Goal: Task Accomplishment & Management: Use online tool/utility

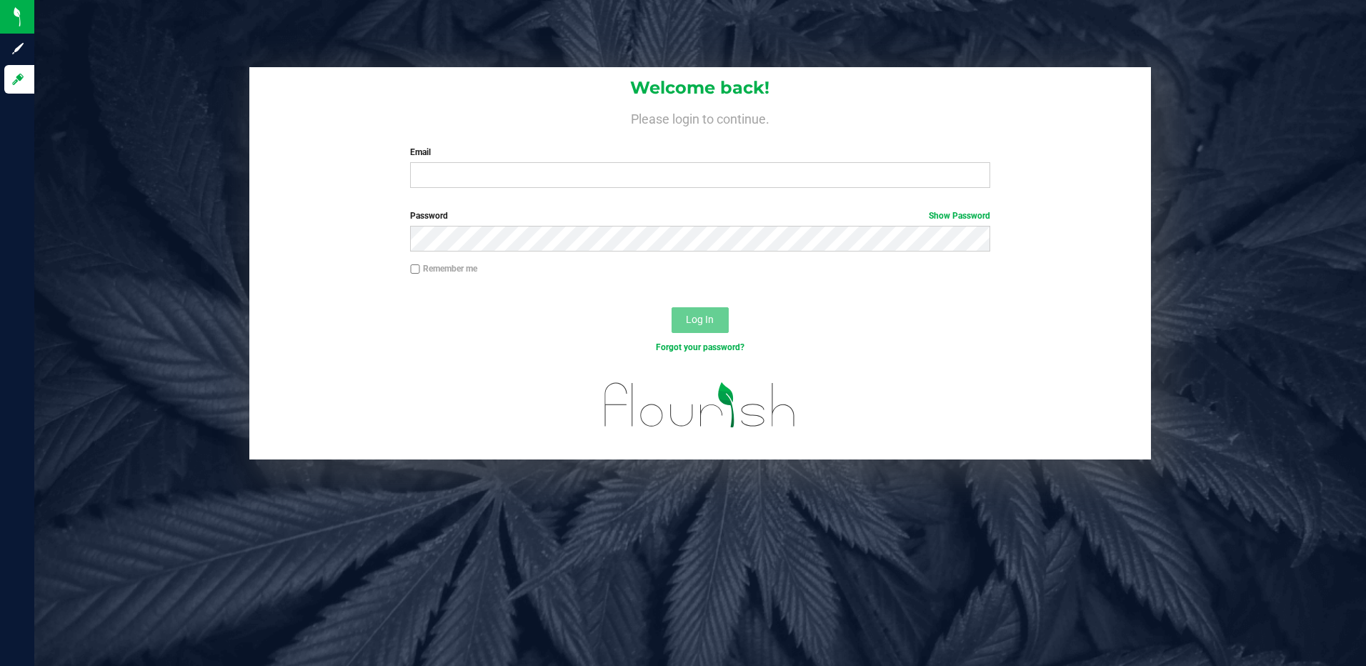
click at [473, 171] on input "Email" at bounding box center [700, 175] width 580 height 26
type input "[EMAIL_ADDRESS][DOMAIN_NAME]"
click at [672, 307] on button "Log In" at bounding box center [700, 320] width 57 height 26
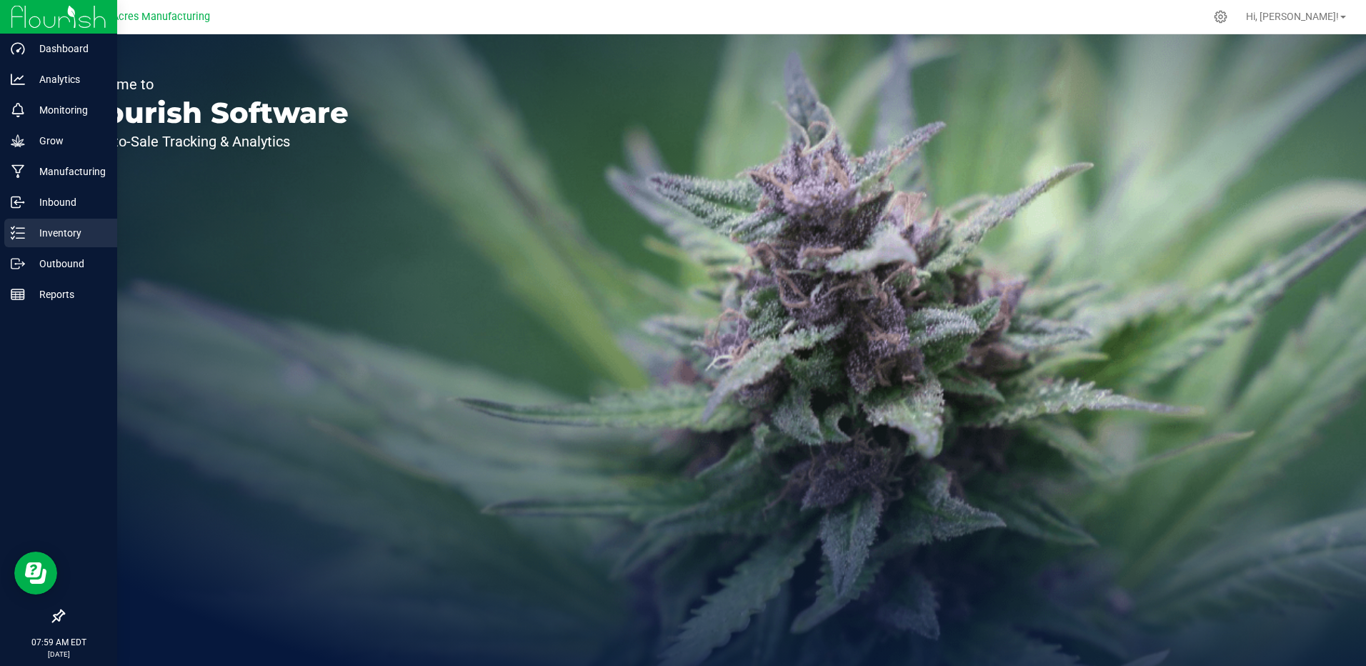
click at [81, 227] on p "Inventory" at bounding box center [68, 232] width 86 height 17
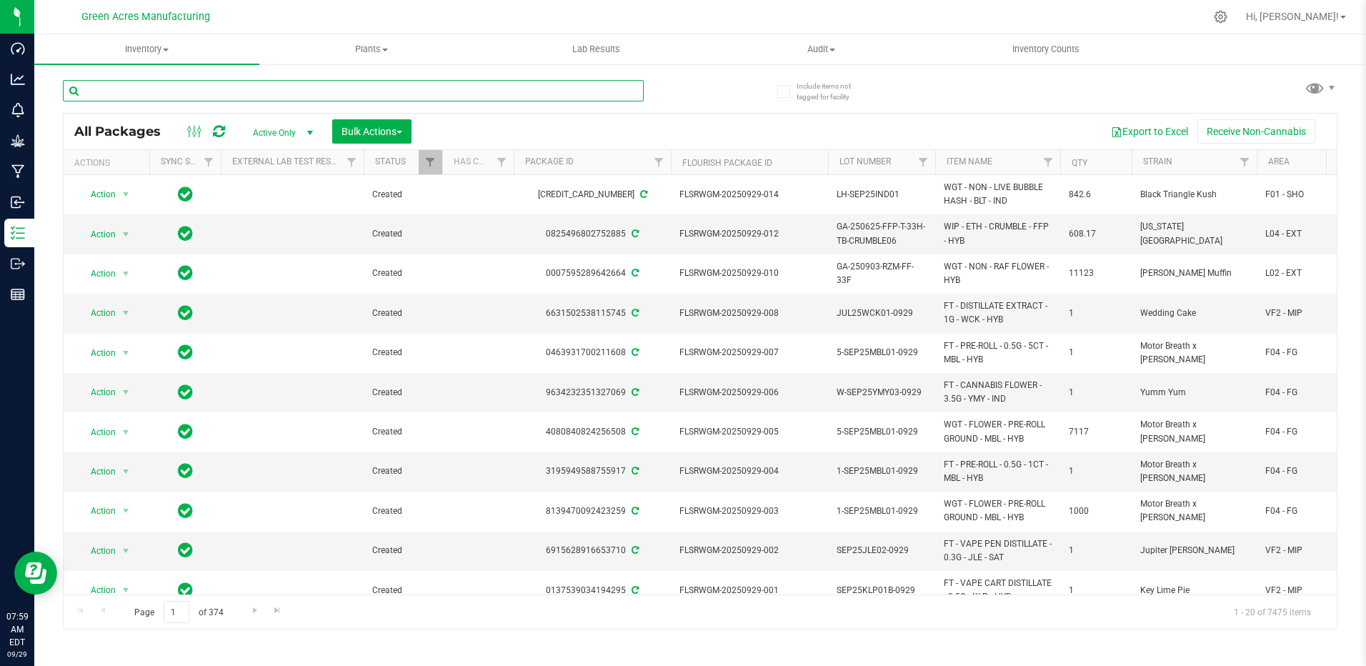
click at [145, 86] on input "text" at bounding box center [353, 90] width 581 height 21
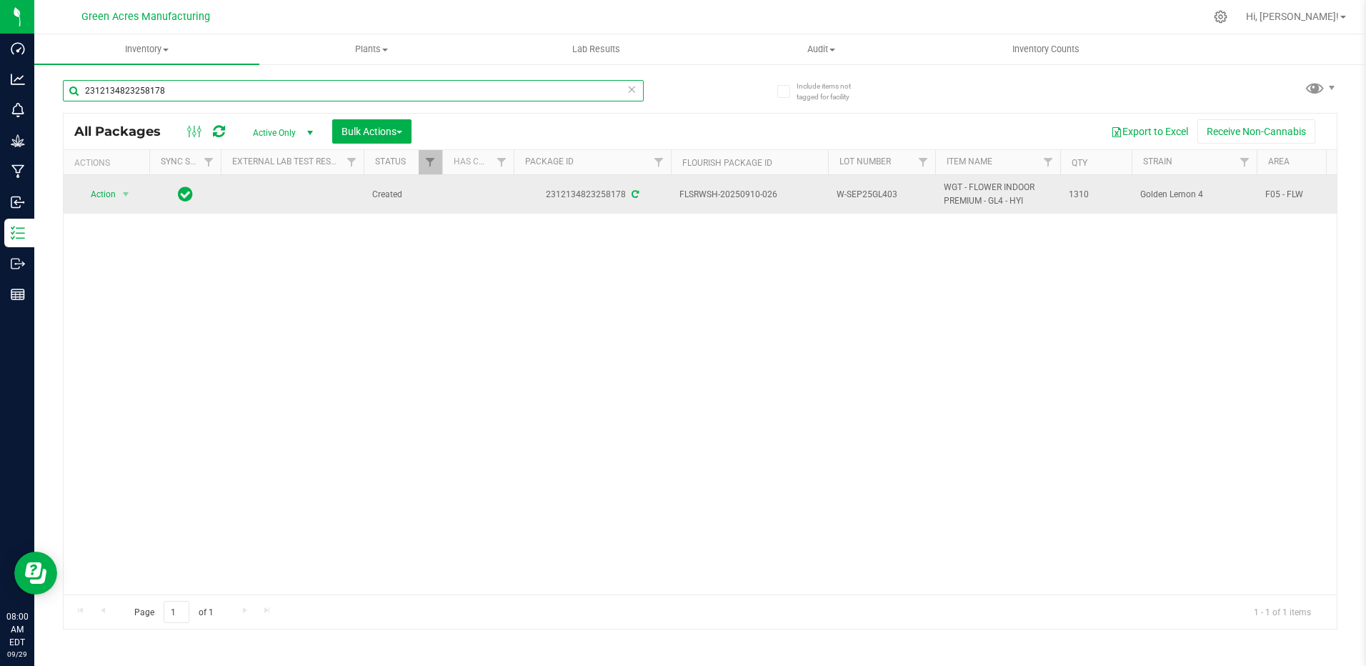
type input "2312134823258178"
click at [892, 193] on span "W-SEP25GL403" at bounding box center [882, 195] width 90 height 14
type input "W-SEP25GL403-0929"
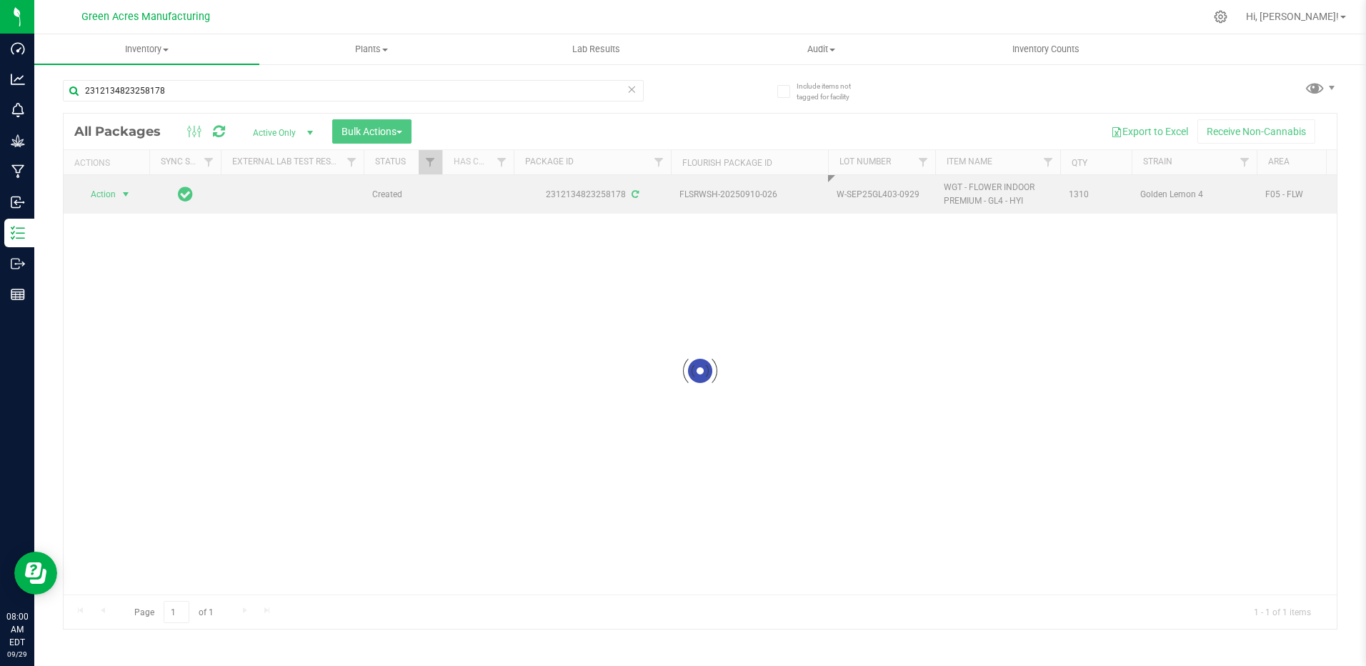
click at [100, 191] on div "Loading... All Packages Active Only Active Only Lab Samples Locked All External…" at bounding box center [700, 371] width 1275 height 517
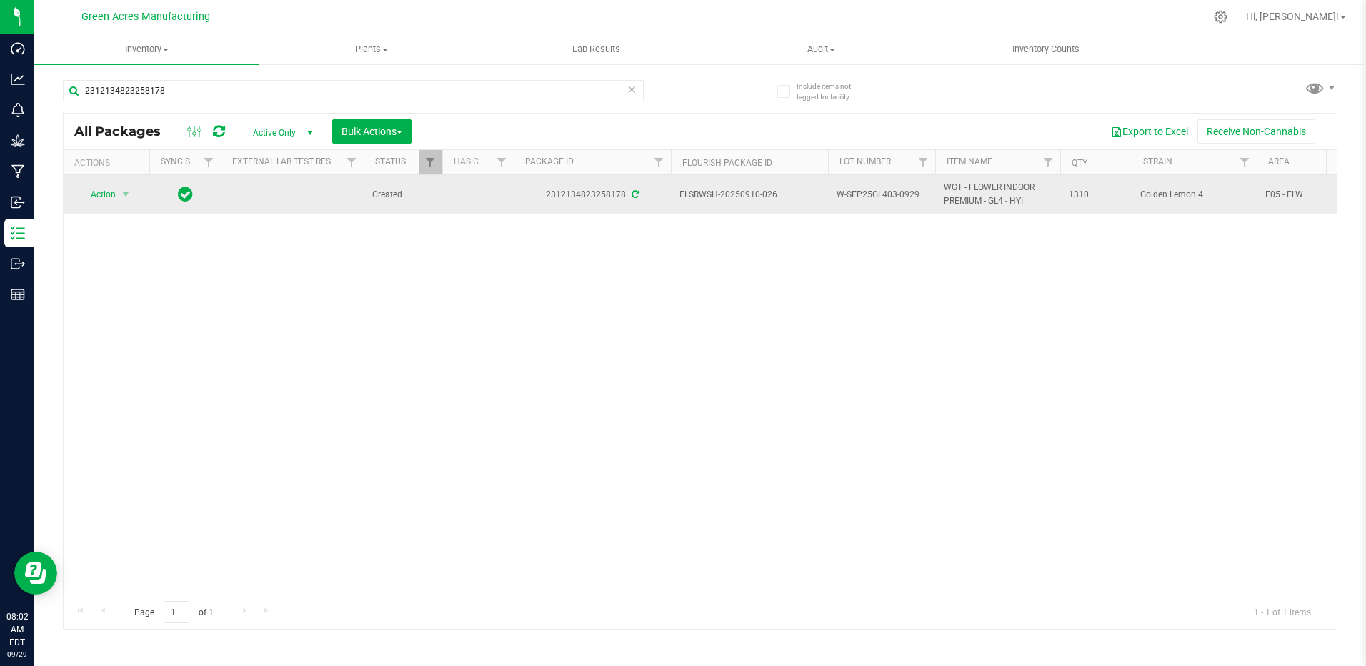
click at [917, 192] on span "W-SEP25GL403-0929" at bounding box center [882, 195] width 90 height 14
type input "W-SEP25GL403-0930"
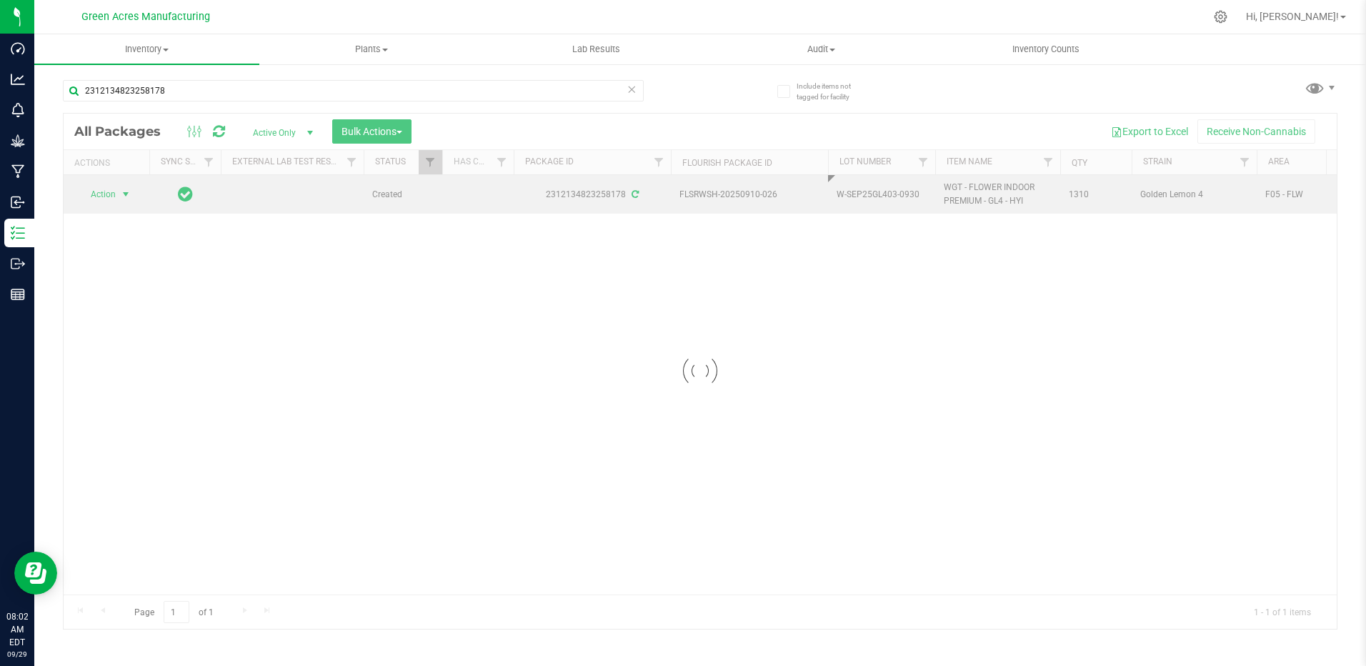
click at [112, 194] on div "Loading... All Packages Active Only Active Only Lab Samples Locked All External…" at bounding box center [700, 371] width 1275 height 517
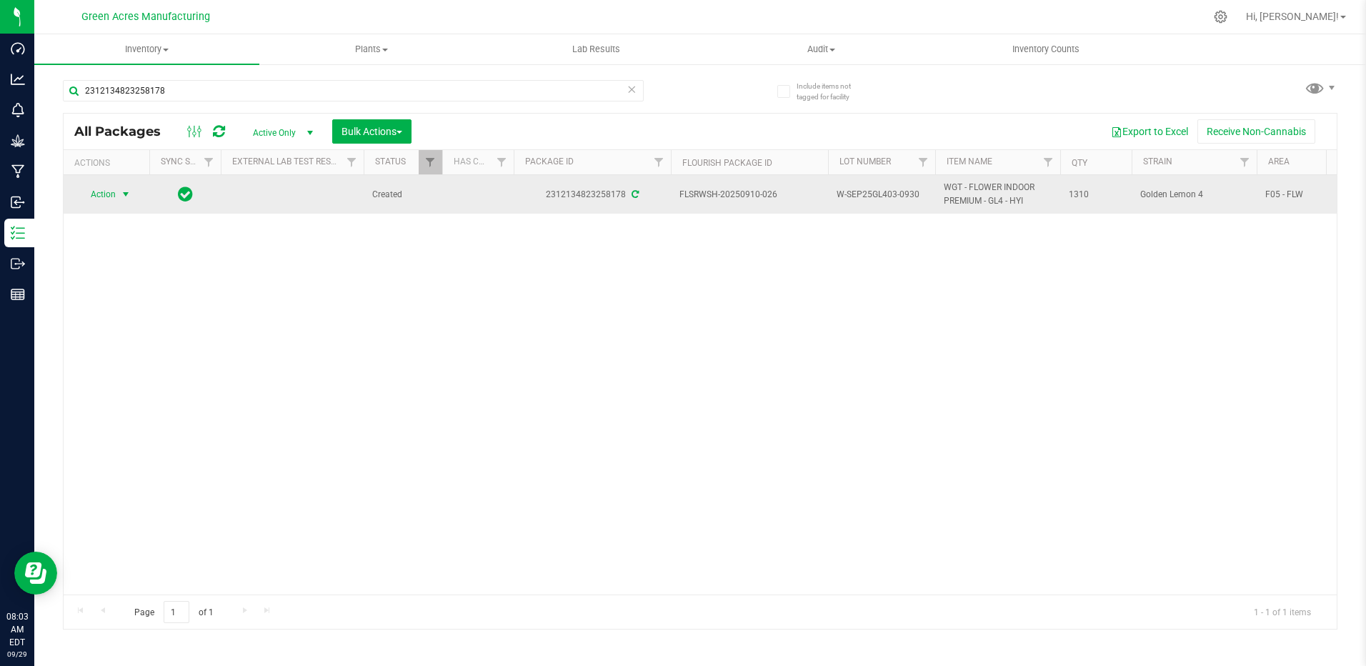
click at [126, 201] on span "select" at bounding box center [126, 194] width 18 height 20
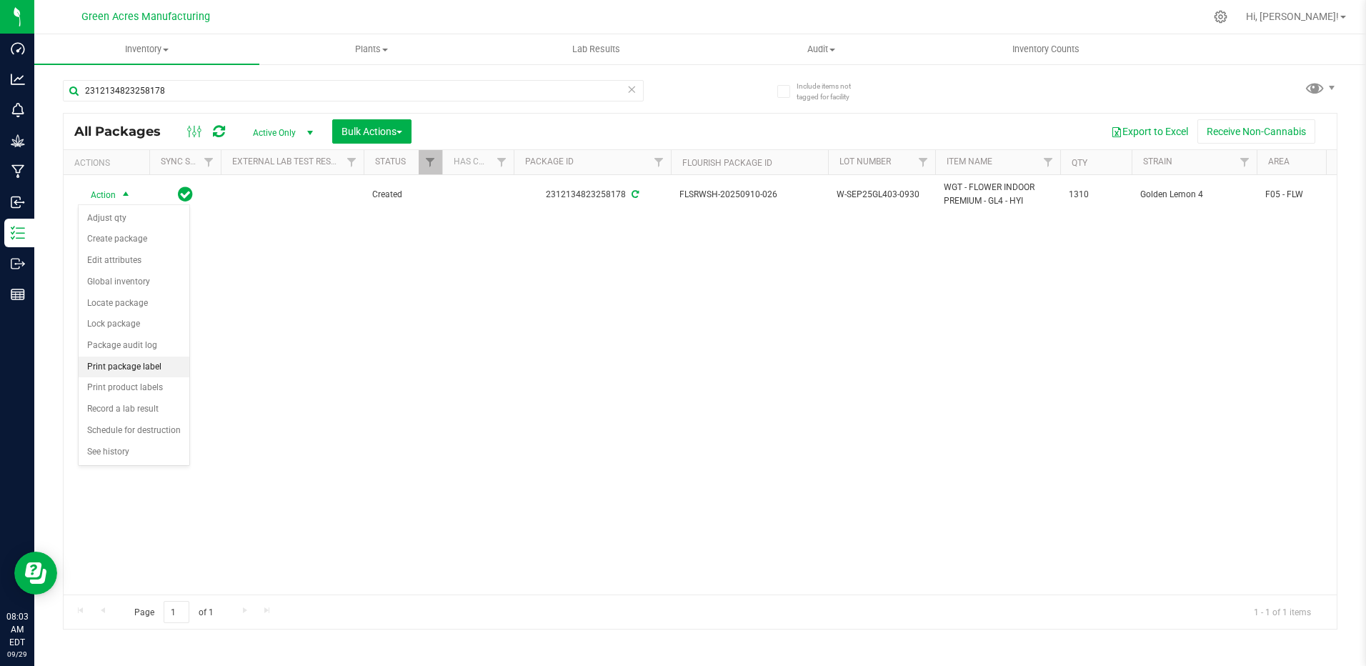
click at [149, 367] on li "Print package label" at bounding box center [134, 367] width 111 height 21
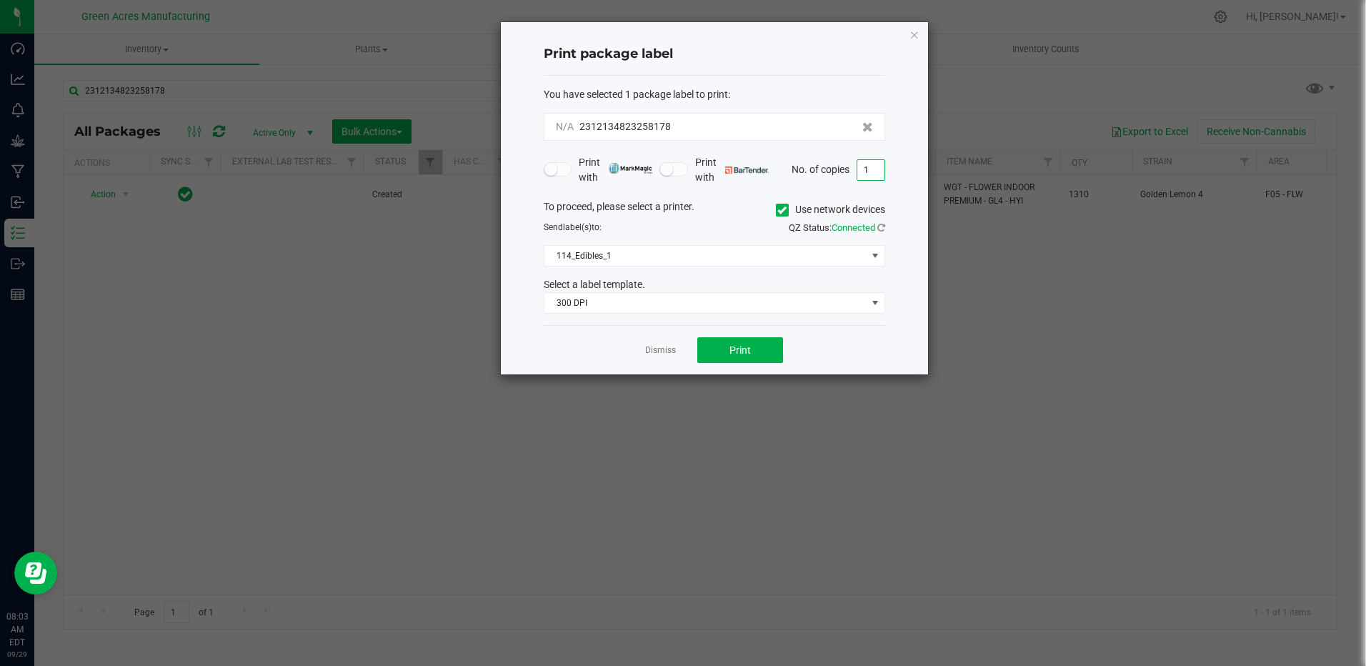
click at [870, 166] on input "1" at bounding box center [870, 170] width 27 height 20
type input "3"
click at [707, 256] on span "114_Edibles_1" at bounding box center [705, 256] width 322 height 20
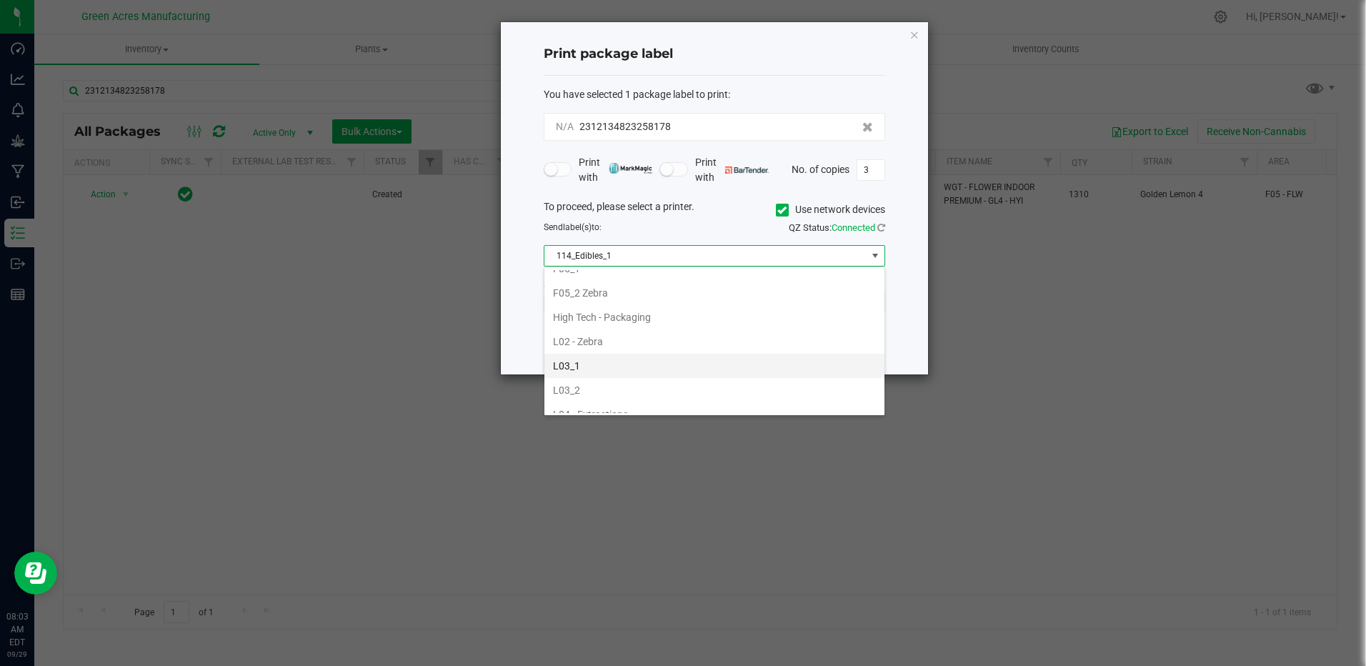
scroll to position [572, 0]
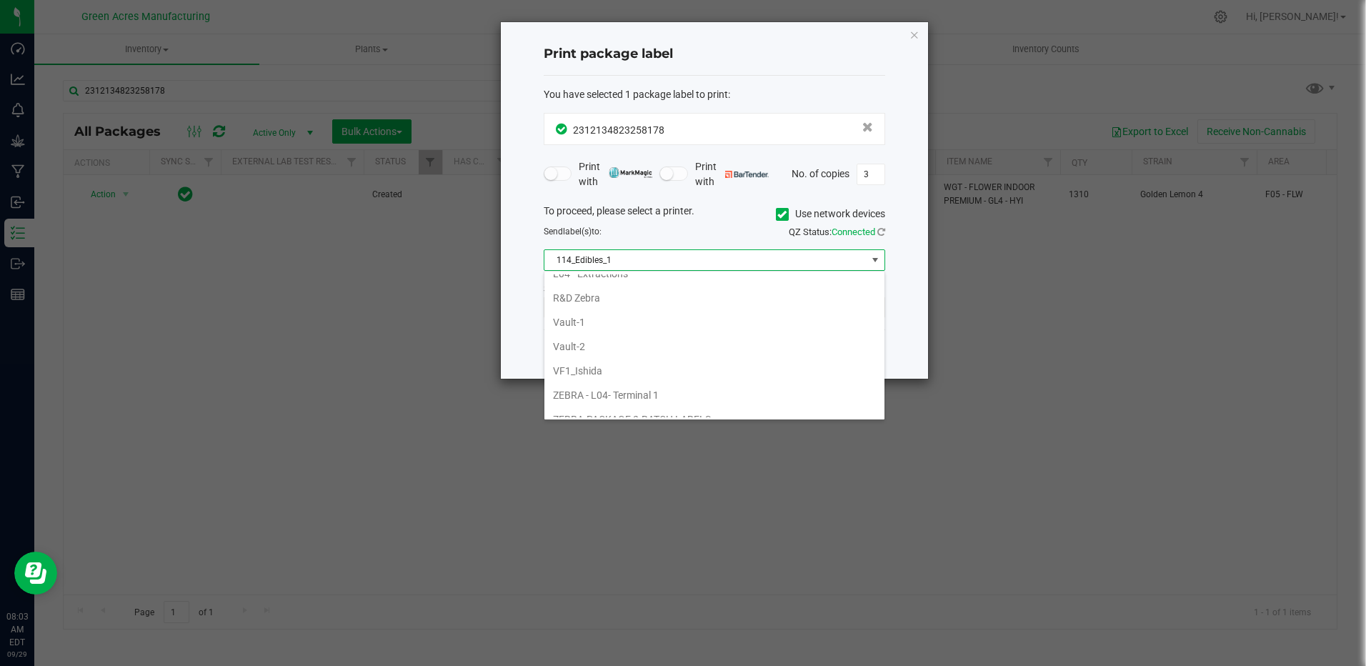
click at [784, 221] on label "Use network devices" at bounding box center [830, 213] width 109 height 15
click at [0, 0] on input "Use network devices" at bounding box center [0, 0] width 0 height 0
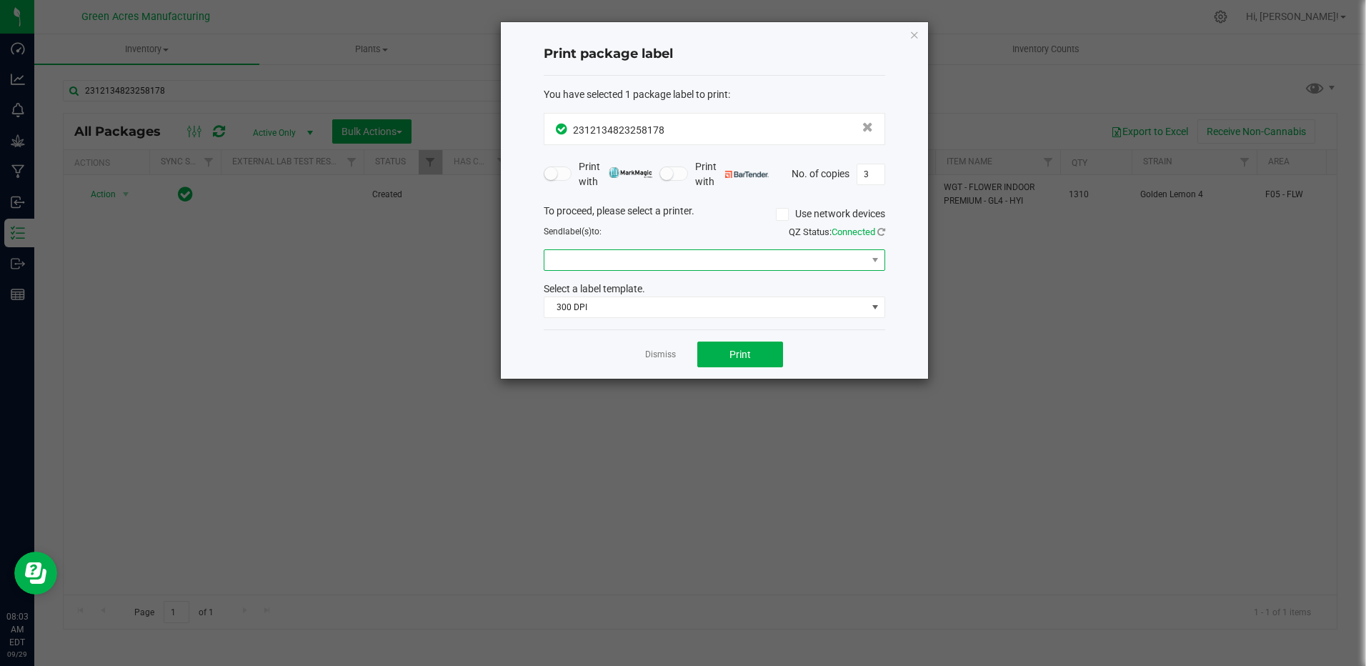
click at [769, 250] on span at bounding box center [705, 260] width 322 height 20
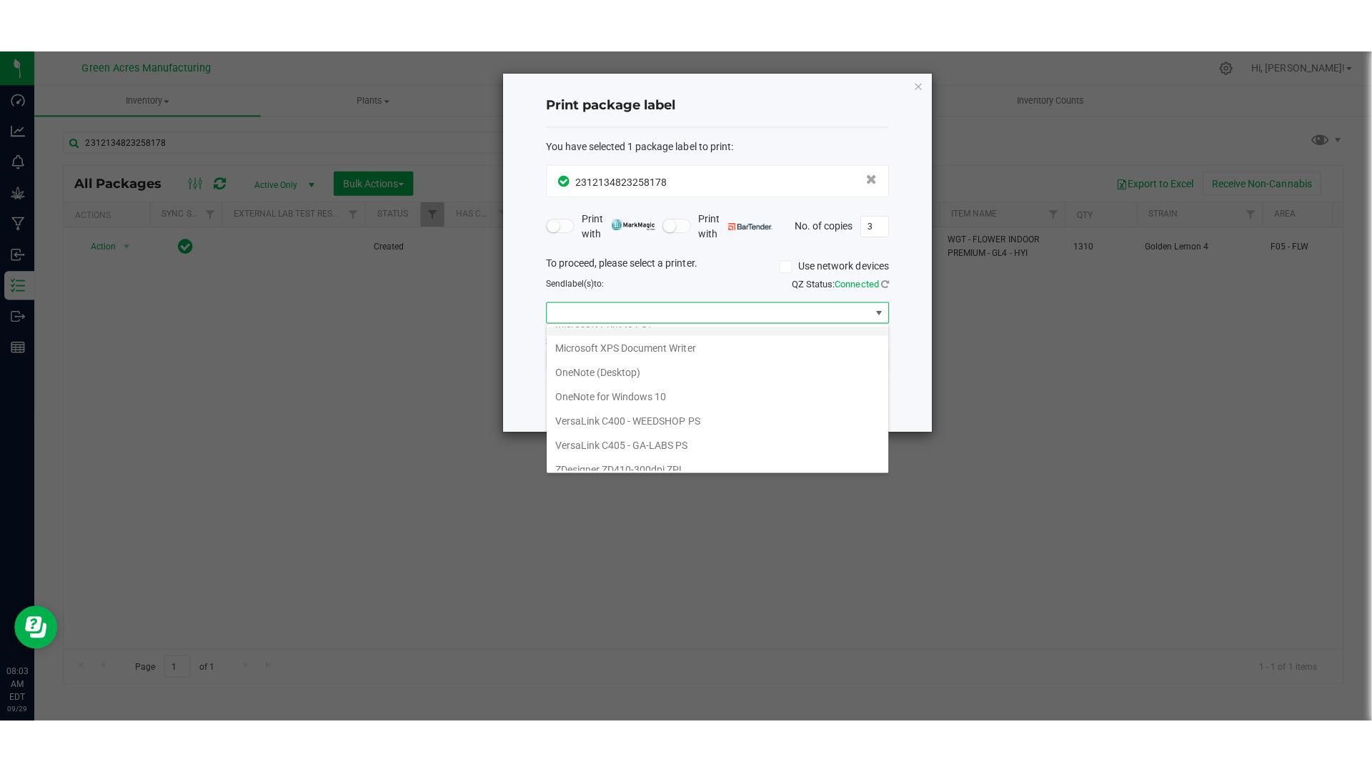
scroll to position [51, 0]
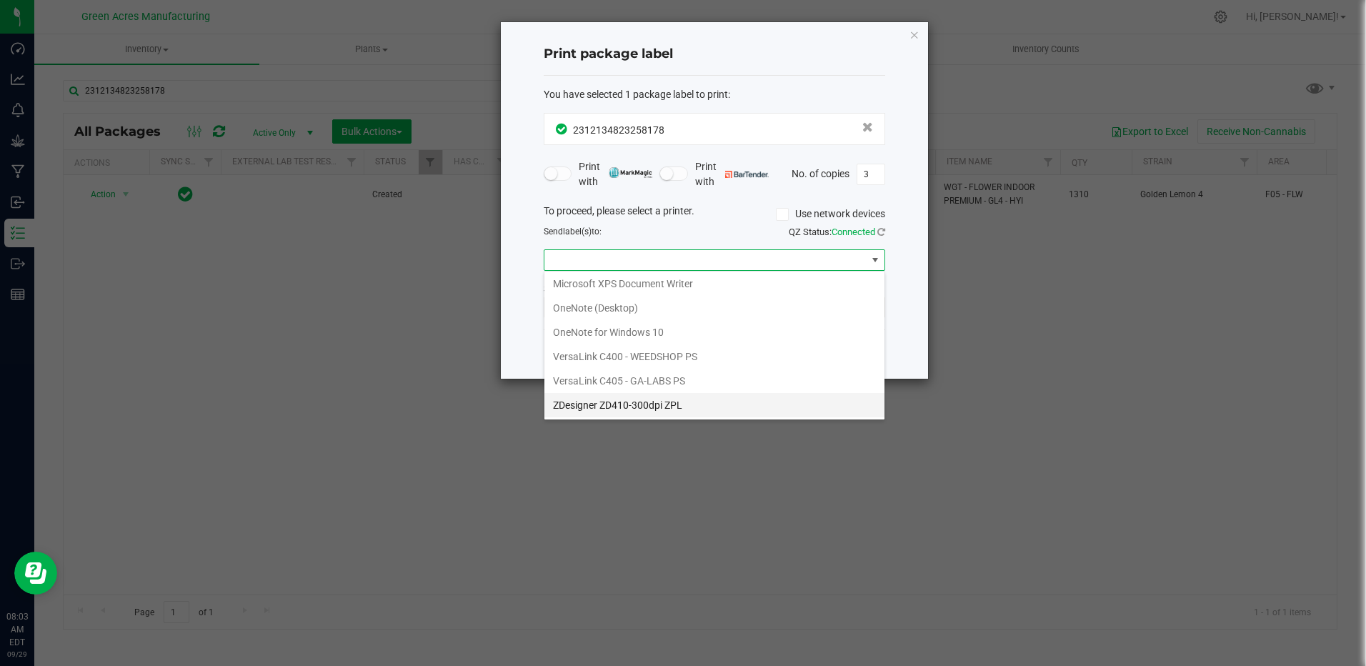
click at [676, 407] on ZPL "ZDesigner ZD410-300dpi ZPL" at bounding box center [714, 405] width 340 height 24
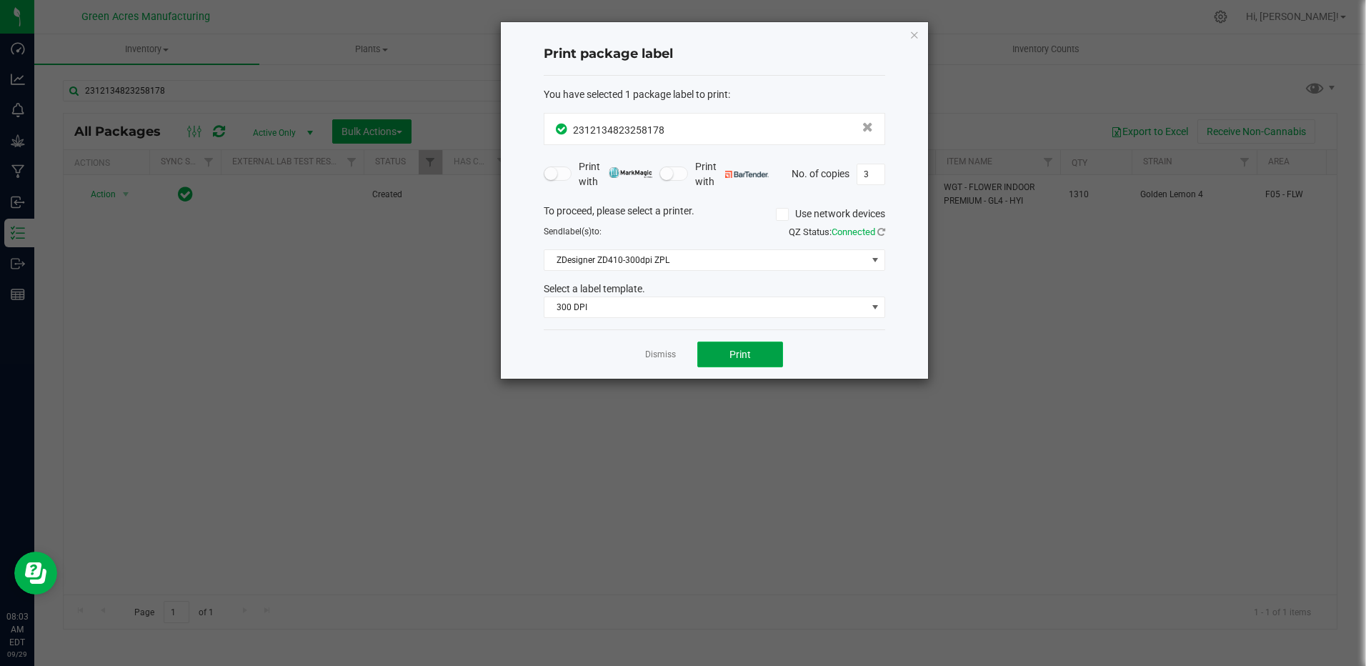
click at [771, 356] on button "Print" at bounding box center [740, 354] width 86 height 26
click at [919, 39] on icon "button" at bounding box center [914, 34] width 10 height 17
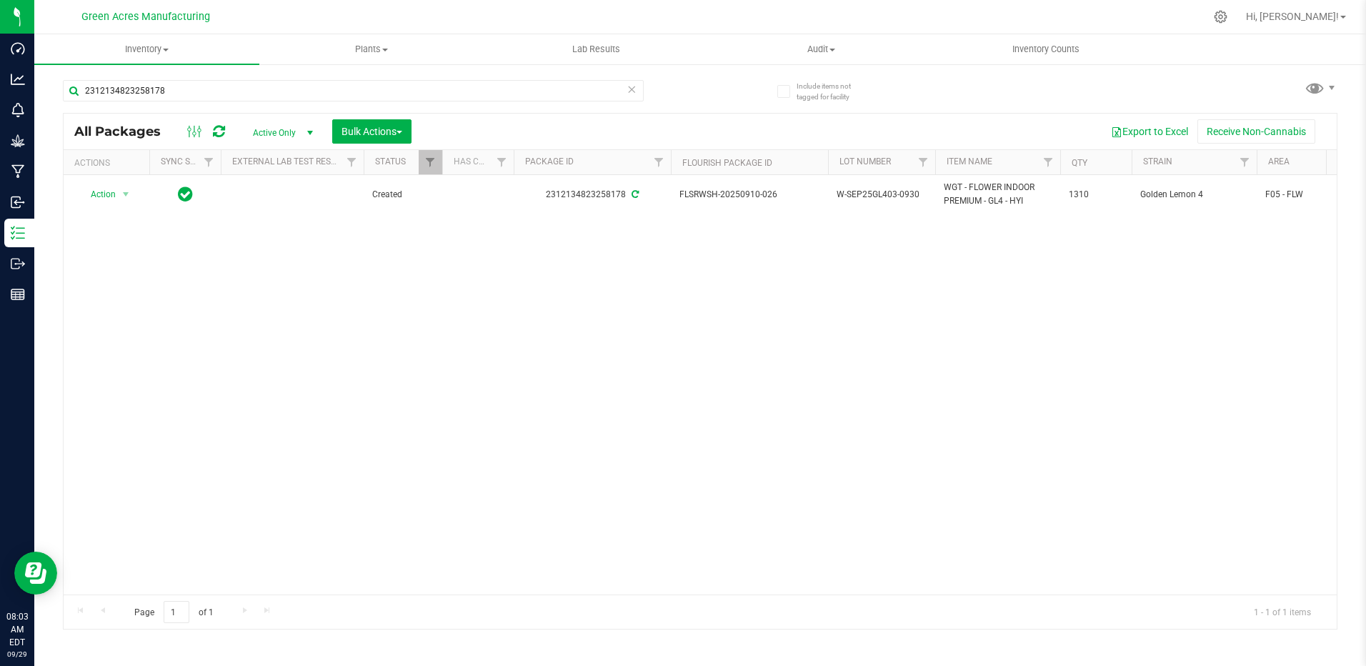
click at [286, 104] on div "2312134823258178" at bounding box center [353, 96] width 581 height 33
click at [257, 96] on input "2312134823258178" at bounding box center [353, 90] width 581 height 21
type input "2"
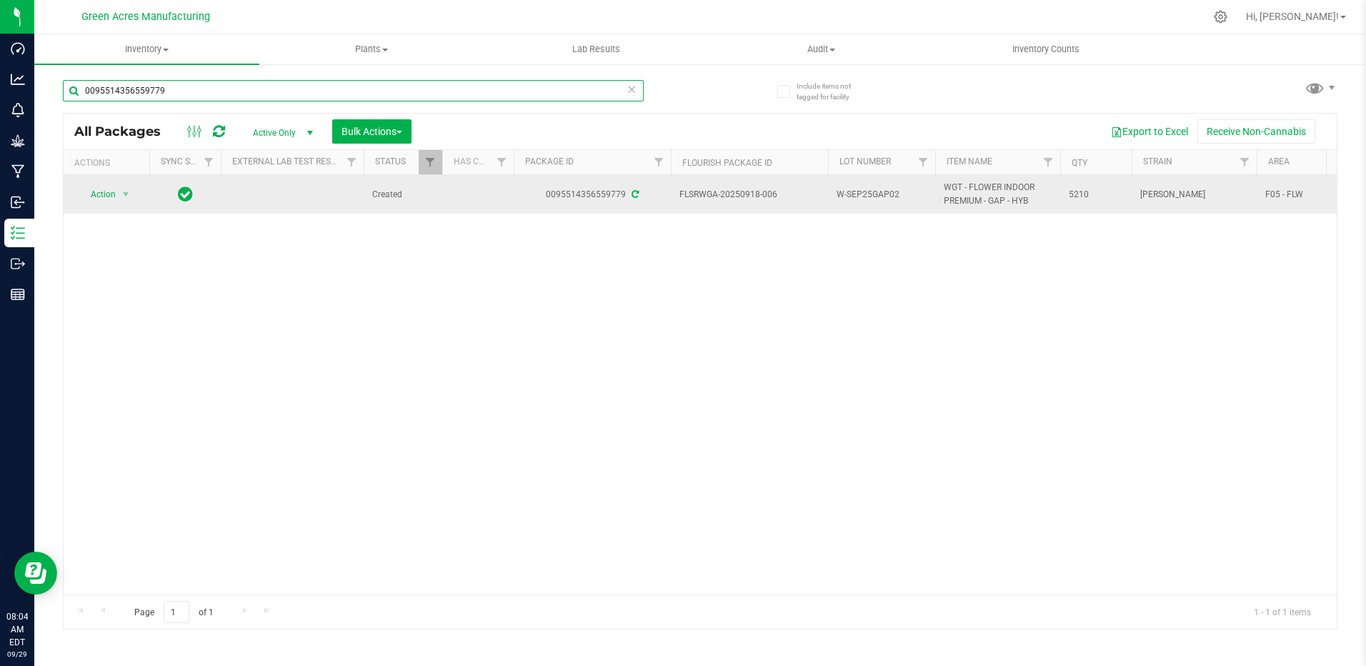
type input "0095514356559779"
click at [907, 191] on span "W-SEP25GAP02" at bounding box center [882, 195] width 90 height 14
type input "W-SEP25GAP02-0930"
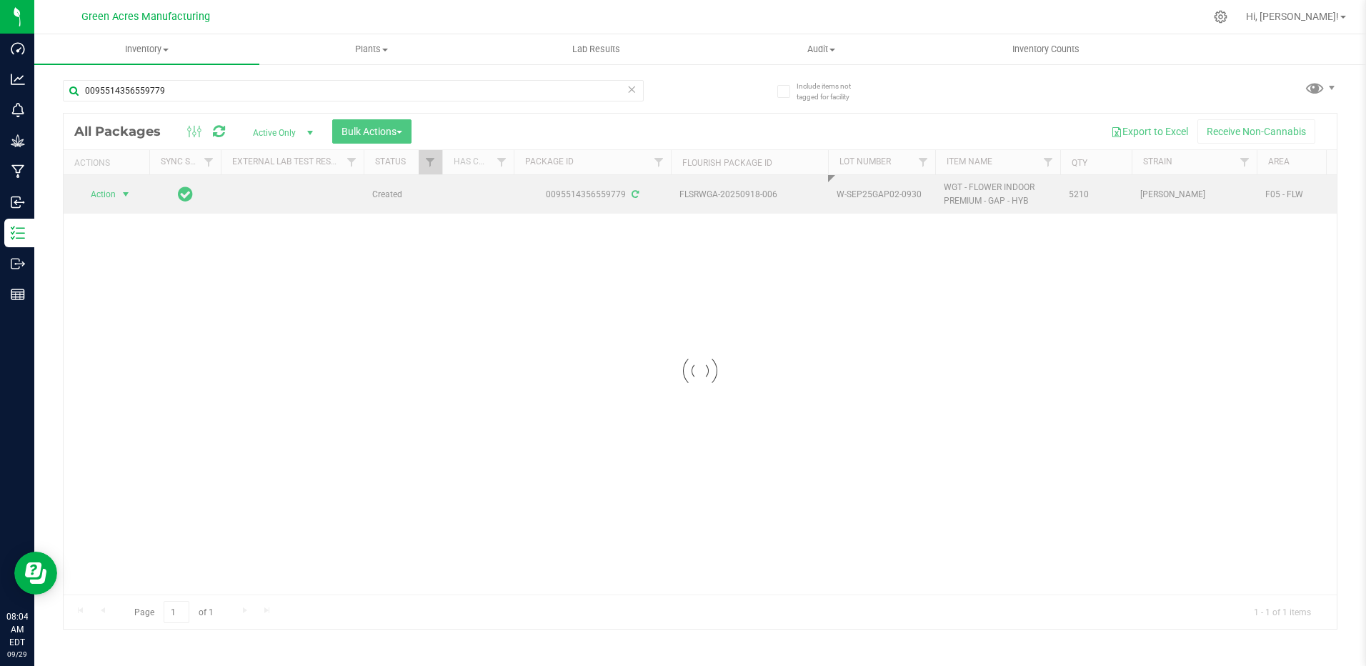
click at [105, 189] on div "Loading... All Packages Active Only Active Only Lab Samples Locked All External…" at bounding box center [700, 371] width 1275 height 517
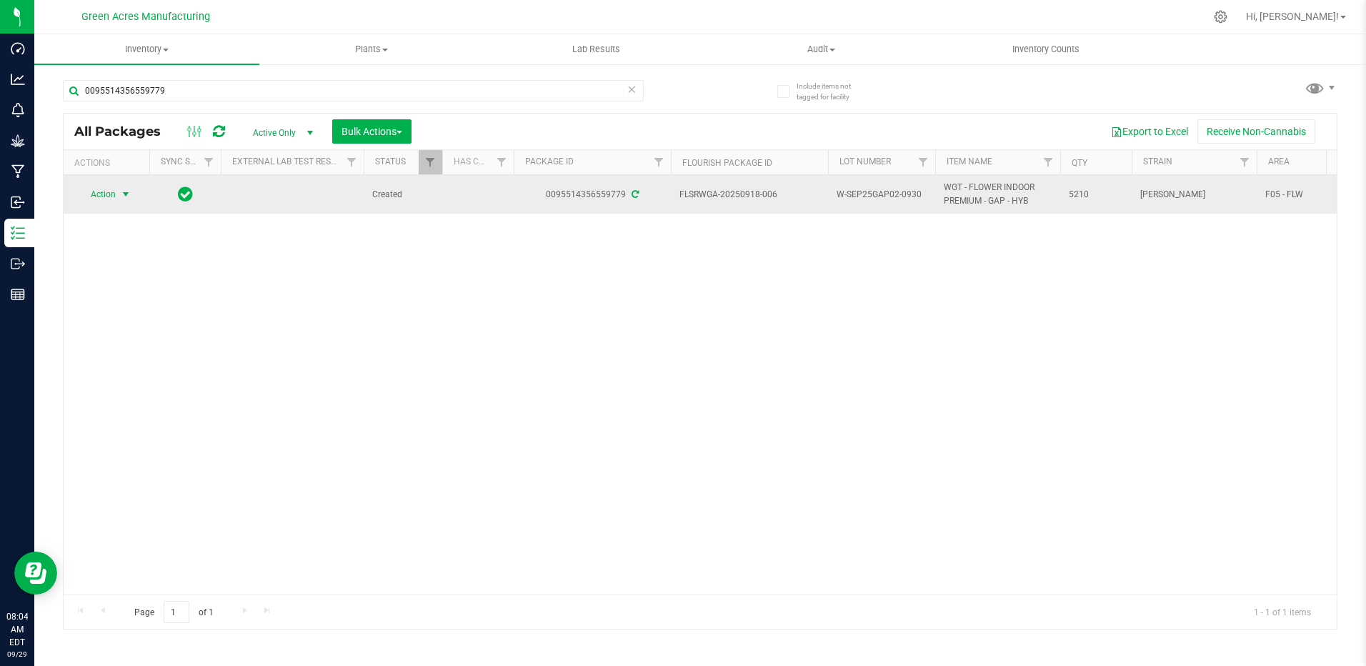
click at [111, 194] on span "Action" at bounding box center [97, 194] width 39 height 20
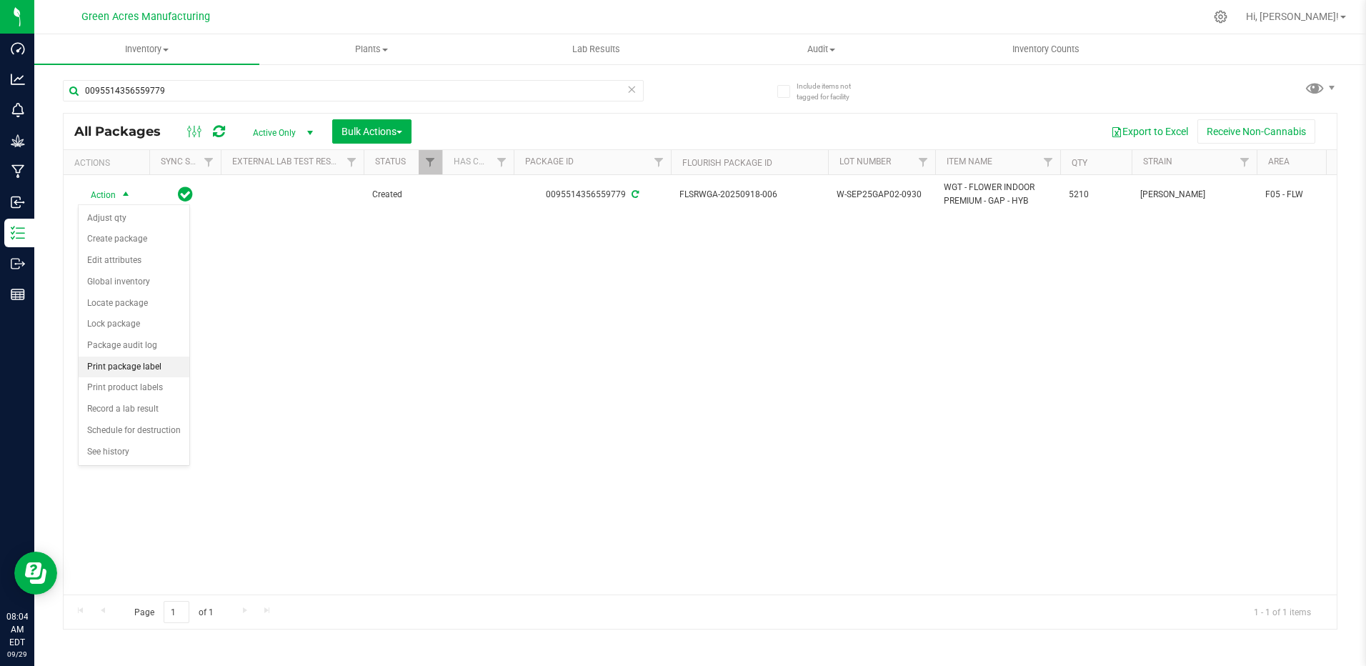
click at [165, 365] on li "Print package label" at bounding box center [134, 367] width 111 height 21
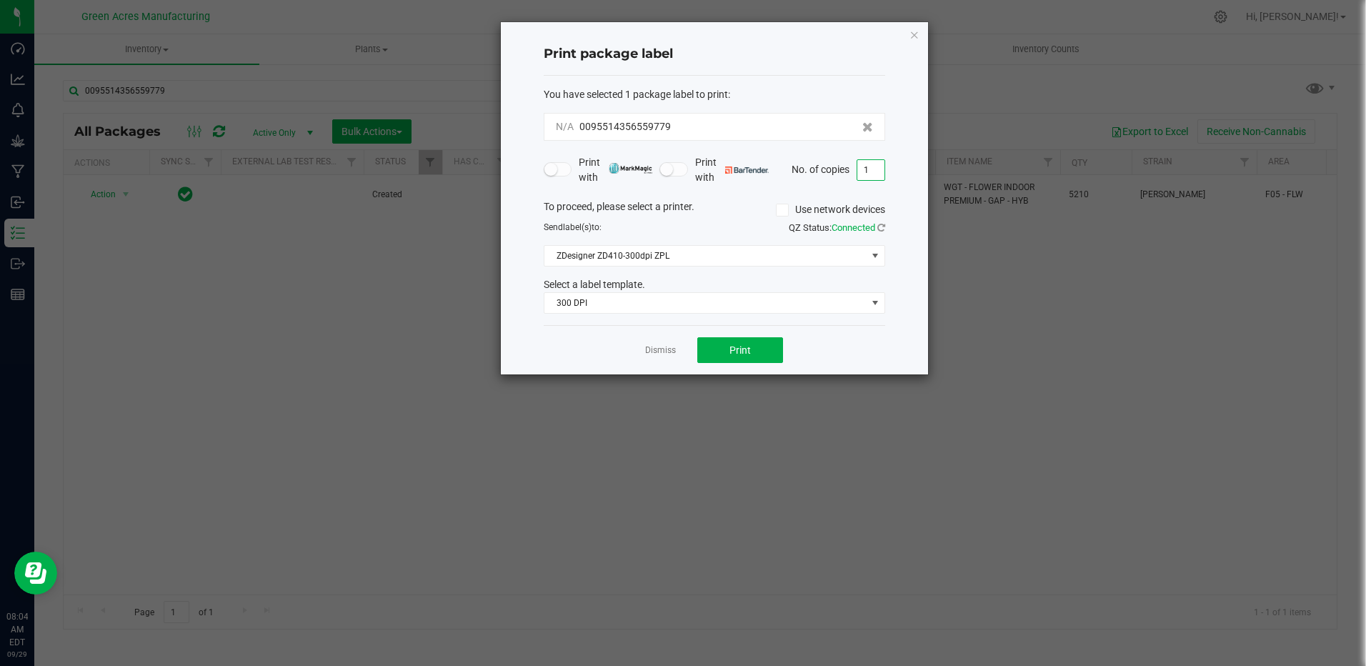
drag, startPoint x: 874, startPoint y: 168, endPoint x: 869, endPoint y: 150, distance: 18.8
click at [874, 167] on input "1" at bounding box center [870, 170] width 27 height 20
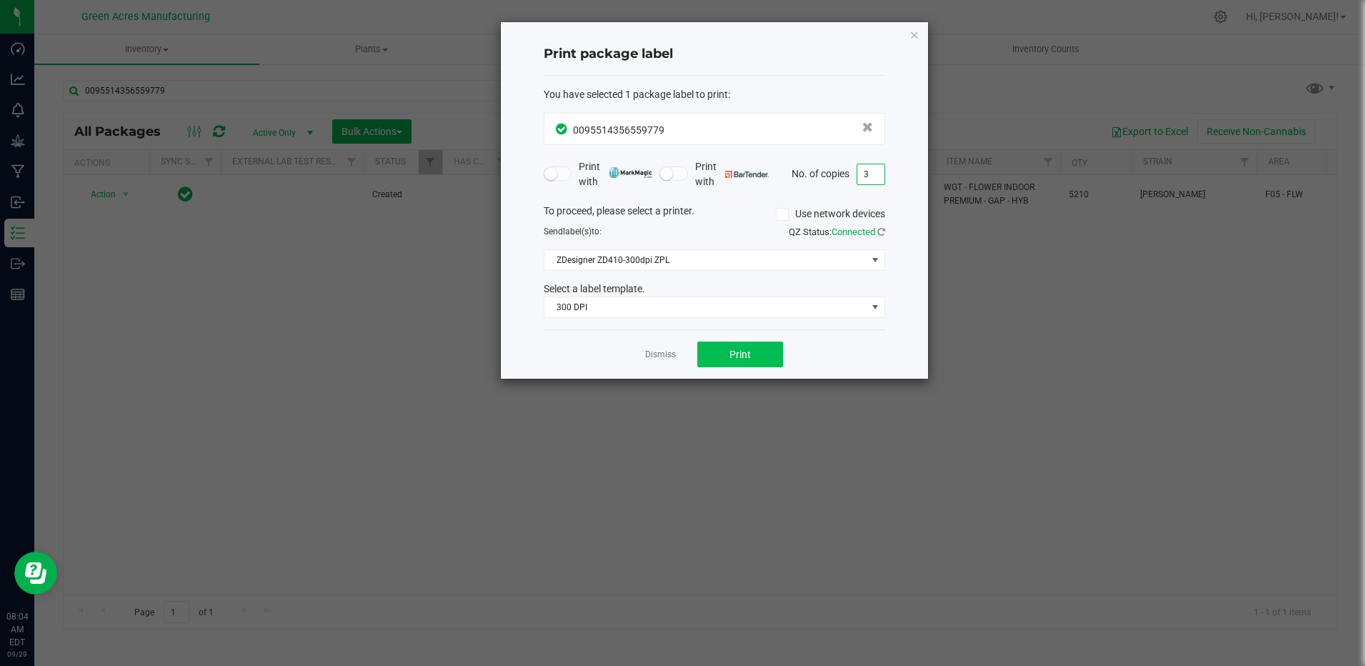
type input "3"
click at [756, 343] on button "Print" at bounding box center [740, 354] width 86 height 26
click at [914, 34] on icon "button" at bounding box center [914, 34] width 10 height 17
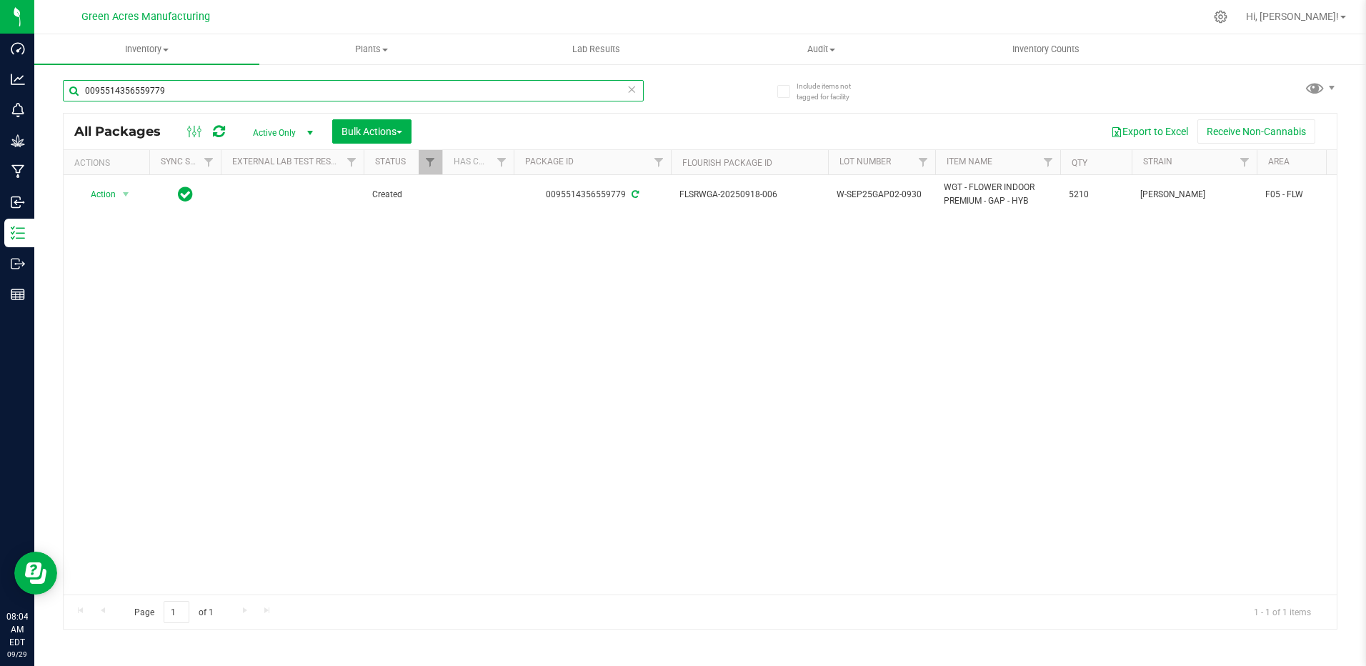
click at [241, 95] on input "0095514356559779" at bounding box center [353, 90] width 581 height 21
type input "0"
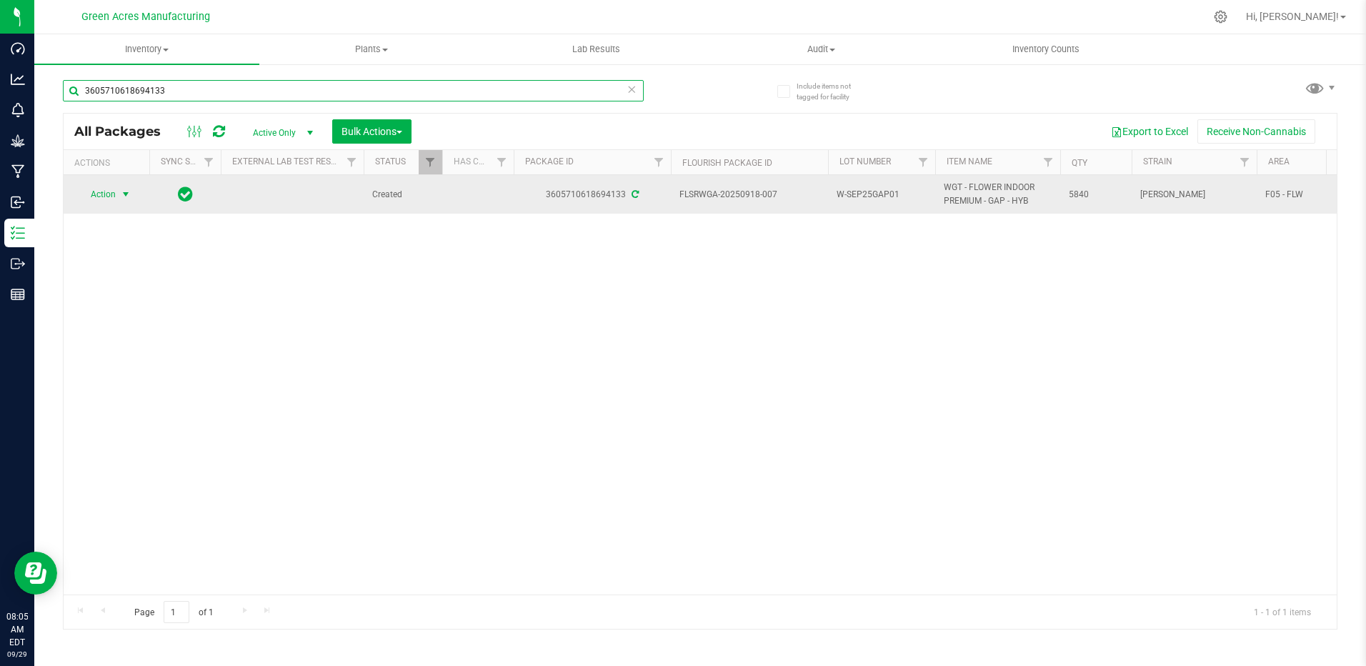
type input "3605710618694133"
click at [113, 184] on span "Action" at bounding box center [97, 194] width 39 height 20
click at [898, 190] on span "W-SEP25GAP01" at bounding box center [882, 195] width 90 height 14
type input "W-SEP25GAP01-0930"
click at [124, 194] on div "All Packages Active Only Active Only Lab Samples Locked All External Internal B…" at bounding box center [700, 371] width 1275 height 517
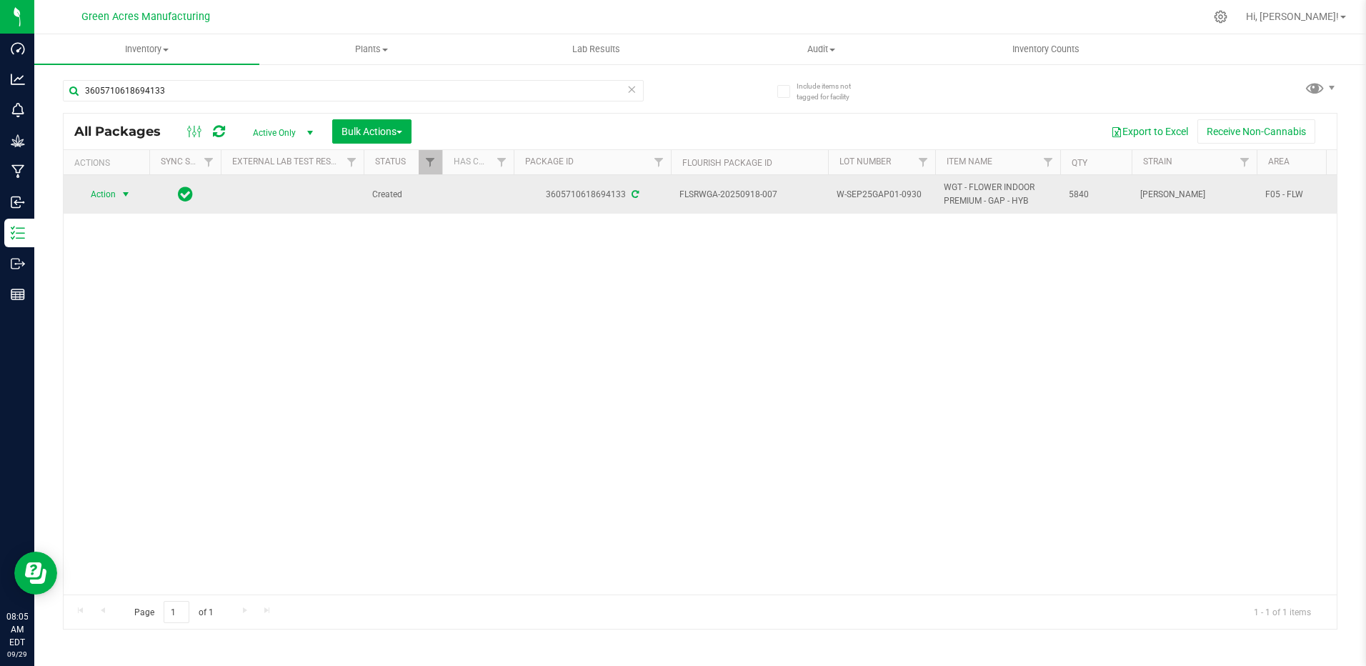
click at [129, 196] on span "select" at bounding box center [125, 194] width 11 height 11
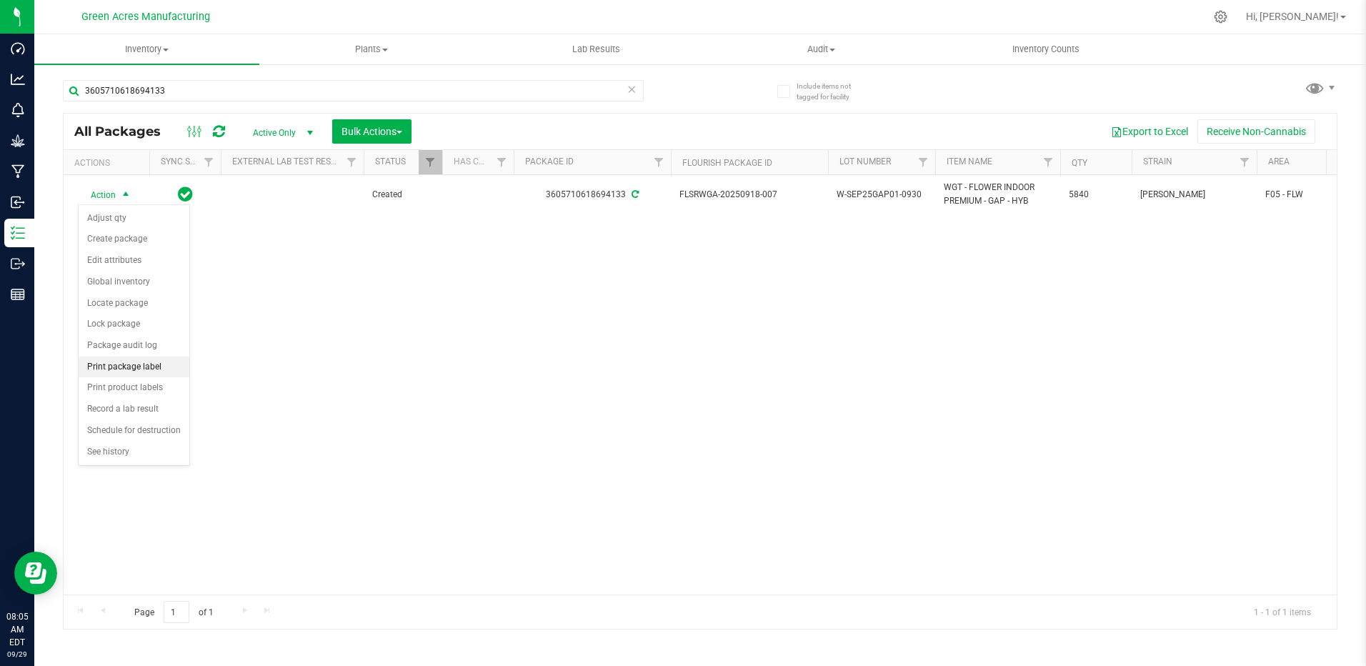
click at [168, 366] on li "Print package label" at bounding box center [134, 367] width 111 height 21
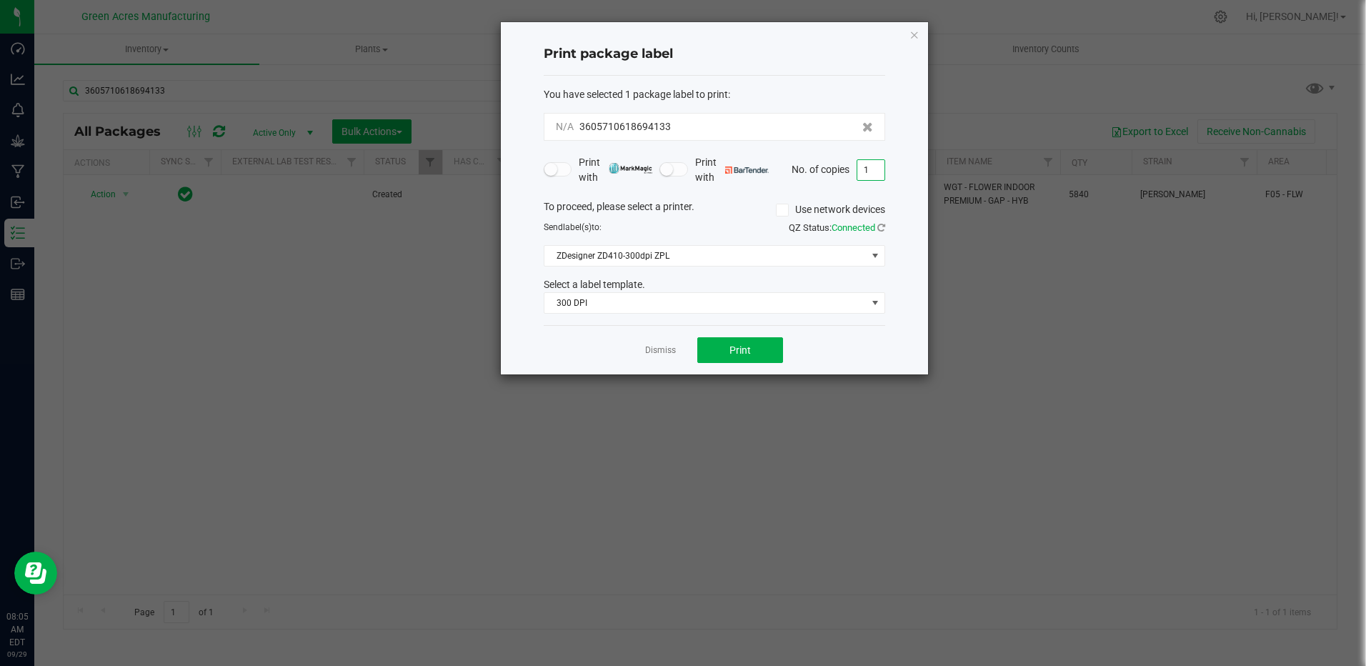
click at [872, 167] on input "1" at bounding box center [870, 170] width 27 height 20
type input "3"
click at [774, 349] on button "Print" at bounding box center [740, 350] width 86 height 26
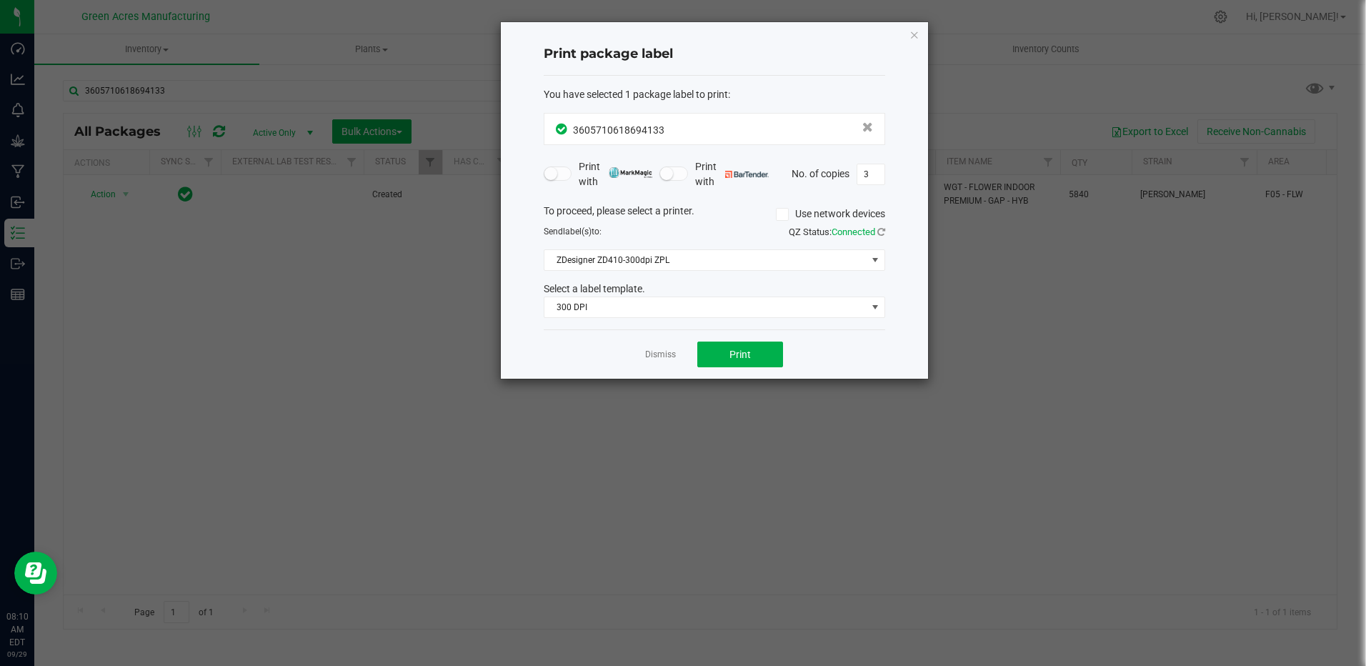
click at [906, 26] on div "Print package label You have selected 1 package label to print : 36057106186941…" at bounding box center [714, 200] width 427 height 357
click at [915, 36] on icon "button" at bounding box center [914, 34] width 10 height 17
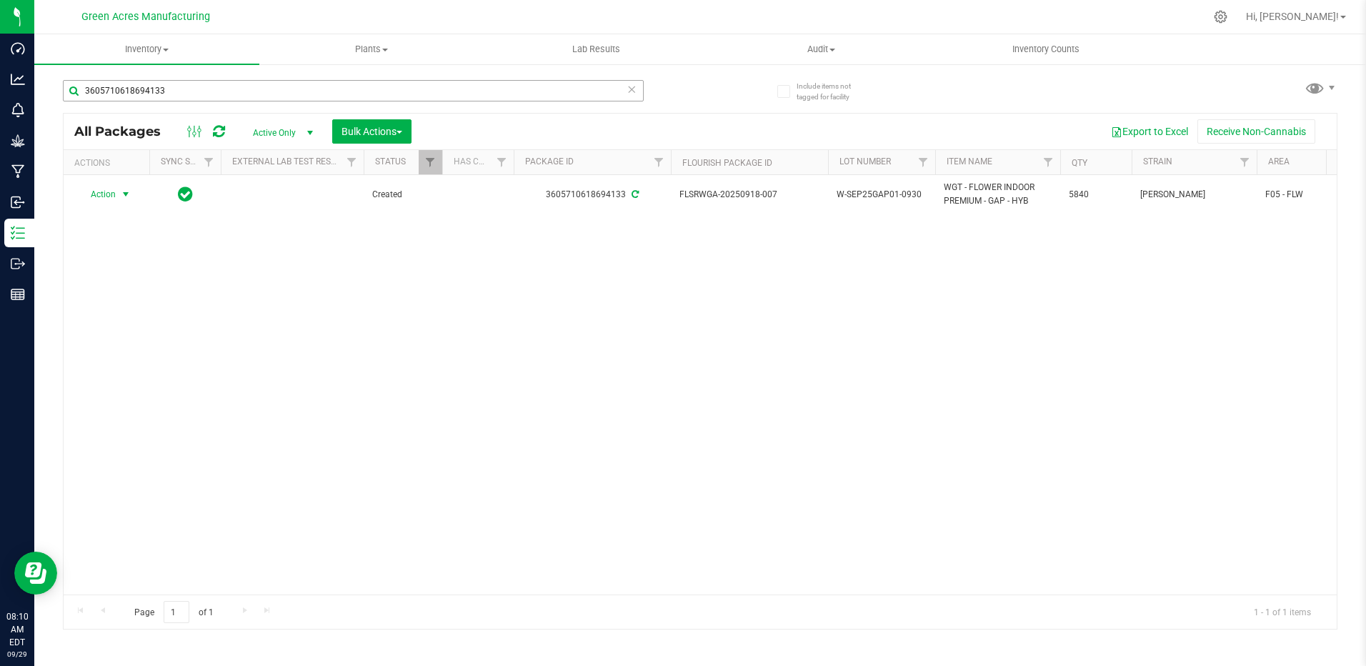
drag, startPoint x: 177, startPoint y: 79, endPoint x: 168, endPoint y: 91, distance: 15.3
click at [168, 90] on div "3605710618694133" at bounding box center [381, 90] width 637 height 46
drag, startPoint x: 168, startPoint y: 91, endPoint x: 210, endPoint y: 89, distance: 42.2
click at [169, 91] on input "3605710618694133" at bounding box center [353, 90] width 581 height 21
type input "3"
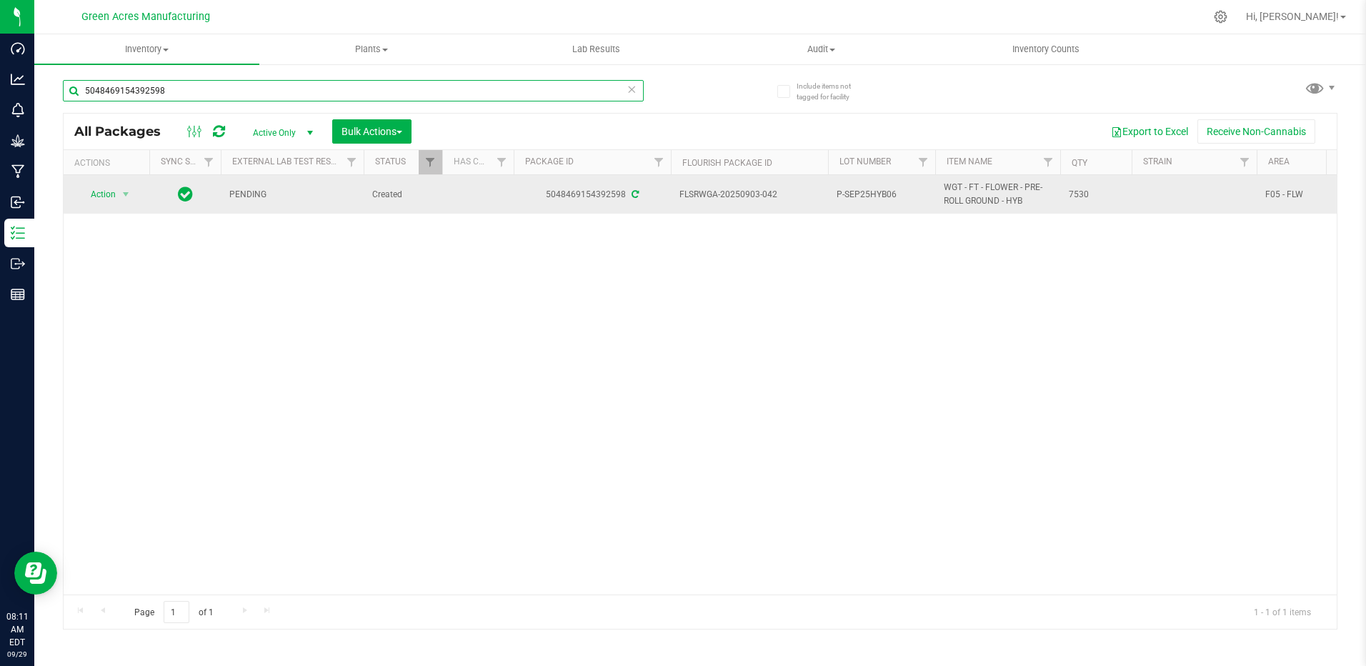
type input "5048469154392598"
click at [123, 202] on span "select" at bounding box center [126, 194] width 18 height 20
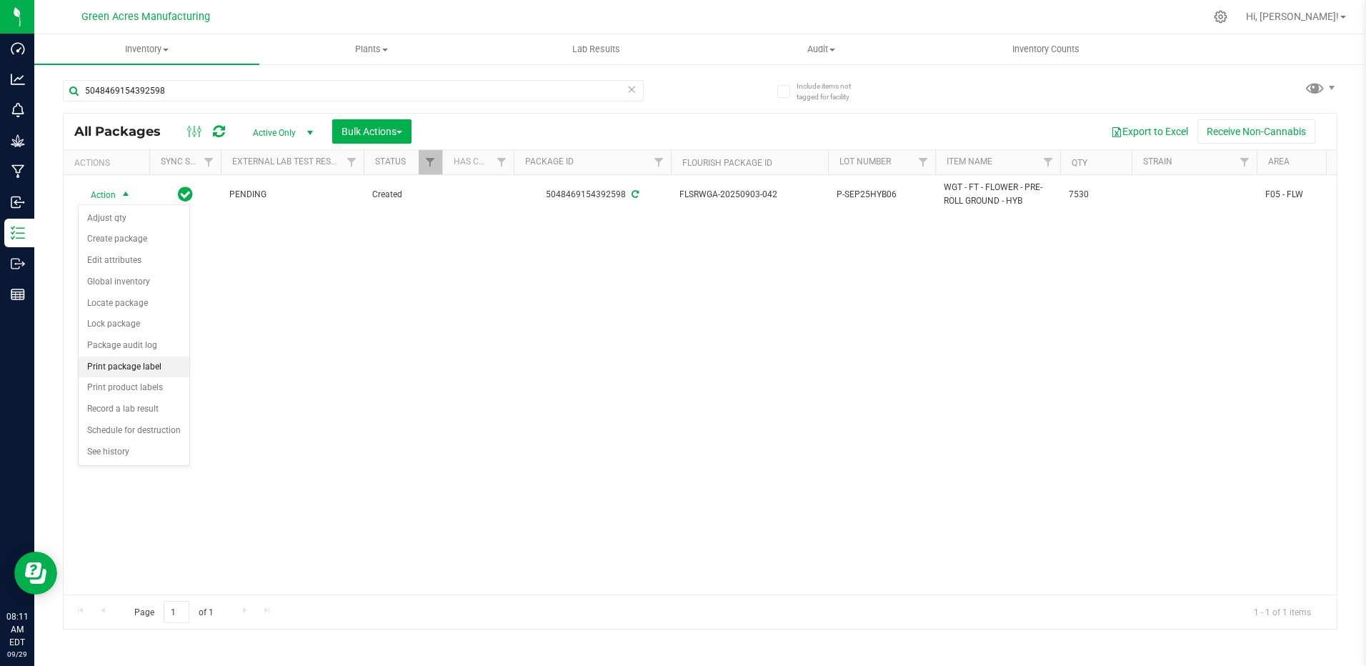
click at [155, 363] on li "Print package label" at bounding box center [134, 367] width 111 height 21
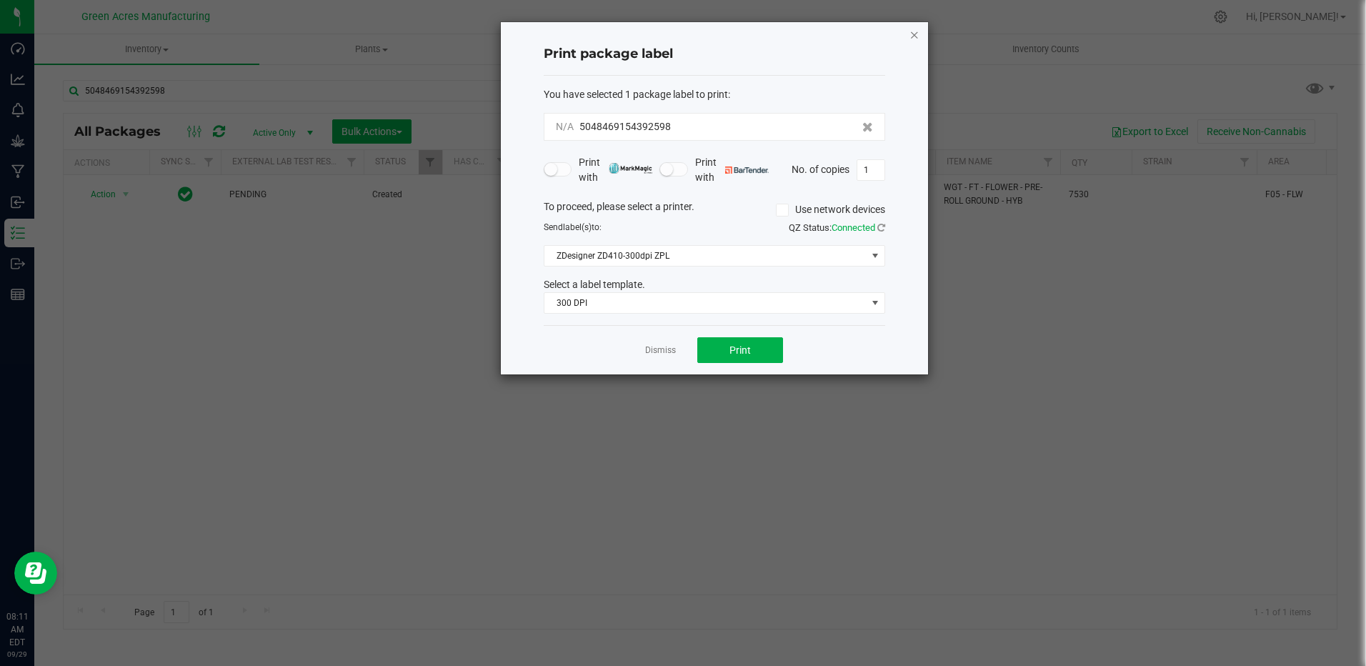
click at [917, 34] on icon "button" at bounding box center [914, 34] width 10 height 17
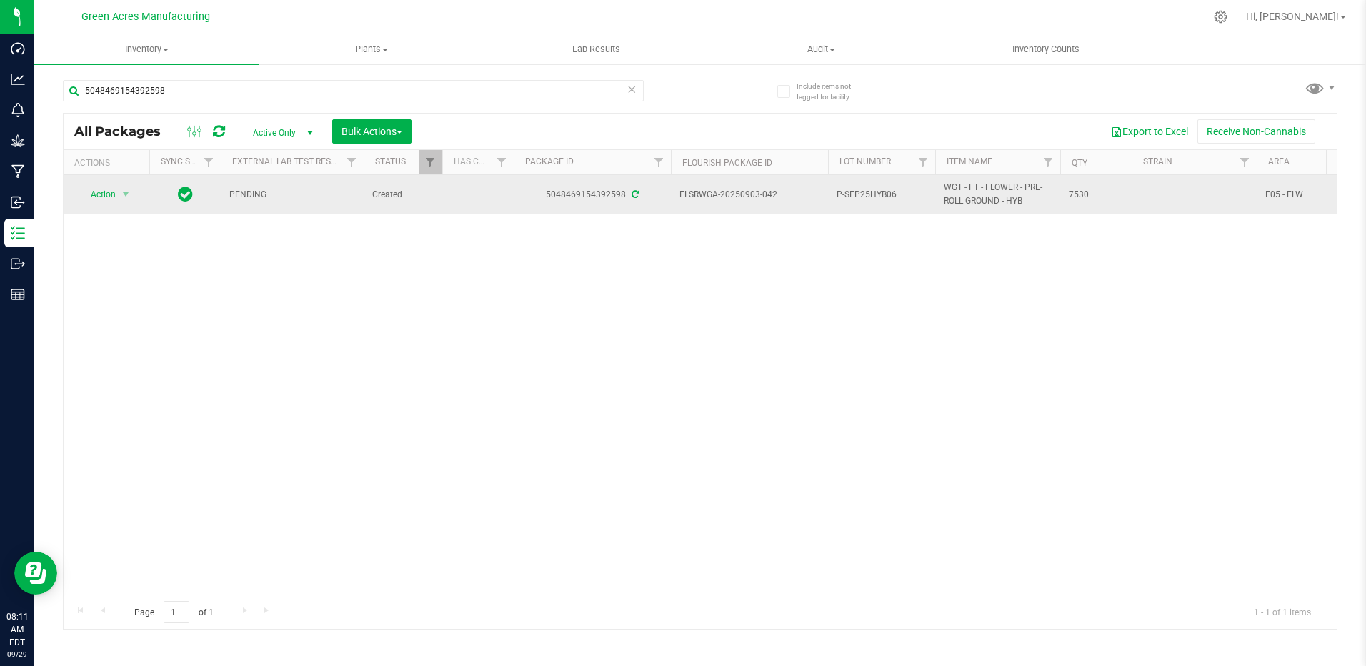
click at [905, 192] on span "P-SEP25HYB06" at bounding box center [882, 195] width 90 height 14
type input "P-SEP25HYB06-0930"
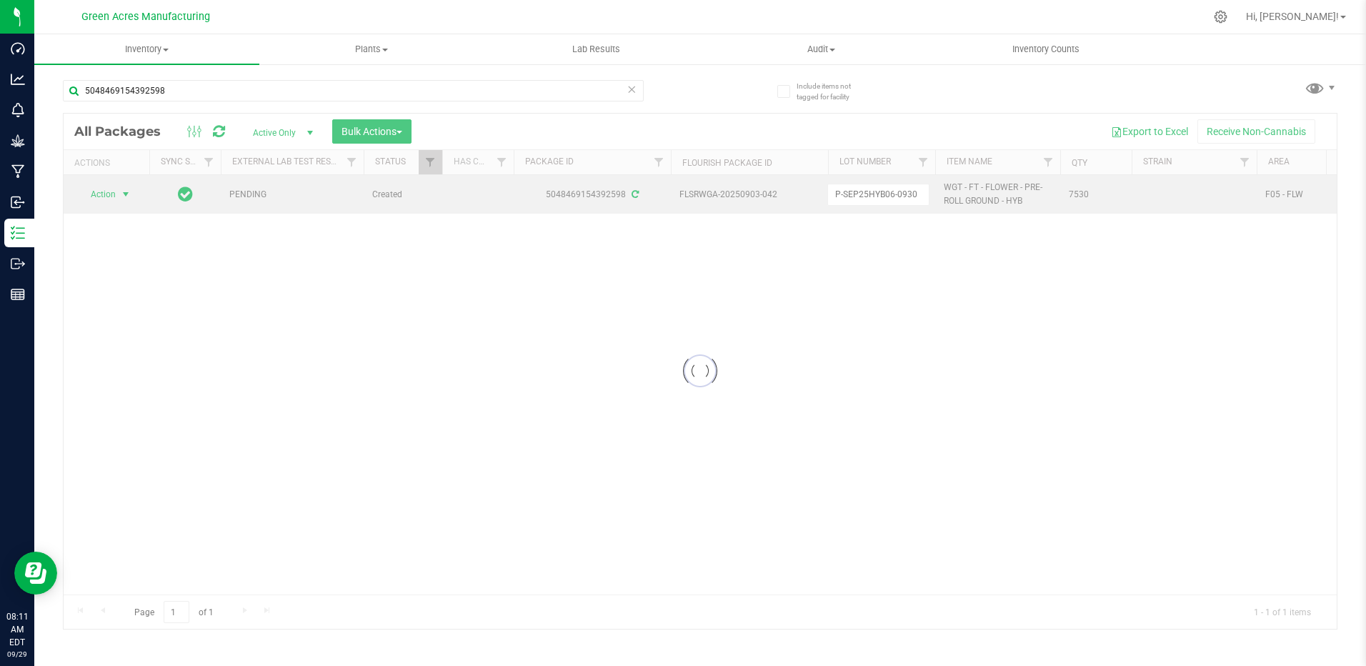
click at [116, 196] on div "Loading... All Packages Active Only Active Only Lab Samples Locked All External…" at bounding box center [700, 371] width 1275 height 517
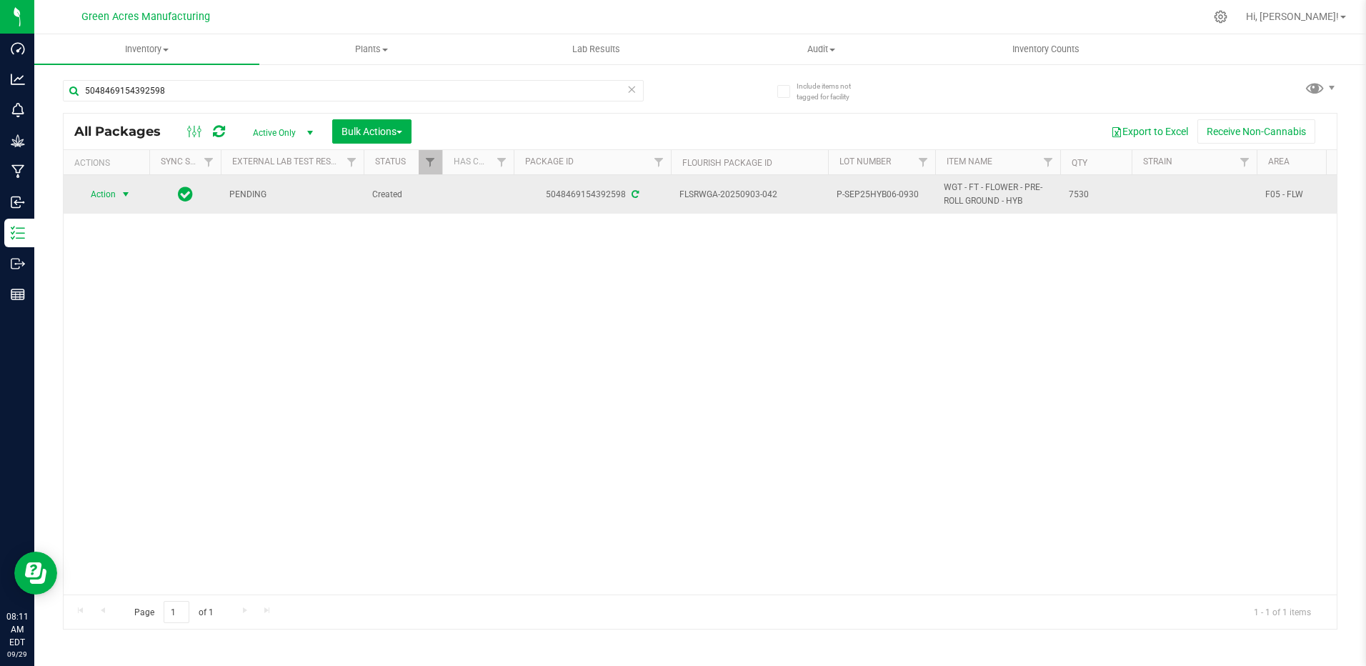
click at [116, 195] on span "Action" at bounding box center [97, 194] width 39 height 20
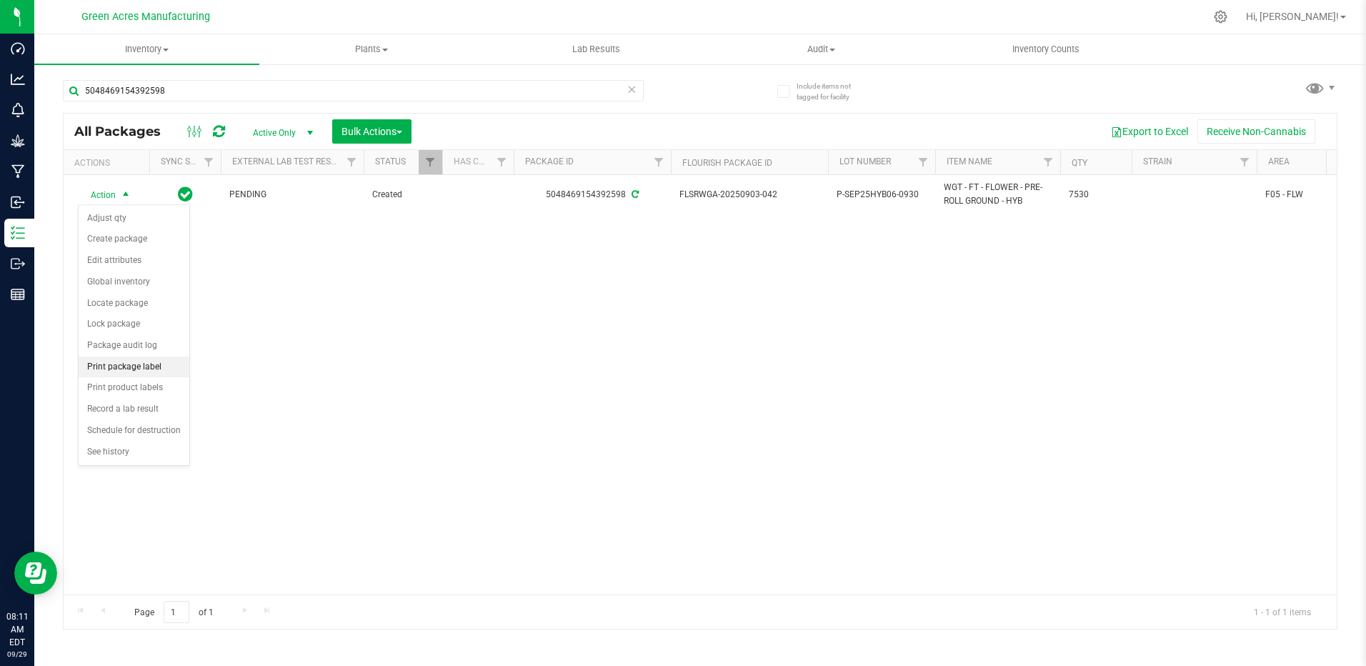
click at [166, 372] on li "Print package label" at bounding box center [134, 367] width 111 height 21
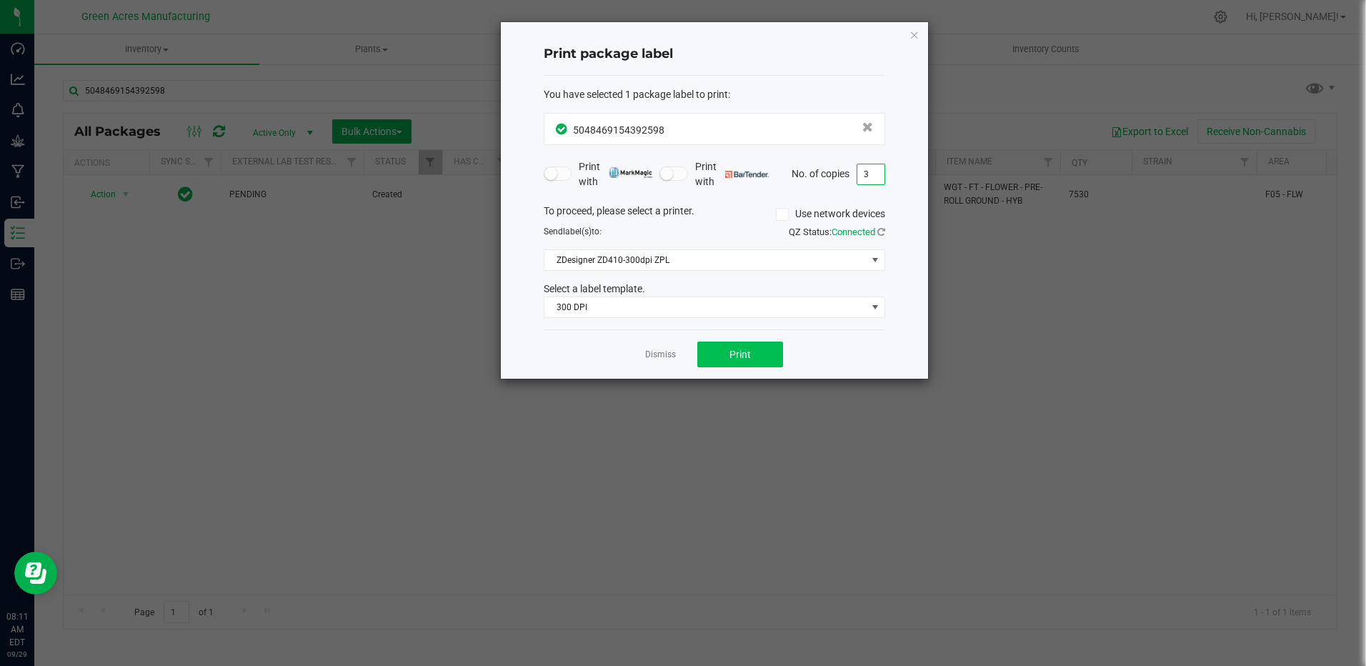
type input "3"
click at [774, 356] on button "Print" at bounding box center [740, 354] width 86 height 26
click at [907, 33] on div "Print package label You have selected 1 package label to print : 50484691543925…" at bounding box center [714, 200] width 427 height 357
click at [910, 32] on icon "button" at bounding box center [914, 34] width 10 height 17
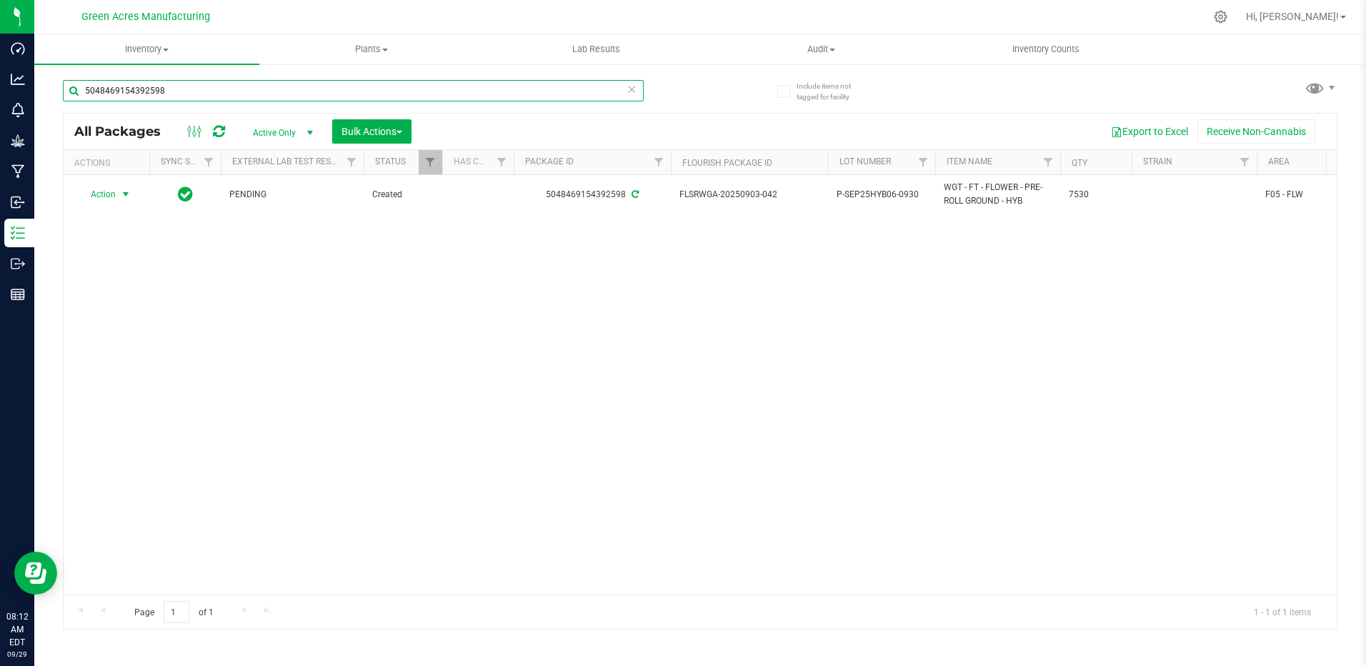
drag, startPoint x: 234, startPoint y: 89, endPoint x: 242, endPoint y: 89, distance: 7.9
click at [236, 89] on input "5048469154392598" at bounding box center [353, 90] width 581 height 21
type input "5"
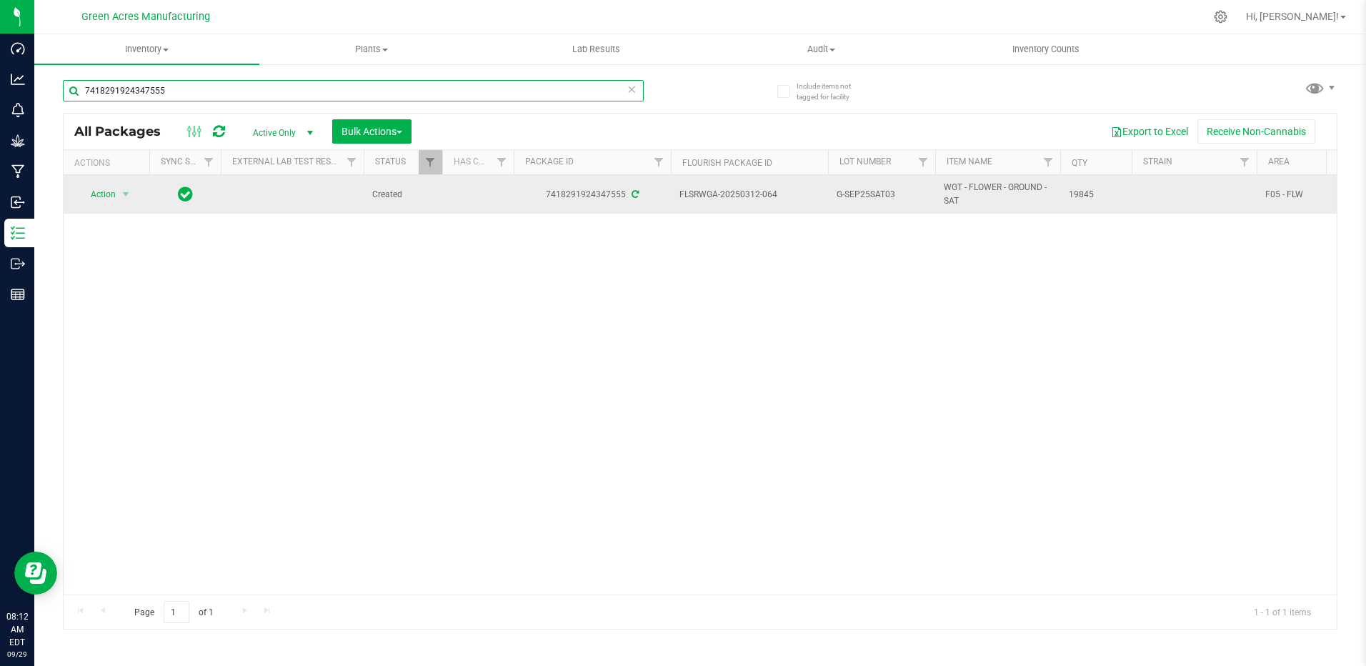
type input "7418291924347555"
click at [908, 194] on span "G-SEP25SAT03" at bounding box center [882, 195] width 90 height 14
type input "G-SEP25SAT03-0930"
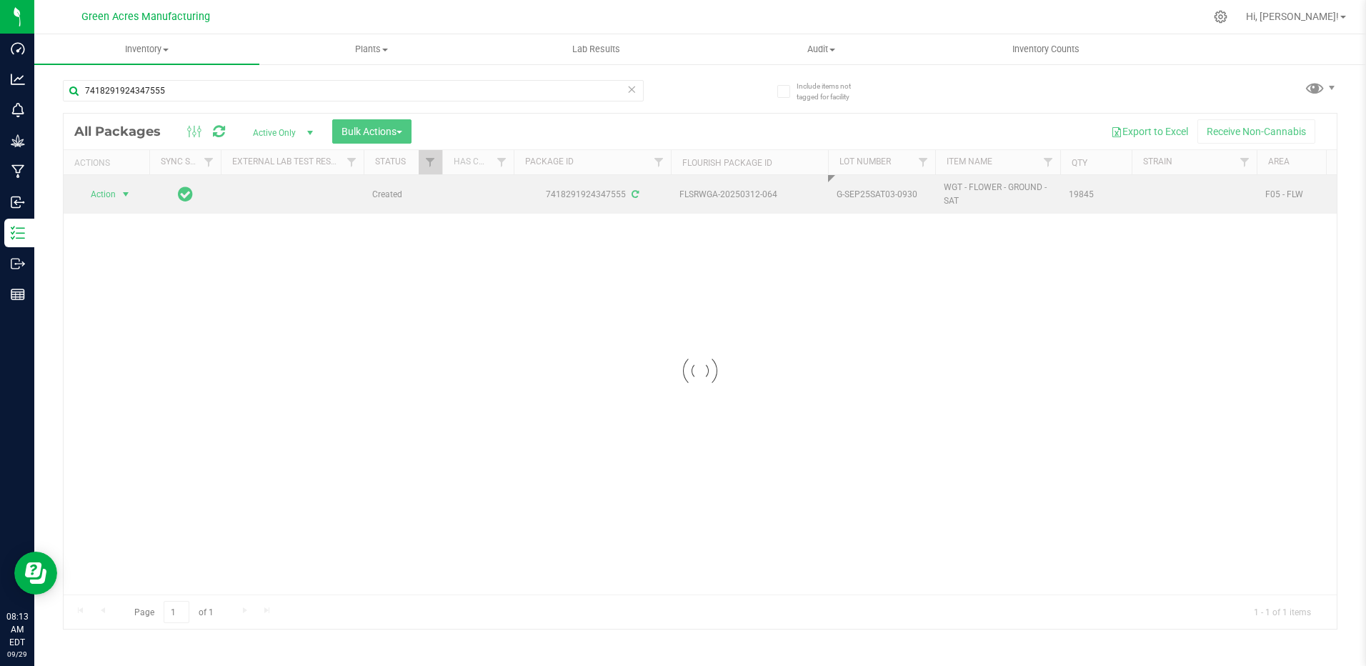
click at [126, 196] on div "Loading... All Packages Active Only Active Only Lab Samples Locked All External…" at bounding box center [700, 371] width 1275 height 517
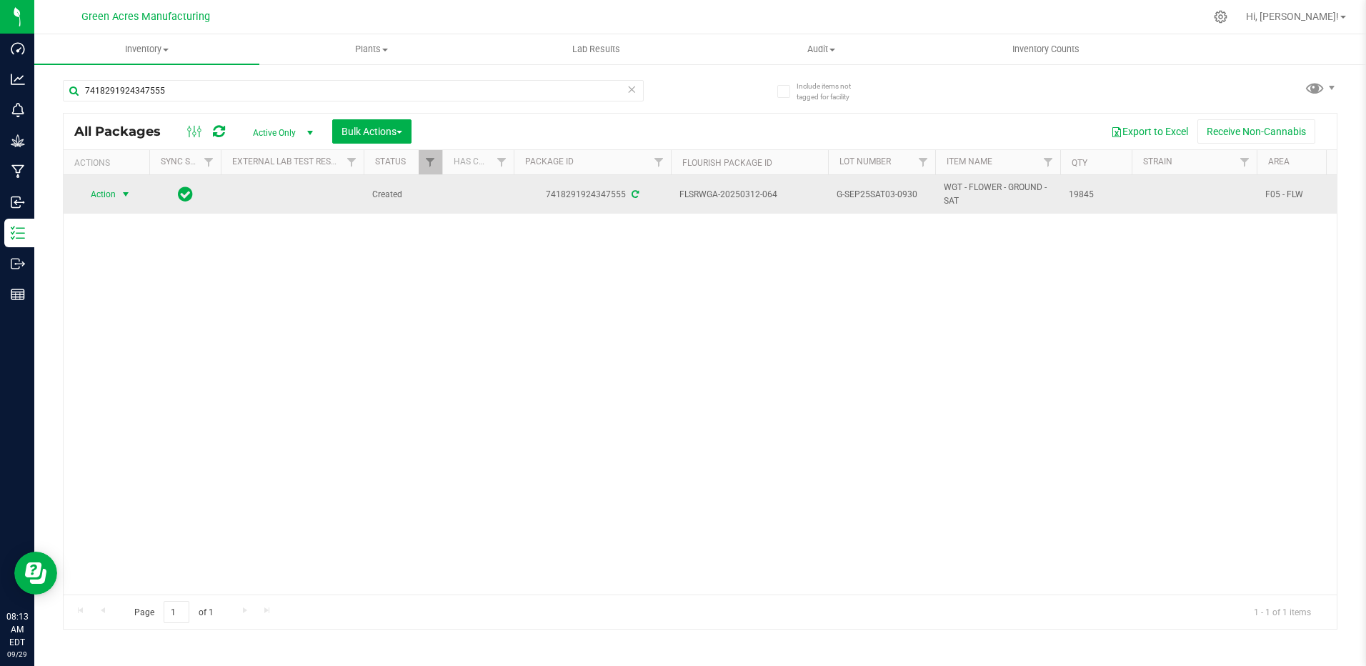
click at [129, 193] on span "select" at bounding box center [125, 194] width 11 height 11
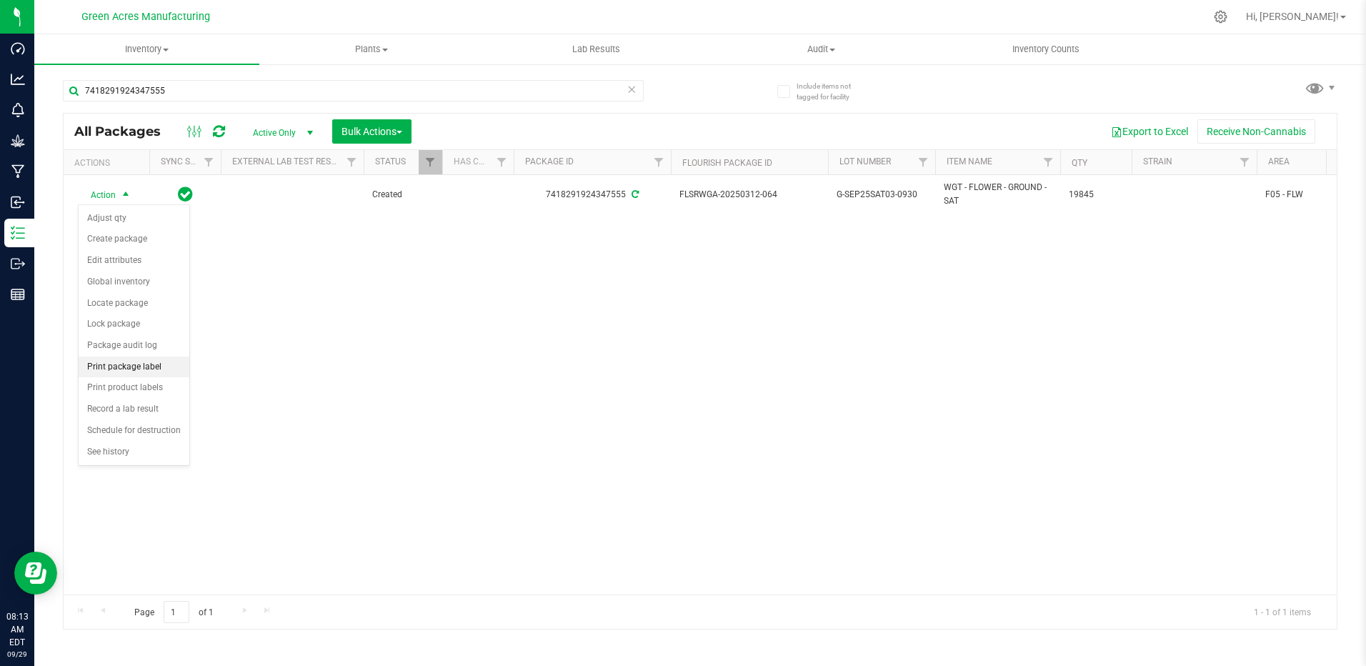
drag, startPoint x: 161, startPoint y: 367, endPoint x: 178, endPoint y: 363, distance: 16.8
click at [161, 366] on li "Print package label" at bounding box center [134, 367] width 111 height 21
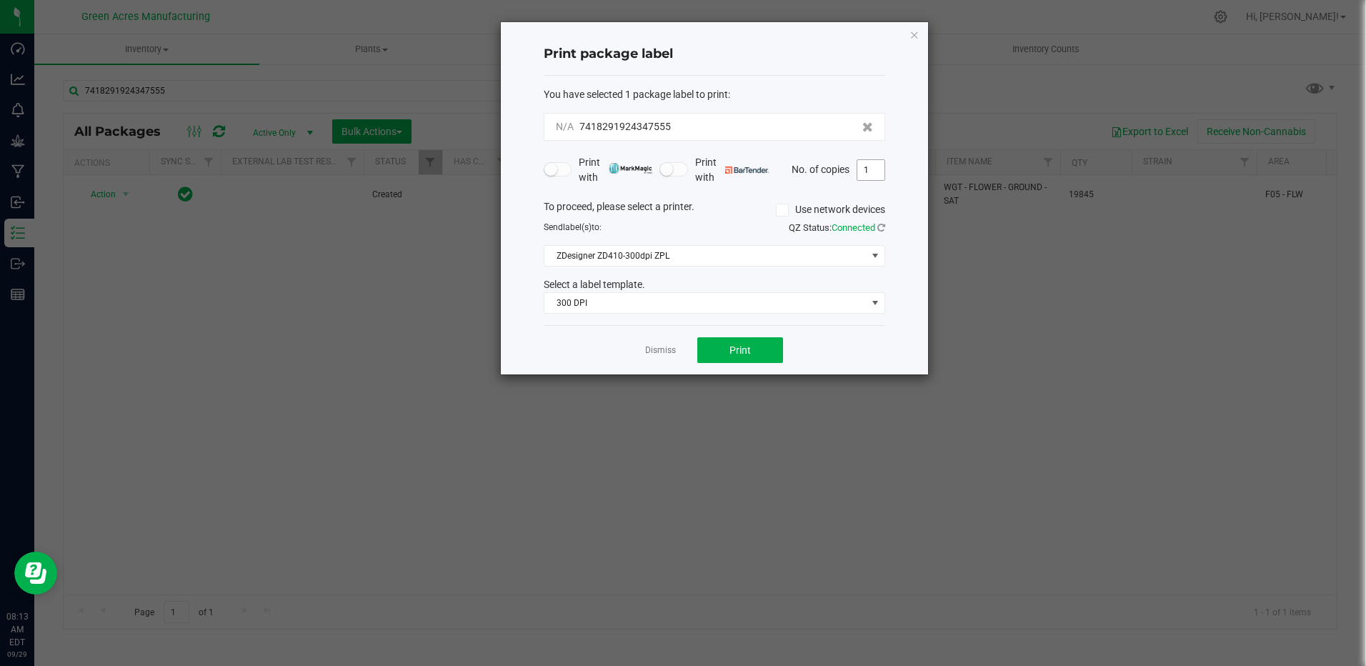
click at [874, 172] on input "1" at bounding box center [870, 170] width 27 height 20
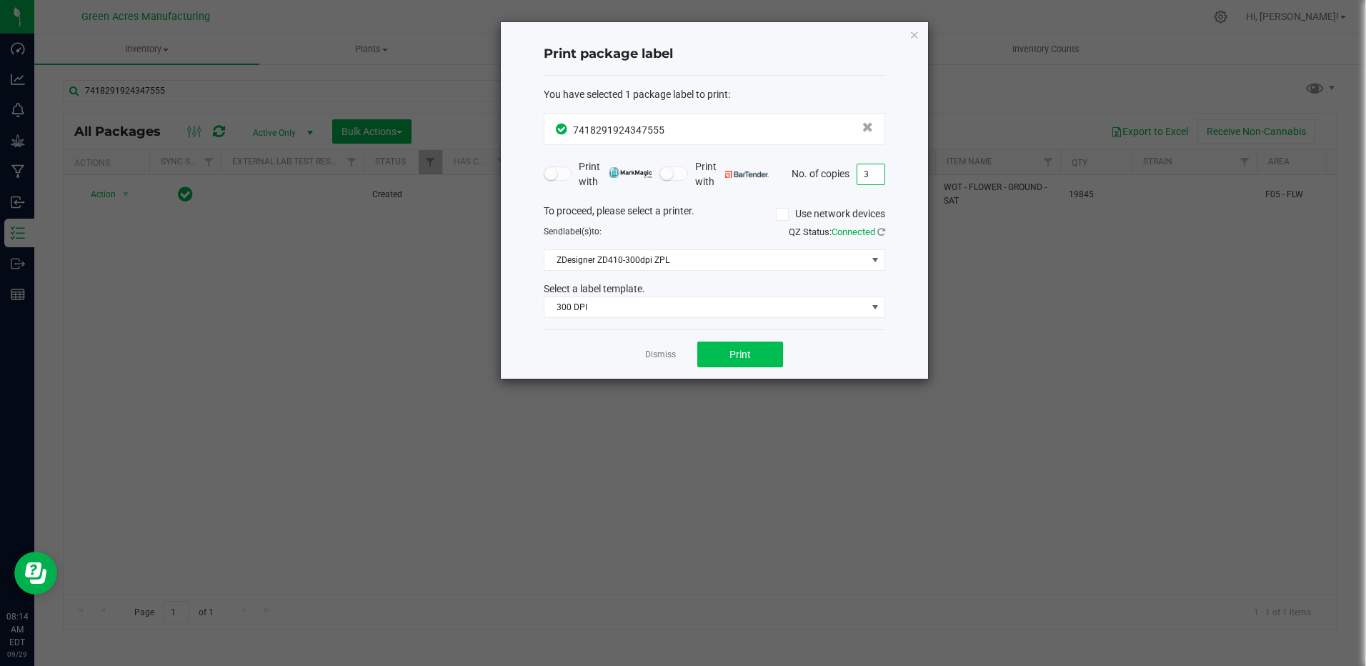
type input "3"
click at [750, 350] on span "Print" at bounding box center [739, 354] width 21 height 11
click at [912, 38] on icon "button" at bounding box center [914, 34] width 10 height 17
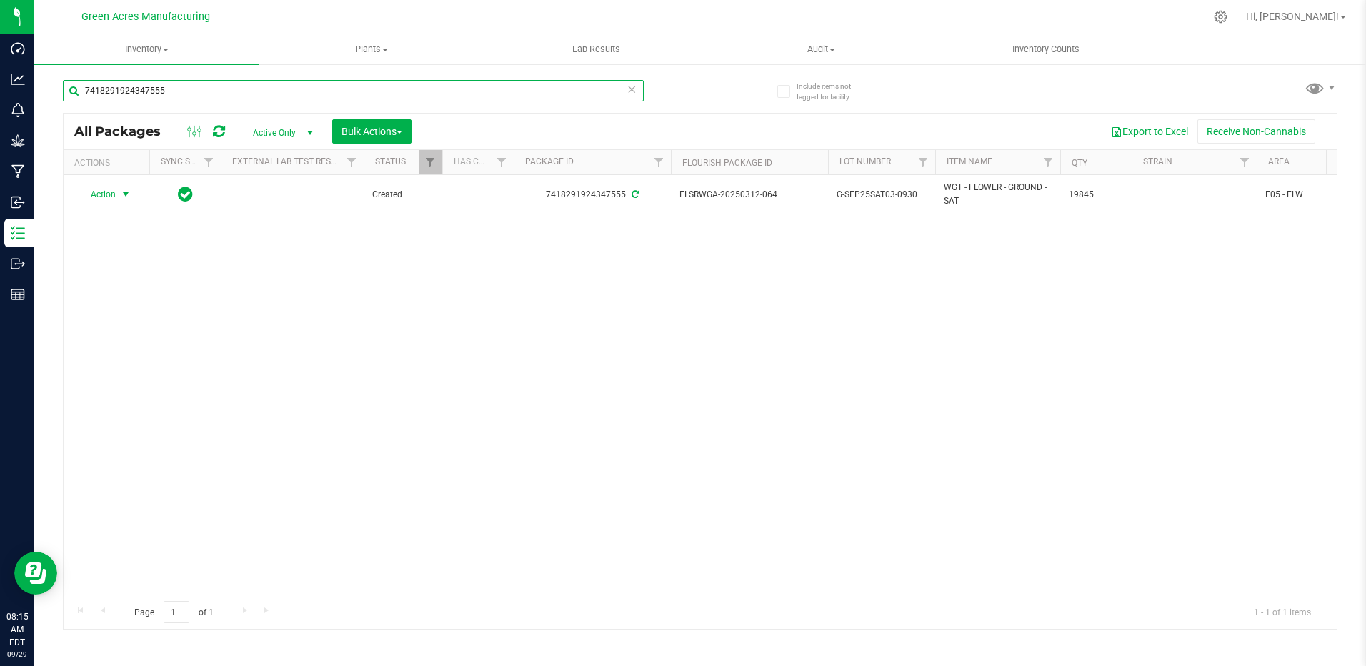
click at [181, 82] on input "7418291924347555" at bounding box center [353, 90] width 581 height 21
type input "7"
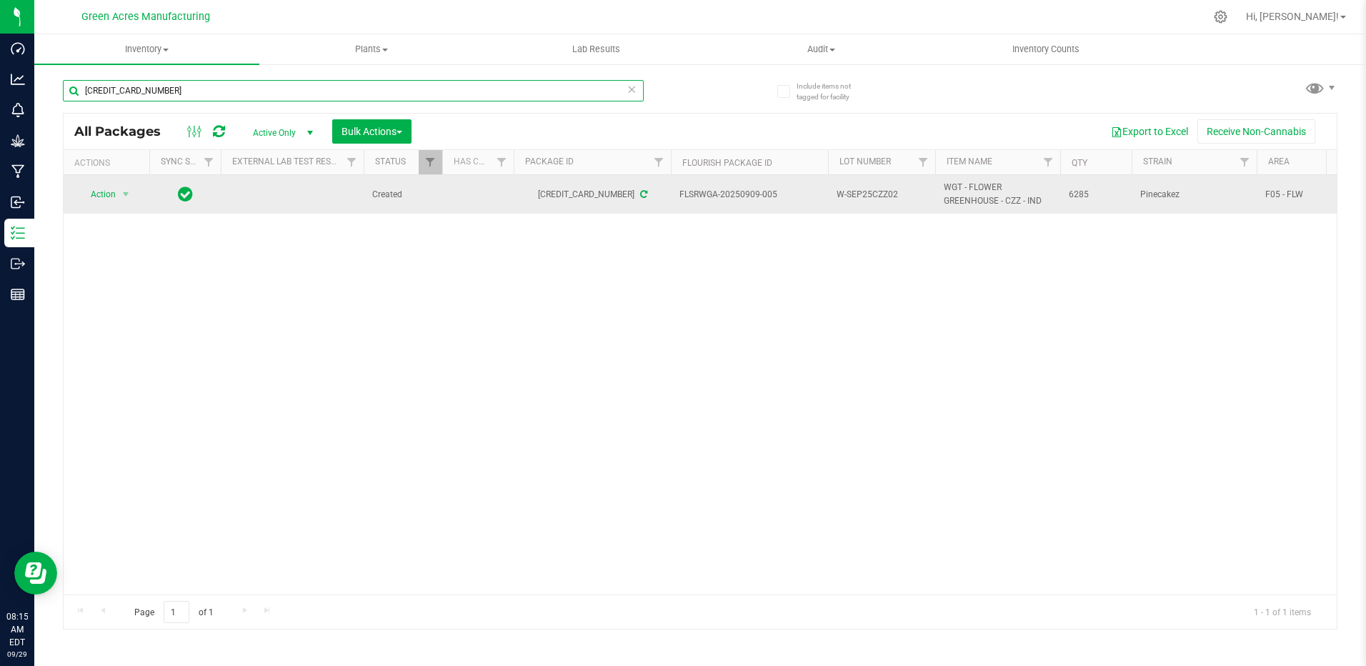
type input "[CREDIT_CARD_NUMBER]"
click at [902, 189] on span "W-SEP25CZZ02" at bounding box center [882, 195] width 90 height 14
type input "W-SEP25CZZ02-0930"
click at [114, 196] on div "All Packages Active Only Active Only Lab Samples Locked All External Internal B…" at bounding box center [700, 371] width 1275 height 517
click at [117, 194] on span "select" at bounding box center [126, 194] width 18 height 20
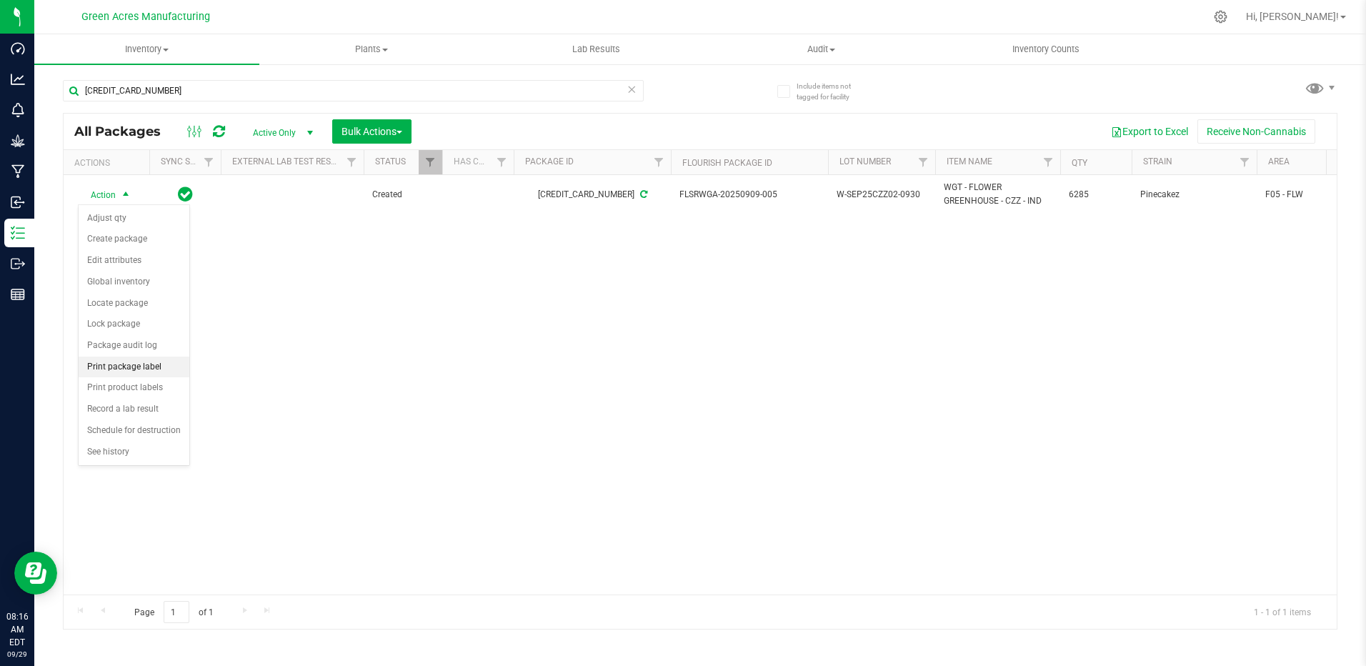
click at [152, 369] on li "Print package label" at bounding box center [134, 367] width 111 height 21
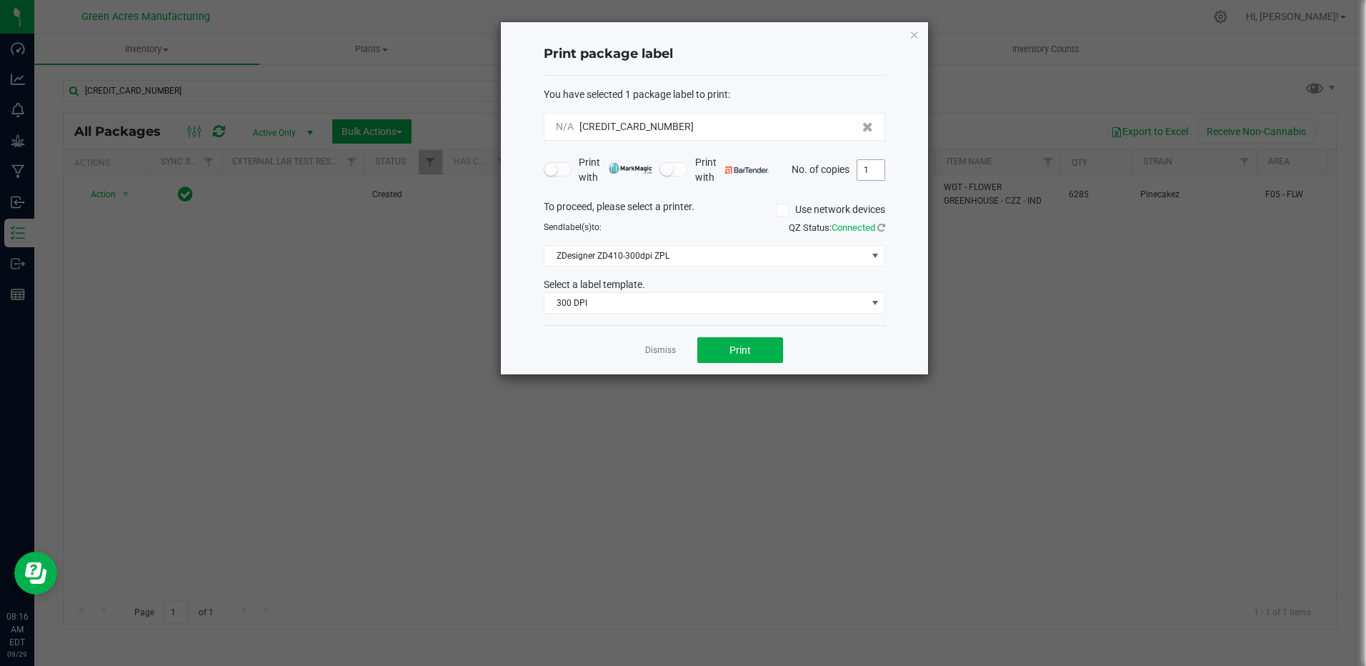
click at [876, 171] on input "1" at bounding box center [870, 170] width 27 height 20
type input "3"
click at [764, 347] on button "Print" at bounding box center [740, 350] width 86 height 26
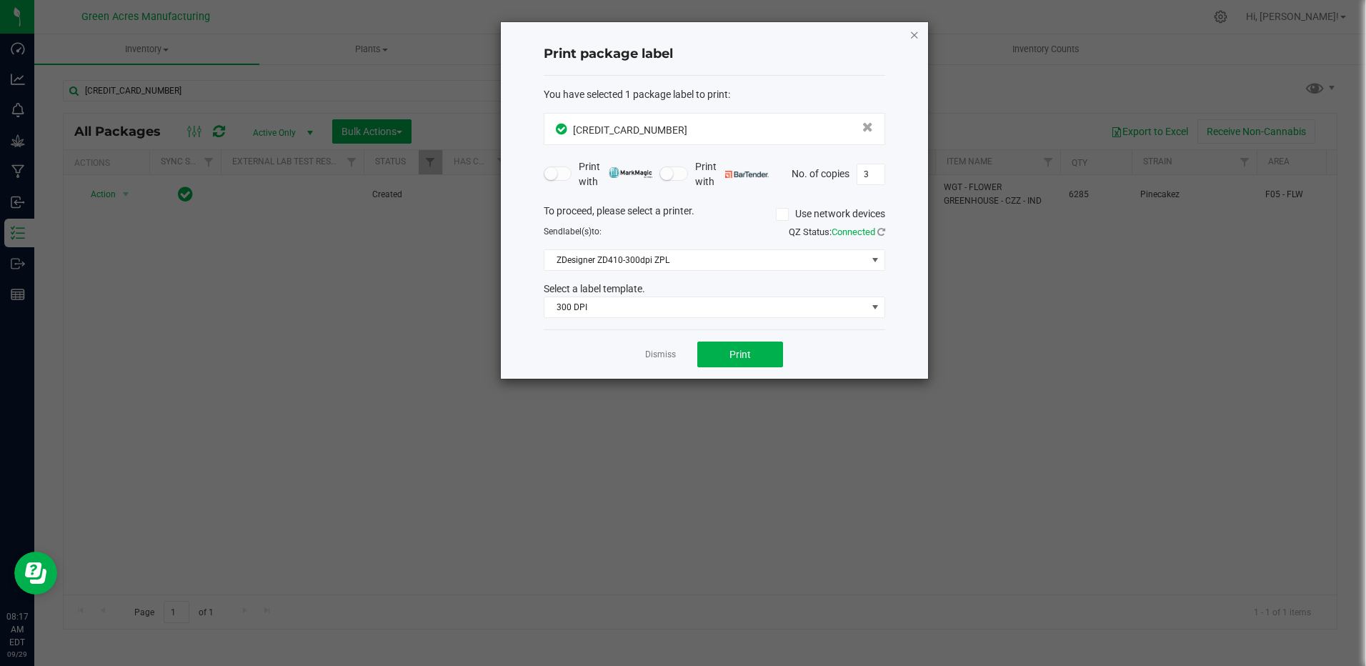
click at [919, 36] on icon "button" at bounding box center [914, 34] width 10 height 17
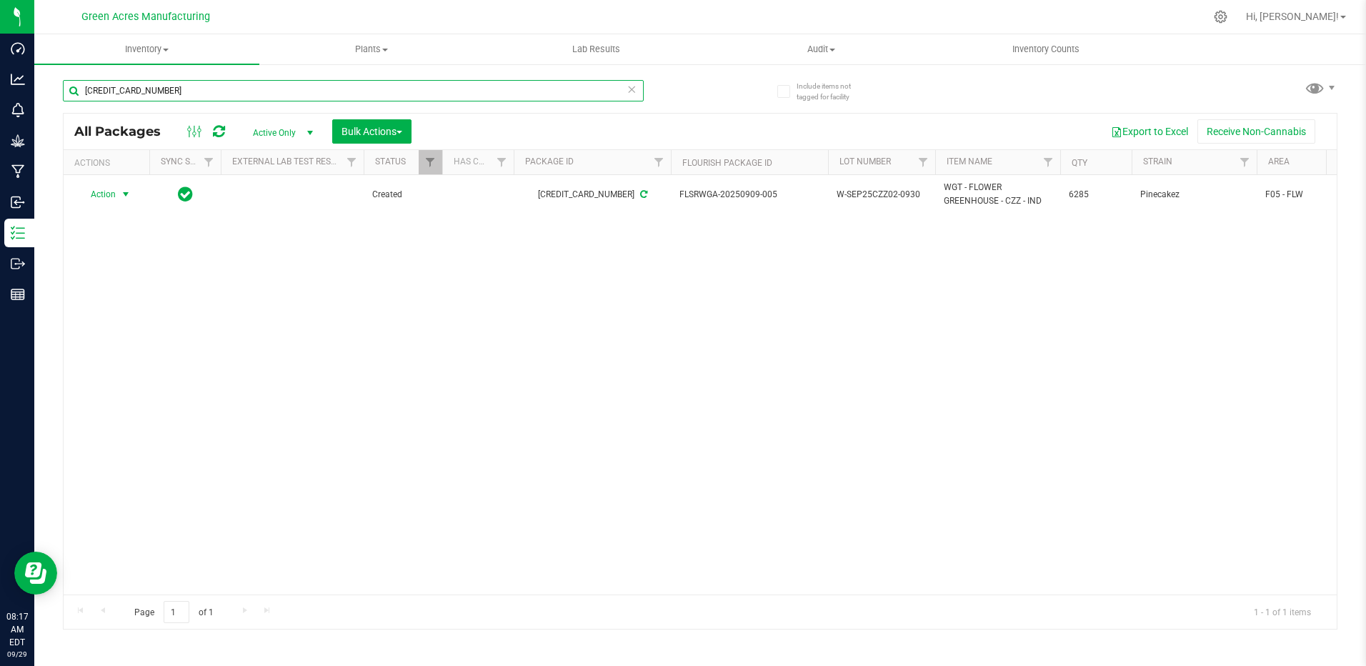
drag, startPoint x: 211, startPoint y: 98, endPoint x: 201, endPoint y: 109, distance: 15.7
click at [211, 98] on input "[CREDIT_CARD_NUMBER]" at bounding box center [353, 90] width 581 height 21
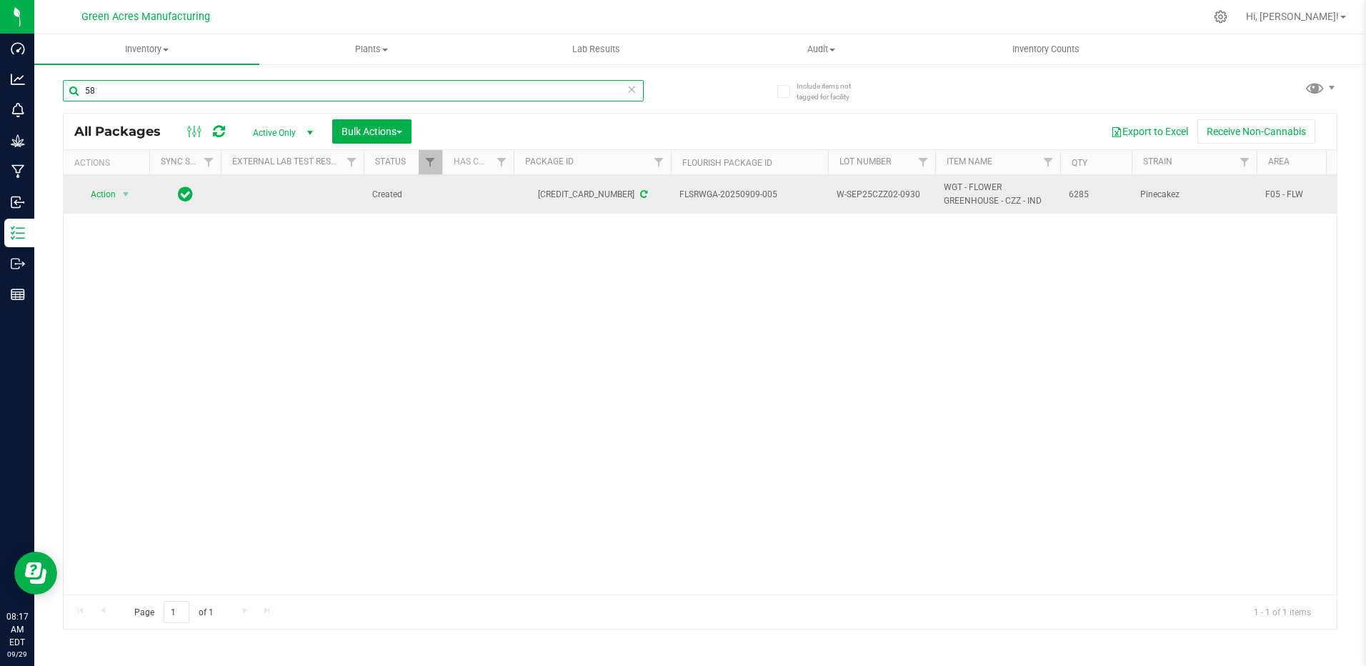
type input "5"
type input "5279327100645468"
click at [899, 186] on td "W-SEP25CZZ01" at bounding box center [881, 194] width 107 height 39
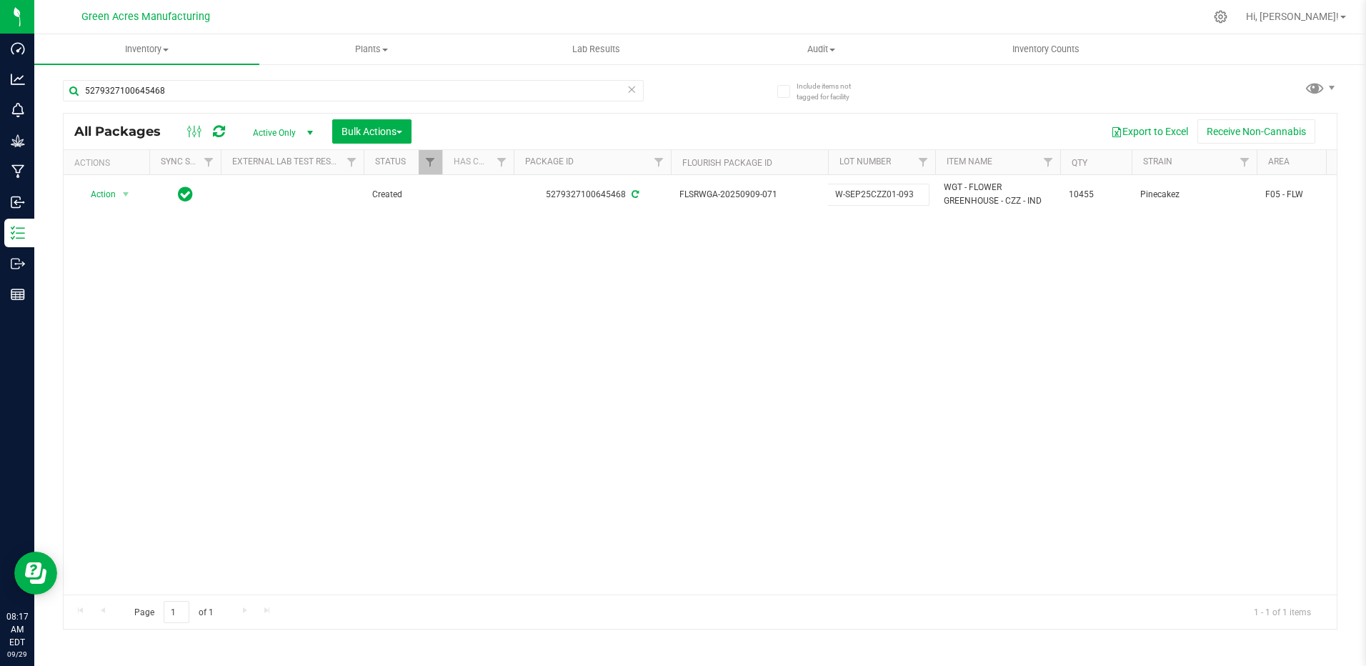
type input "W-SEP25CZZ01-0930"
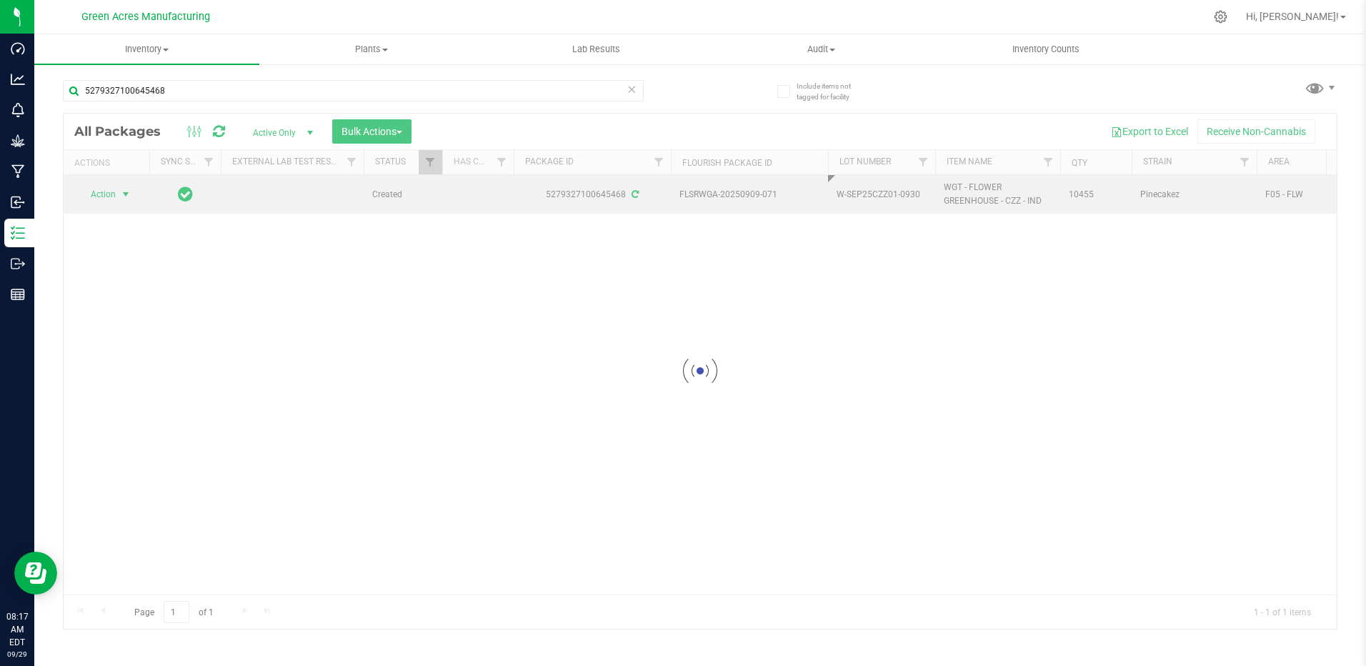
click at [121, 198] on div "Loading... All Packages Active Only Active Only Lab Samples Locked All External…" at bounding box center [700, 371] width 1275 height 517
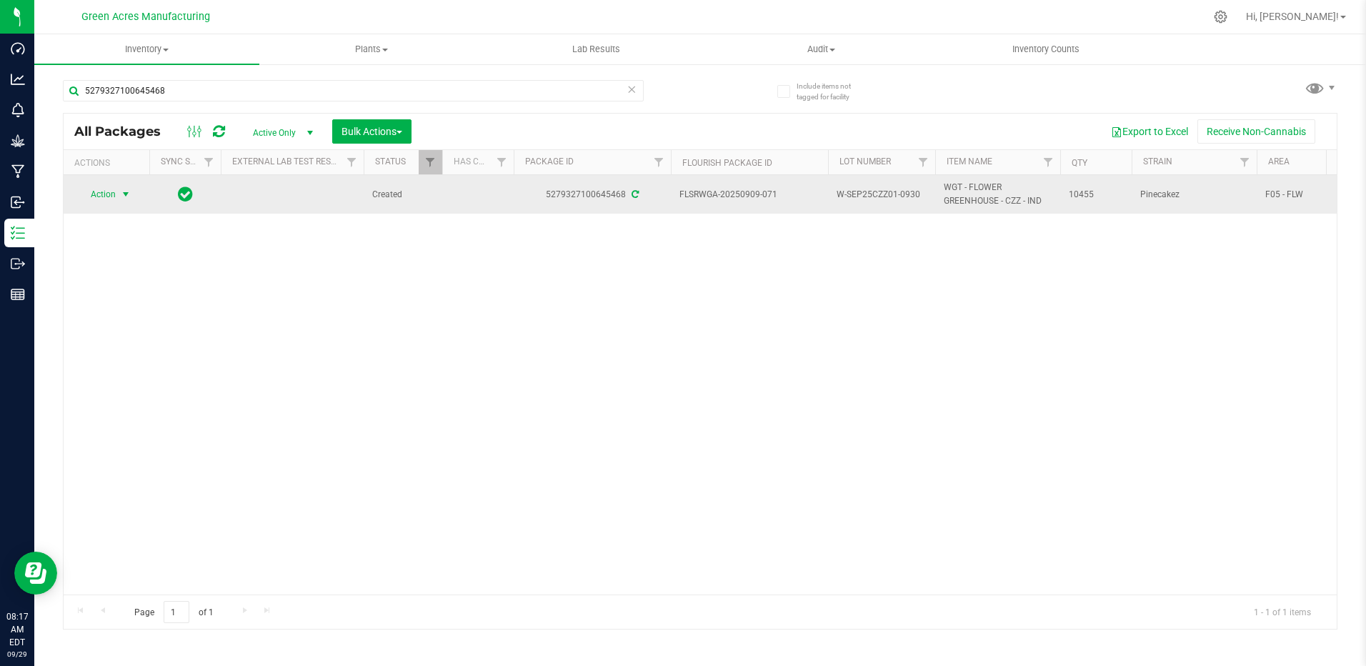
click at [109, 193] on span "Action" at bounding box center [97, 194] width 39 height 20
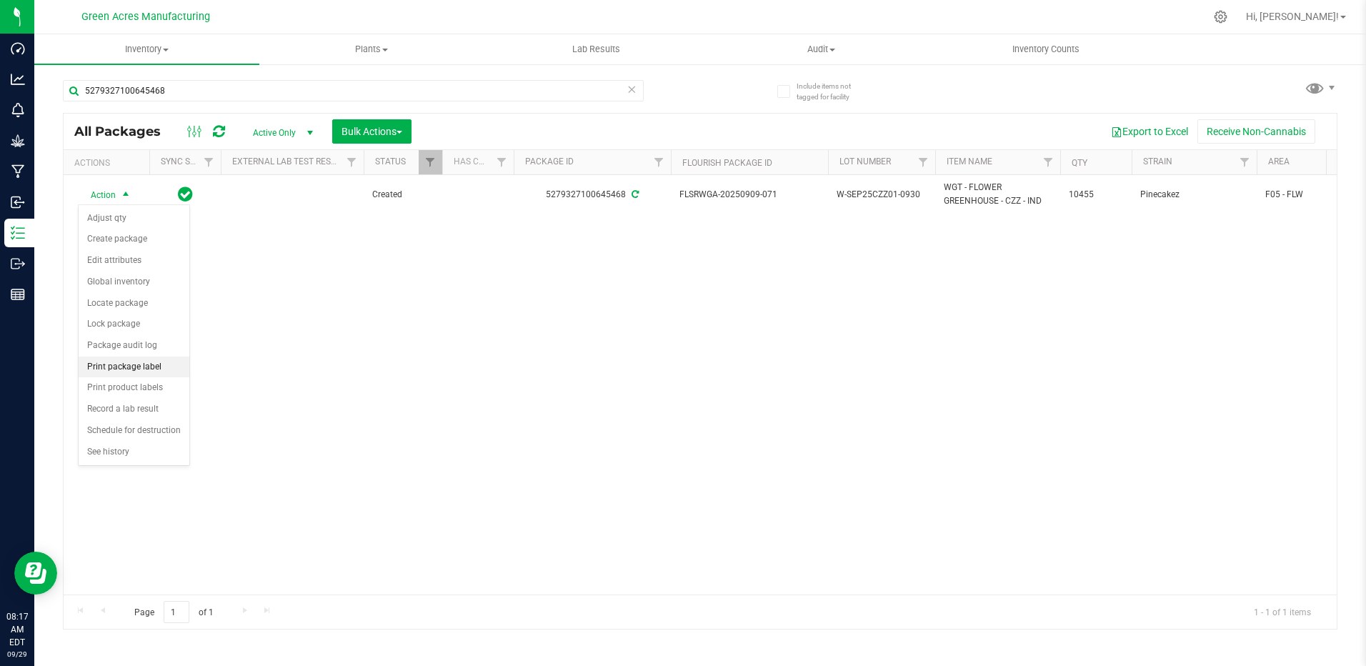
click at [157, 369] on li "Print package label" at bounding box center [134, 367] width 111 height 21
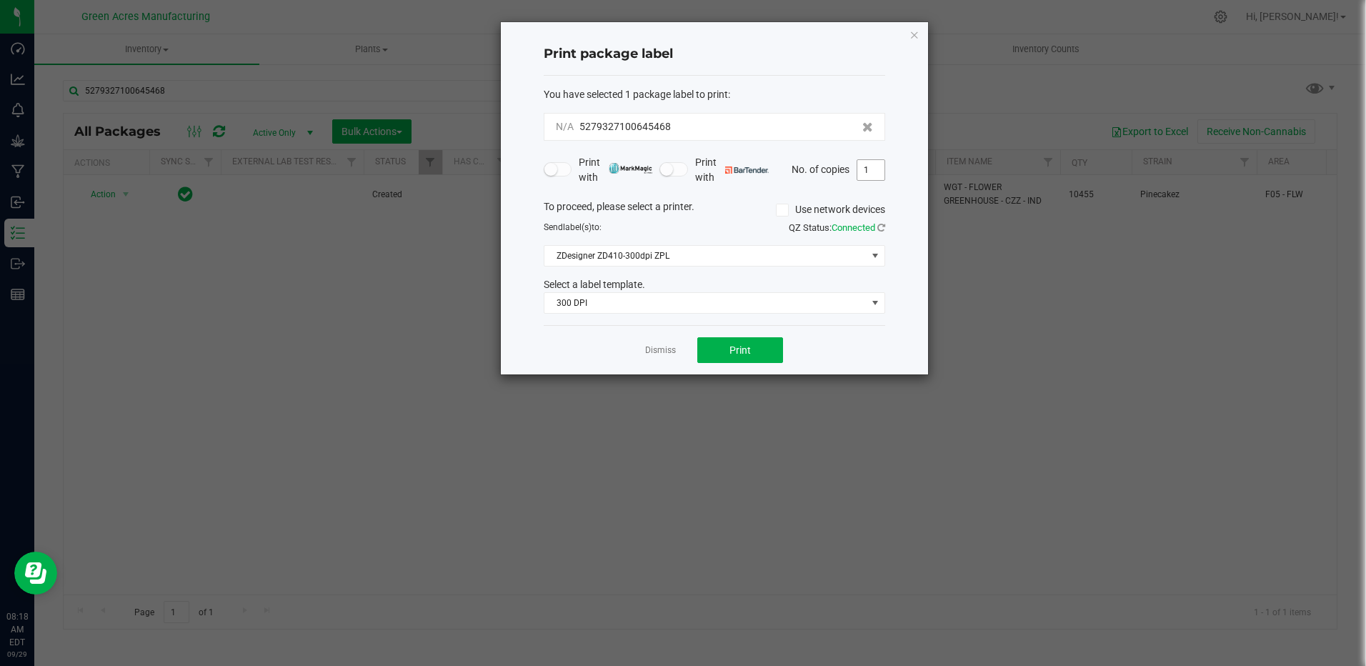
click at [879, 166] on input "1" at bounding box center [870, 170] width 27 height 20
type input "3"
click at [734, 339] on button "Print" at bounding box center [740, 350] width 86 height 26
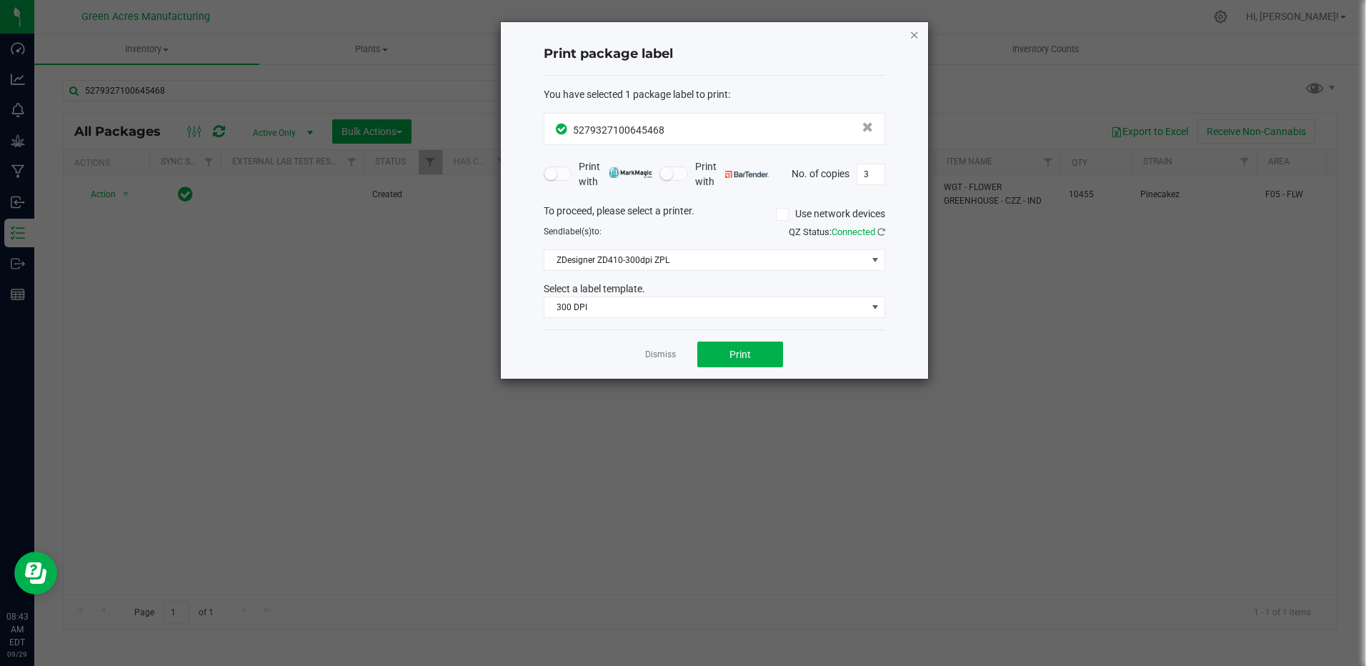
click at [914, 32] on icon "button" at bounding box center [914, 34] width 10 height 17
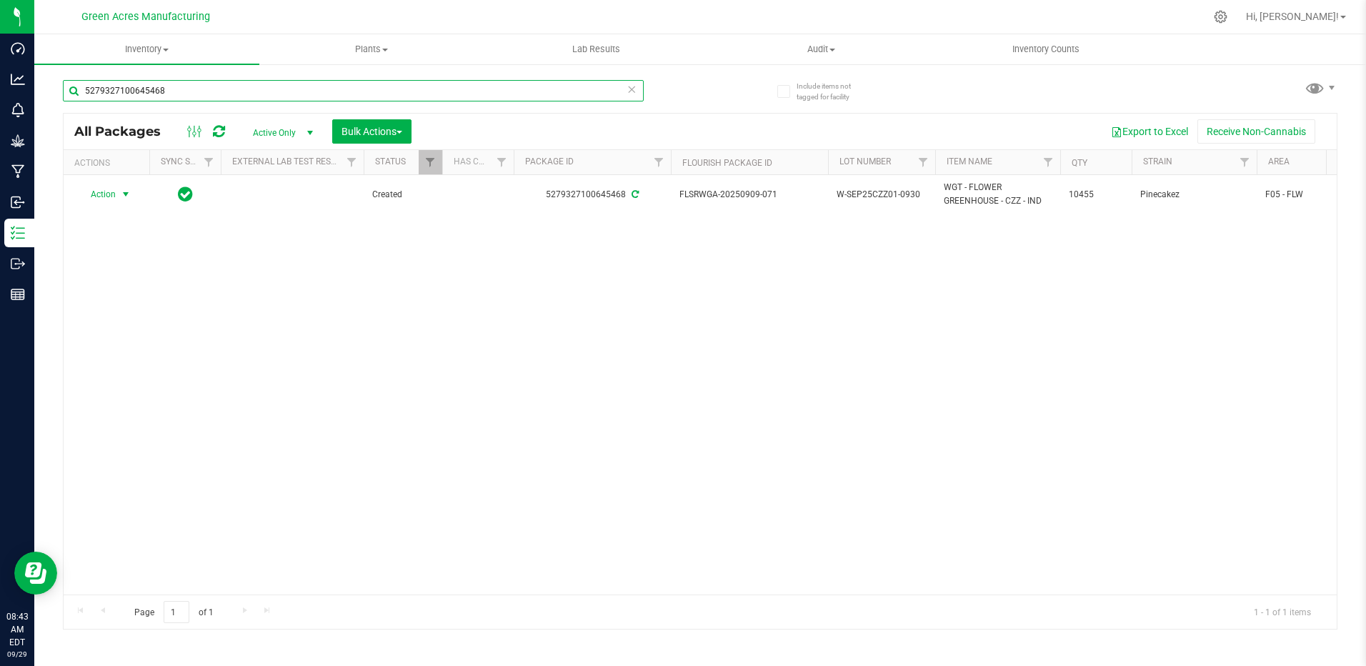
click at [194, 89] on input "5279327100645468" at bounding box center [353, 90] width 581 height 21
type input "5"
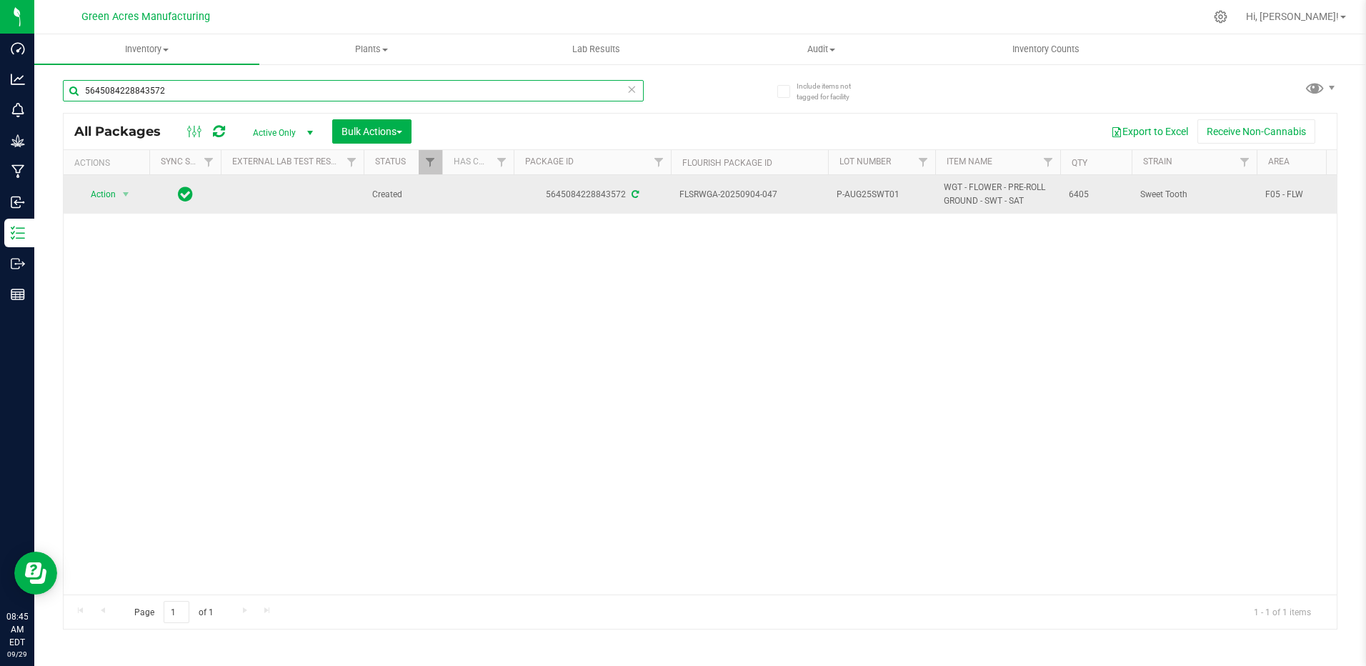
type input "5645084228843572"
click at [907, 186] on td "P-AUG25SWT01" at bounding box center [881, 194] width 107 height 39
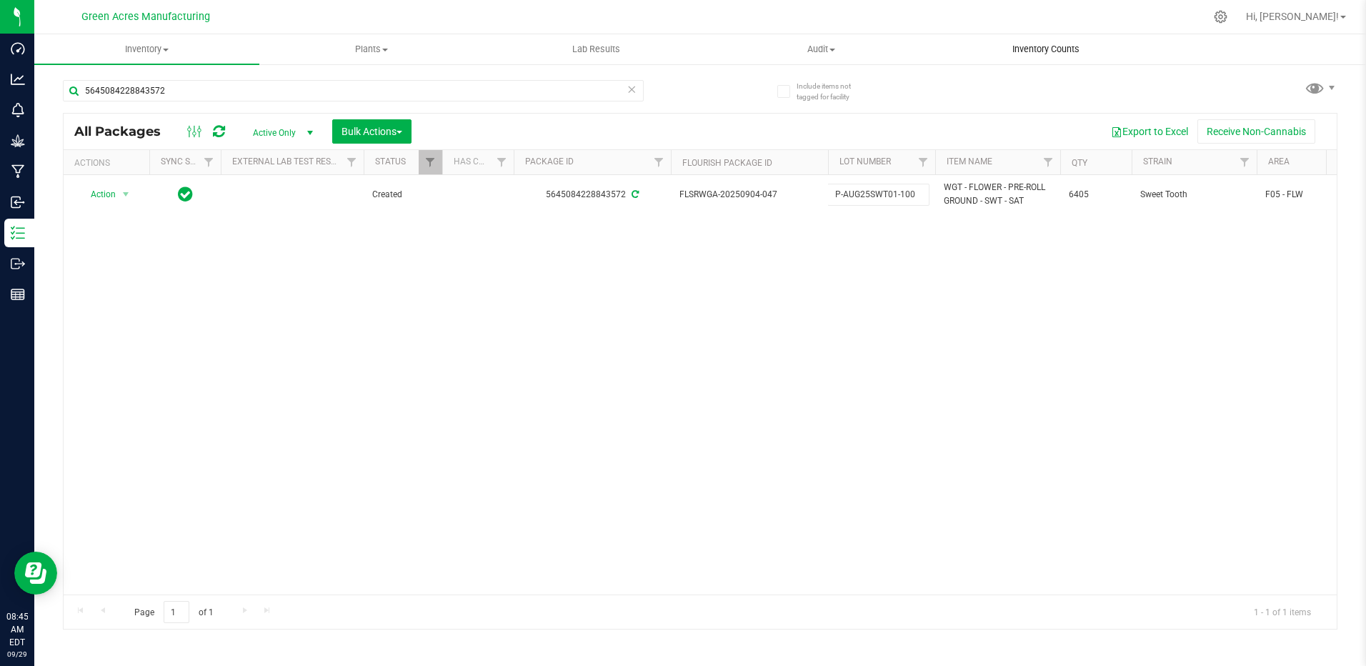
type input "P-AUG25SWT01-1001"
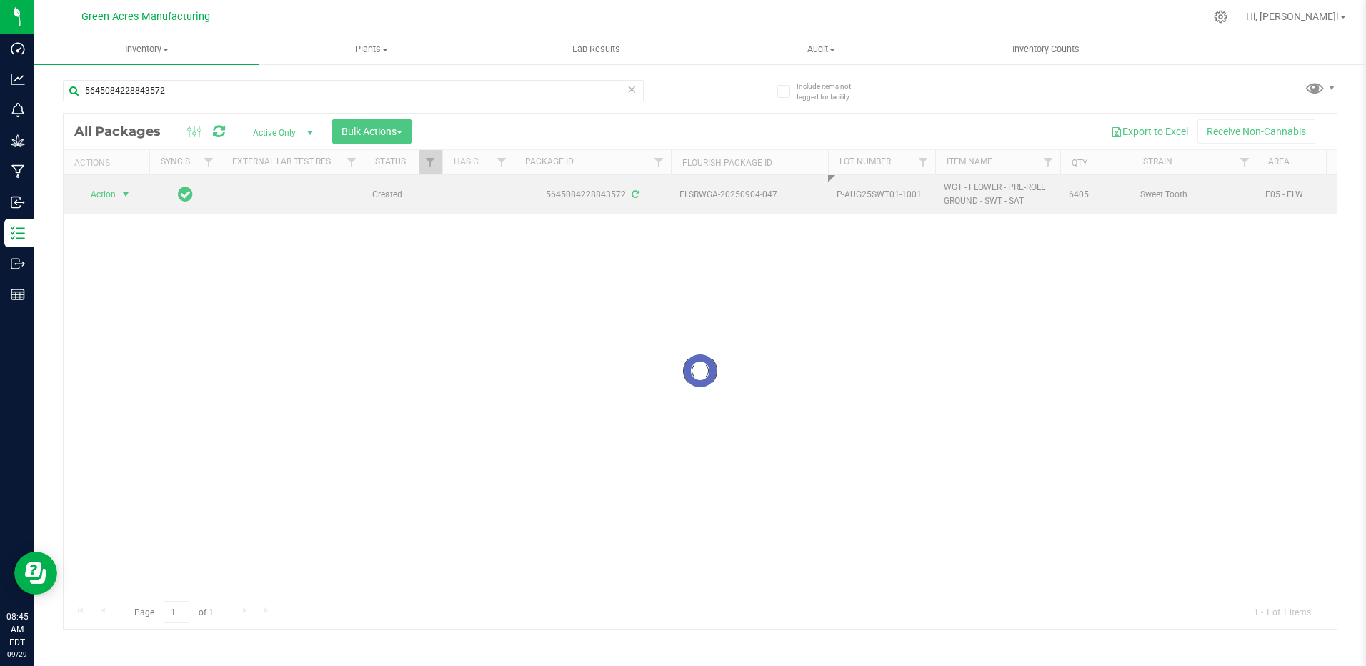
click at [117, 194] on div "Loading... All Packages Active Only Active Only Lab Samples Locked All External…" at bounding box center [700, 371] width 1275 height 517
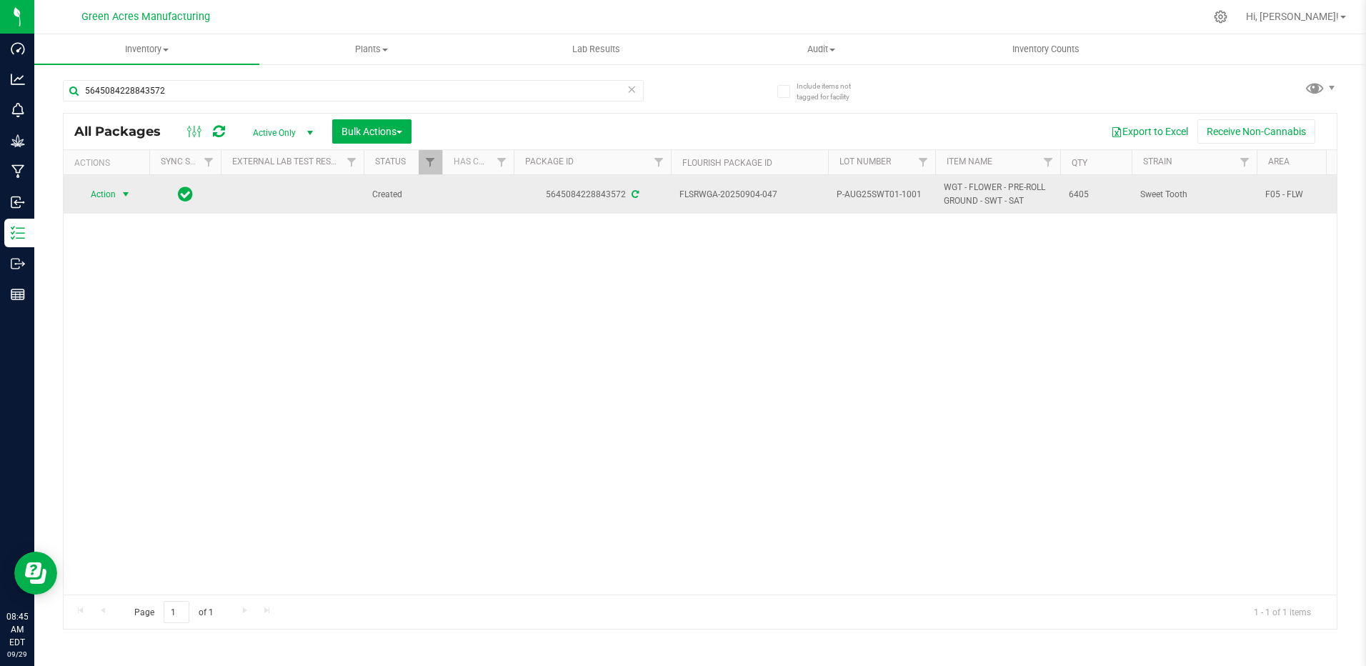
click at [122, 193] on span "select" at bounding box center [125, 194] width 11 height 11
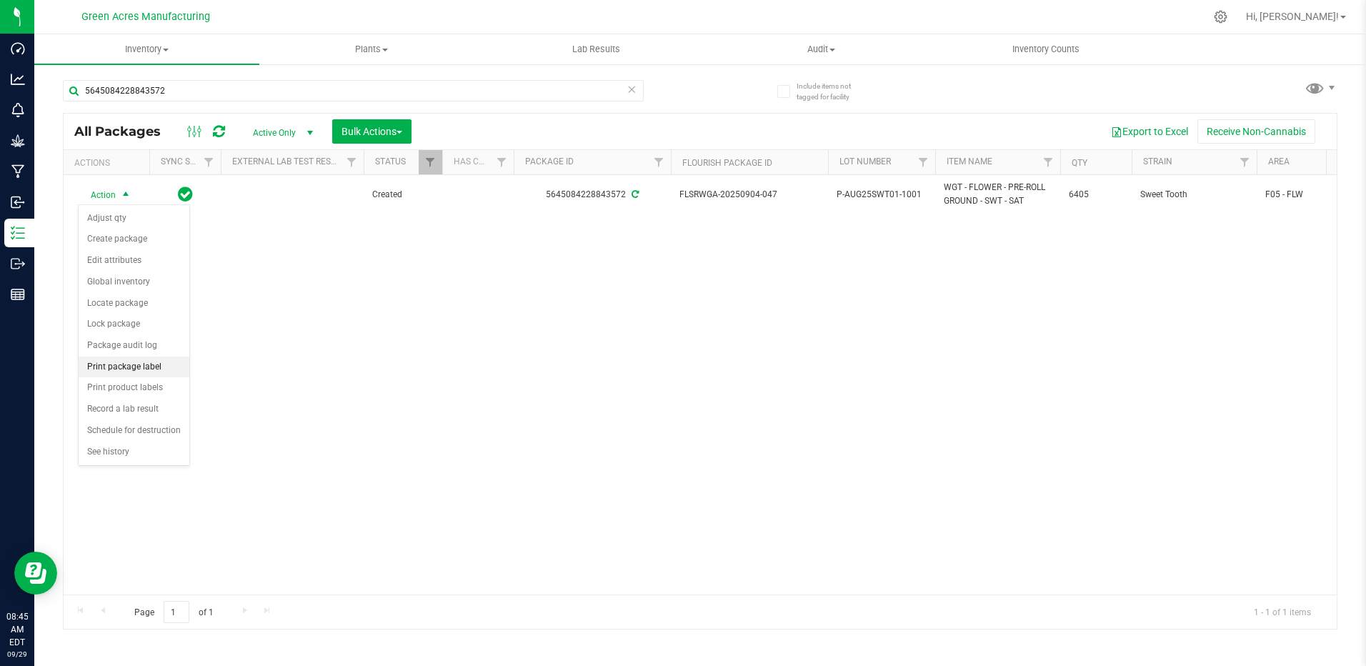
click at [161, 369] on li "Print package label" at bounding box center [134, 367] width 111 height 21
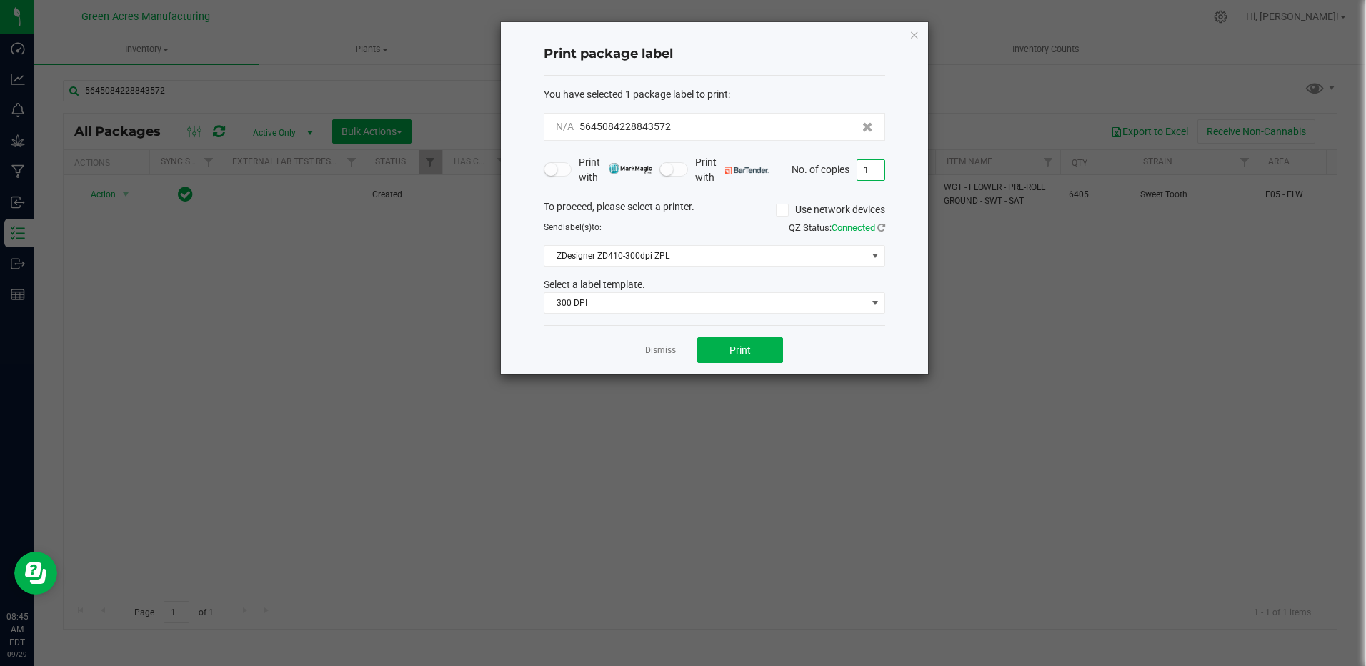
click at [873, 171] on input "1" at bounding box center [870, 170] width 27 height 20
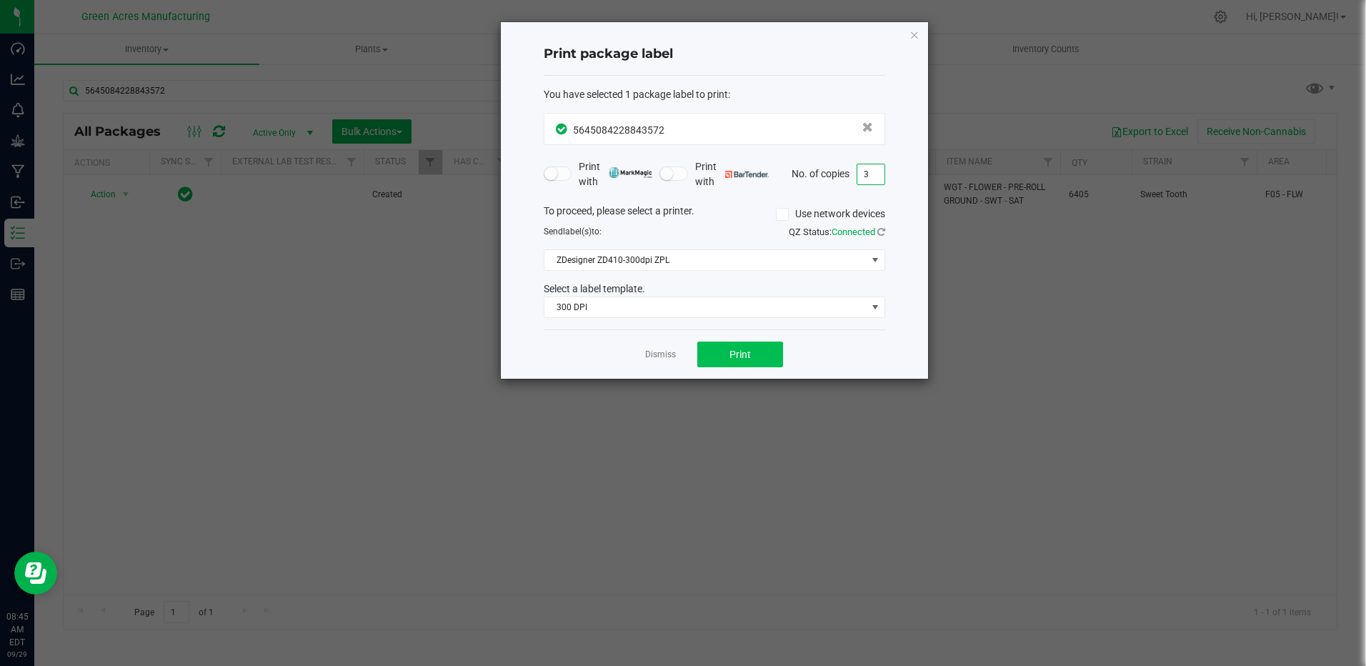
type input "3"
click at [774, 367] on button "Print" at bounding box center [740, 354] width 86 height 26
click at [912, 30] on icon "button" at bounding box center [914, 34] width 10 height 17
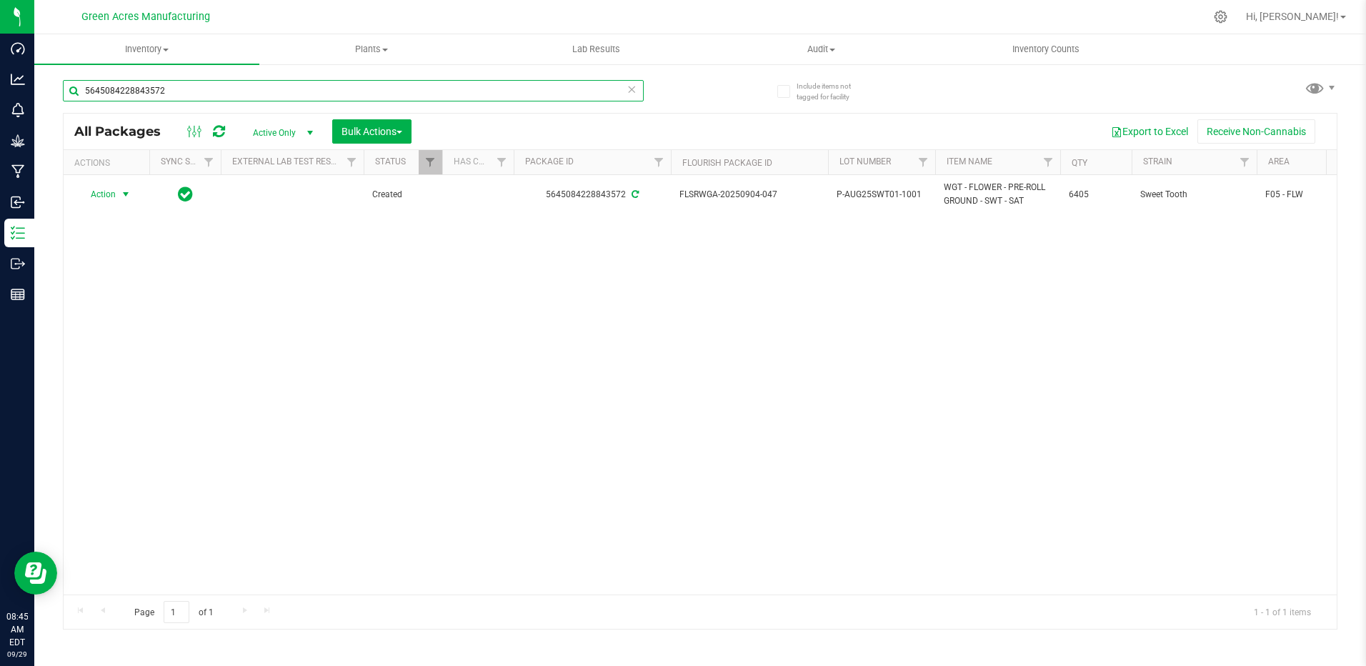
click at [175, 93] on input "5645084228843572" at bounding box center [353, 90] width 581 height 21
type input "5"
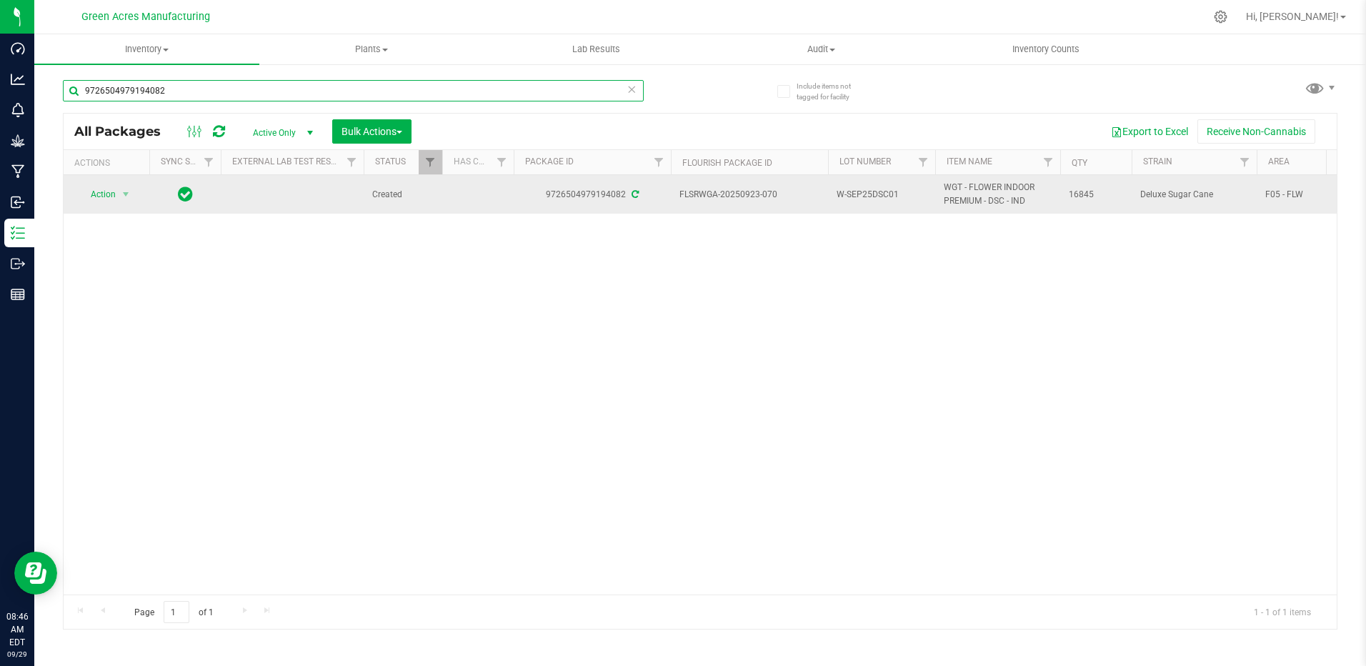
type input "9726504979194082"
click at [902, 188] on span "W-SEP25DSC01" at bounding box center [882, 195] width 90 height 14
type input "W-SEP25DSC01-1001"
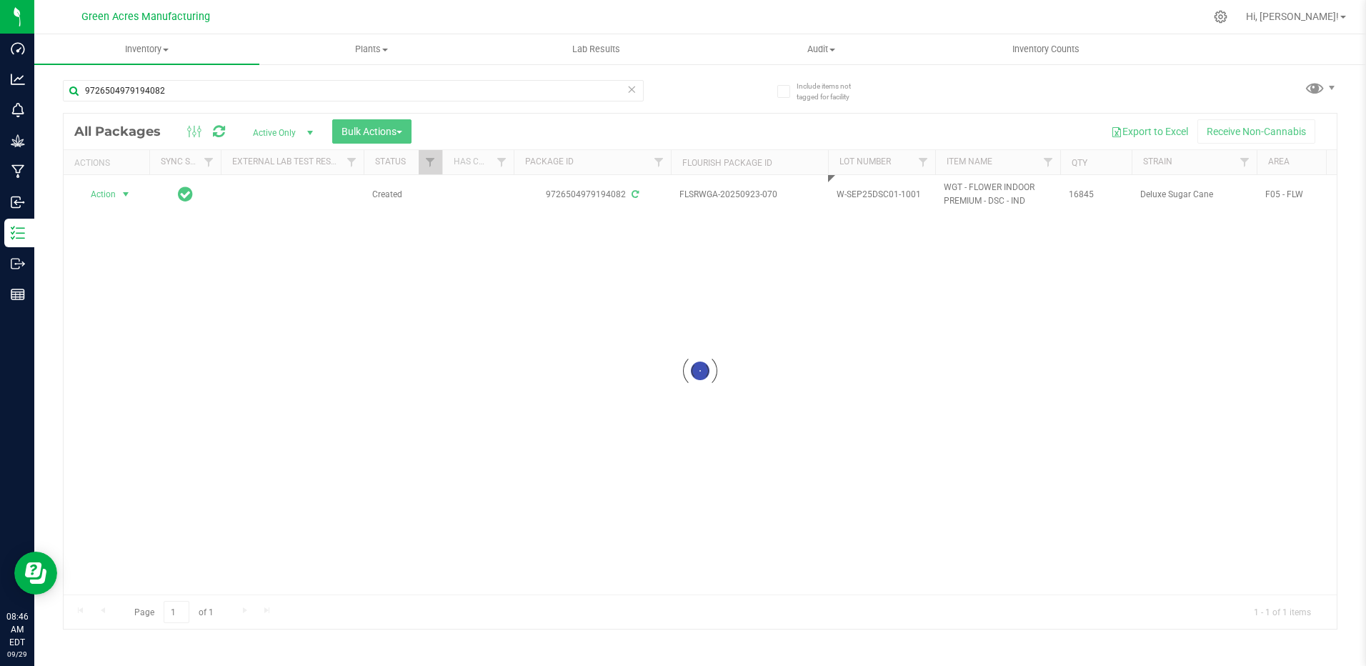
click at [106, 197] on div "Loading... All Packages Active Only Active Only Lab Samples Locked All External…" at bounding box center [700, 371] width 1275 height 517
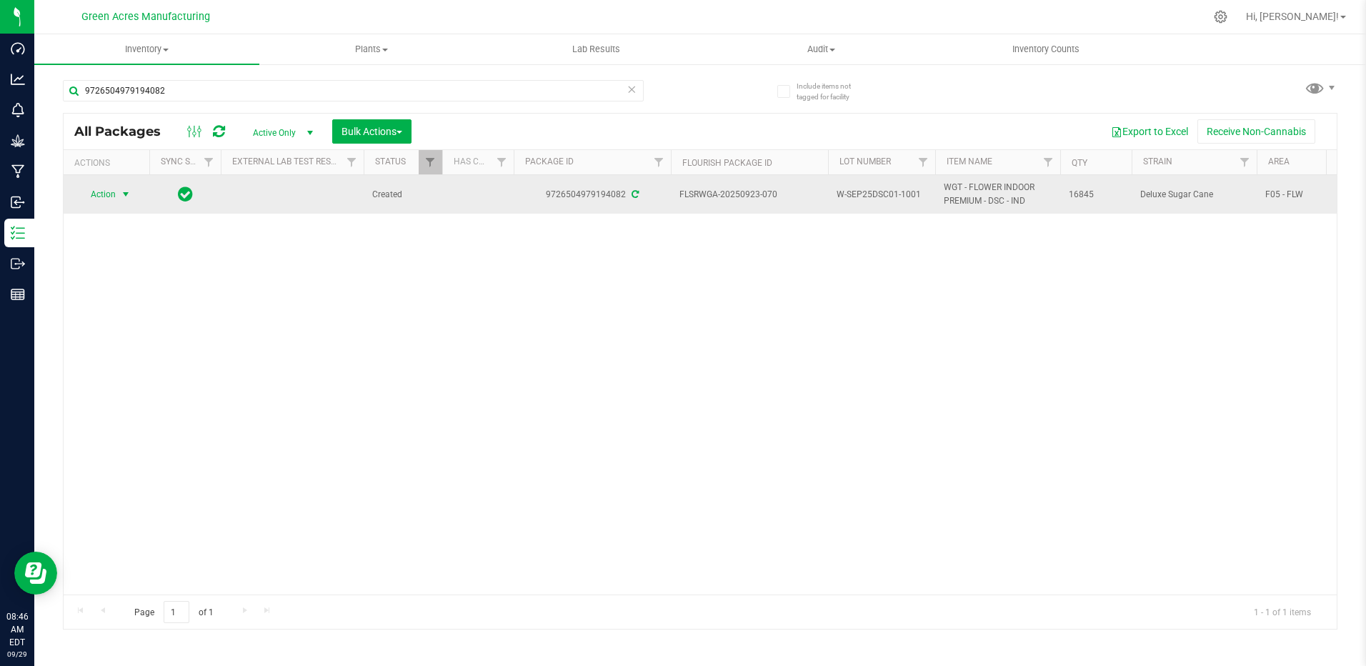
click at [121, 197] on span "select" at bounding box center [125, 194] width 11 height 11
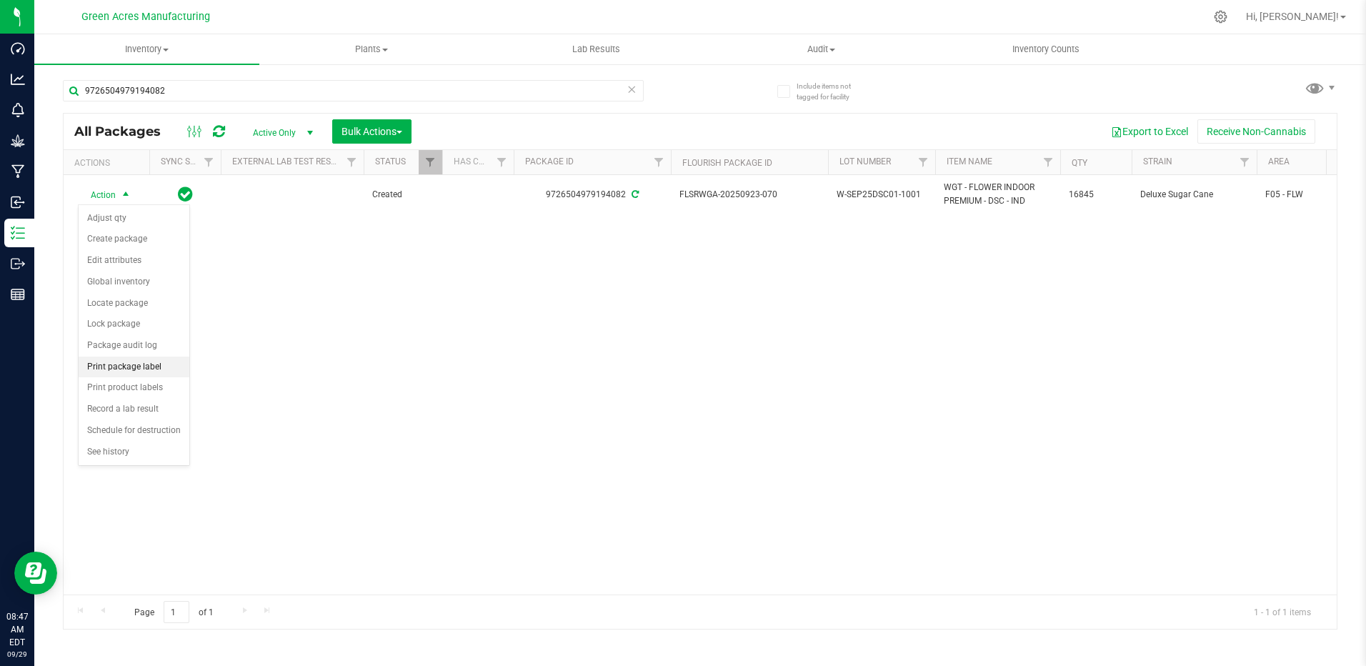
click at [164, 369] on li "Print package label" at bounding box center [134, 367] width 111 height 21
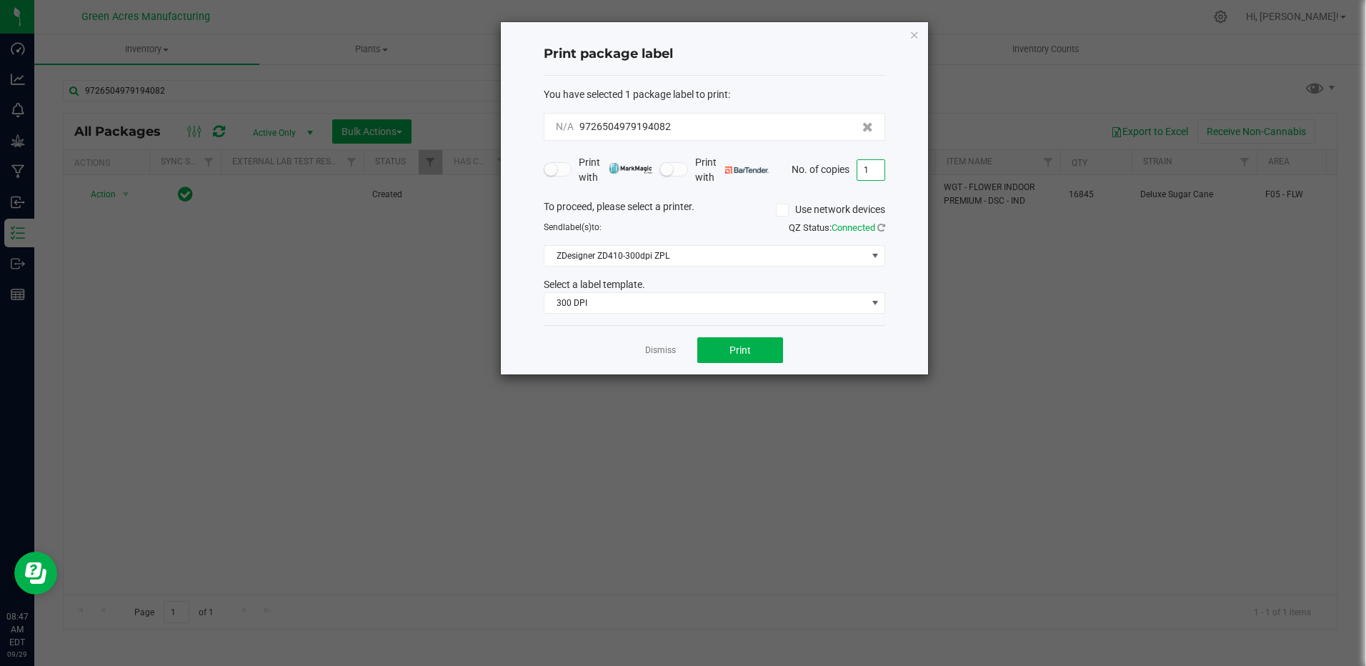
click at [874, 166] on input "1" at bounding box center [870, 170] width 27 height 20
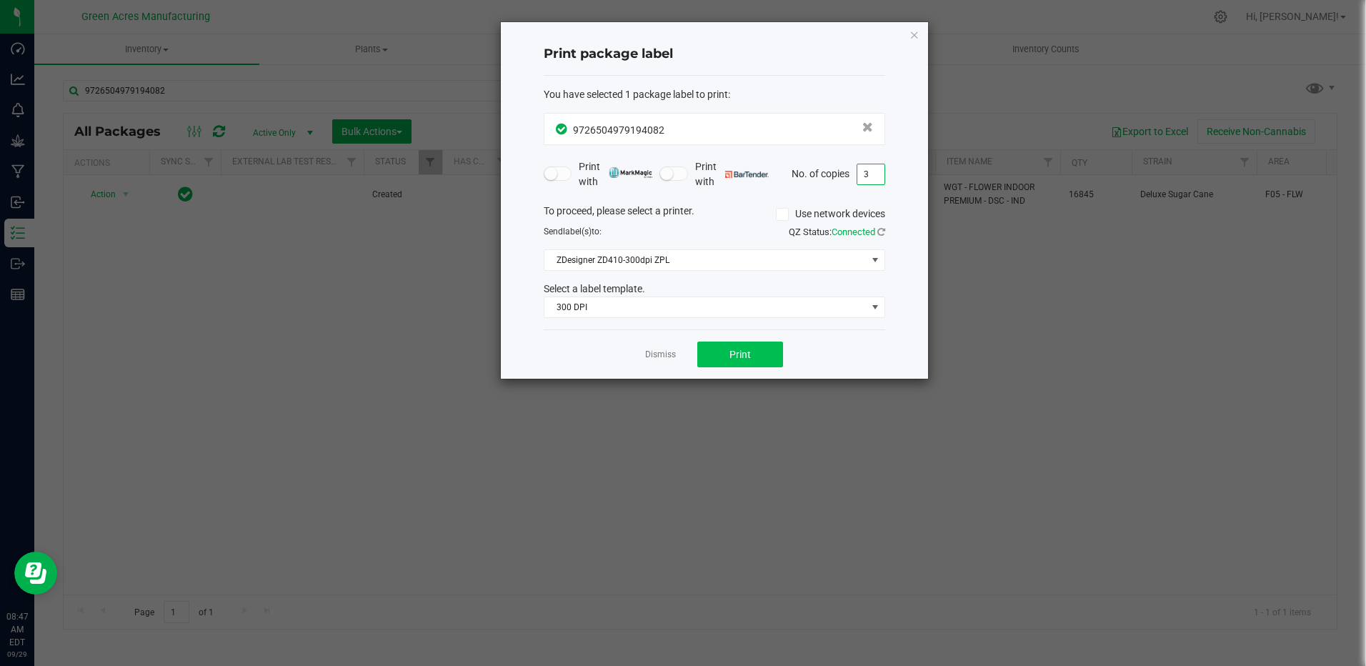
type input "3"
click at [759, 349] on button "Print" at bounding box center [740, 354] width 86 height 26
click at [912, 39] on icon "button" at bounding box center [914, 34] width 10 height 17
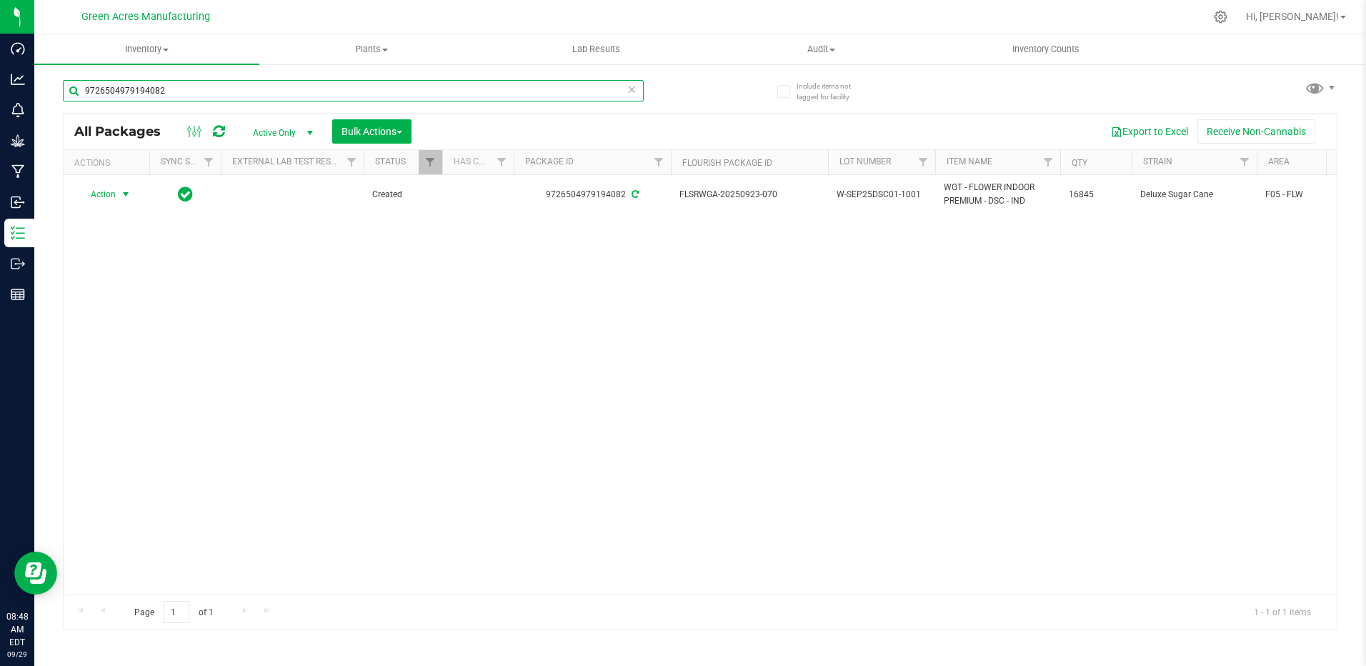
click at [194, 94] on input "9726504979194082" at bounding box center [353, 90] width 581 height 21
type input "9"
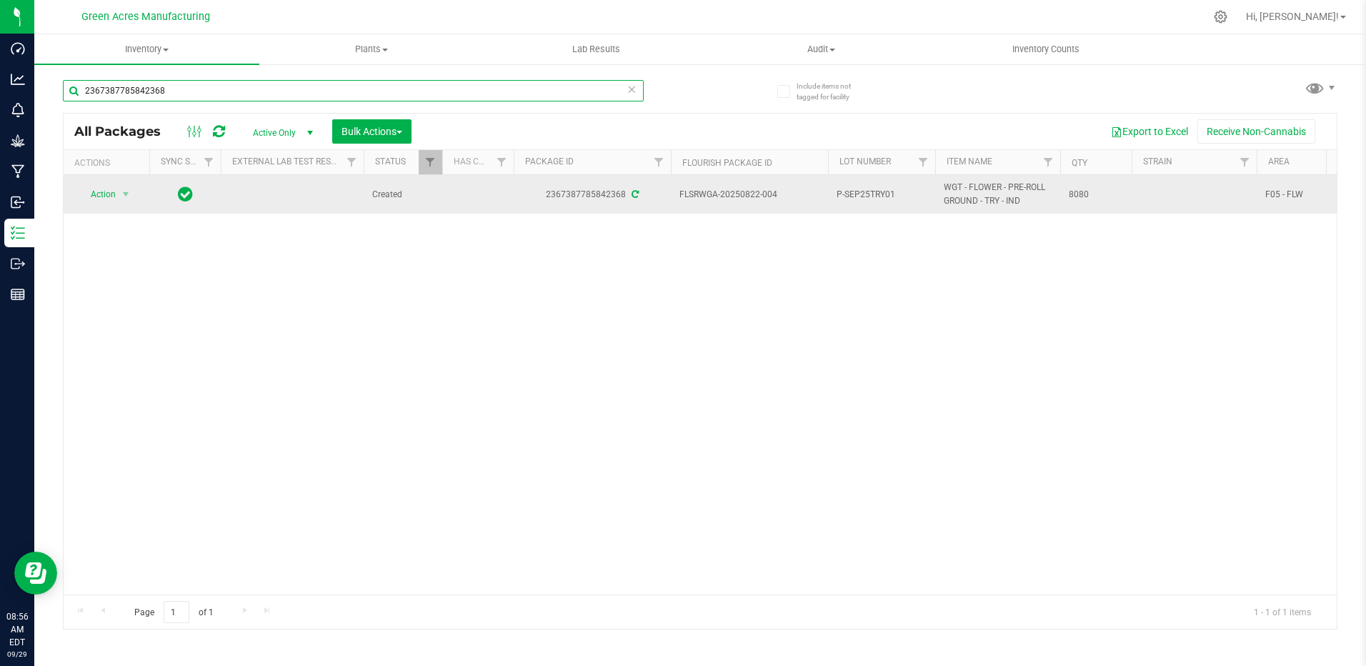
type input "2367387785842368"
click at [899, 191] on span "P-SEP25TRY01" at bounding box center [882, 195] width 90 height 14
type input "P-SEP25TRY01-1002"
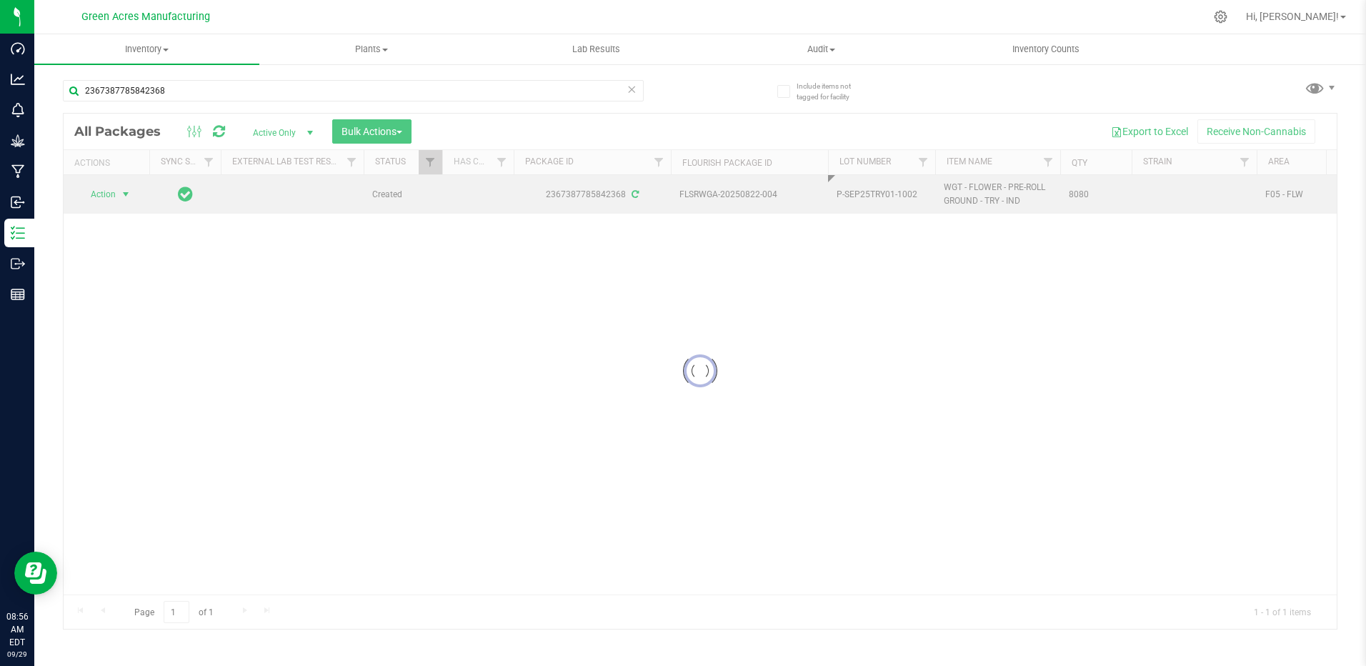
click at [129, 194] on div "Loading... All Packages Active Only Active Only Lab Samples Locked All External…" at bounding box center [700, 371] width 1275 height 517
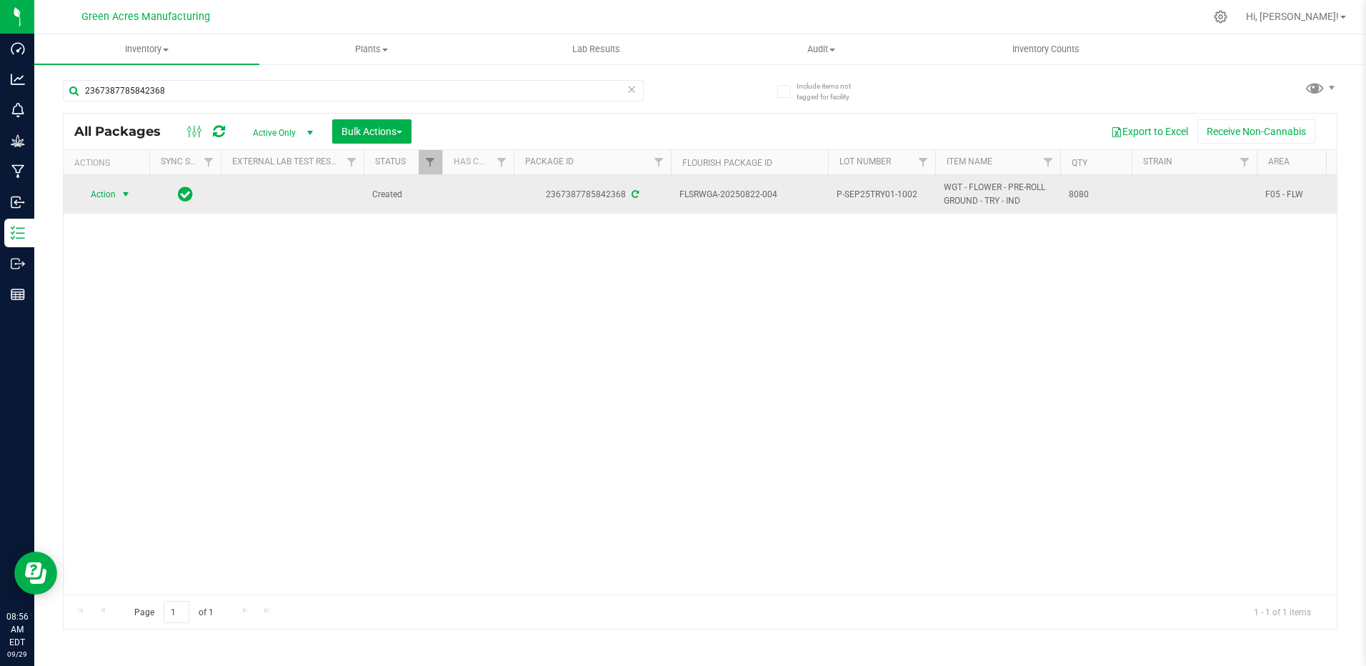
click at [124, 199] on span "select" at bounding box center [125, 194] width 11 height 11
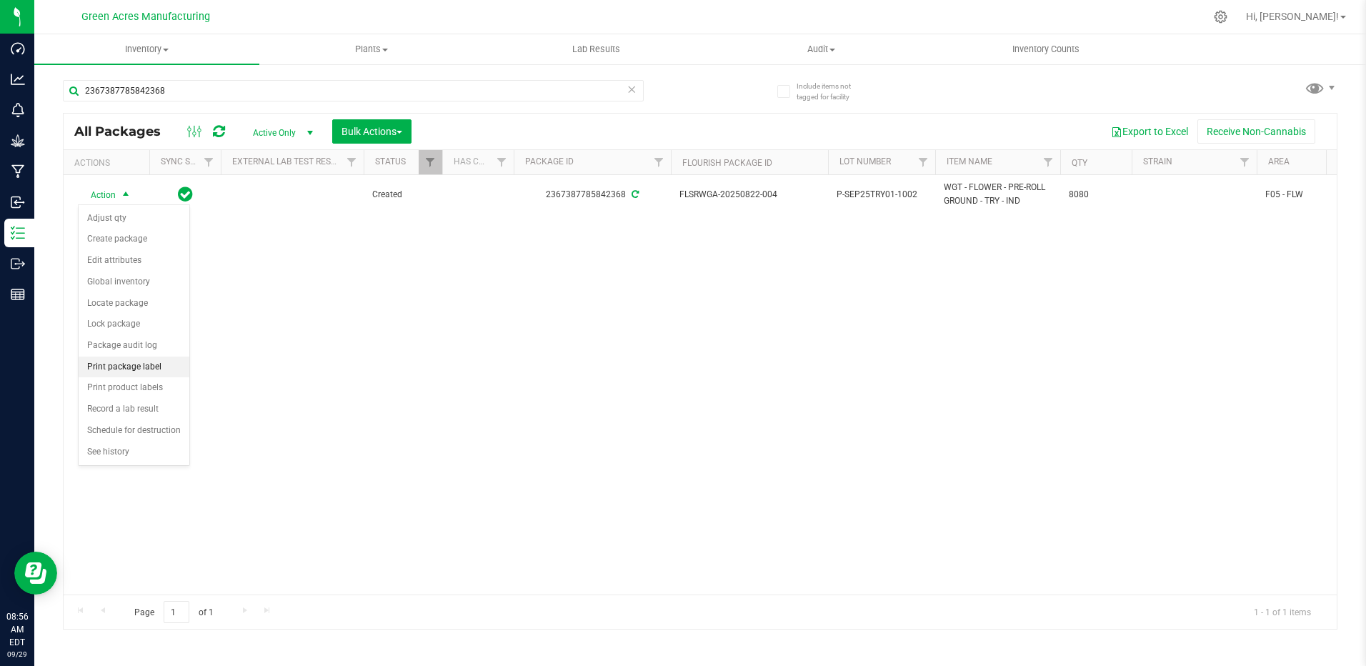
drag, startPoint x: 168, startPoint y: 367, endPoint x: 177, endPoint y: 375, distance: 12.6
click at [169, 367] on li "Print package label" at bounding box center [134, 367] width 111 height 21
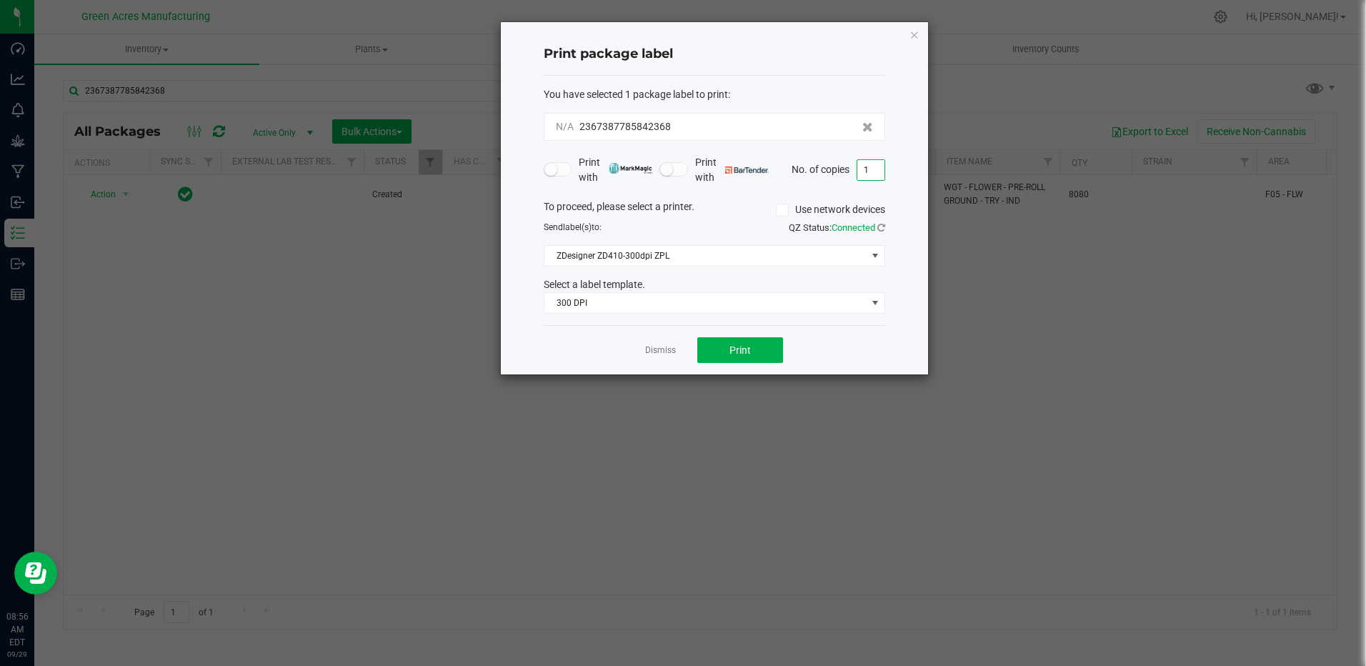
drag, startPoint x: 882, startPoint y: 174, endPoint x: 881, endPoint y: 161, distance: 12.2
click at [881, 173] on input "1" at bounding box center [870, 170] width 27 height 20
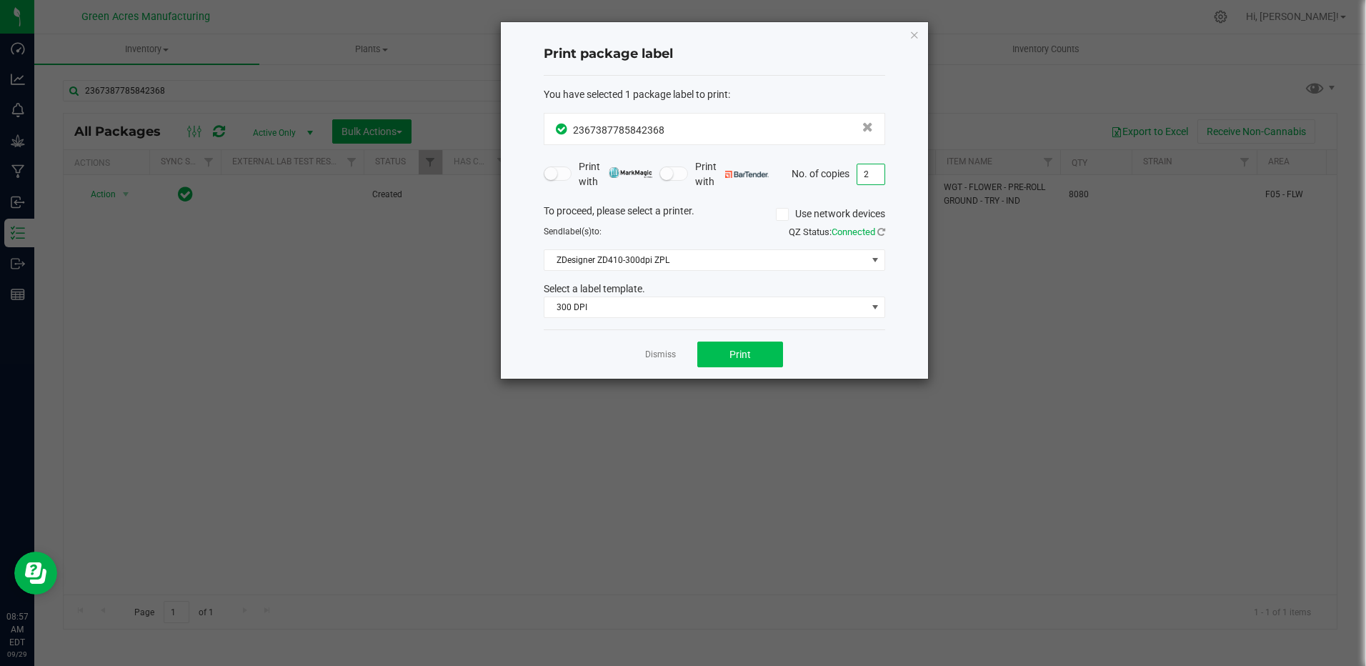
type input "2"
click at [729, 349] on span "Print" at bounding box center [739, 354] width 21 height 11
click at [879, 181] on input "2" at bounding box center [870, 174] width 27 height 20
type input "1"
click at [754, 349] on button "Print" at bounding box center [740, 354] width 86 height 26
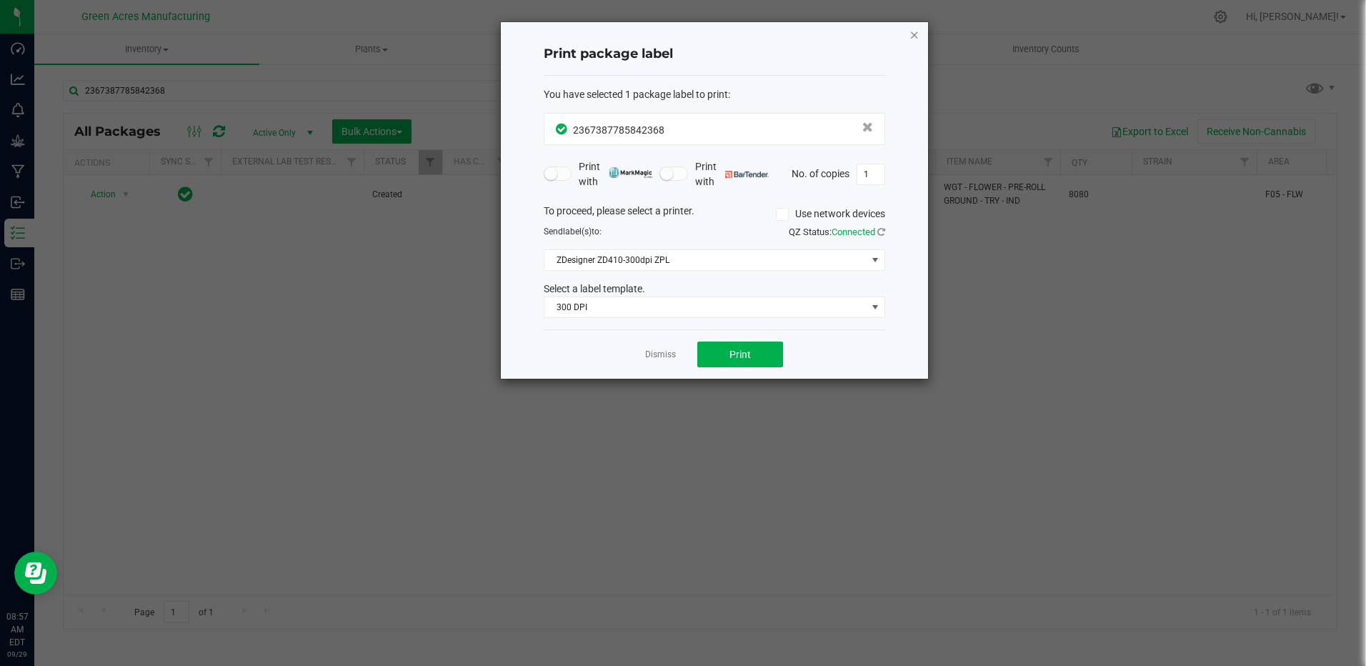
click at [914, 34] on icon "button" at bounding box center [914, 34] width 10 height 17
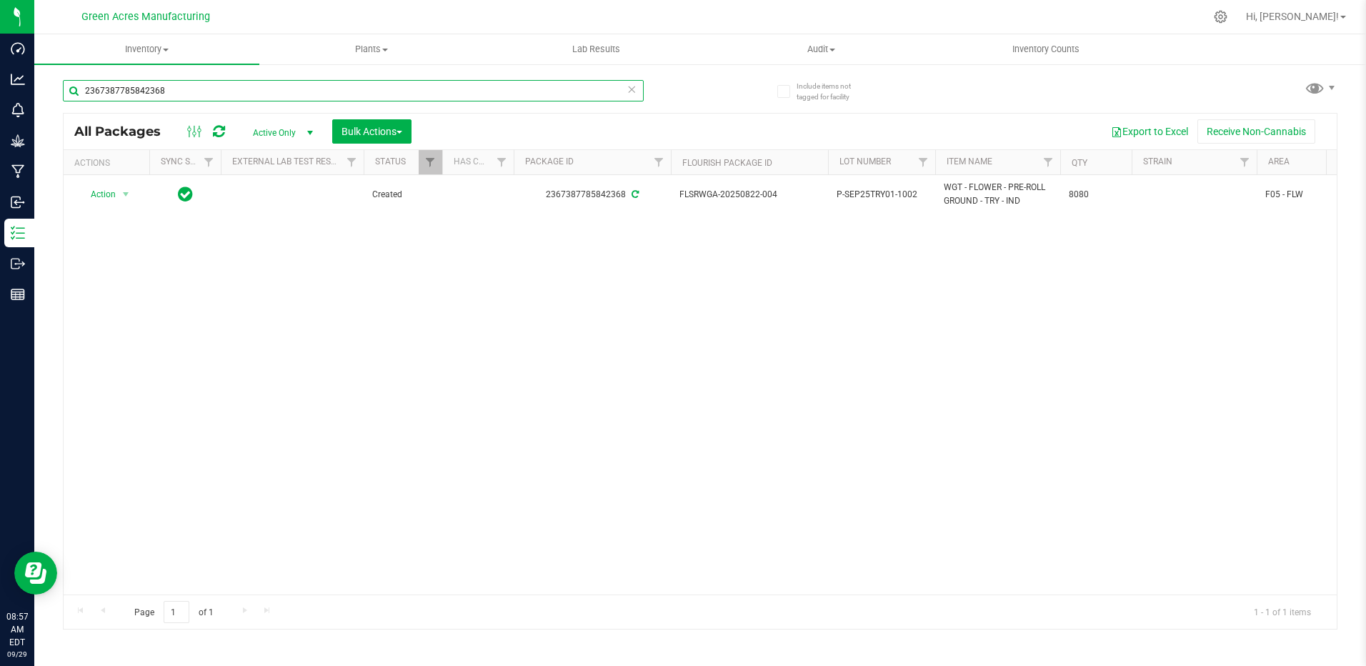
click at [174, 90] on input "2367387785842368" at bounding box center [353, 90] width 581 height 21
type input "2"
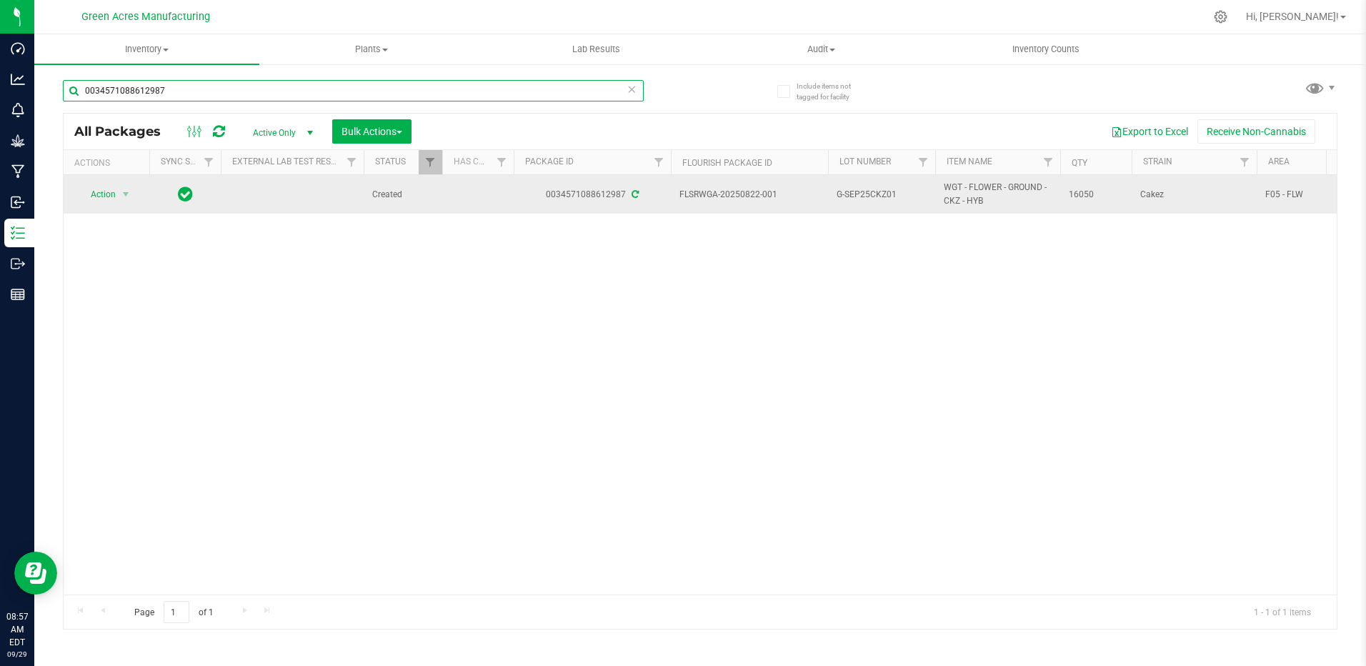
type input "0034571088612987"
click at [894, 188] on span "G-SEP25CKZ01" at bounding box center [882, 195] width 90 height 14
type input "G-SEP25CKZ01-1002"
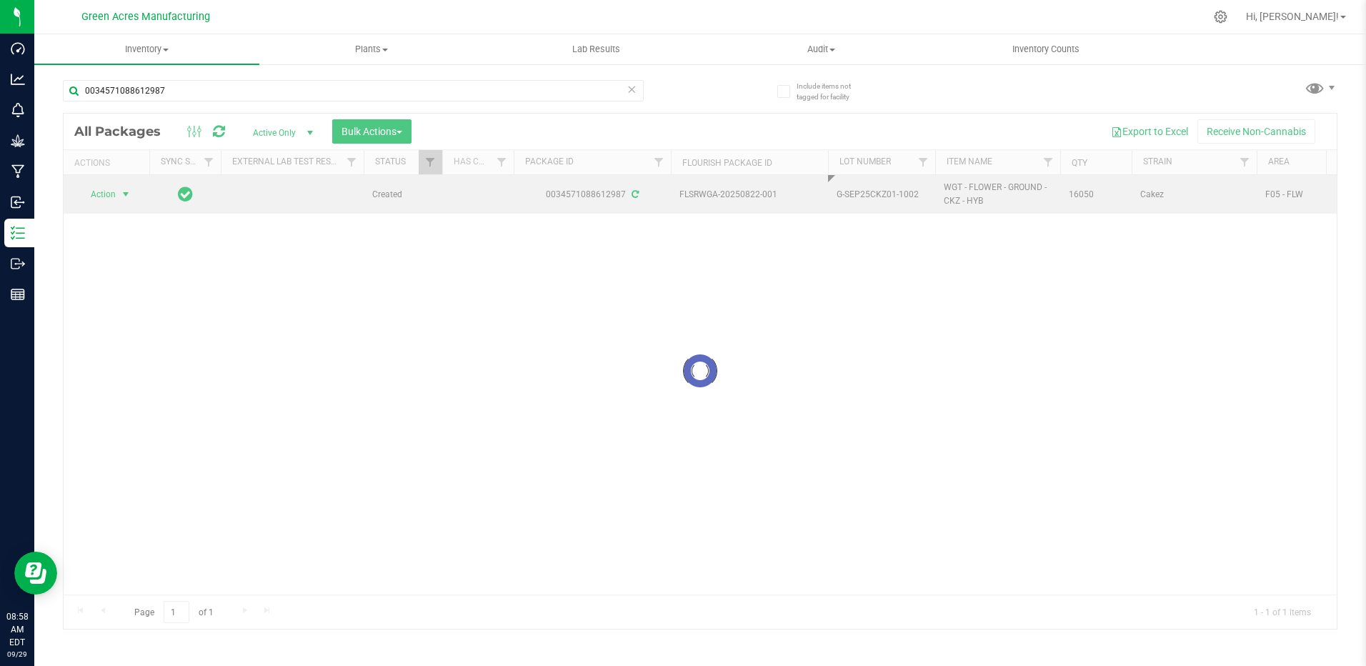
click at [109, 196] on div "Loading... All Packages Active Only Active Only Lab Samples Locked All External…" at bounding box center [700, 371] width 1275 height 517
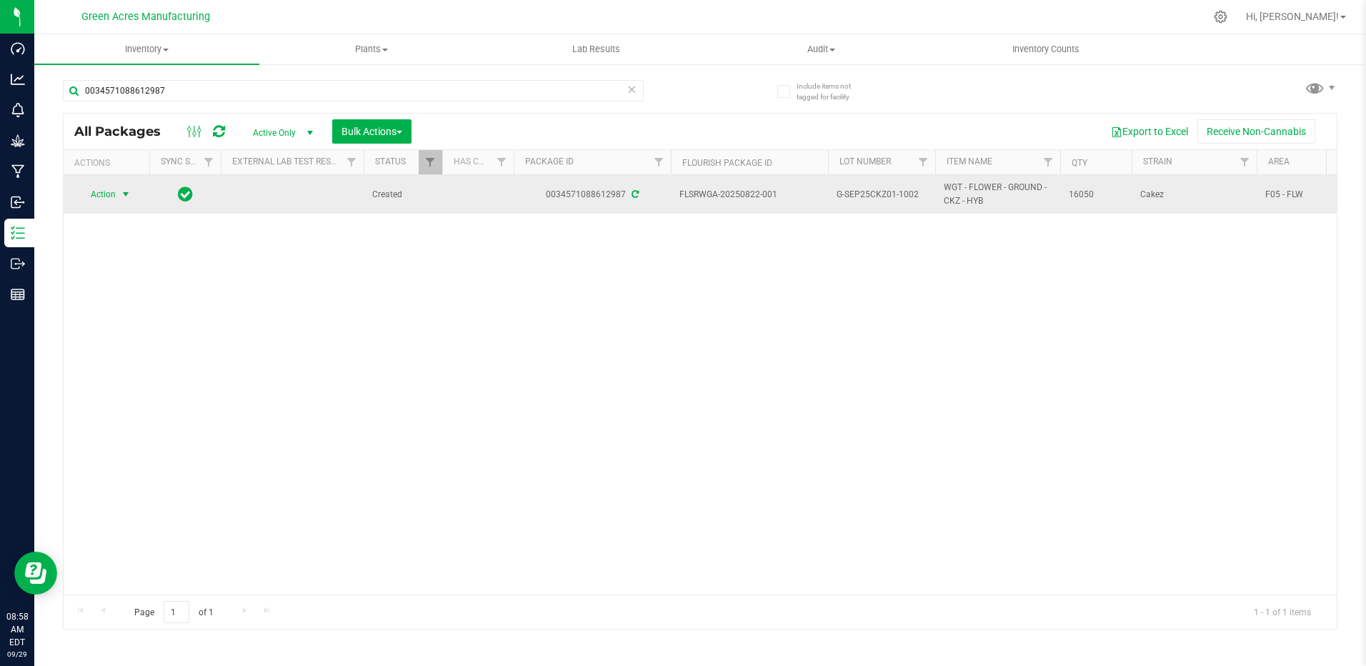
click at [117, 197] on span "select" at bounding box center [126, 194] width 18 height 20
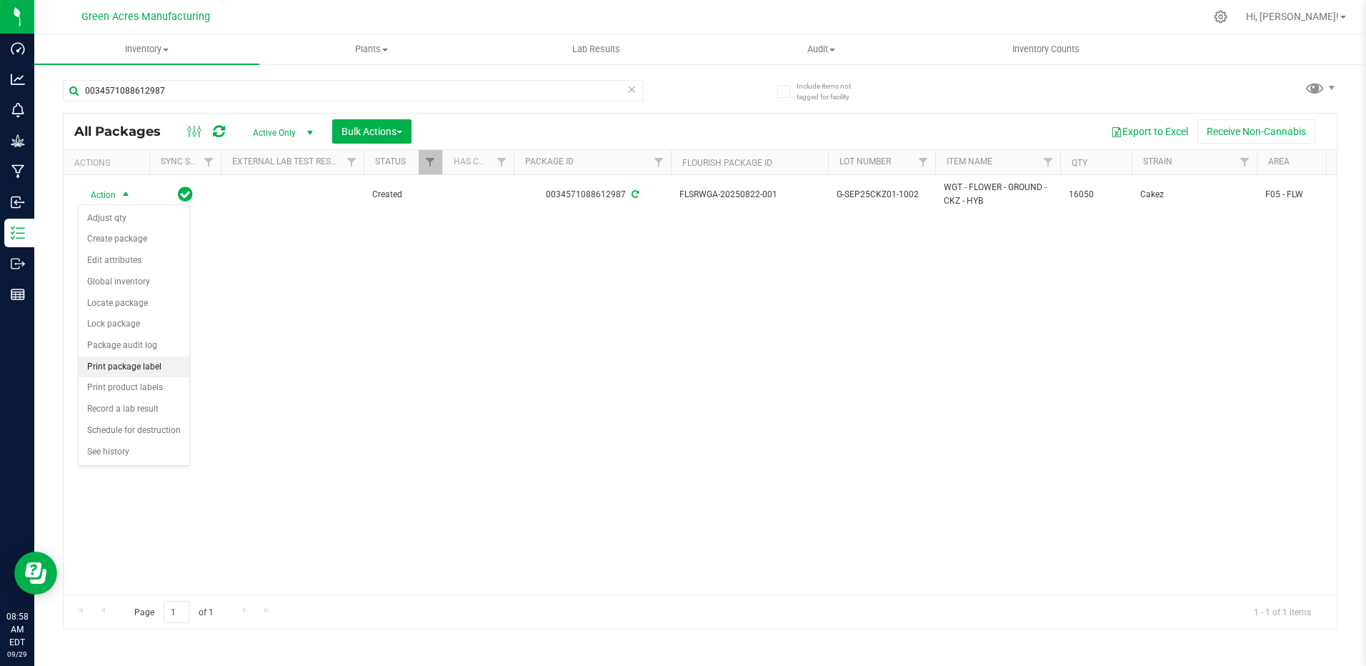
click at [156, 372] on li "Print package label" at bounding box center [134, 367] width 111 height 21
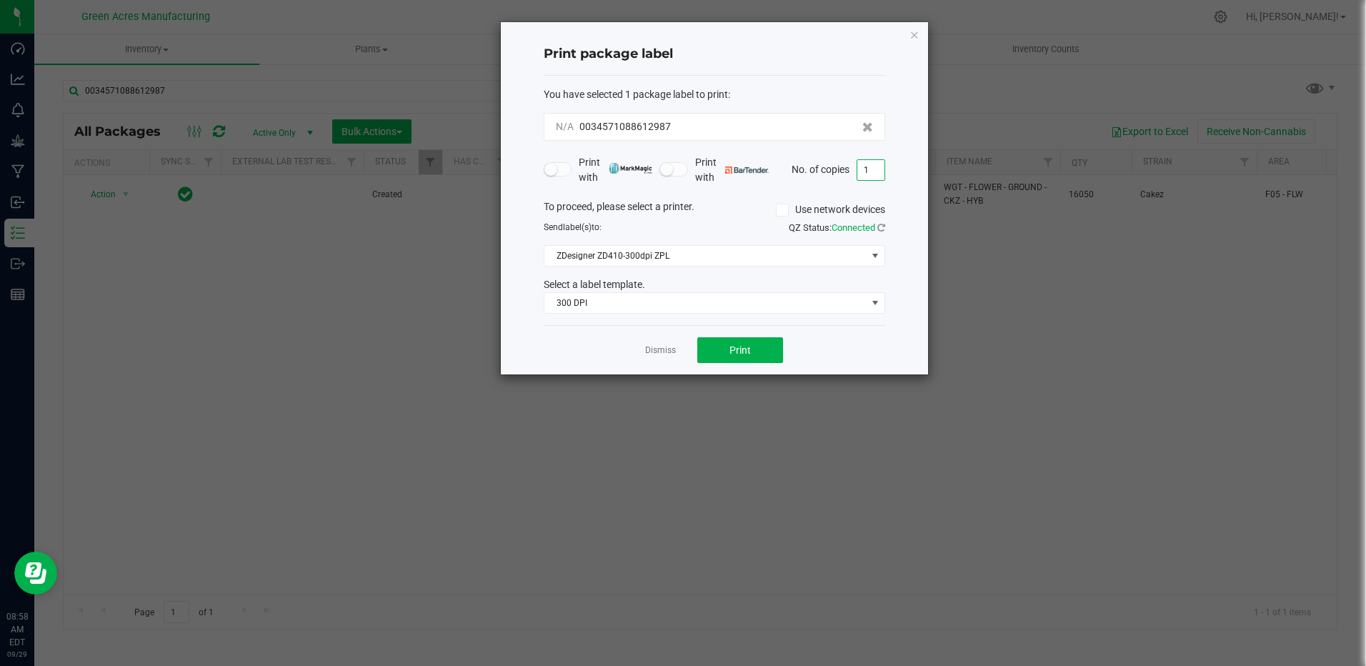
click at [879, 166] on input "1" at bounding box center [870, 170] width 27 height 20
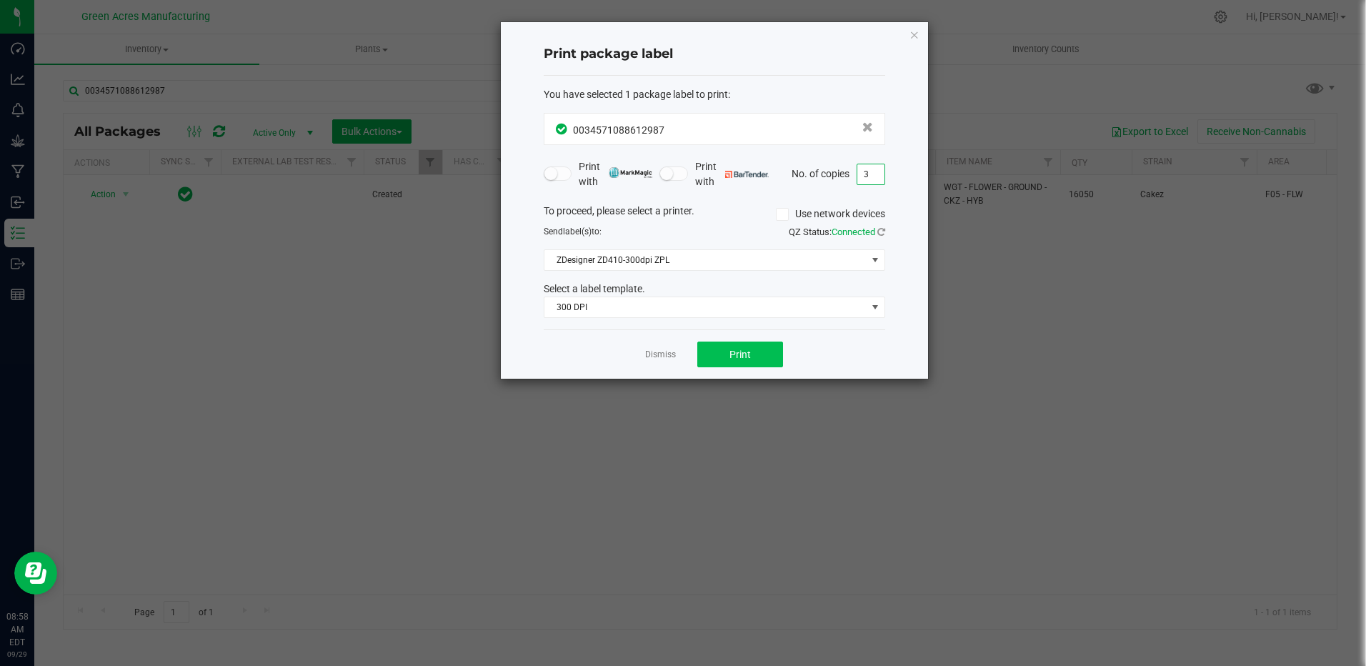
type input "3"
click at [745, 361] on button "Print" at bounding box center [740, 354] width 86 height 26
click at [914, 30] on icon "button" at bounding box center [914, 34] width 10 height 17
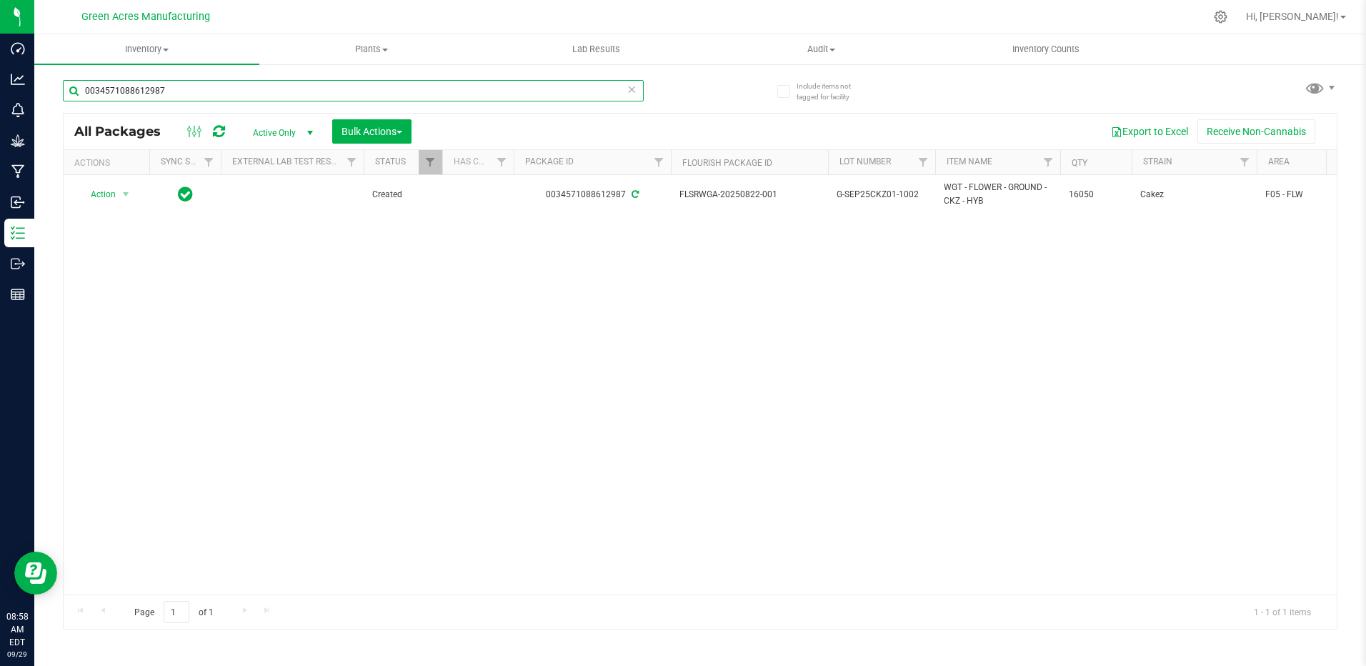
click at [274, 89] on input "0034571088612987" at bounding box center [353, 90] width 581 height 21
type input "0"
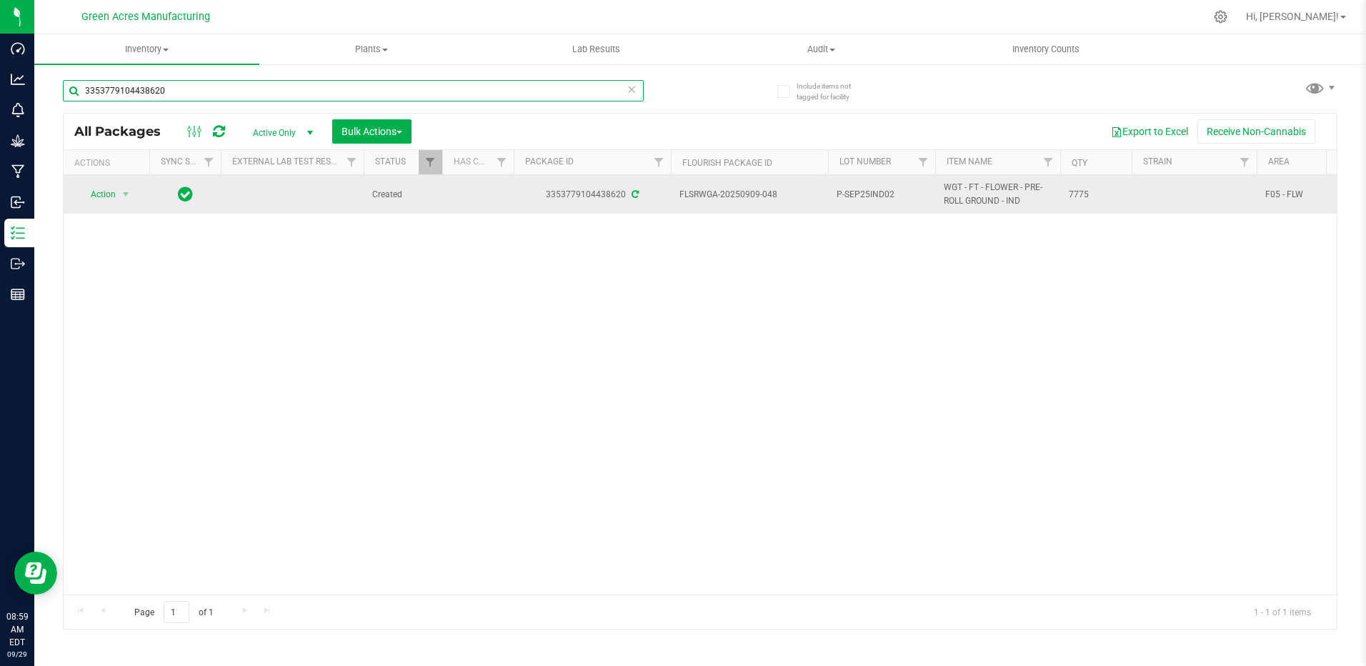
type input "3353779104438620"
click at [902, 194] on span "P-SEP25IND02" at bounding box center [882, 195] width 90 height 14
type input "P-SEP25IND02-1002"
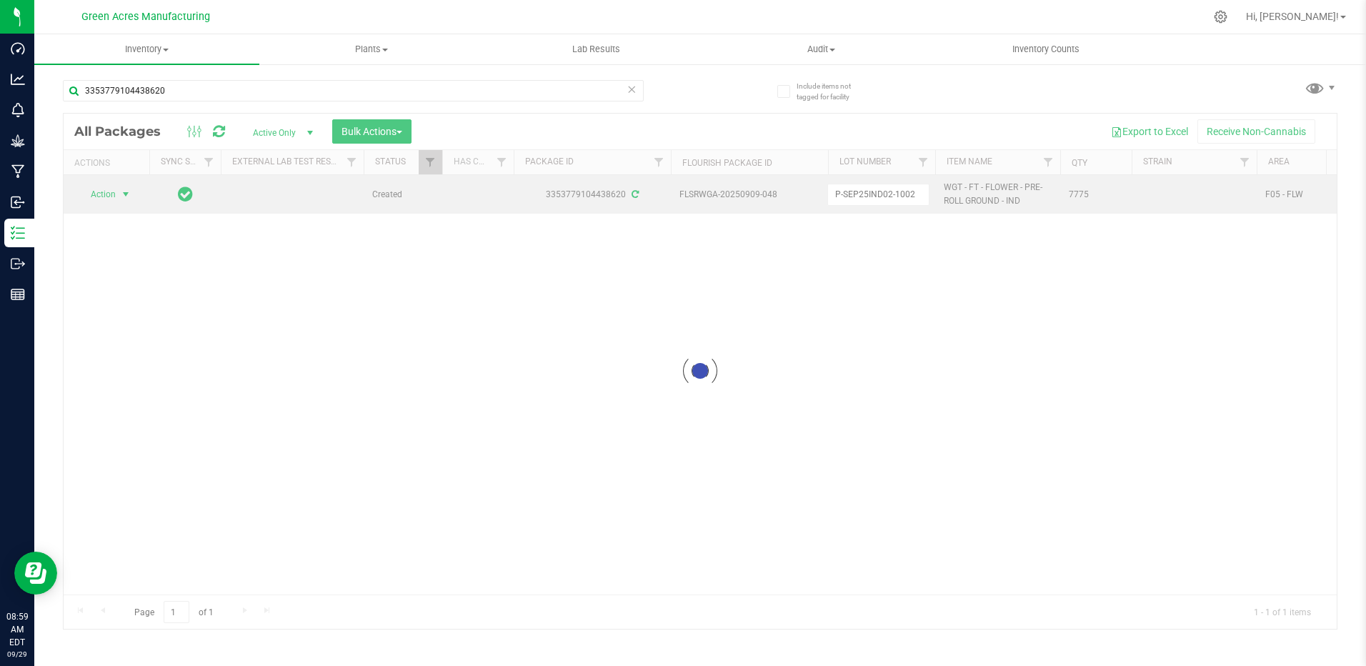
click at [99, 190] on div "Loading... All Packages Active Only Active Only Lab Samples Locked All External…" at bounding box center [700, 371] width 1275 height 517
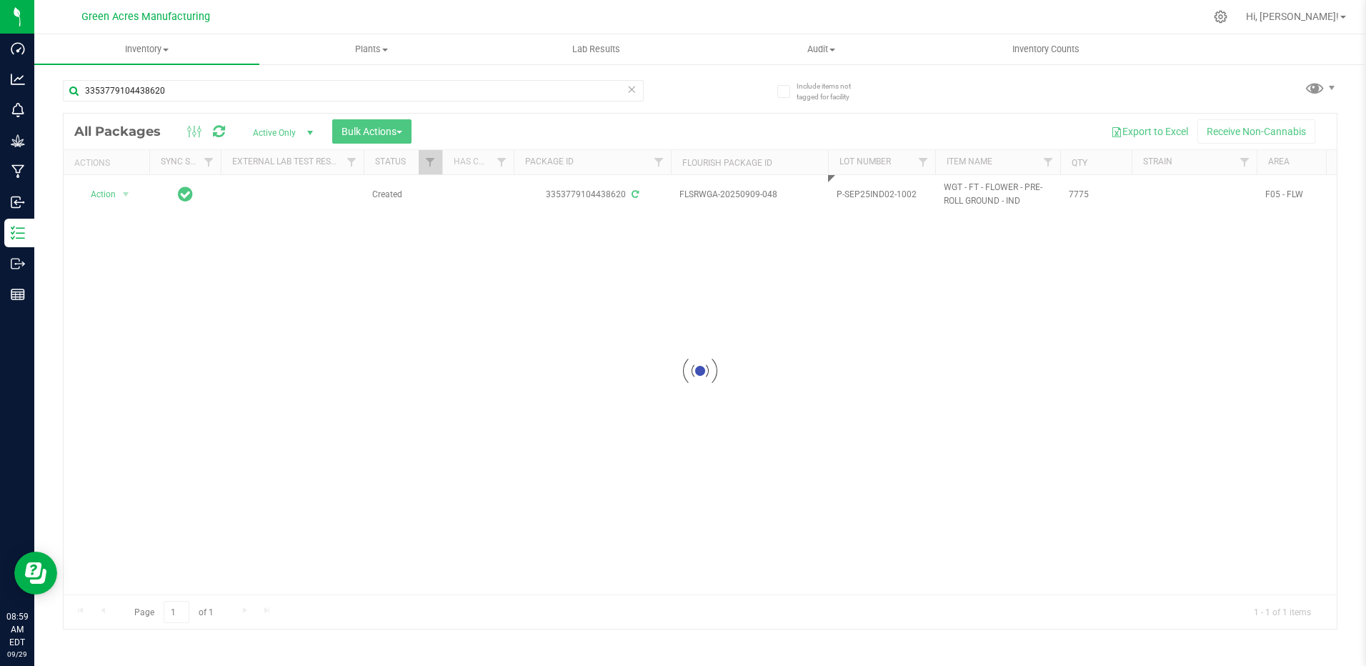
click at [122, 196] on div at bounding box center [700, 371] width 1273 height 515
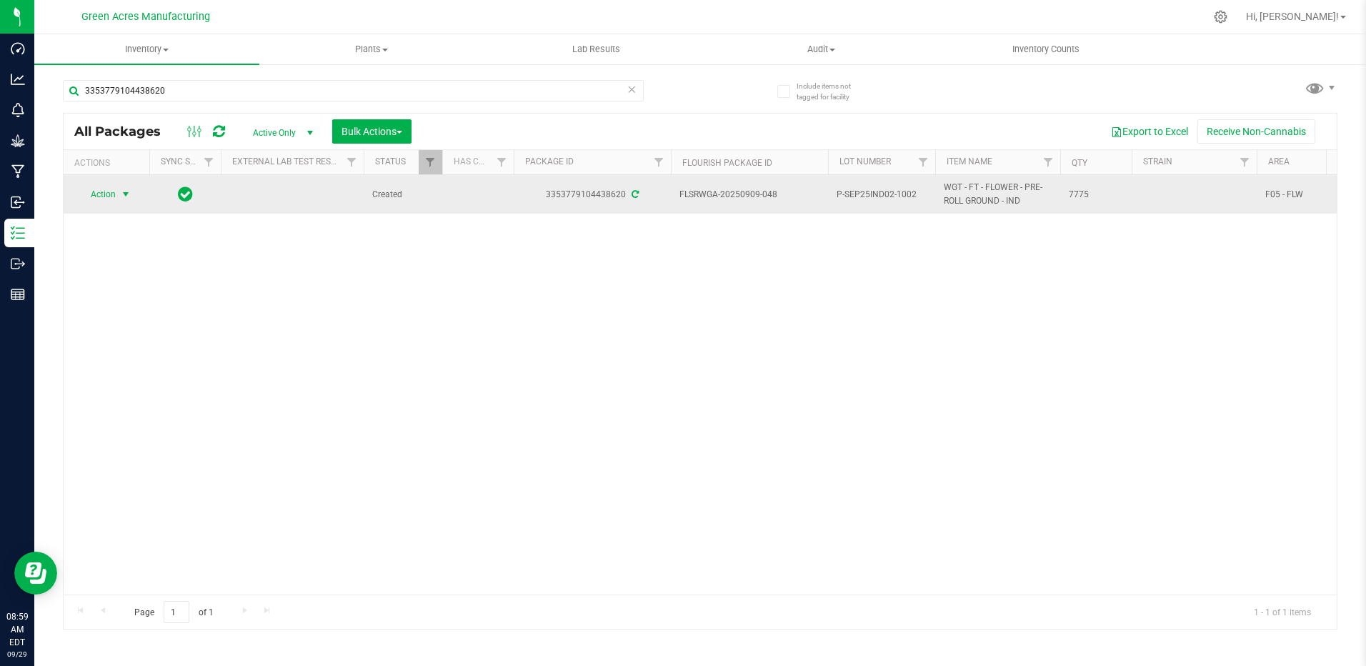
click at [127, 199] on span "select" at bounding box center [125, 194] width 11 height 11
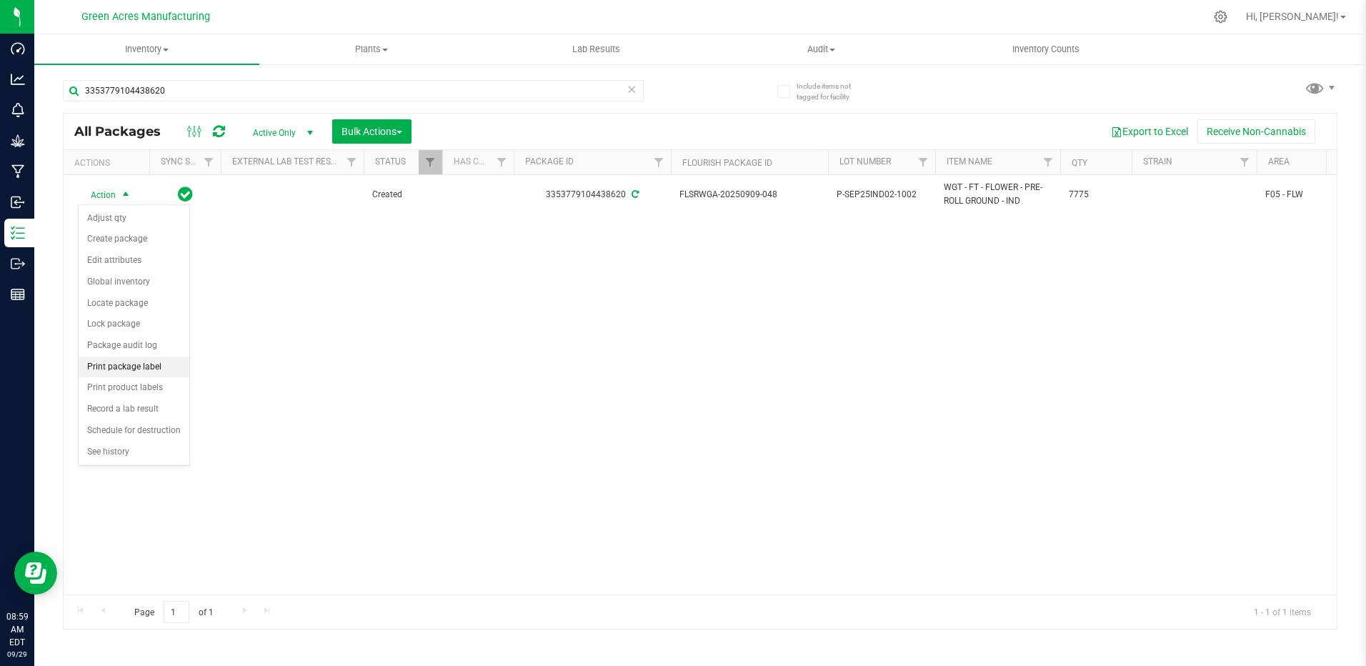
click at [171, 369] on li "Print package label" at bounding box center [134, 367] width 111 height 21
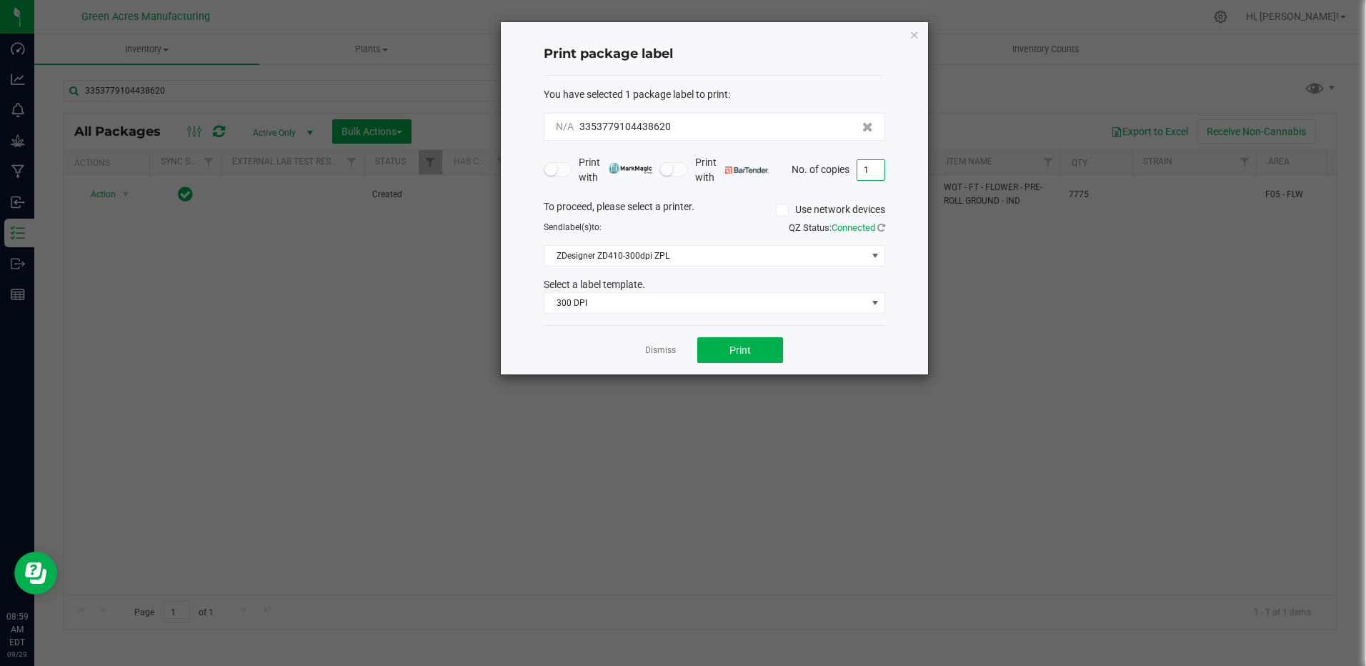
click at [882, 170] on input "1" at bounding box center [870, 170] width 27 height 20
type input "3"
click at [765, 353] on button "Print" at bounding box center [740, 350] width 86 height 26
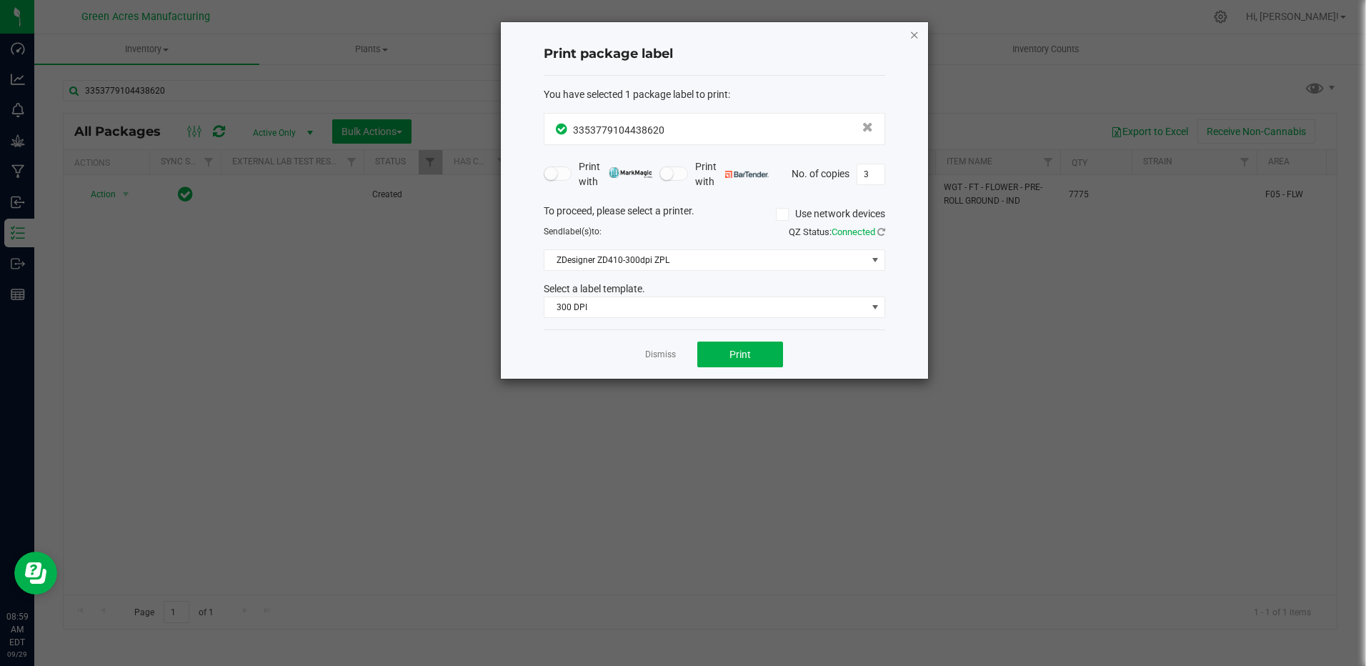
click at [917, 38] on icon "button" at bounding box center [914, 34] width 10 height 17
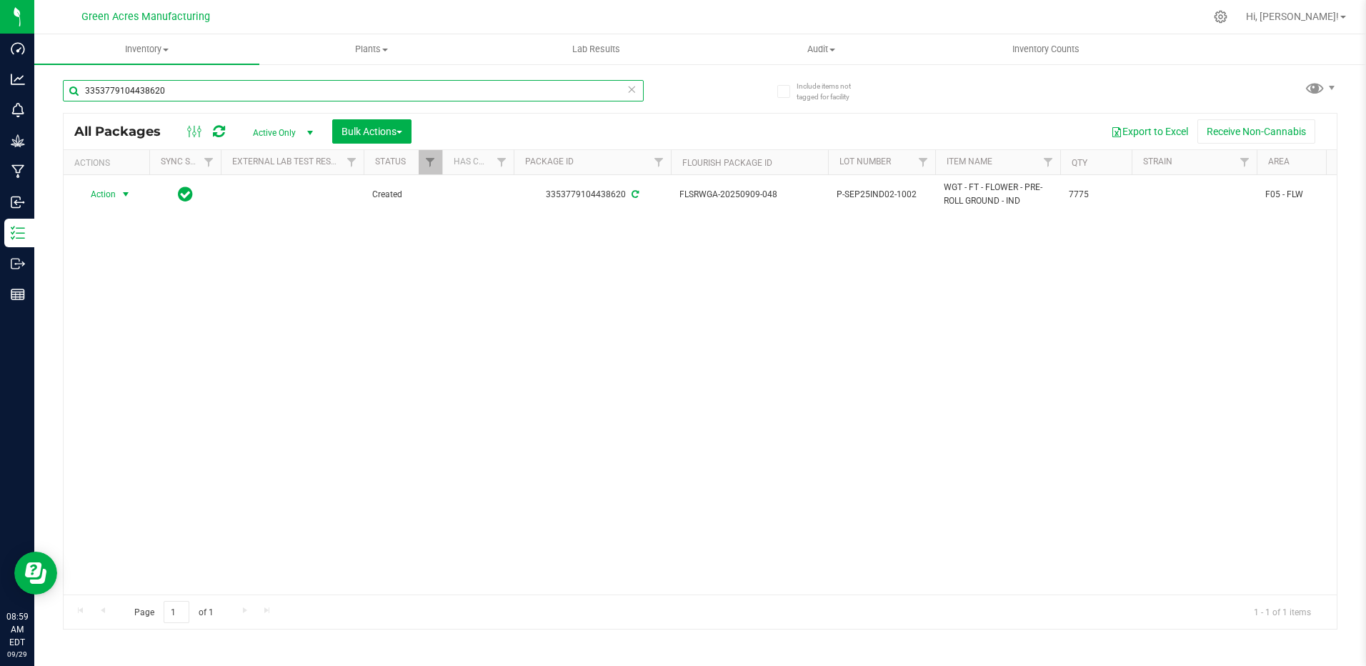
click at [220, 93] on input "3353779104438620" at bounding box center [353, 90] width 581 height 21
type input "3"
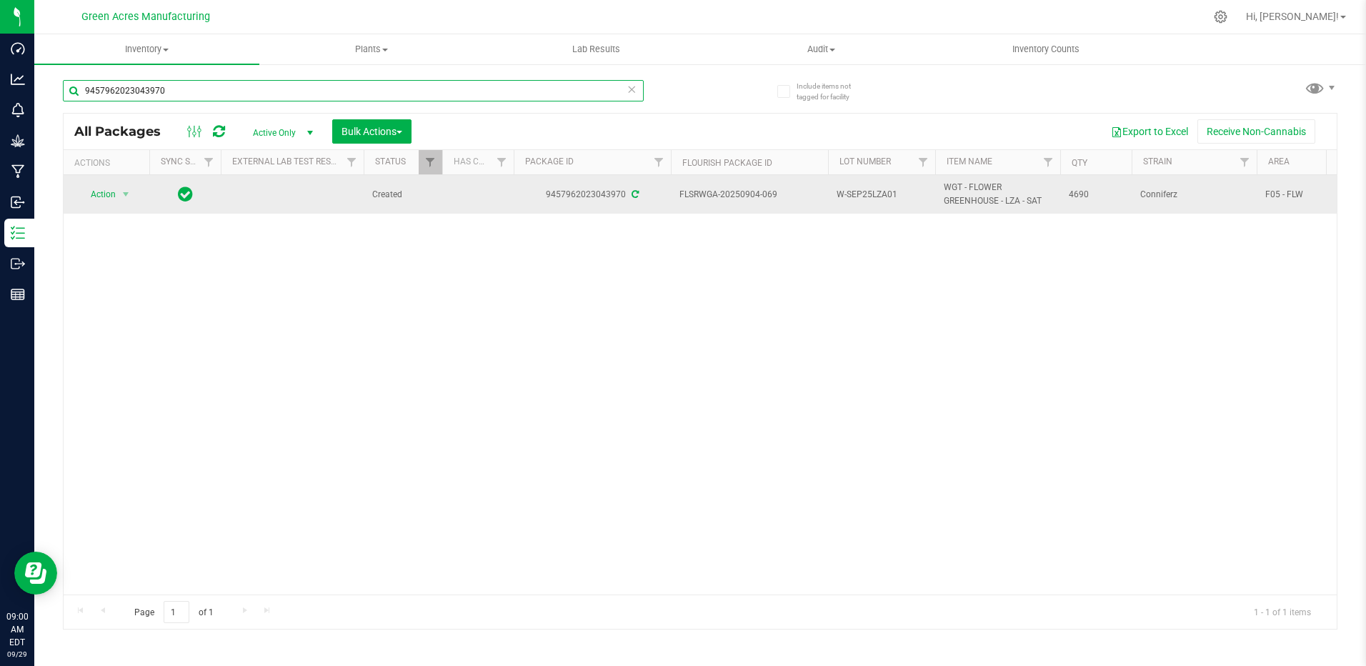
type input "9457962023043970"
click at [898, 191] on span "W-SEP25LZA01" at bounding box center [882, 195] width 90 height 14
type input "W-SEP25LZA01-1002"
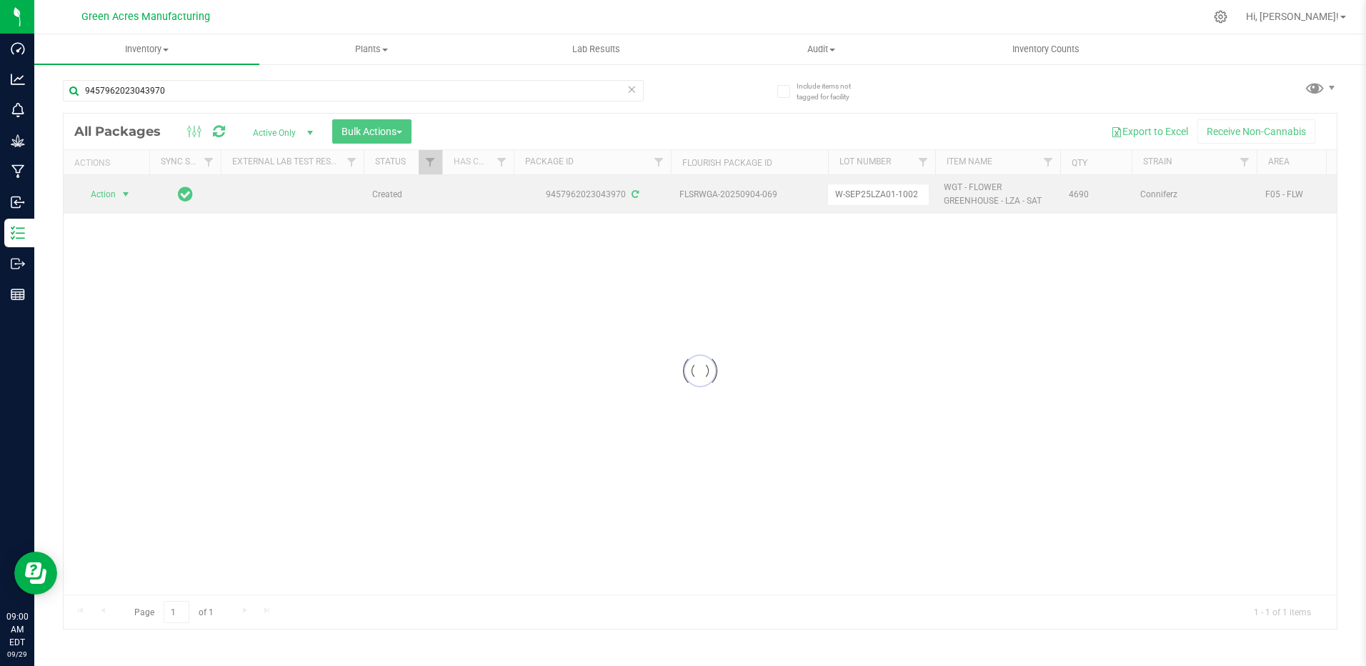
click at [89, 192] on div "Loading... All Packages Active Only Active Only Lab Samples Locked All External…" at bounding box center [700, 371] width 1275 height 517
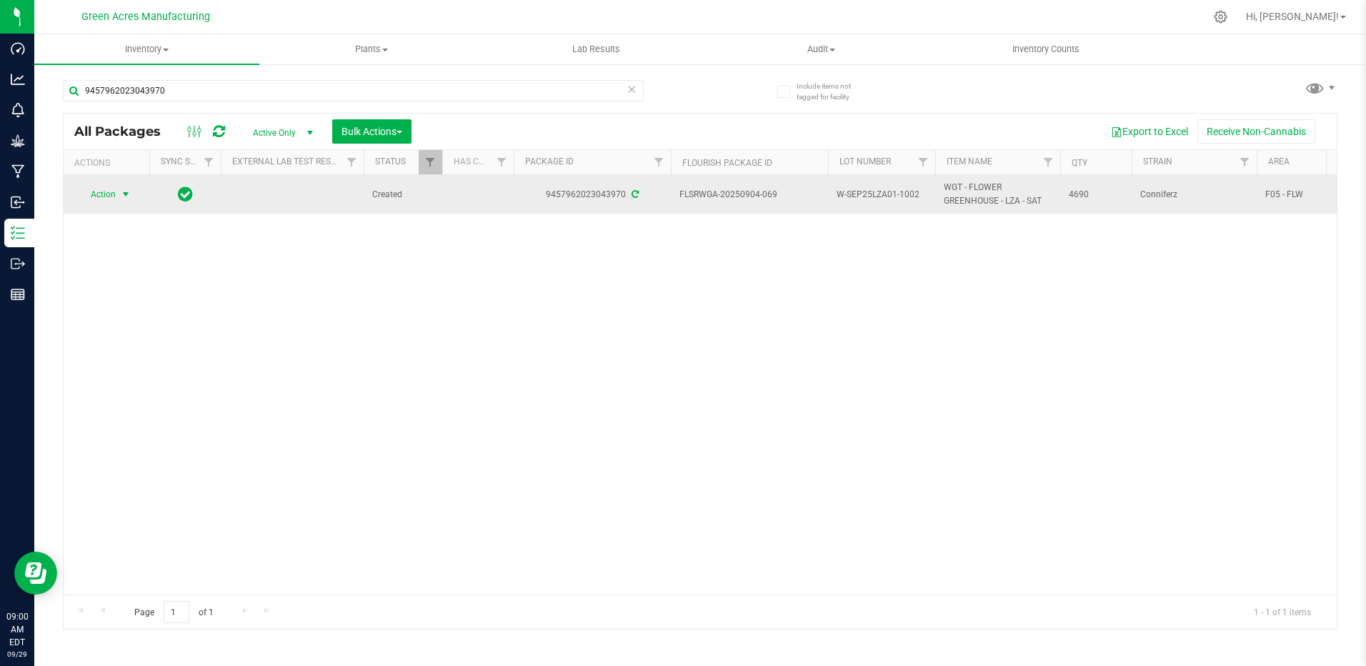
click at [113, 197] on span "Action" at bounding box center [97, 194] width 39 height 20
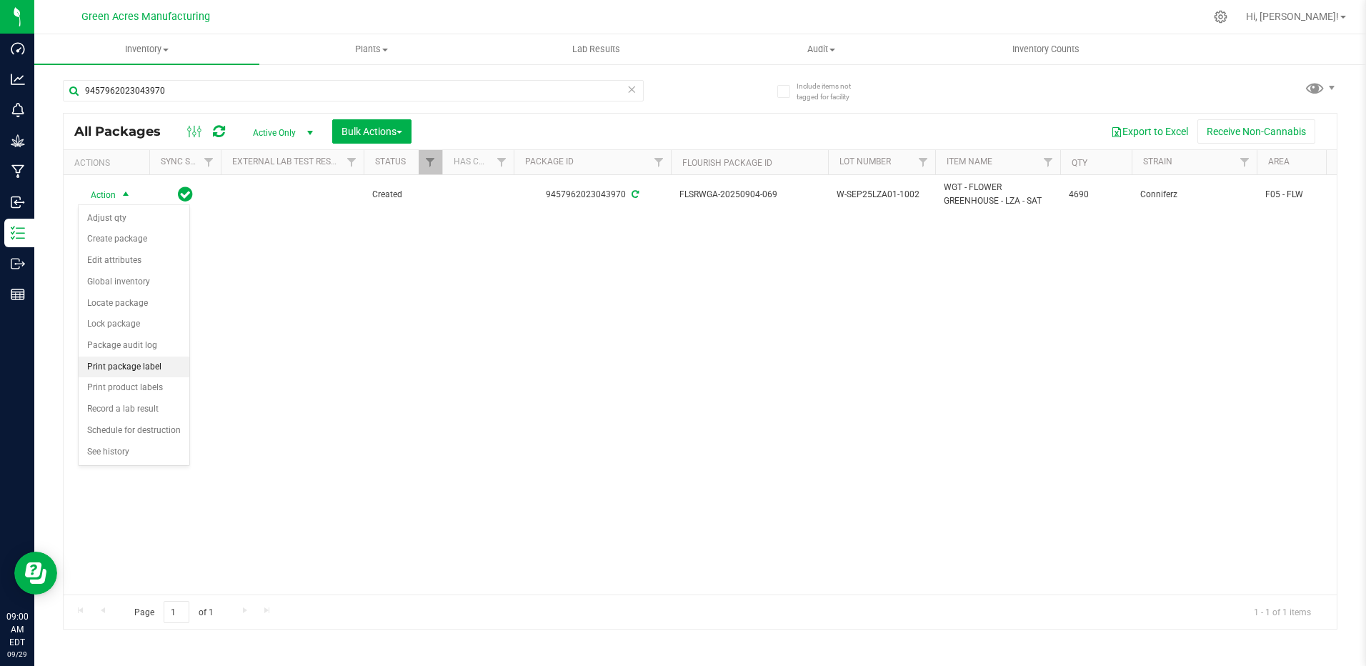
click at [165, 360] on li "Print package label" at bounding box center [134, 367] width 111 height 21
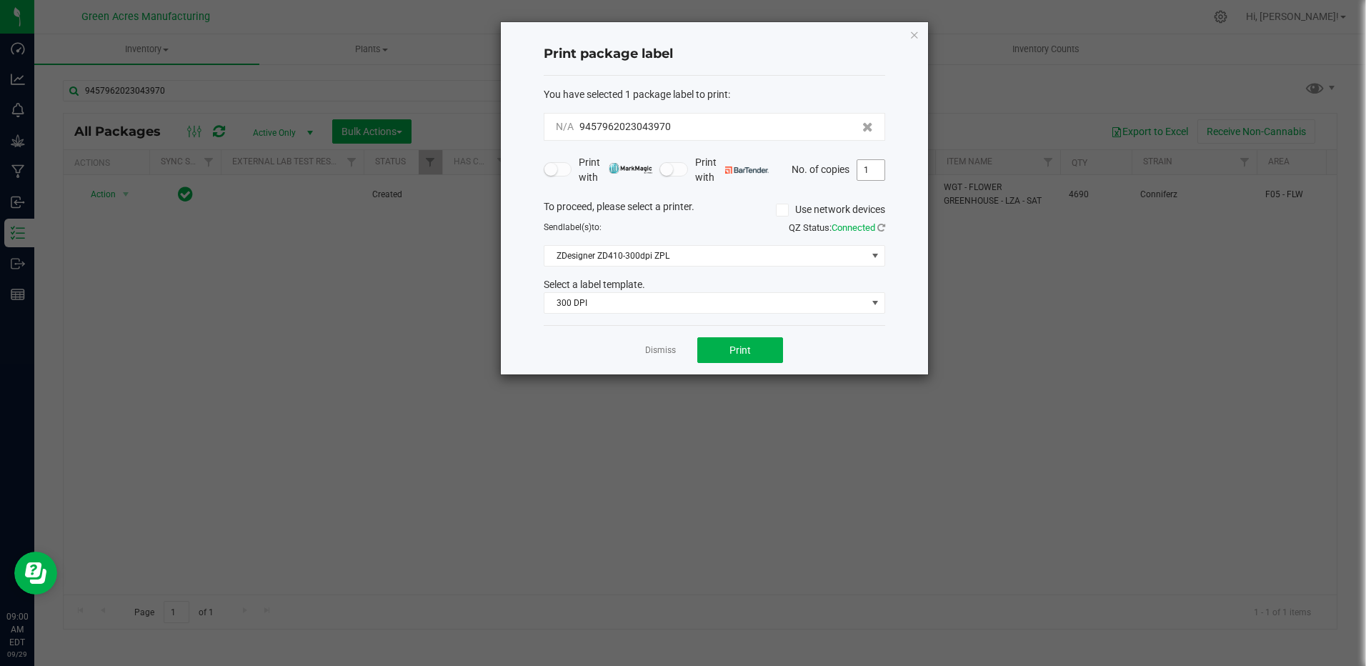
click at [869, 165] on input "1" at bounding box center [870, 170] width 27 height 20
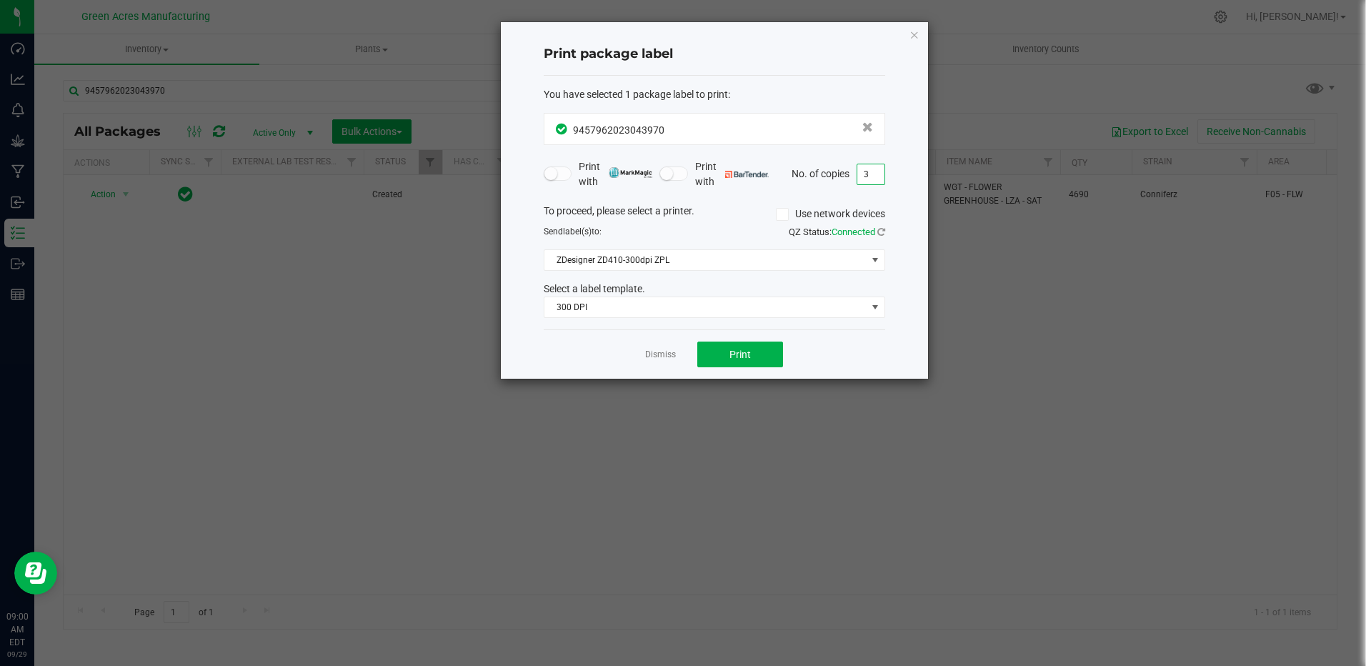
type input "3"
click at [762, 376] on div "Dismiss Print" at bounding box center [714, 353] width 341 height 49
click at [762, 357] on button "Print" at bounding box center [740, 354] width 86 height 26
click at [921, 35] on div "Print package label You have selected 1 package label to print : 94579620230439…" at bounding box center [714, 200] width 427 height 357
click at [912, 28] on icon "button" at bounding box center [914, 34] width 10 height 17
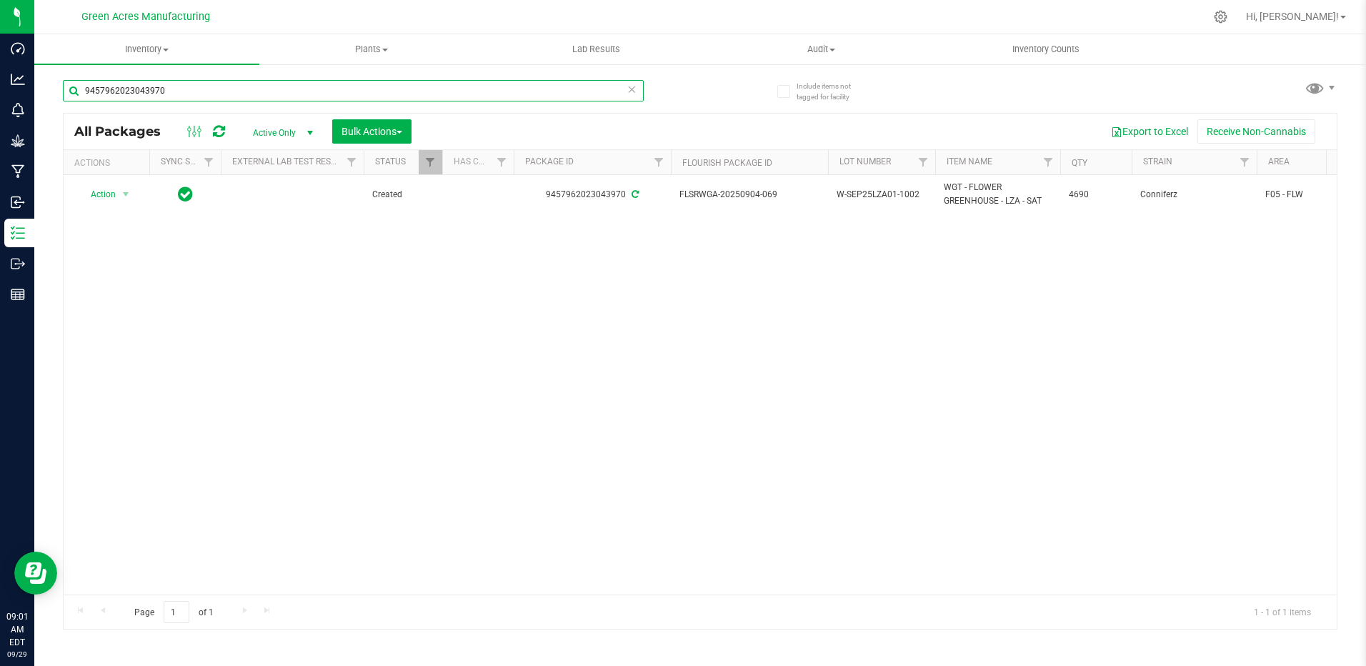
click at [237, 92] on input "9457962023043970" at bounding box center [353, 90] width 581 height 21
type input "9"
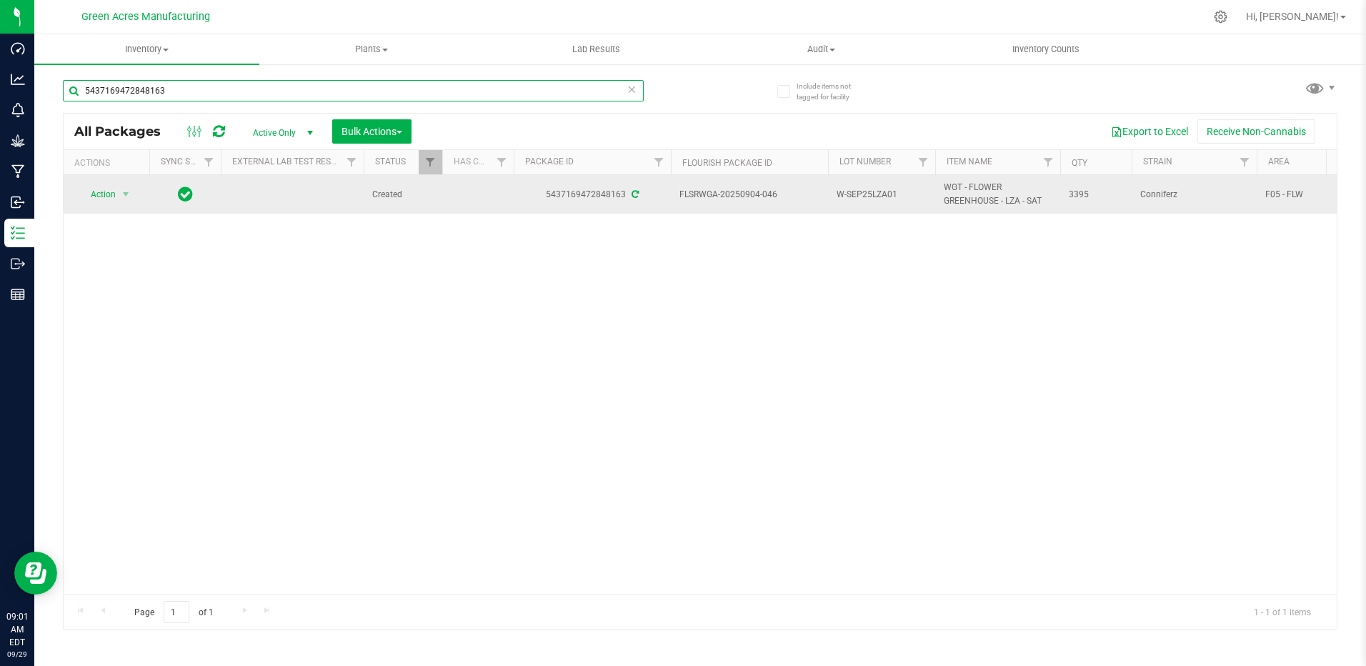
type input "5437169472848163"
click at [899, 192] on span "W-SEP25LZA01" at bounding box center [882, 195] width 90 height 14
type input "W-SEP25LZA01-1002"
click at [124, 191] on div "All Packages Active Only Active Only Lab Samples Locked All External Internal B…" at bounding box center [700, 371] width 1275 height 517
click at [121, 197] on span "select" at bounding box center [125, 194] width 11 height 11
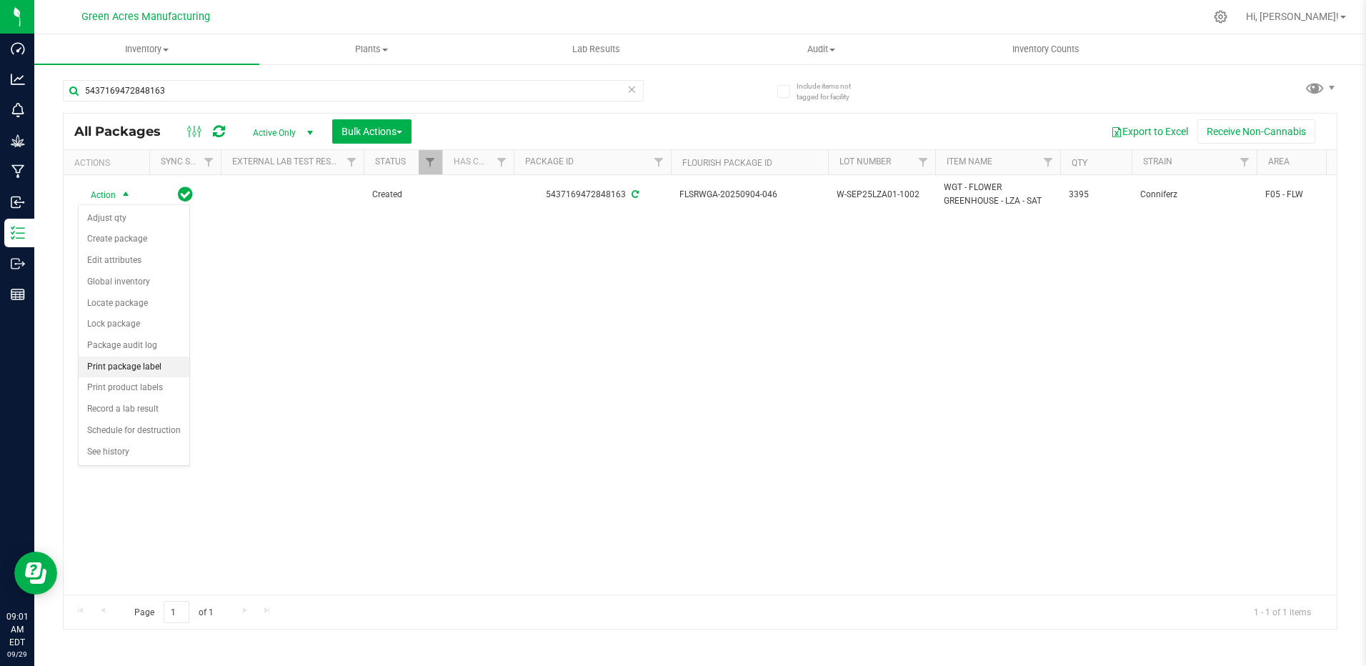
click at [134, 365] on li "Print package label" at bounding box center [134, 367] width 111 height 21
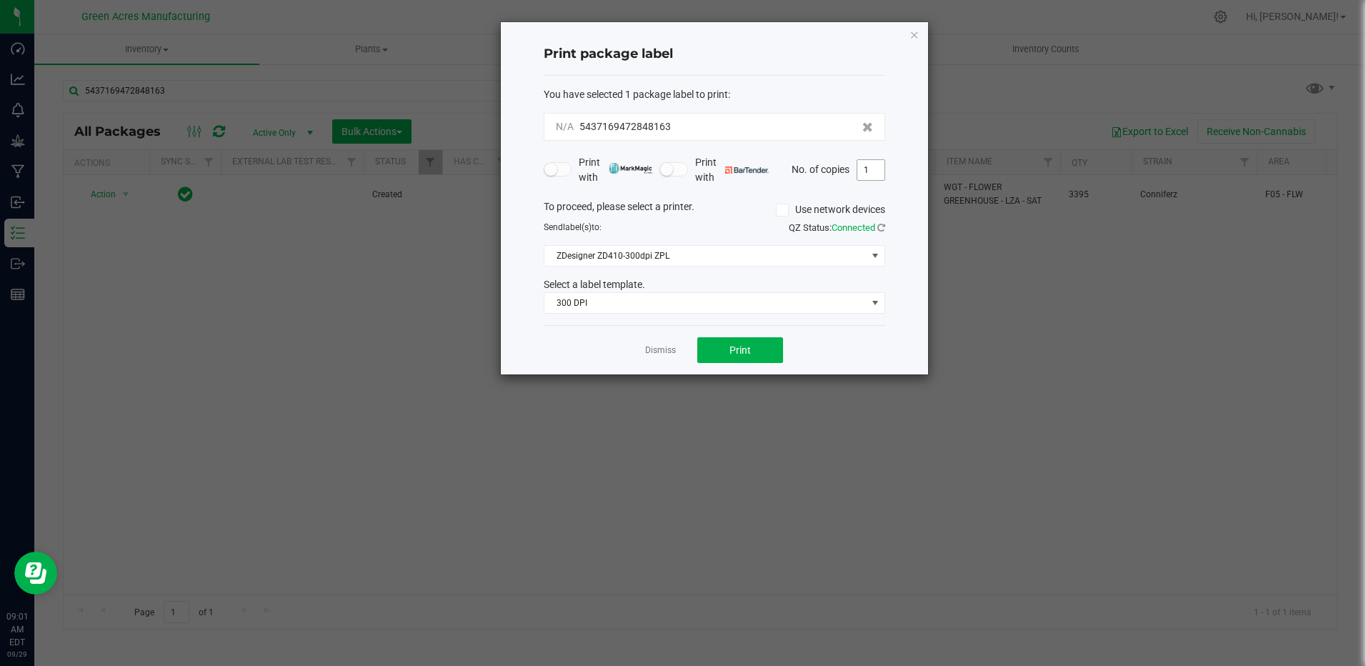
click at [868, 170] on input "1" at bounding box center [870, 170] width 27 height 20
type input "3"
click at [733, 349] on span "Print" at bounding box center [739, 349] width 21 height 11
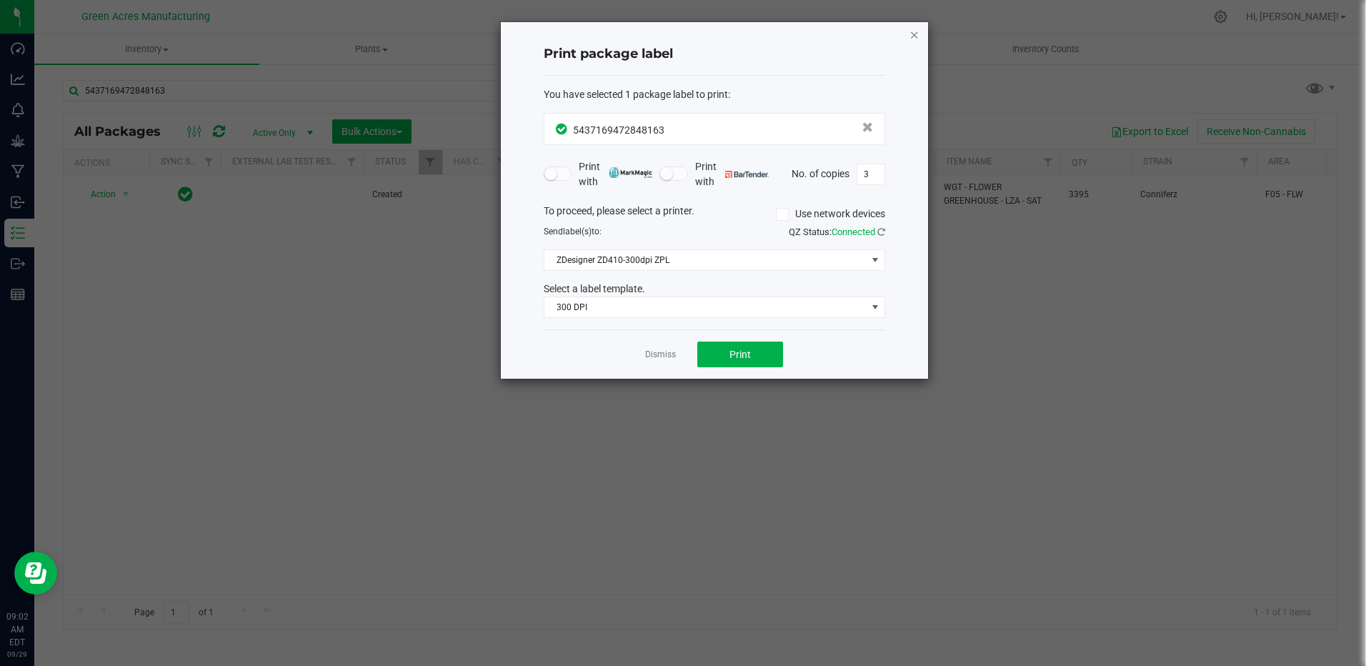
click at [917, 35] on icon "button" at bounding box center [914, 34] width 10 height 17
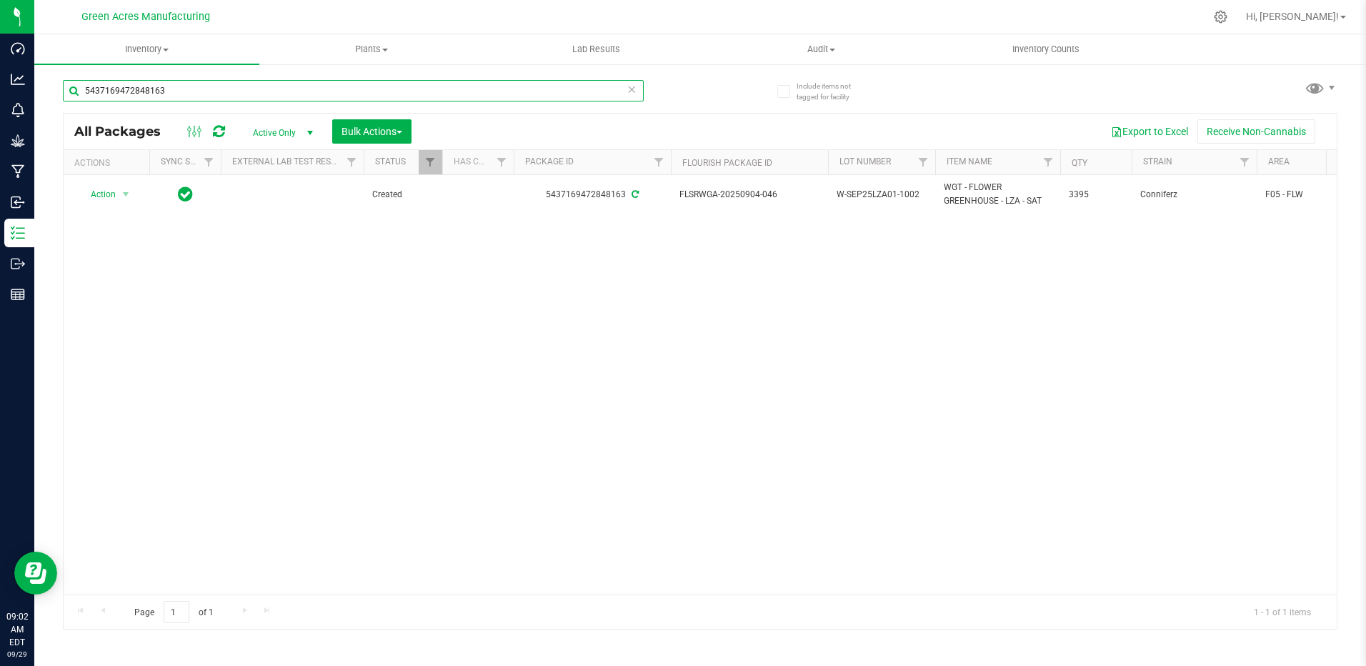
click at [194, 86] on input "5437169472848163" at bounding box center [353, 90] width 581 height 21
type input "5"
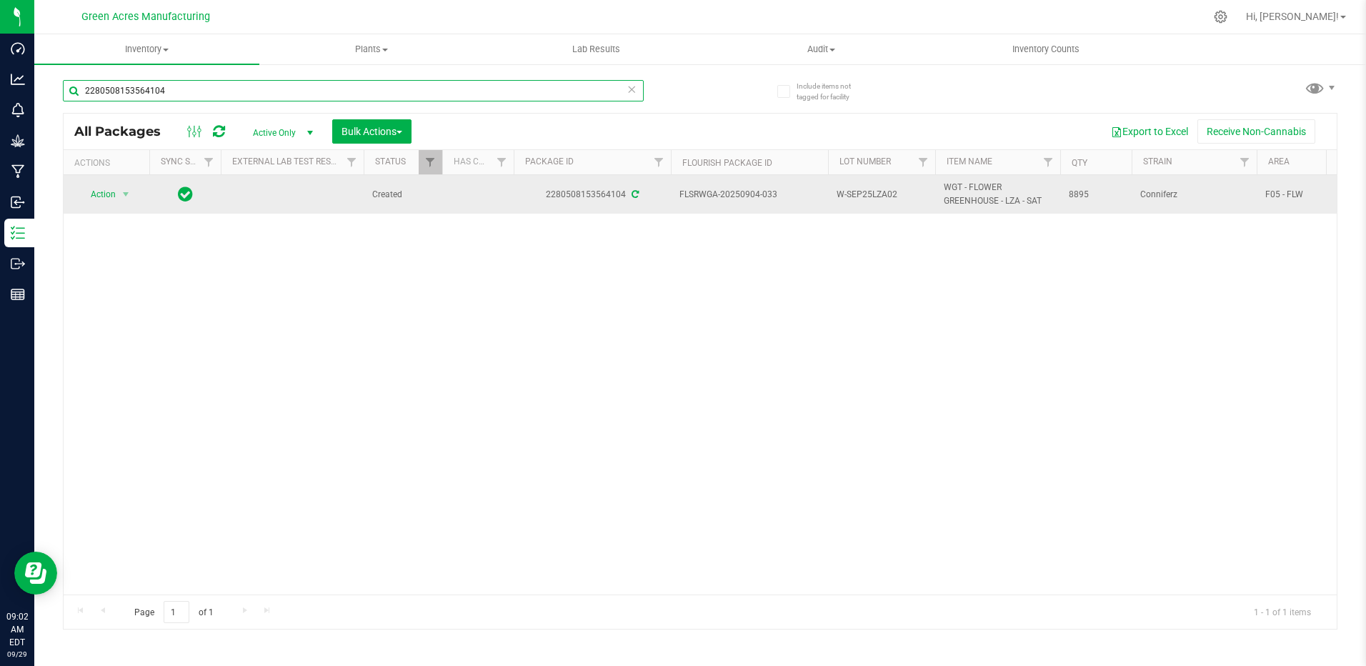
type input "2280508153564104"
click at [902, 189] on span "W-SEP25LZA02" at bounding box center [882, 195] width 90 height 14
type input "W-SEP25LZA02-1002"
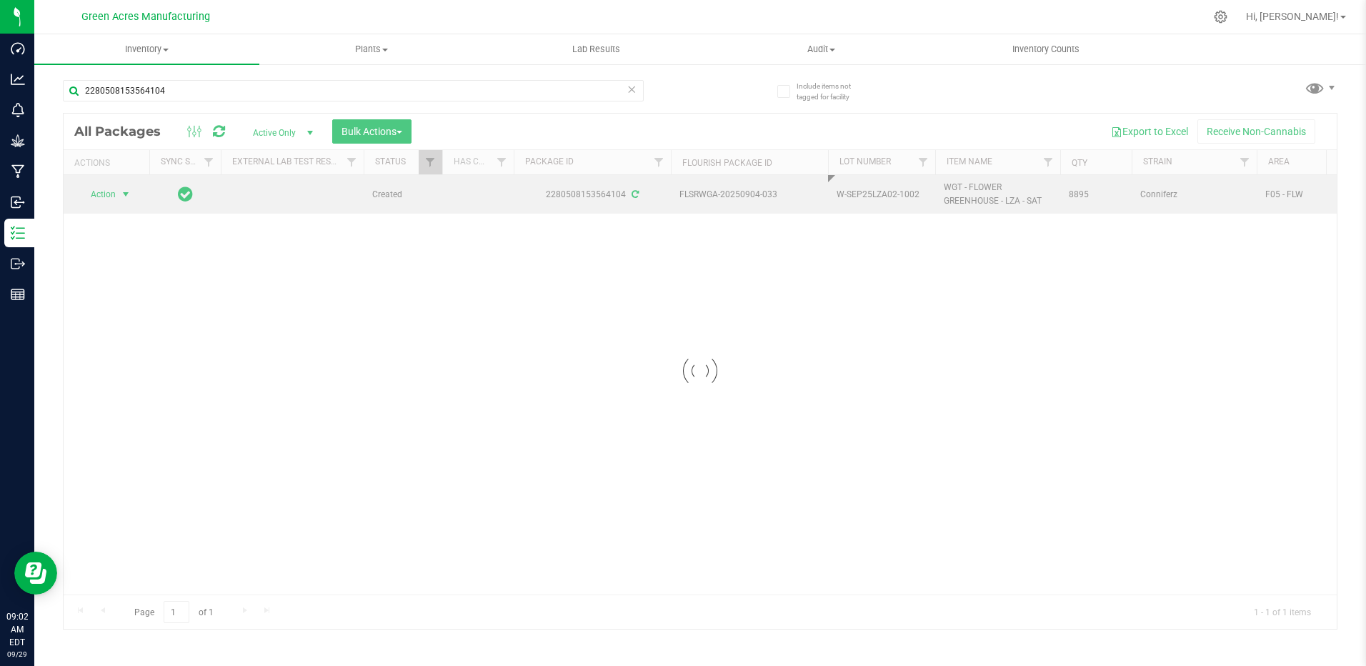
click at [121, 194] on div "Loading... All Packages Active Only Active Only Lab Samples Locked All External…" at bounding box center [700, 371] width 1275 height 517
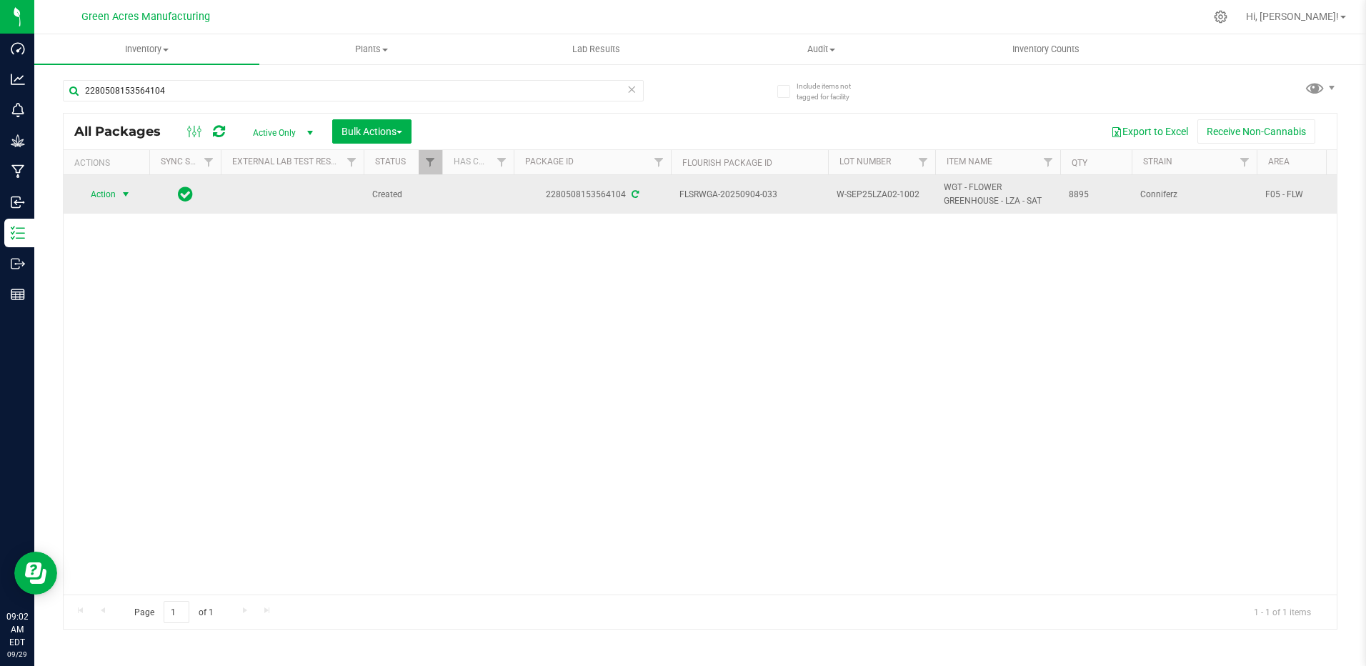
click at [125, 199] on span "select" at bounding box center [125, 194] width 11 height 11
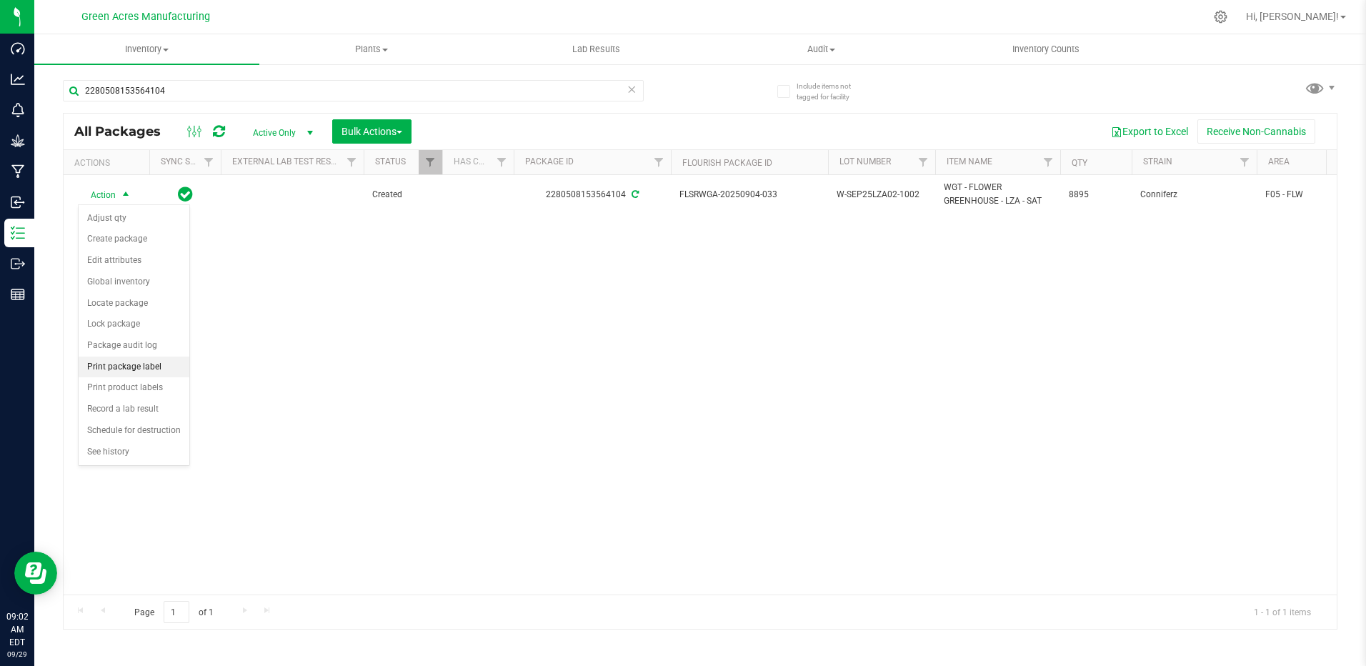
click at [136, 366] on li "Print package label" at bounding box center [134, 367] width 111 height 21
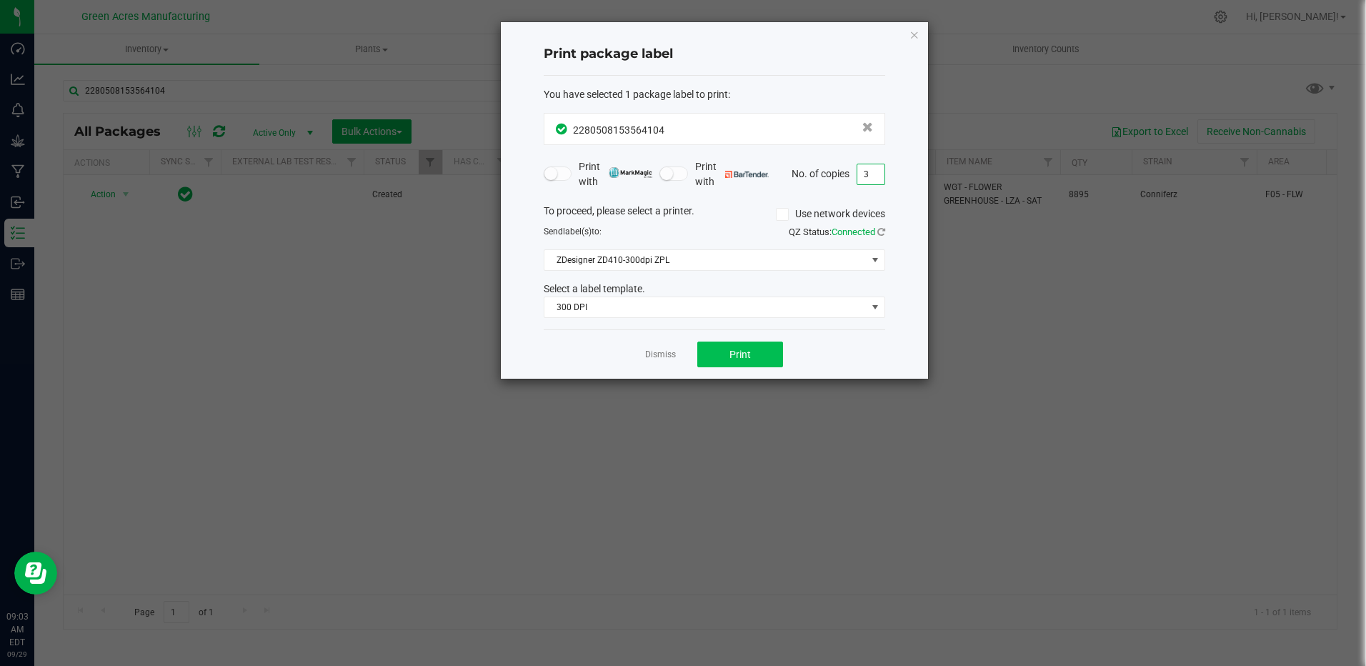
type input "3"
click at [760, 357] on button "Print" at bounding box center [740, 354] width 86 height 26
click at [914, 29] on icon "button" at bounding box center [914, 34] width 10 height 17
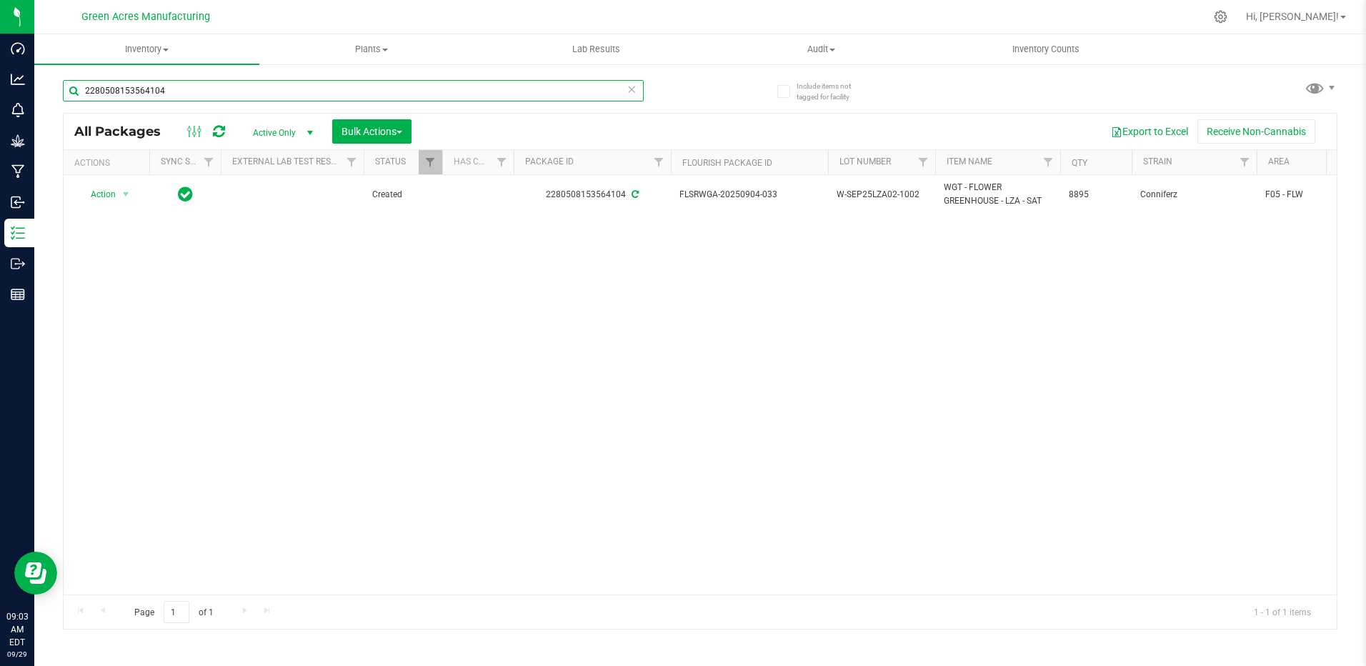
click at [213, 89] on input "2280508153564104" at bounding box center [353, 90] width 581 height 21
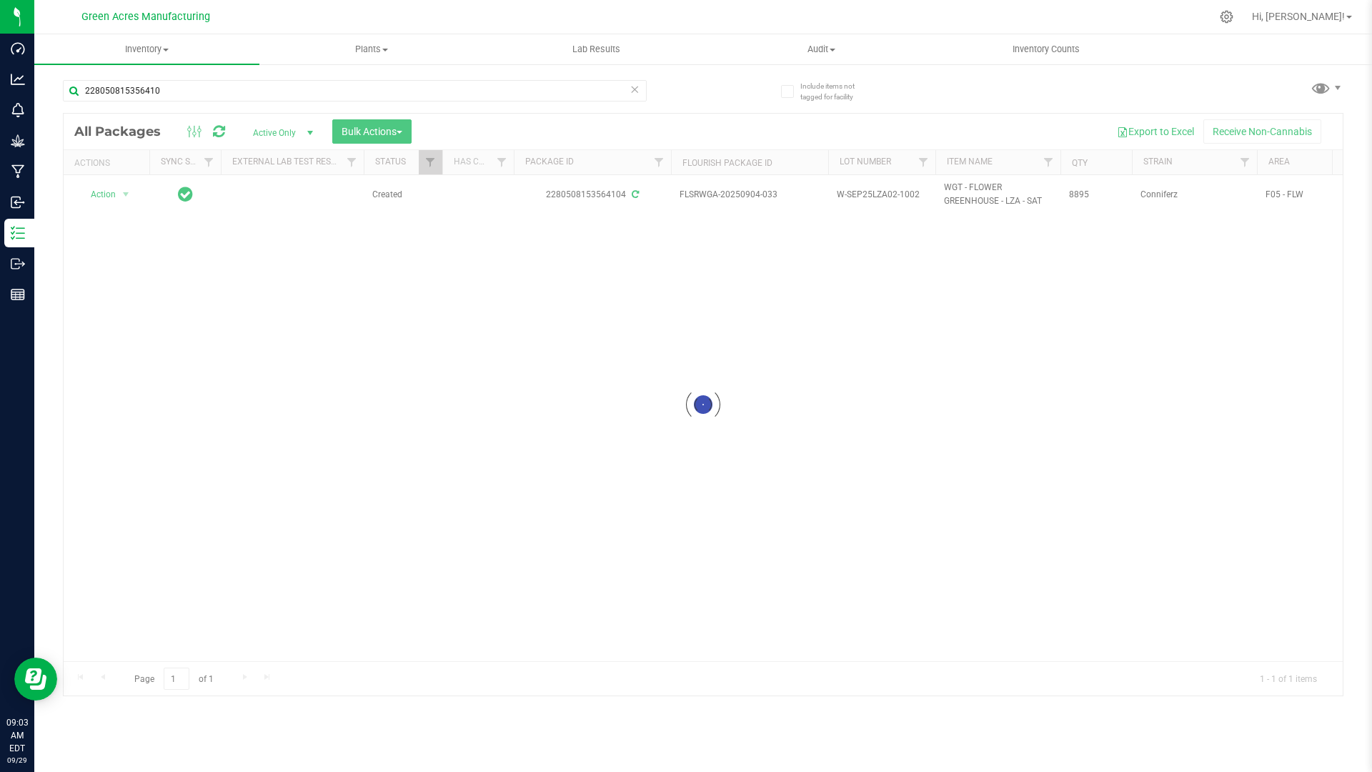
click at [1029, 319] on div at bounding box center [703, 405] width 1279 height 582
click at [1140, 12] on div at bounding box center [733, 17] width 954 height 28
click at [844, 587] on div at bounding box center [703, 405] width 1279 height 582
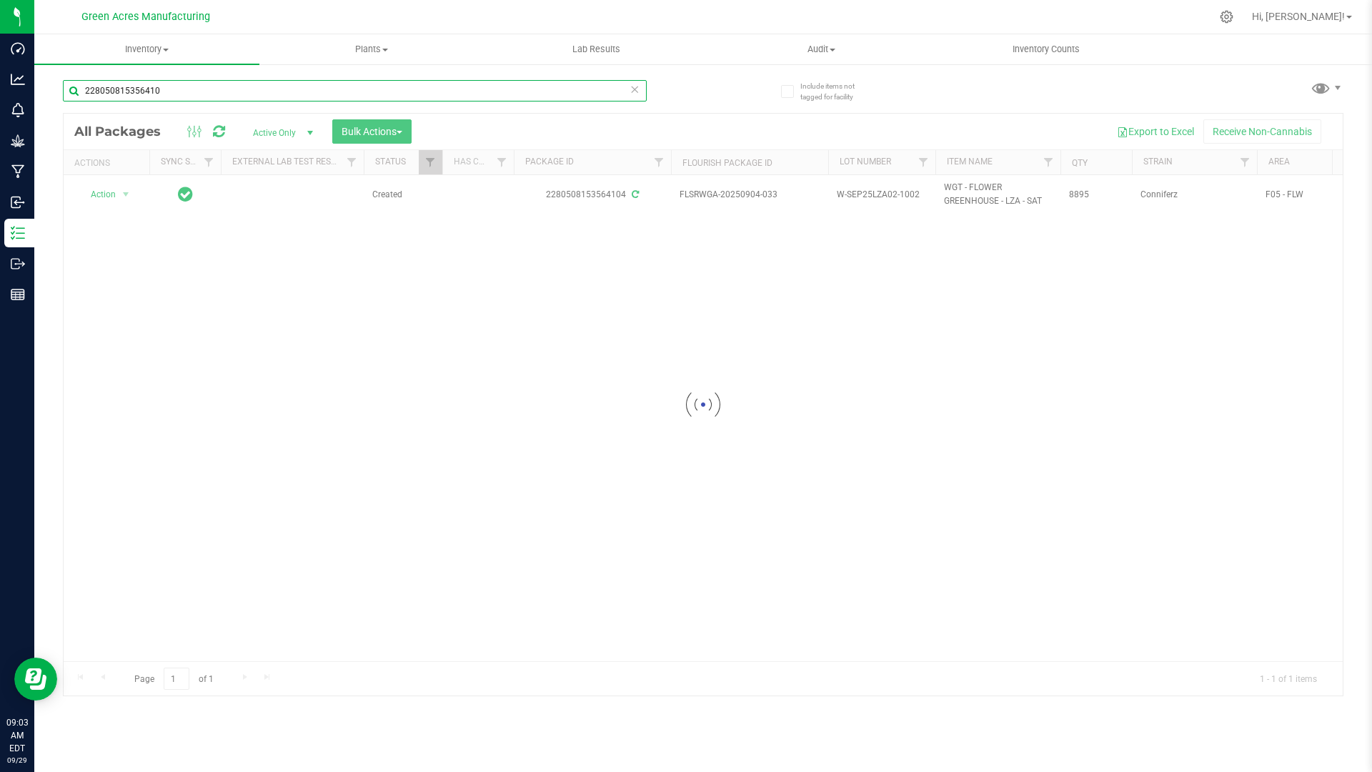
click at [181, 96] on input "228050815356410" at bounding box center [355, 90] width 584 height 21
type input "2"
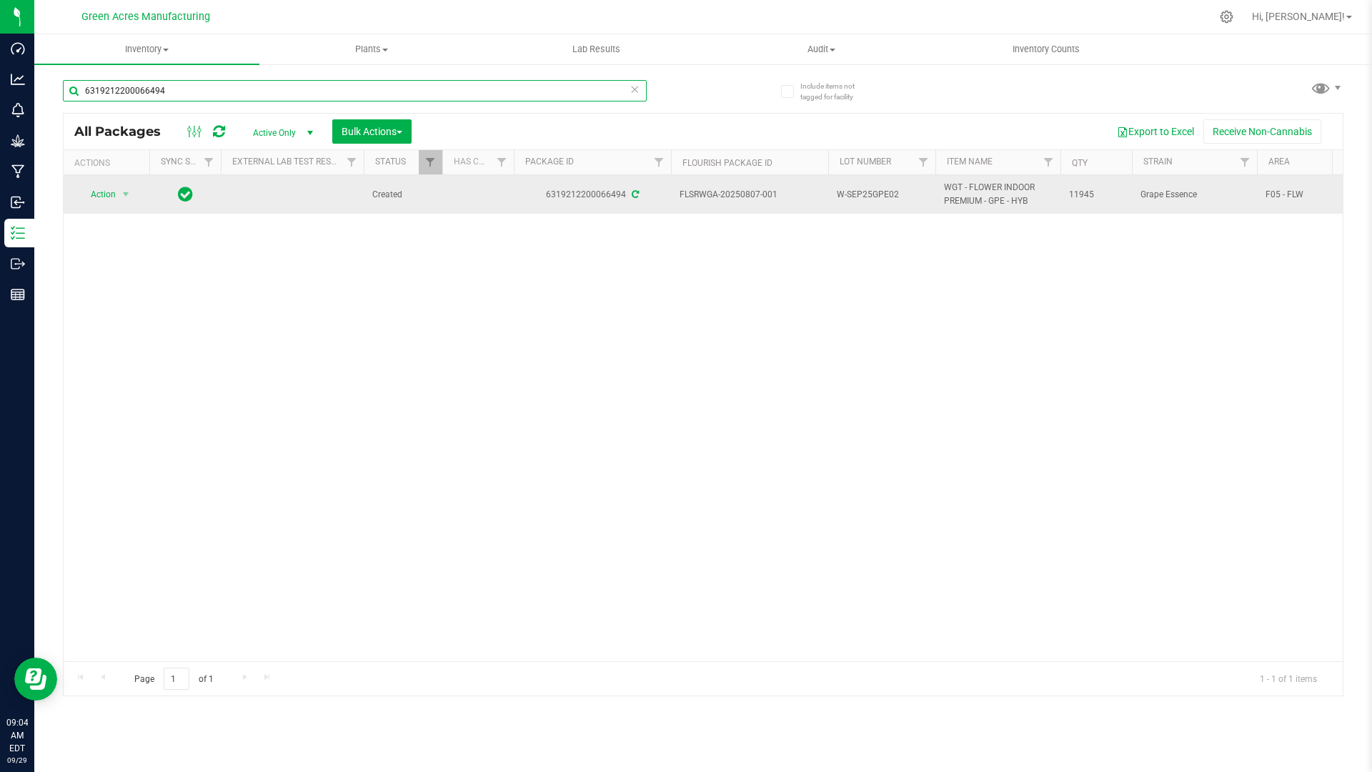
type input "6319212200066494"
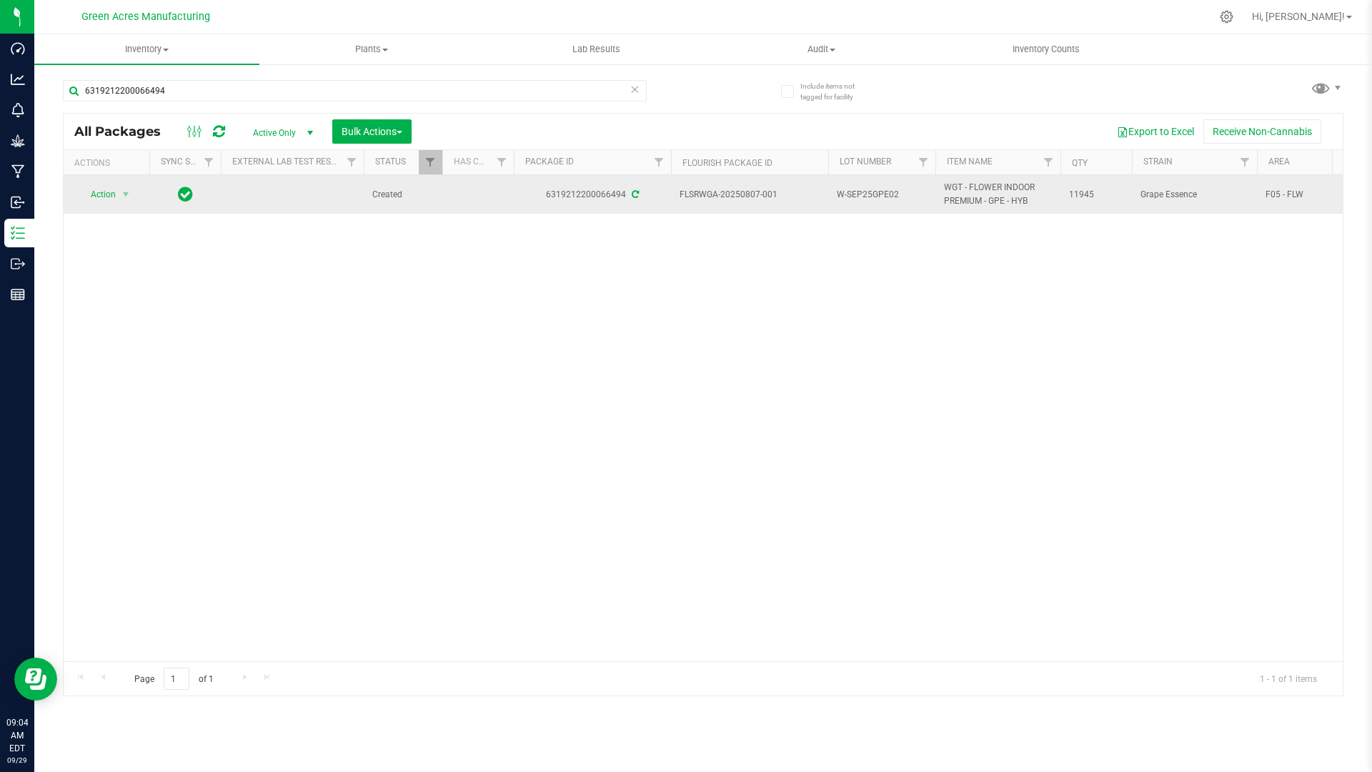
click at [908, 192] on span "W-SEP25GPE02" at bounding box center [882, 195] width 90 height 14
type input "W-SEP25GPE02-1002"
click at [114, 189] on div "Loading... All Packages Active Only Active Only Lab Samples Locked All External…" at bounding box center [703, 404] width 1280 height 583
click at [120, 191] on span "select" at bounding box center [125, 194] width 11 height 11
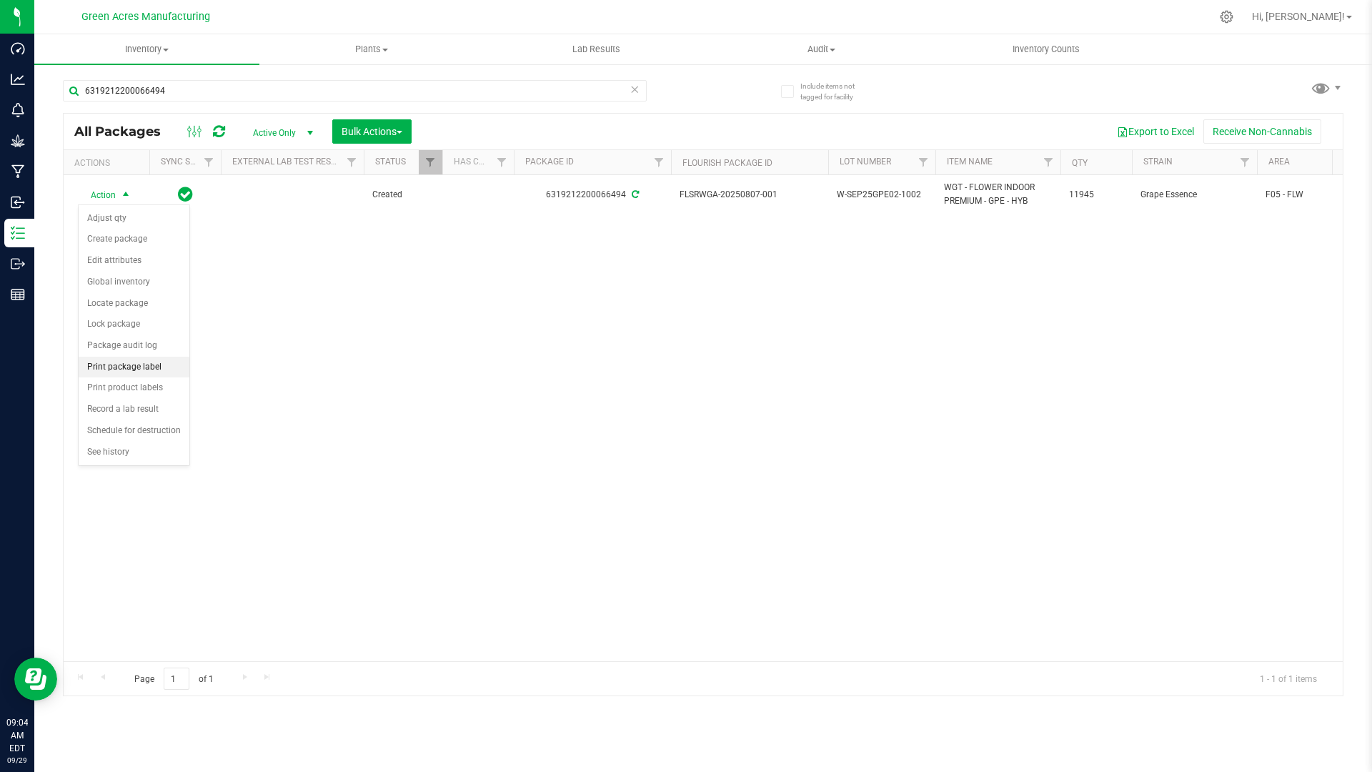
click at [176, 361] on li "Print package label" at bounding box center [134, 367] width 111 height 21
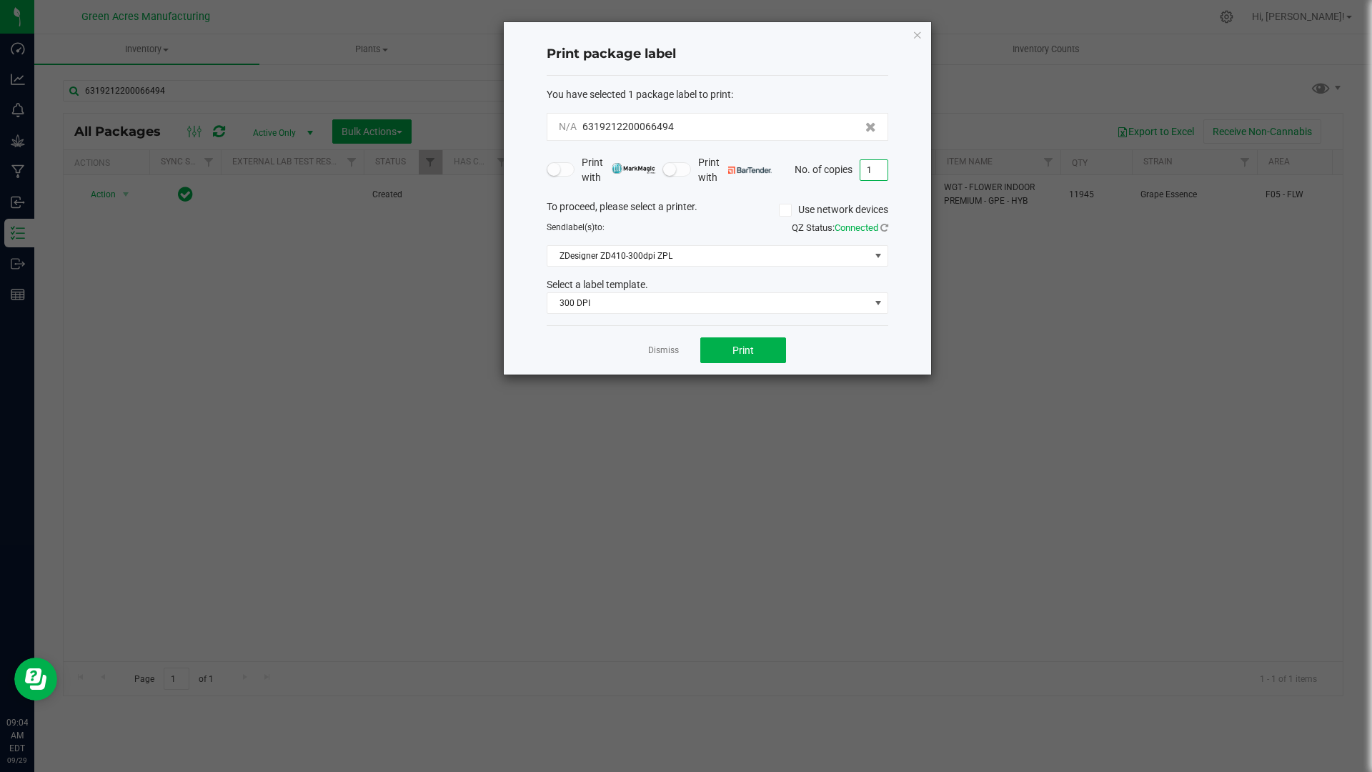
click at [874, 166] on input "1" at bounding box center [873, 170] width 27 height 20
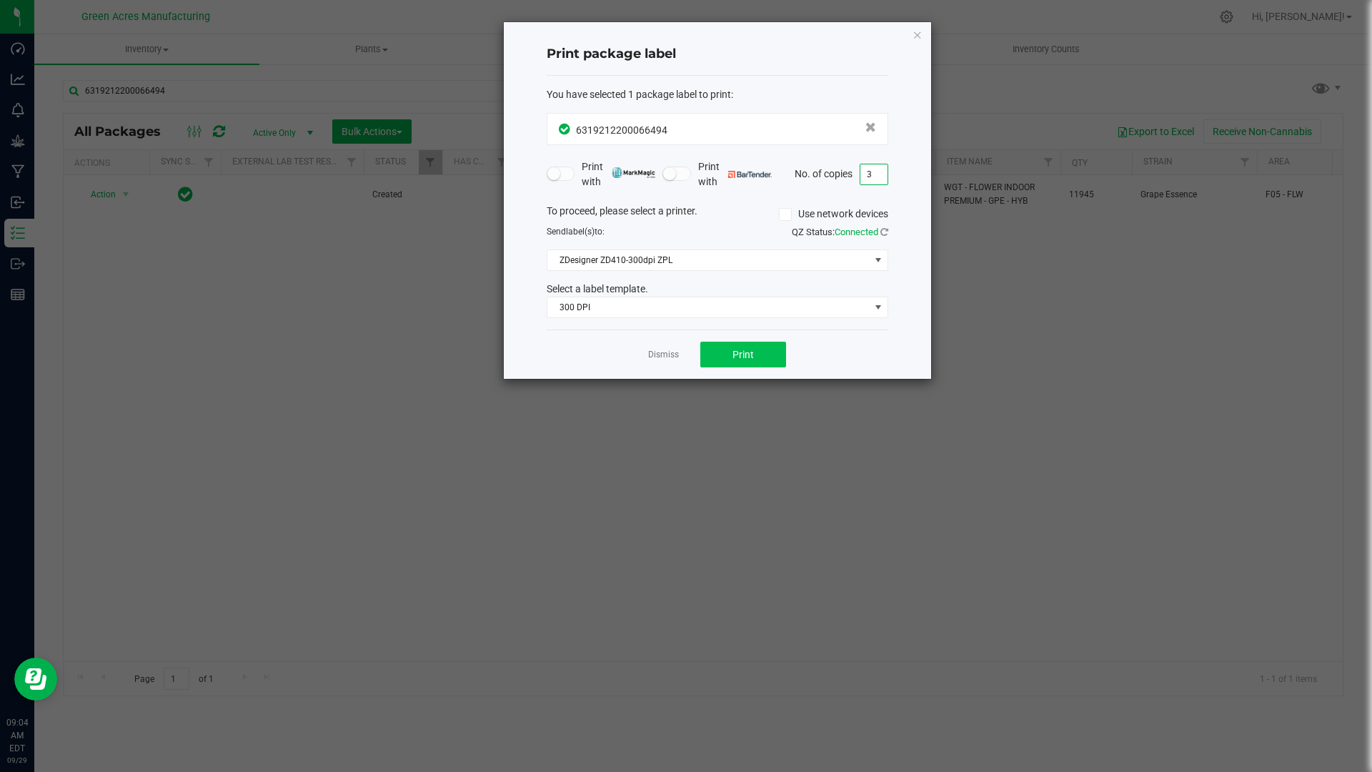
type input "3"
click at [752, 354] on span "Print" at bounding box center [742, 354] width 21 height 11
click at [917, 36] on icon "button" at bounding box center [917, 34] width 10 height 17
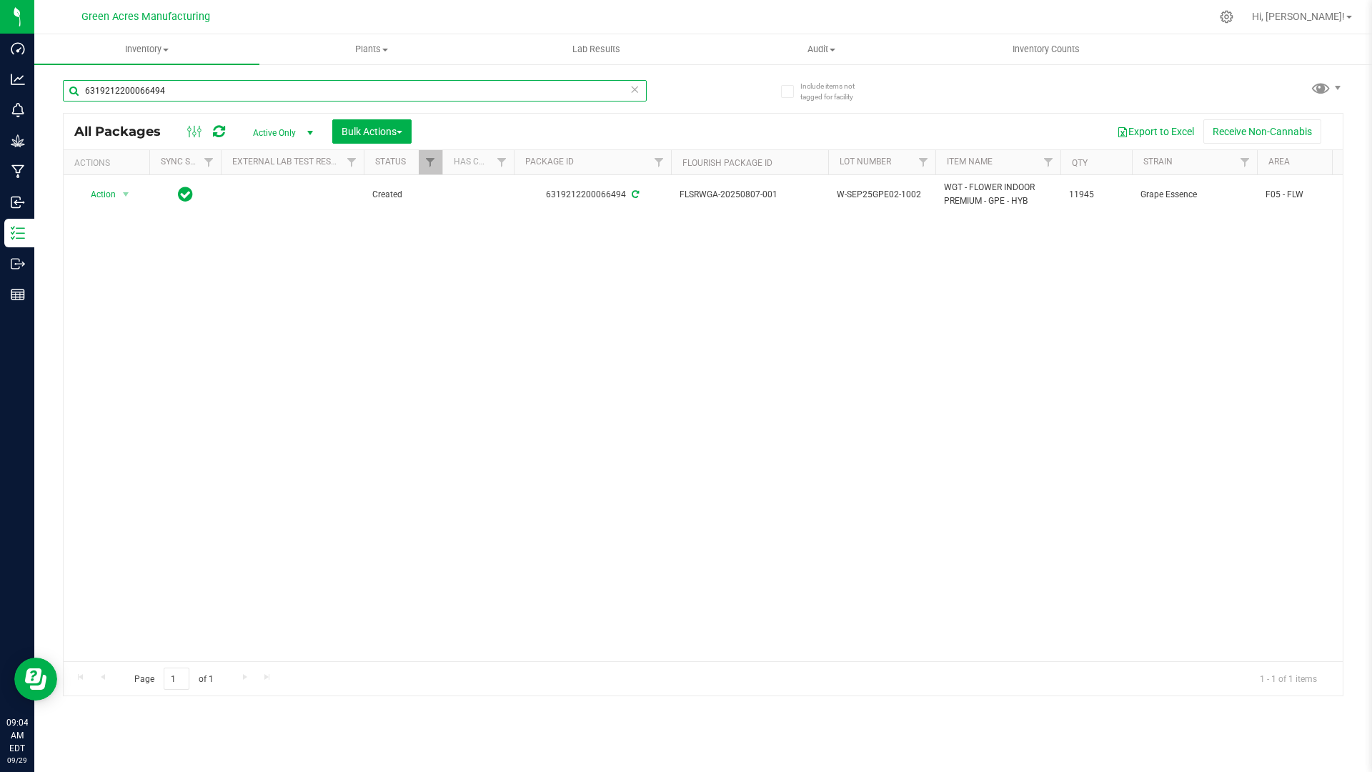
click at [199, 100] on input "6319212200066494" at bounding box center [355, 90] width 584 height 21
type input "6"
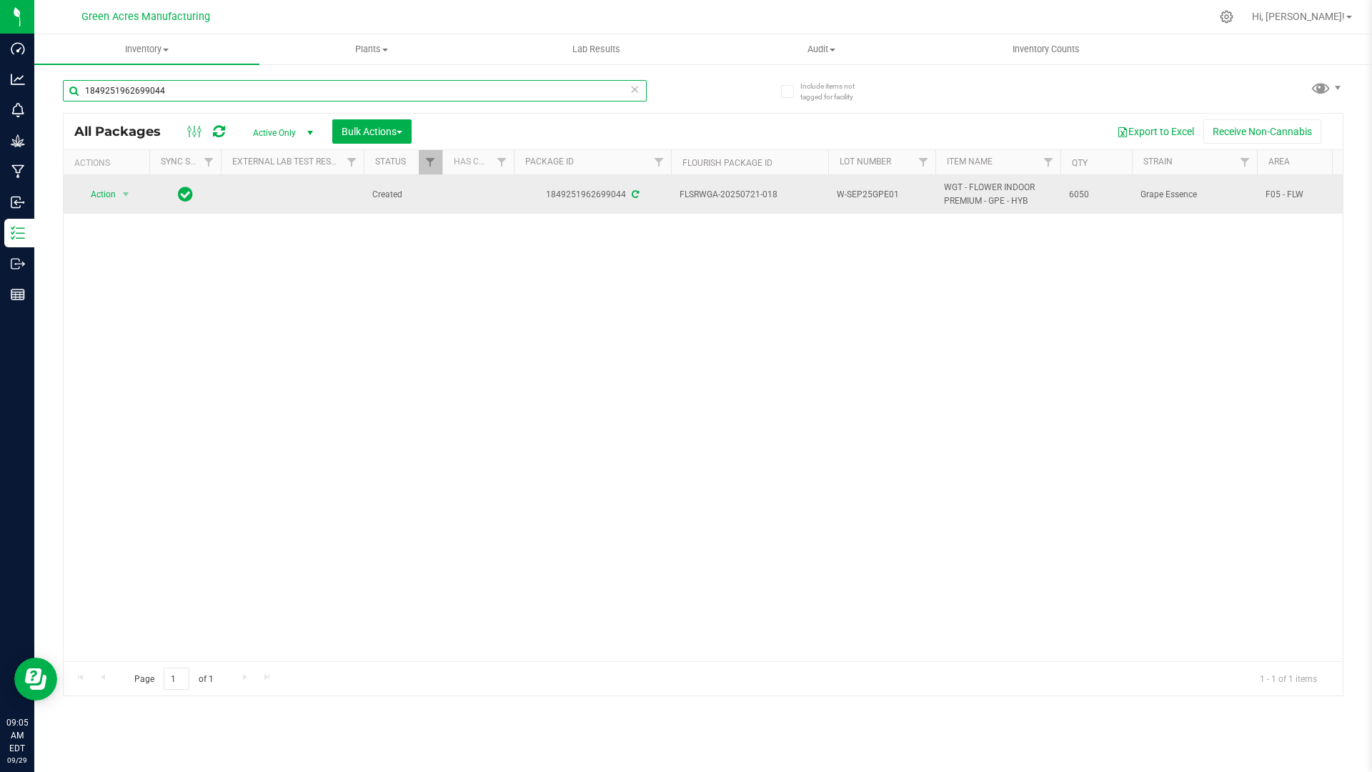
type input "1849251962699044"
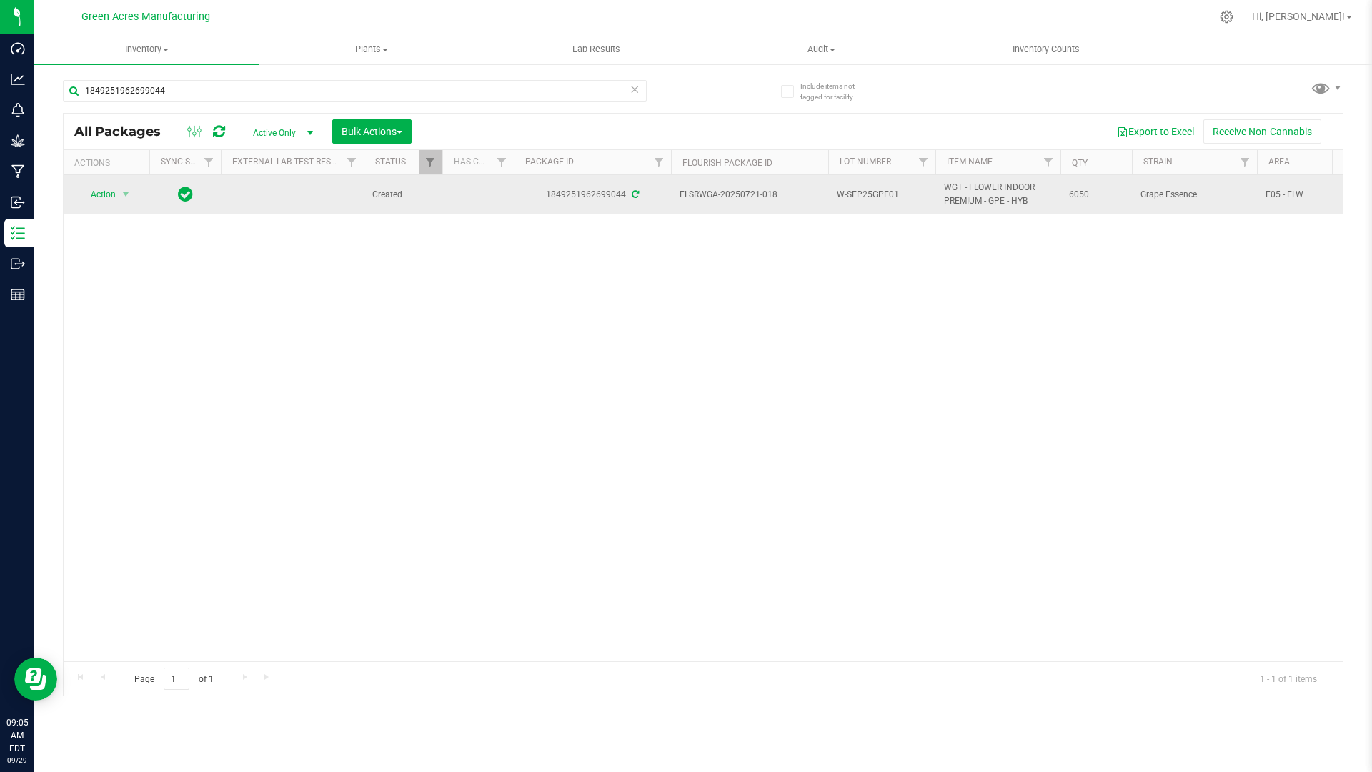
click at [902, 189] on span "W-SEP25GPE01" at bounding box center [882, 195] width 90 height 14
type input "W-SEP25GPE01-1002"
click at [101, 196] on div "Loading... All Packages Active Only Active Only Lab Samples Locked All External…" at bounding box center [703, 404] width 1280 height 583
click at [101, 199] on span "Action" at bounding box center [97, 194] width 39 height 20
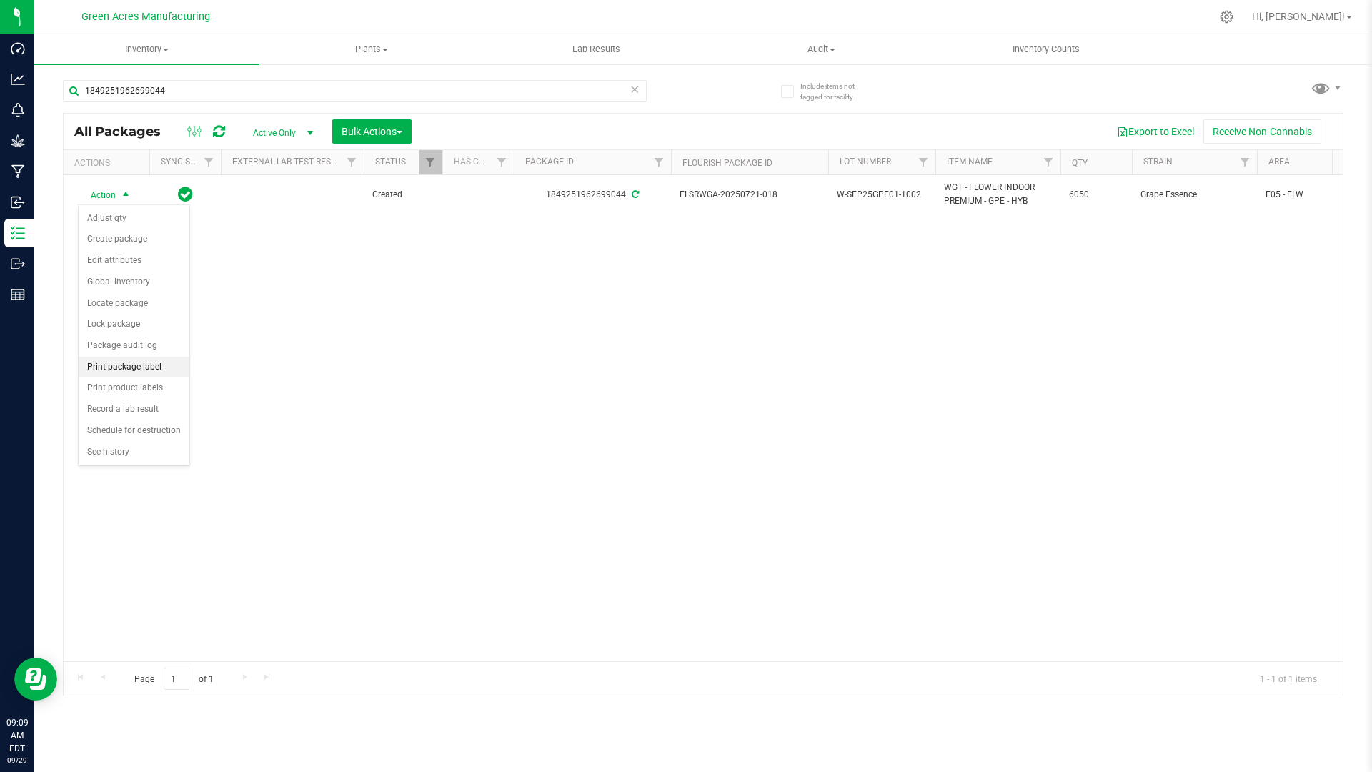
click at [151, 367] on li "Print package label" at bounding box center [134, 367] width 111 height 21
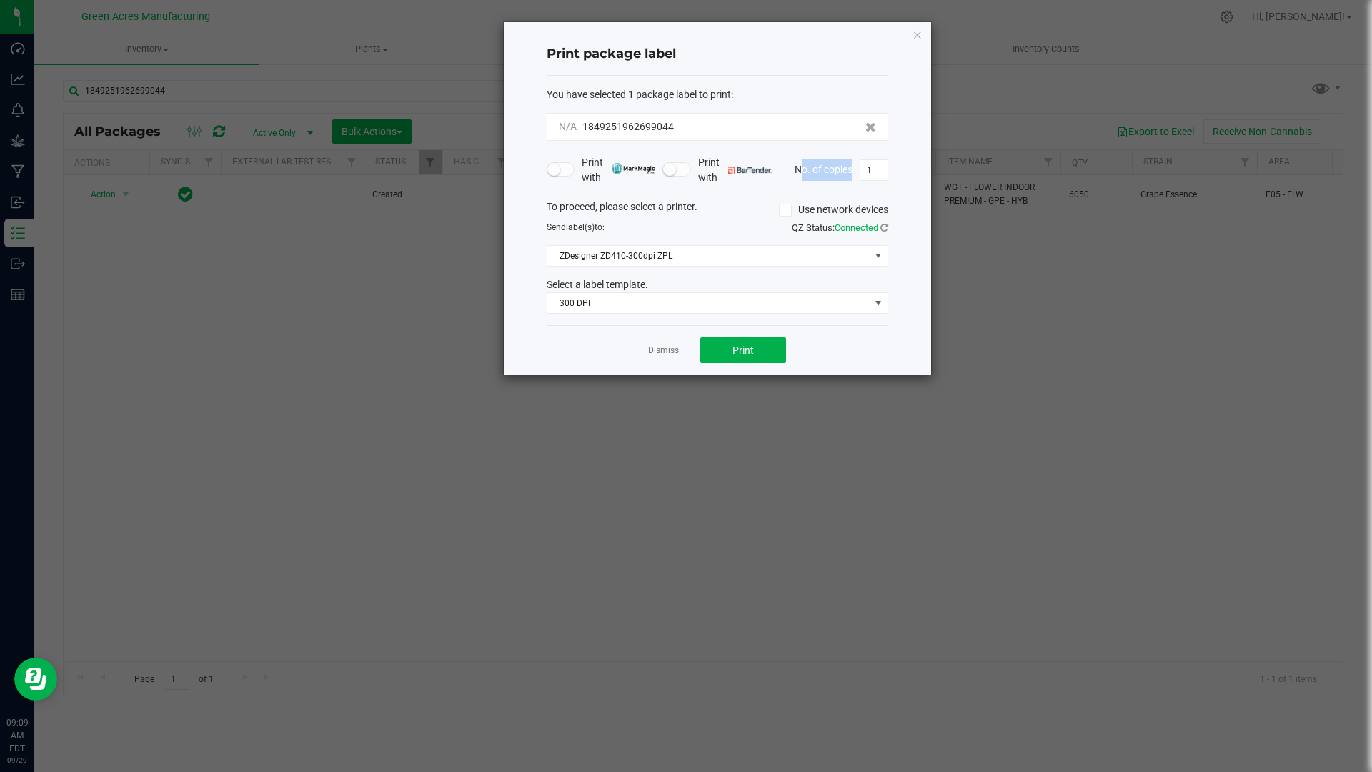
click at [889, 163] on div "Print package label You have selected 1 package label to print : N/A 1849251962…" at bounding box center [717, 198] width 427 height 352
drag, startPoint x: 889, startPoint y: 163, endPoint x: 880, endPoint y: 172, distance: 13.1
click at [880, 172] on input "1" at bounding box center [873, 170] width 27 height 20
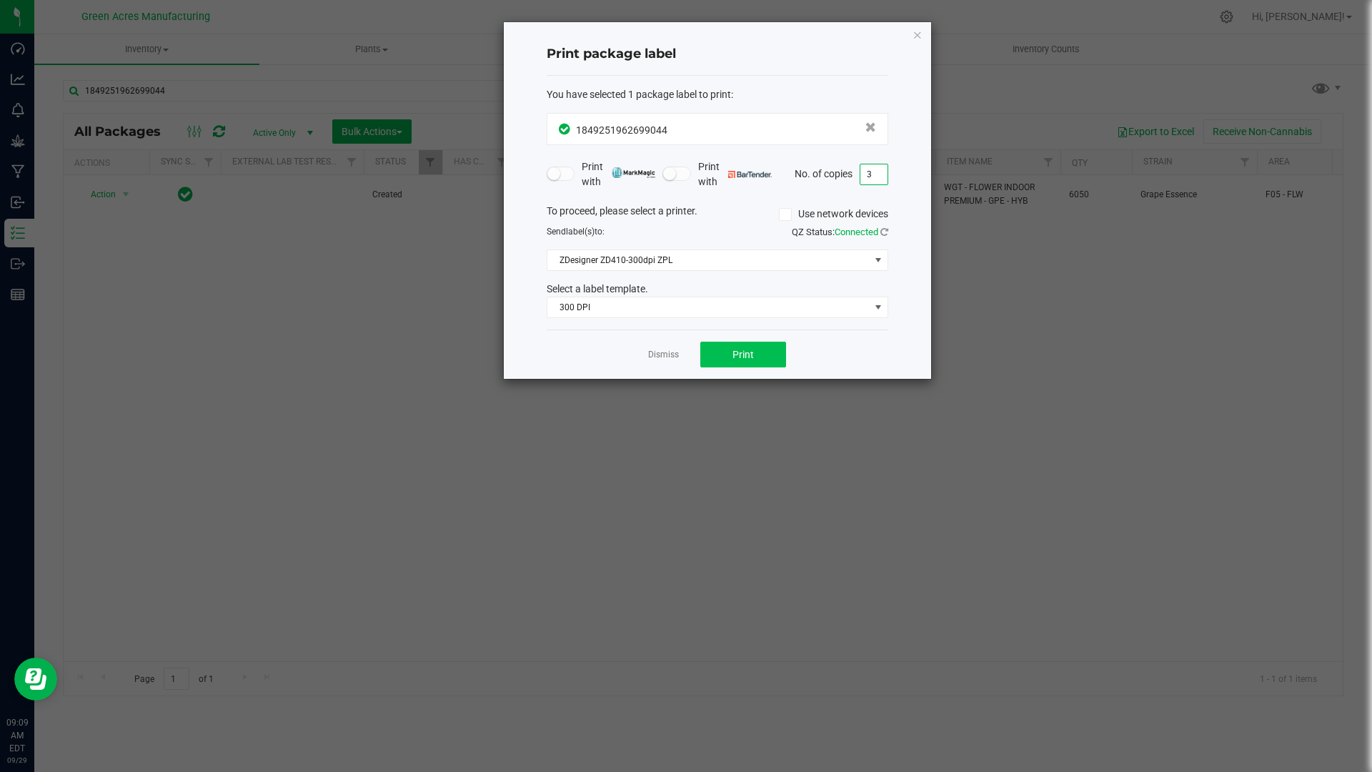
type input "3"
click at [743, 363] on button "Print" at bounding box center [743, 354] width 86 height 26
click at [923, 31] on div "Print package label You have selected 1 package label to print : 18492519626990…" at bounding box center [717, 200] width 427 height 357
click at [923, 34] on div "Print package label You have selected 1 package label to print : 18492519626990…" at bounding box center [717, 200] width 427 height 357
click at [916, 31] on icon "button" at bounding box center [917, 34] width 10 height 17
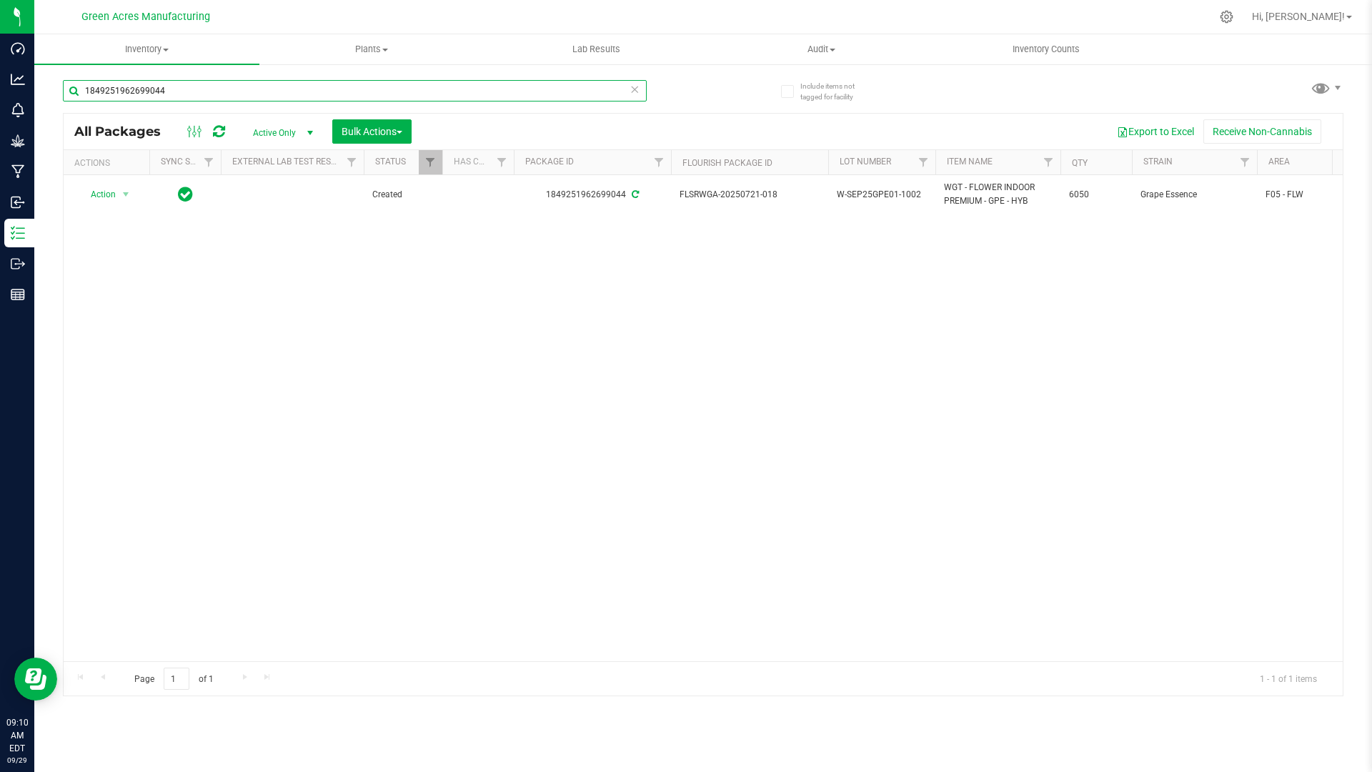
click at [220, 86] on input "1849251962699044" at bounding box center [355, 90] width 584 height 21
type input "1"
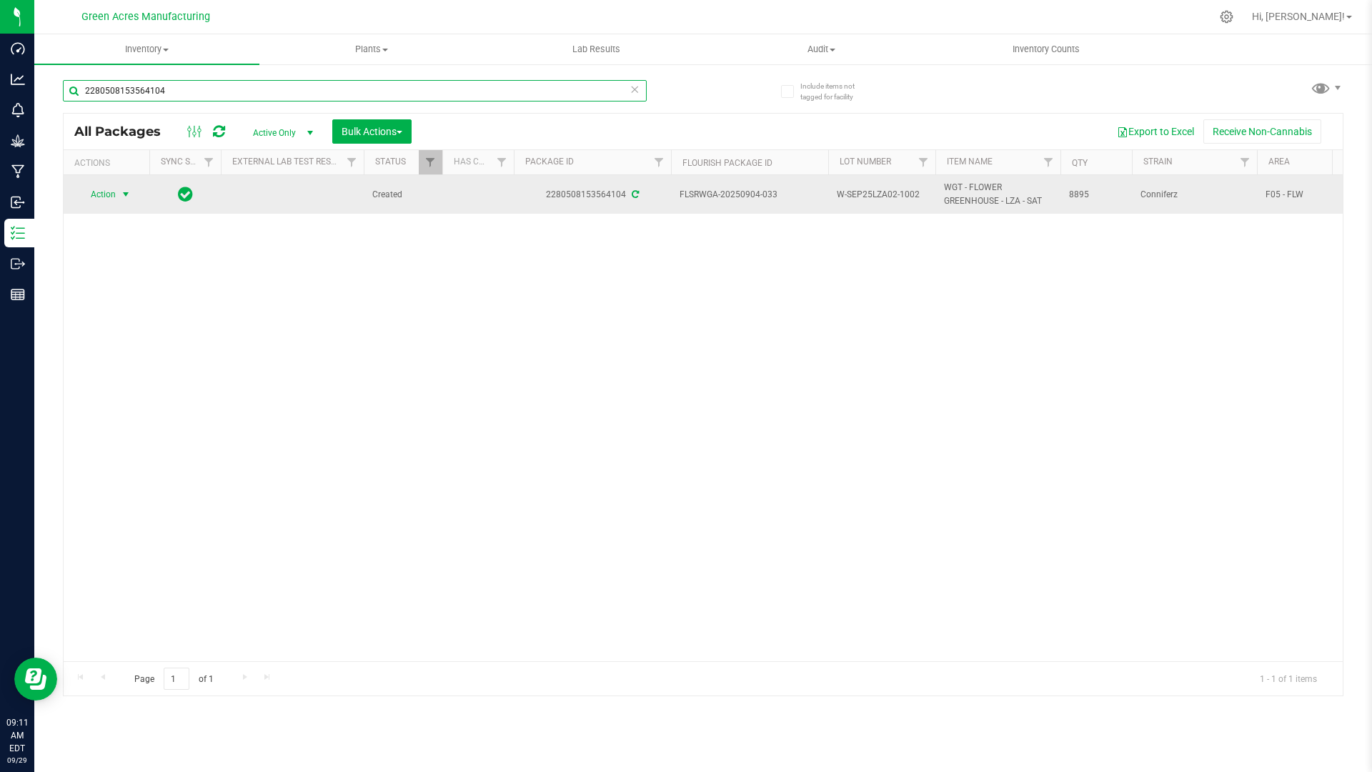
type input "2280508153564104"
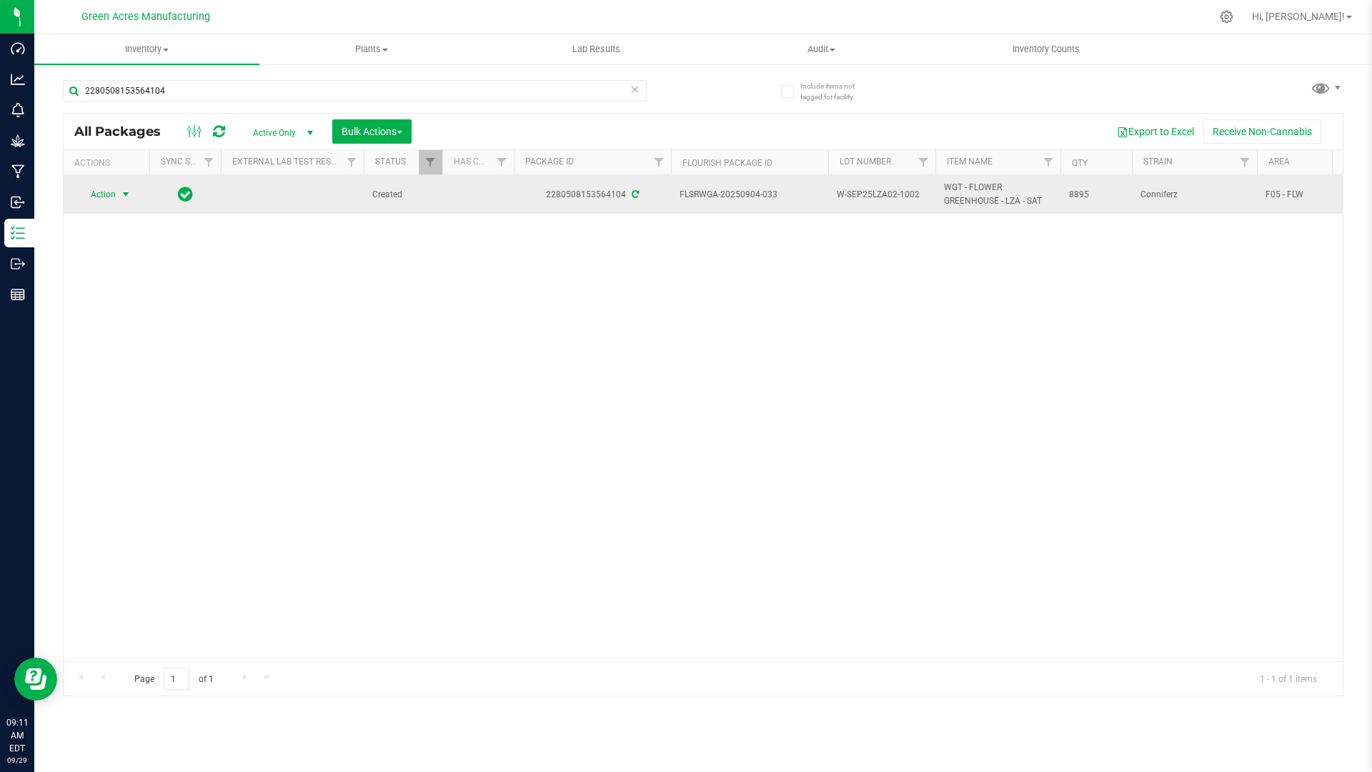
click at [108, 194] on span "Action" at bounding box center [97, 194] width 39 height 20
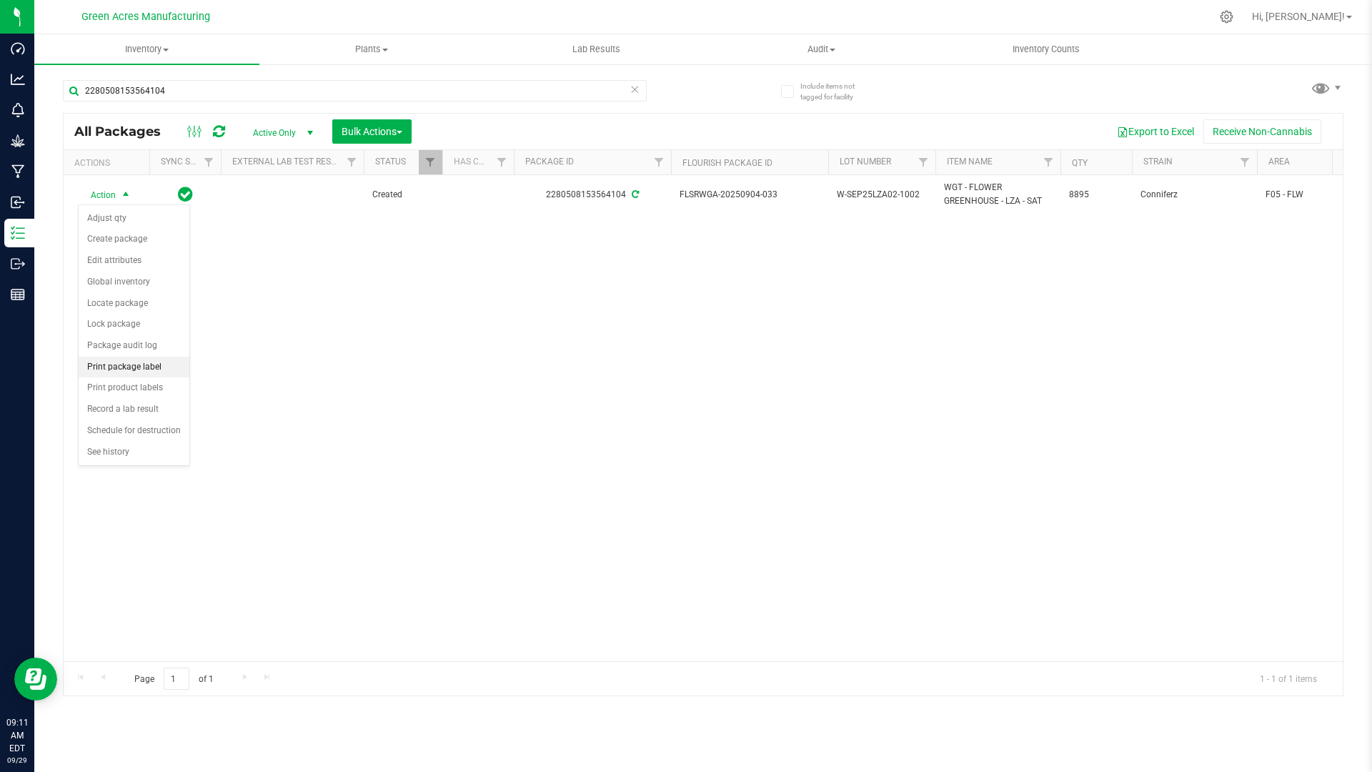
click at [179, 367] on li "Print package label" at bounding box center [134, 367] width 111 height 21
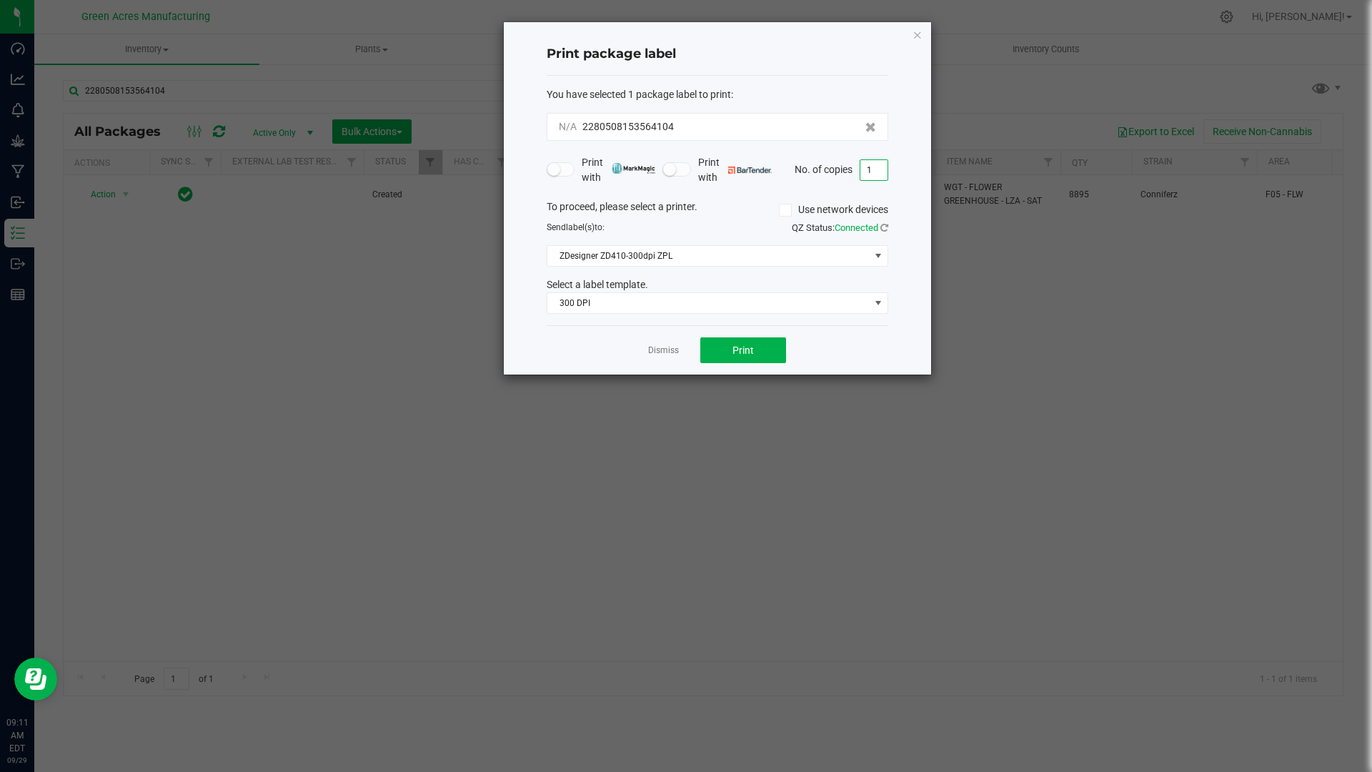
click at [877, 168] on input "1" at bounding box center [873, 170] width 27 height 20
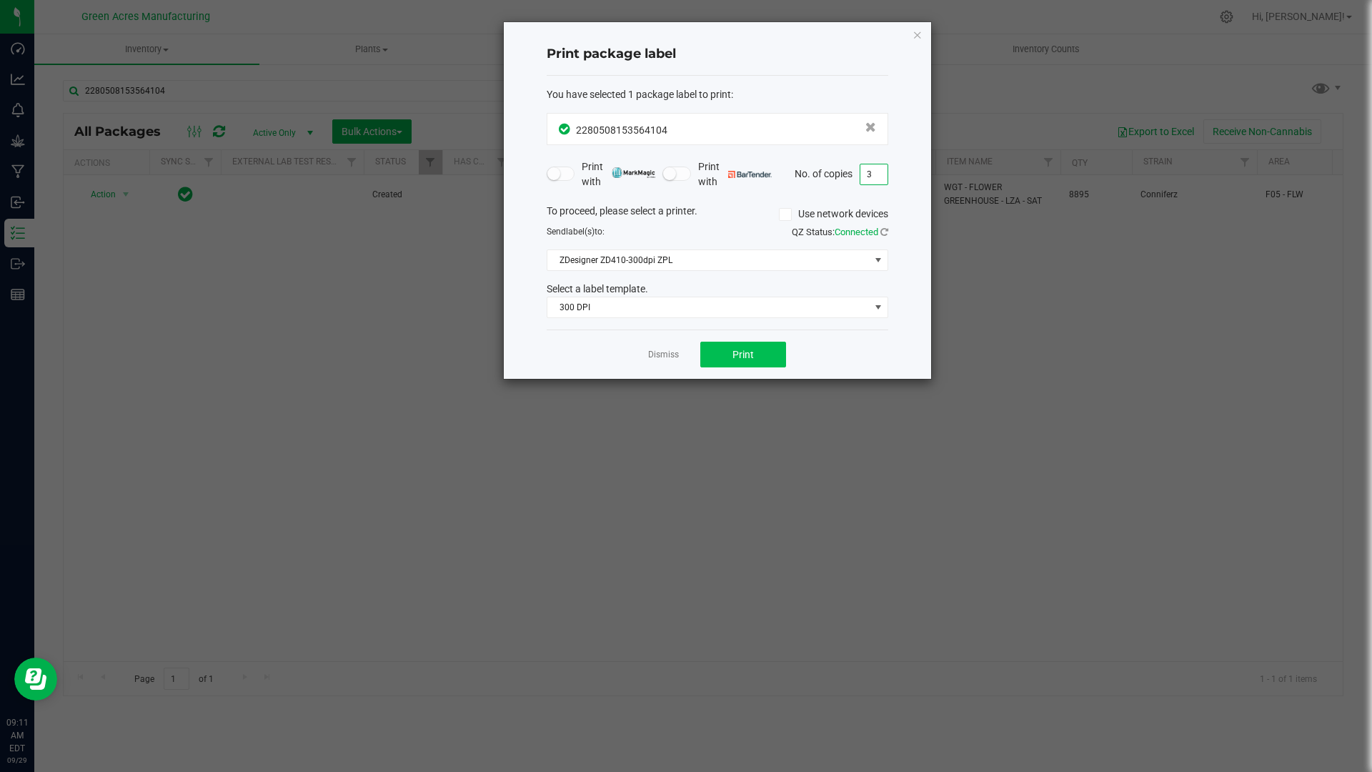
type input "3"
click at [755, 359] on button "Print" at bounding box center [743, 354] width 86 height 26
click at [922, 36] on icon "button" at bounding box center [917, 34] width 10 height 17
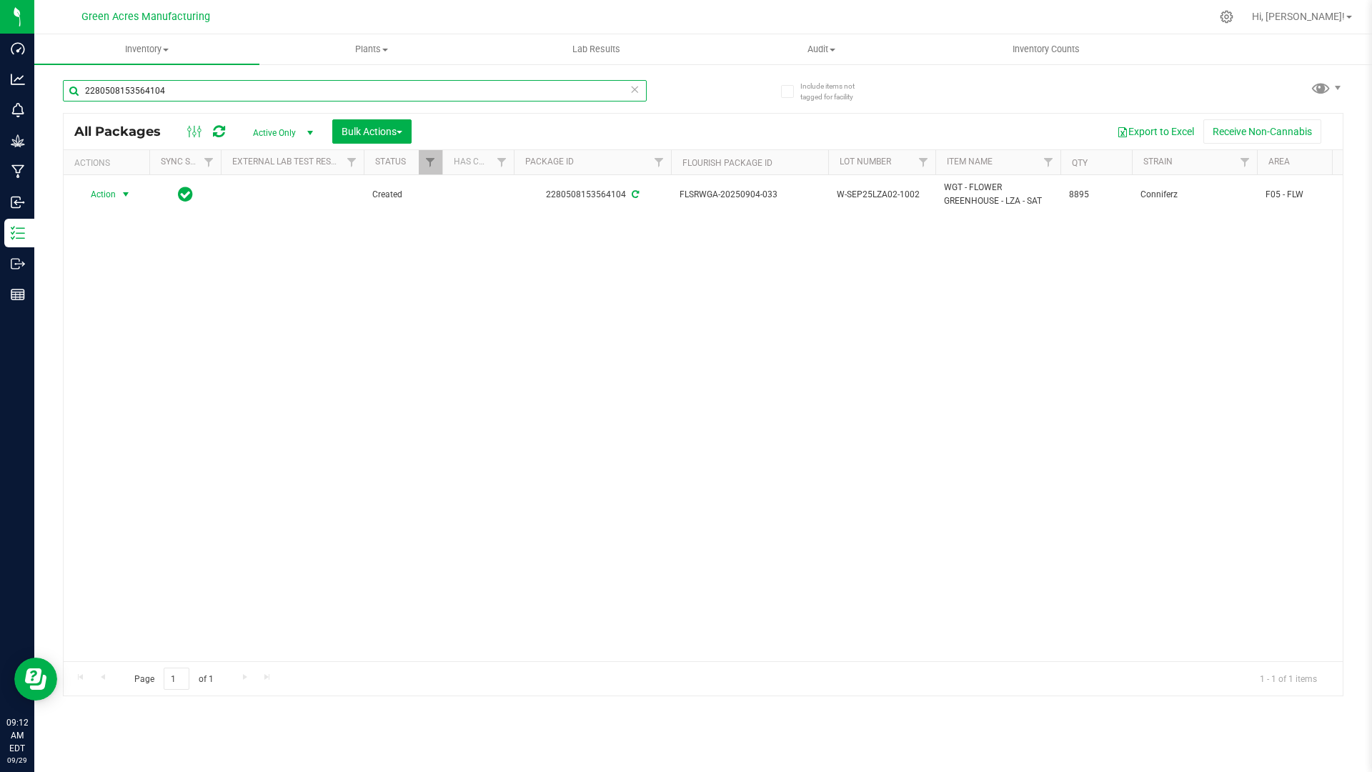
click at [162, 96] on input "2280508153564104" at bounding box center [355, 90] width 584 height 21
type input "2"
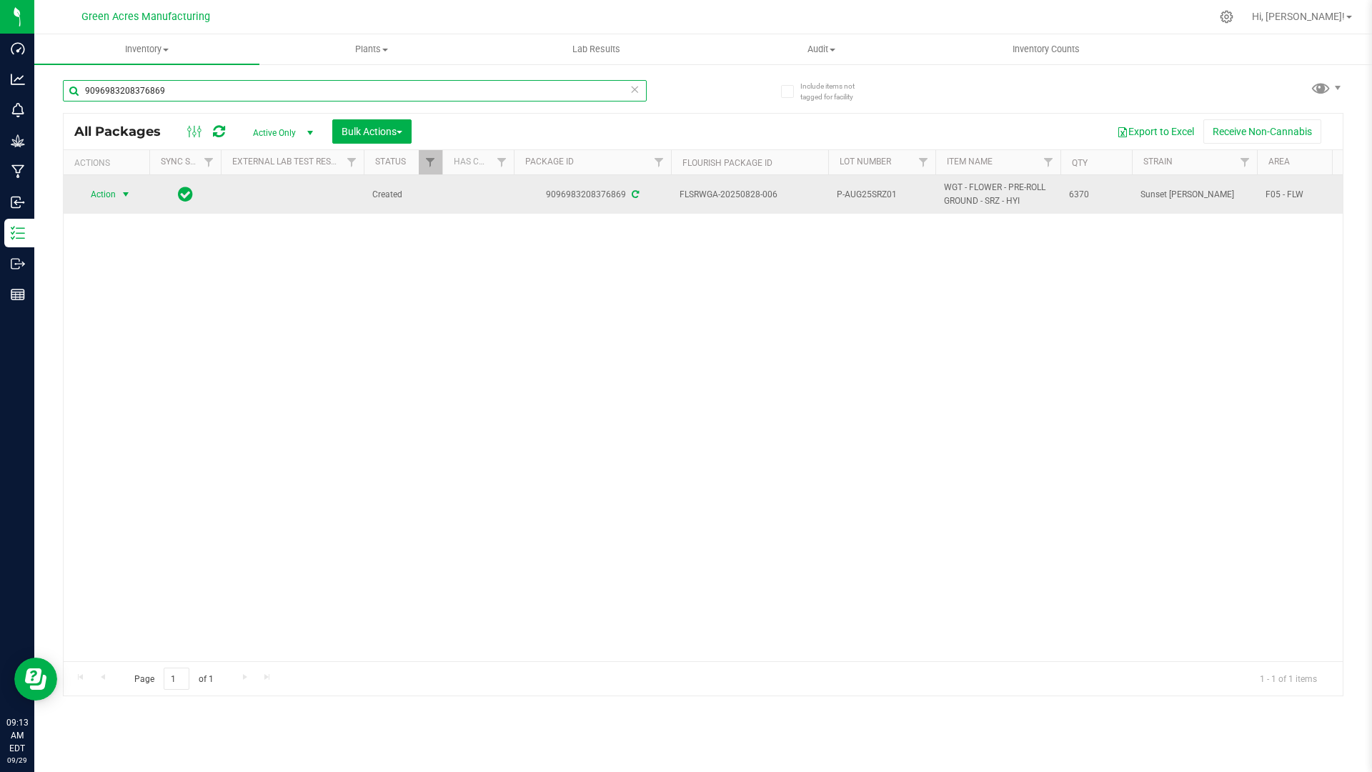
type input "9096983208376869"
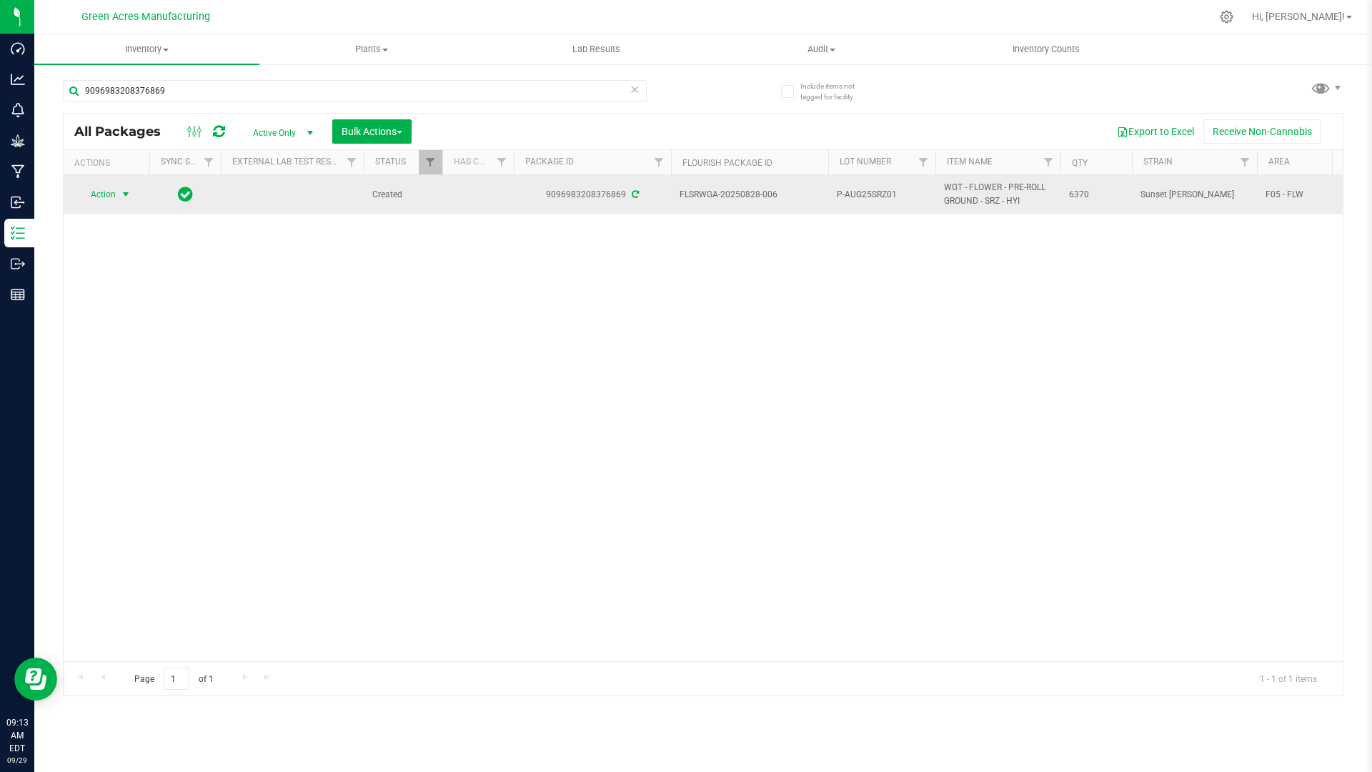
click at [121, 191] on span "select" at bounding box center [125, 194] width 11 height 11
click at [905, 191] on span "P-AUG25SRZ01" at bounding box center [882, 195] width 90 height 14
type input "P-AUG25SRZ01-1003"
click at [122, 193] on div "All Packages Active Only Active Only Lab Samples Locked All External Internal B…" at bounding box center [703, 404] width 1280 height 583
click at [128, 195] on span "select" at bounding box center [125, 194] width 11 height 11
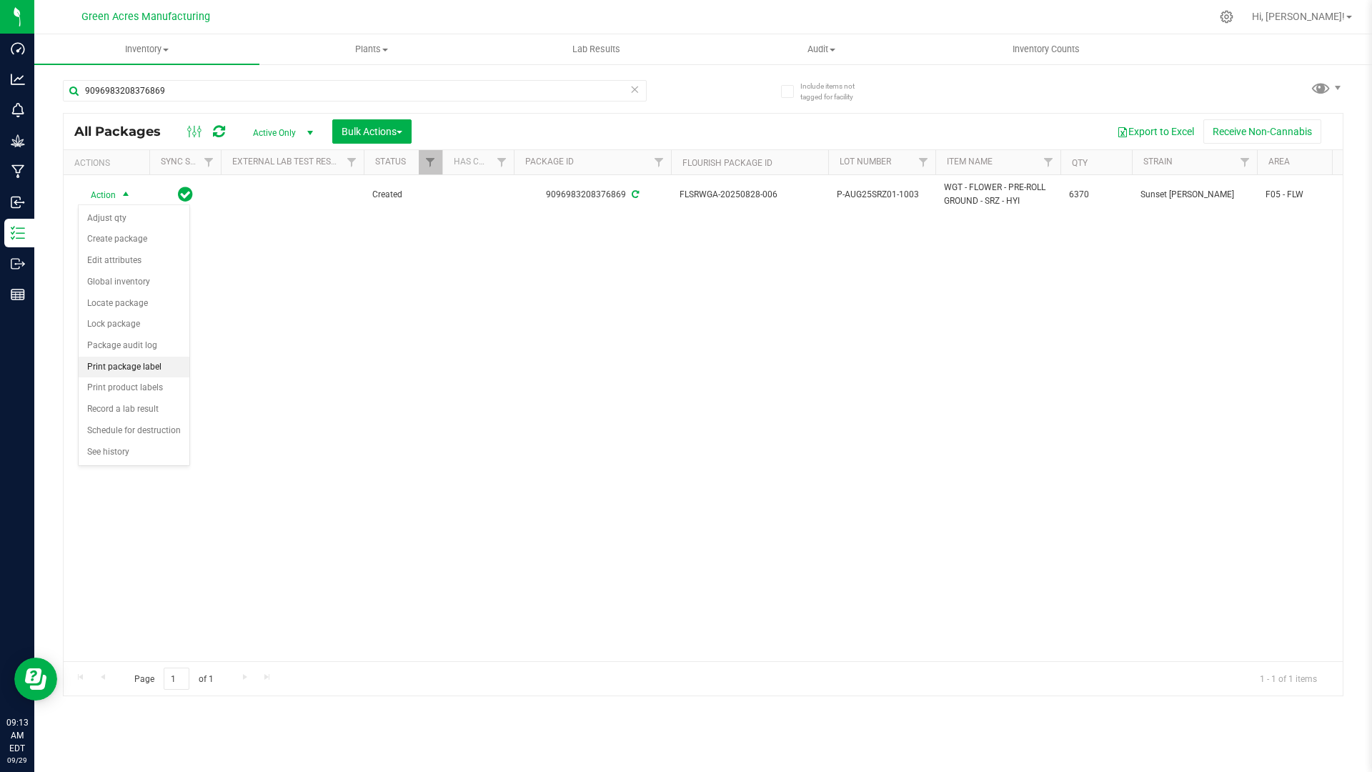
click at [162, 372] on li "Print package label" at bounding box center [134, 367] width 111 height 21
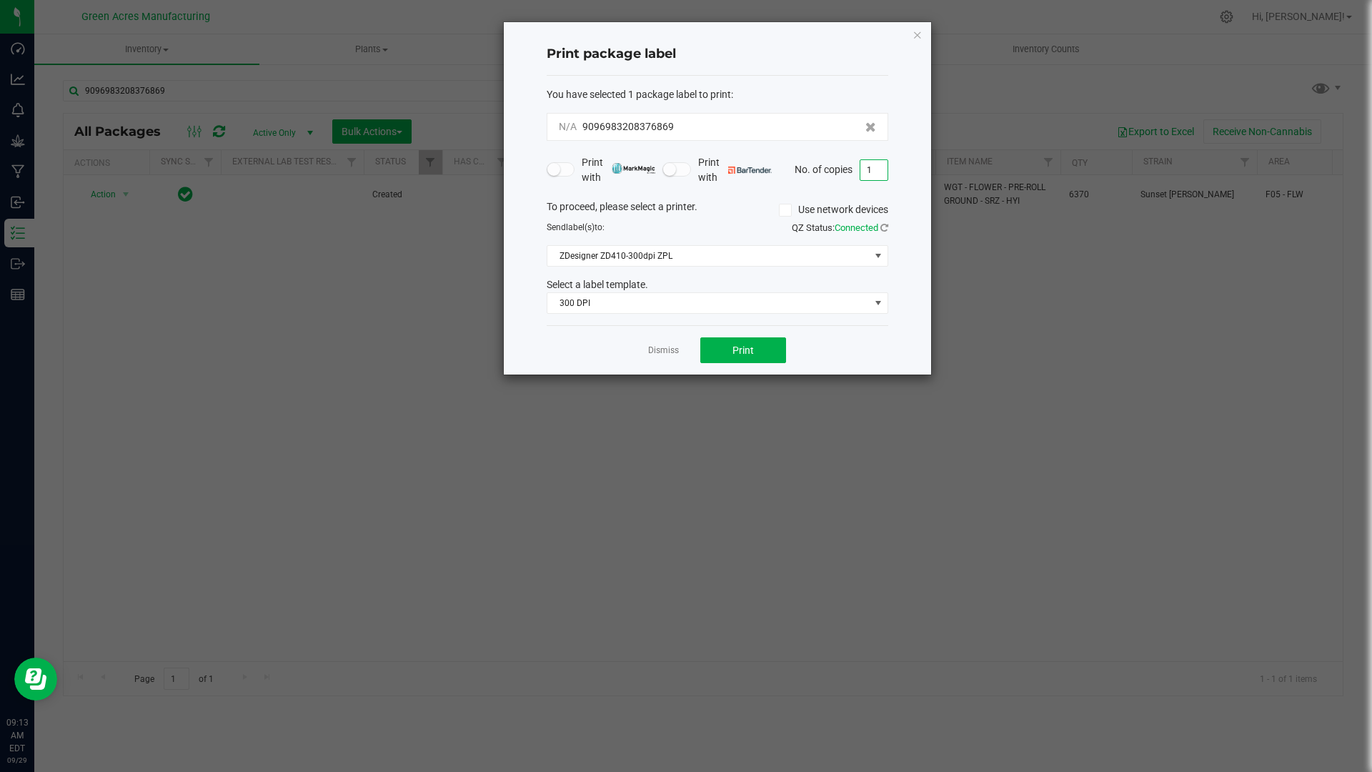
click at [880, 163] on input "1" at bounding box center [873, 170] width 27 height 20
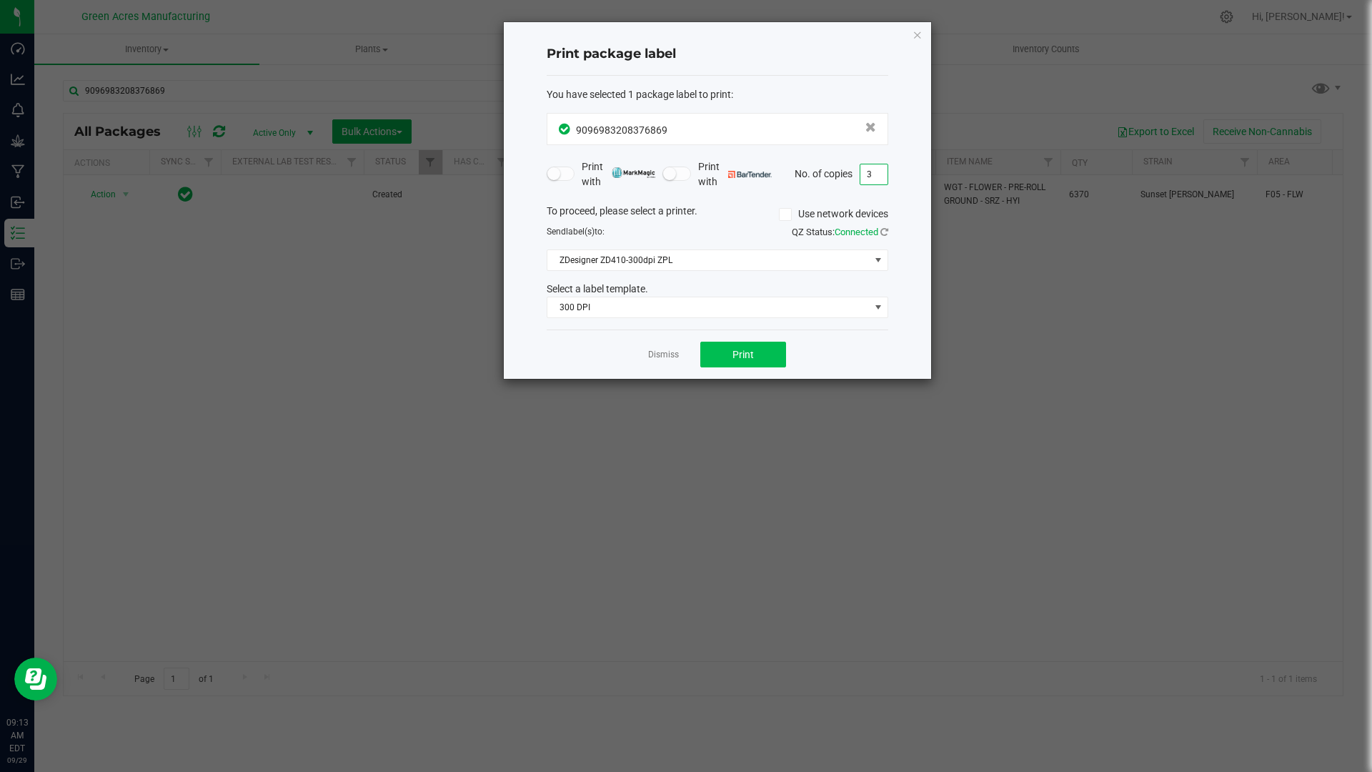
type input "3"
click at [739, 360] on span "Print" at bounding box center [742, 354] width 21 height 11
click at [967, 96] on ngb-modal-window "Print package label You have selected 1 package label to print : 90969832083768…" at bounding box center [691, 386] width 1382 height 772
click at [318, 389] on ngb-modal-window "Print package label You have selected 1 package label to print : 90969832083768…" at bounding box center [691, 386] width 1382 height 772
click at [1023, 92] on ngb-modal-window "Print package label You have selected 1 package label to print : 90969832083768…" at bounding box center [691, 386] width 1382 height 772
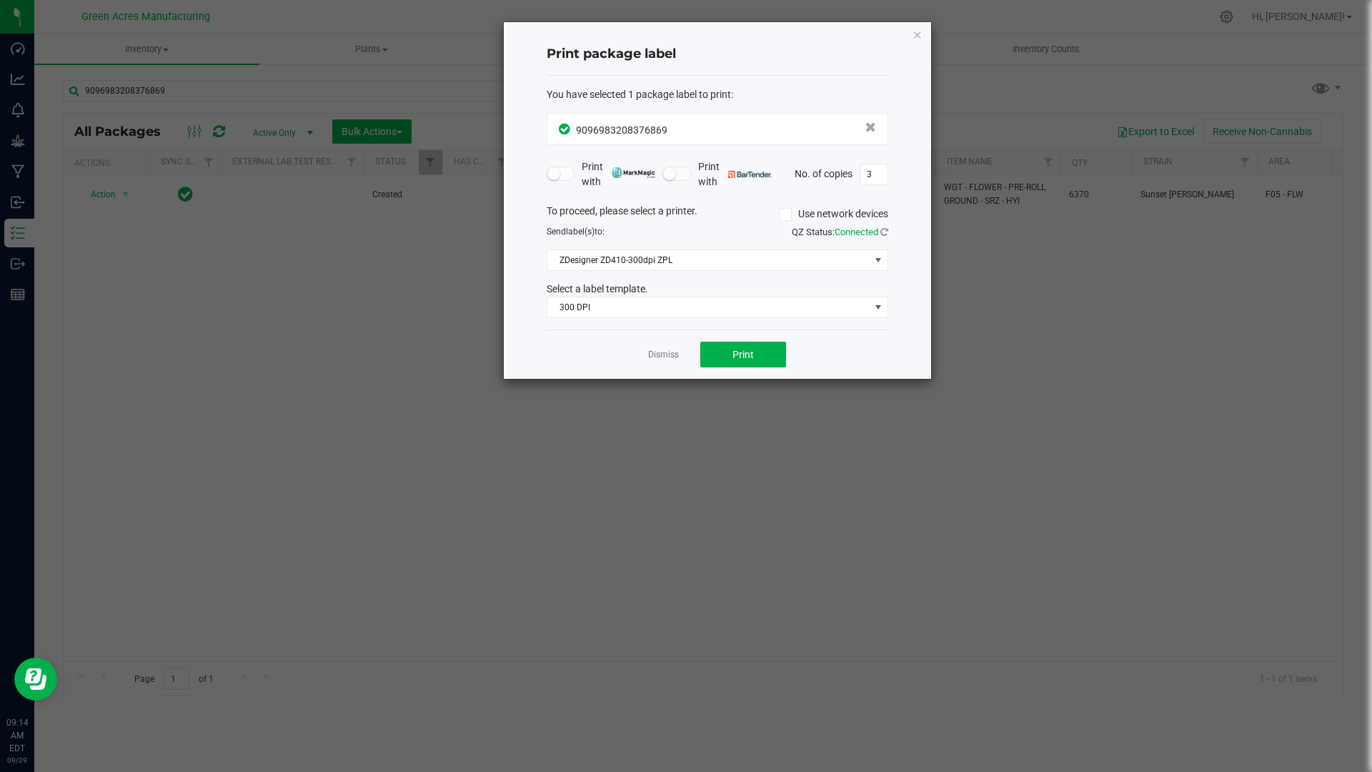
click at [1000, 382] on ngb-modal-window "Print package label You have selected 1 package label to print : 90969832083768…" at bounding box center [691, 386] width 1382 height 772
click at [919, 35] on icon "button" at bounding box center [917, 34] width 10 height 17
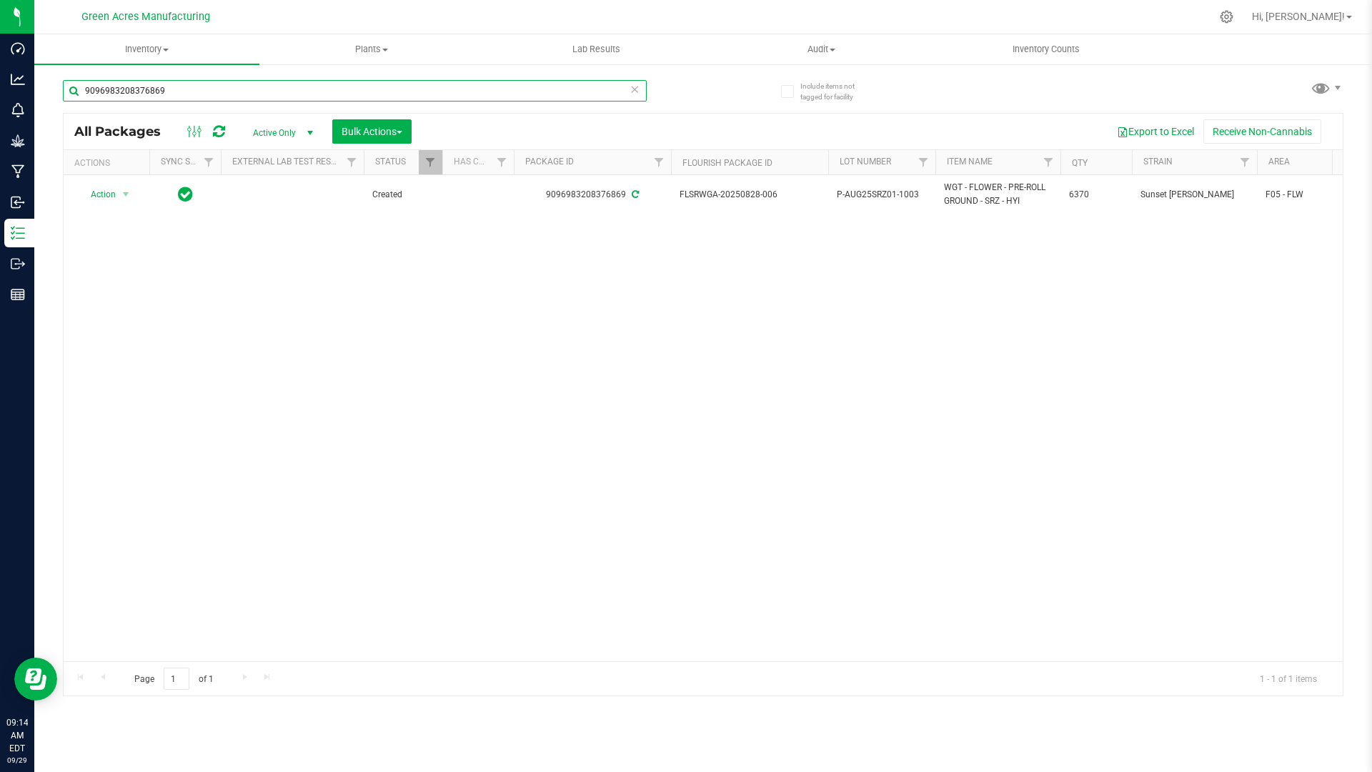
click at [203, 87] on input "9096983208376869" at bounding box center [355, 90] width 584 height 21
type input "9"
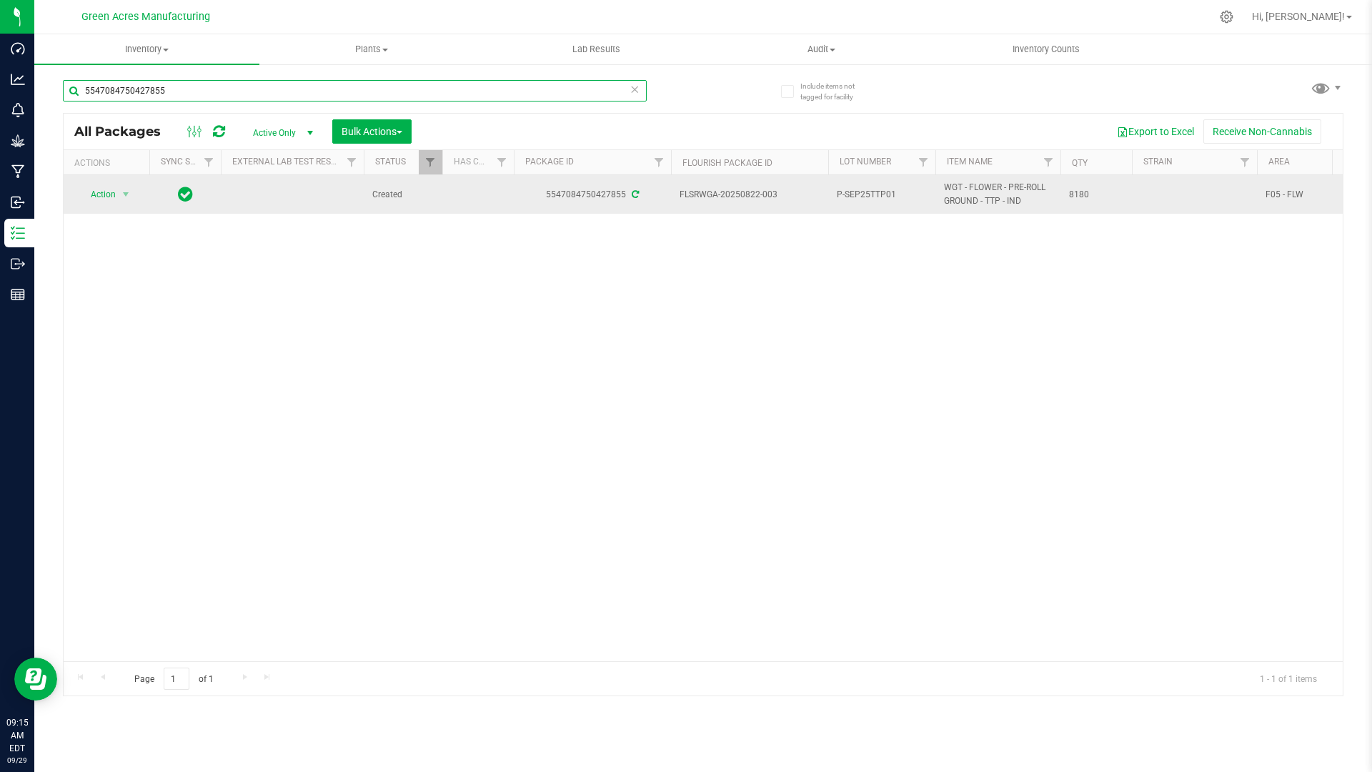
type input "5547084750427855"
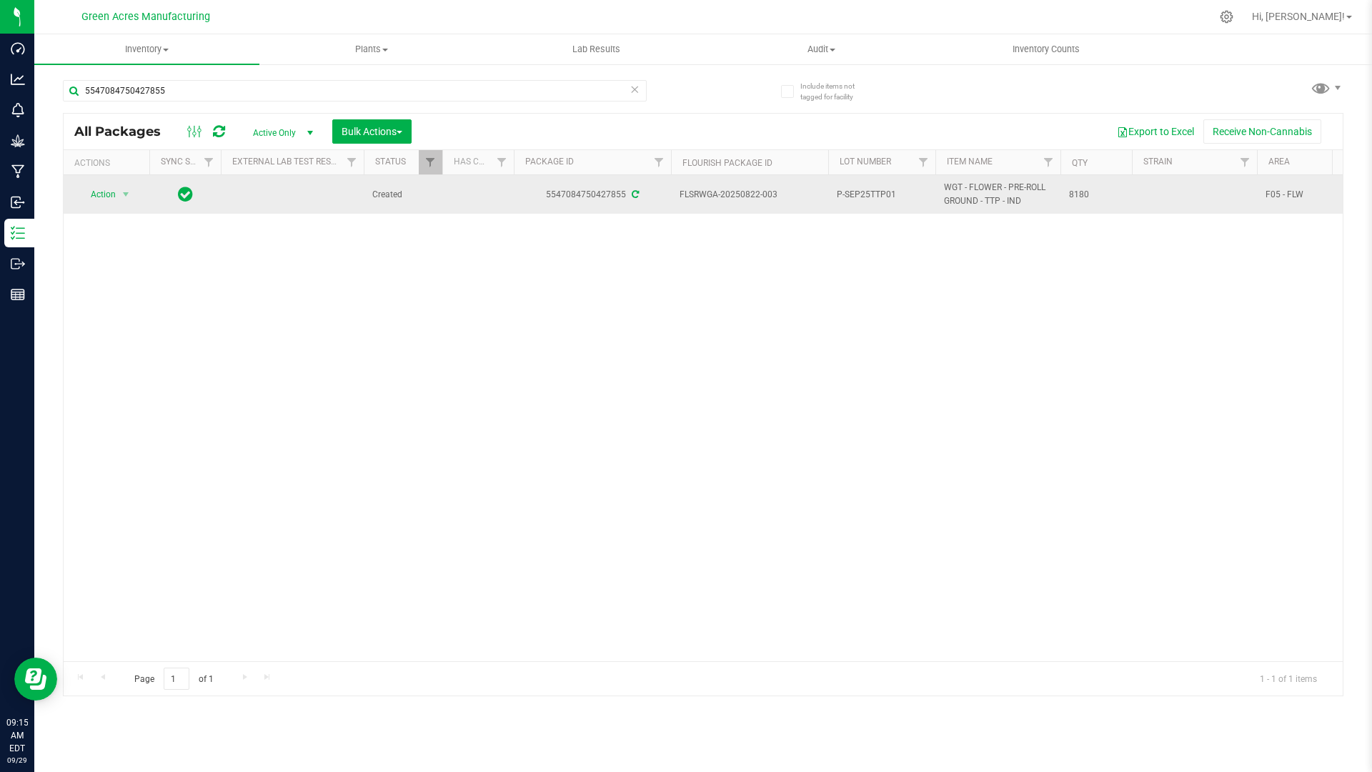
click at [901, 191] on span "P-SEP25TTP01" at bounding box center [882, 195] width 90 height 14
type input "P-SEP25TTP01-1003"
click at [122, 190] on div "All Packages Active Only Active Only Lab Samples Locked All External Internal B…" at bounding box center [703, 404] width 1280 height 583
click at [124, 191] on span "select" at bounding box center [125, 194] width 11 height 11
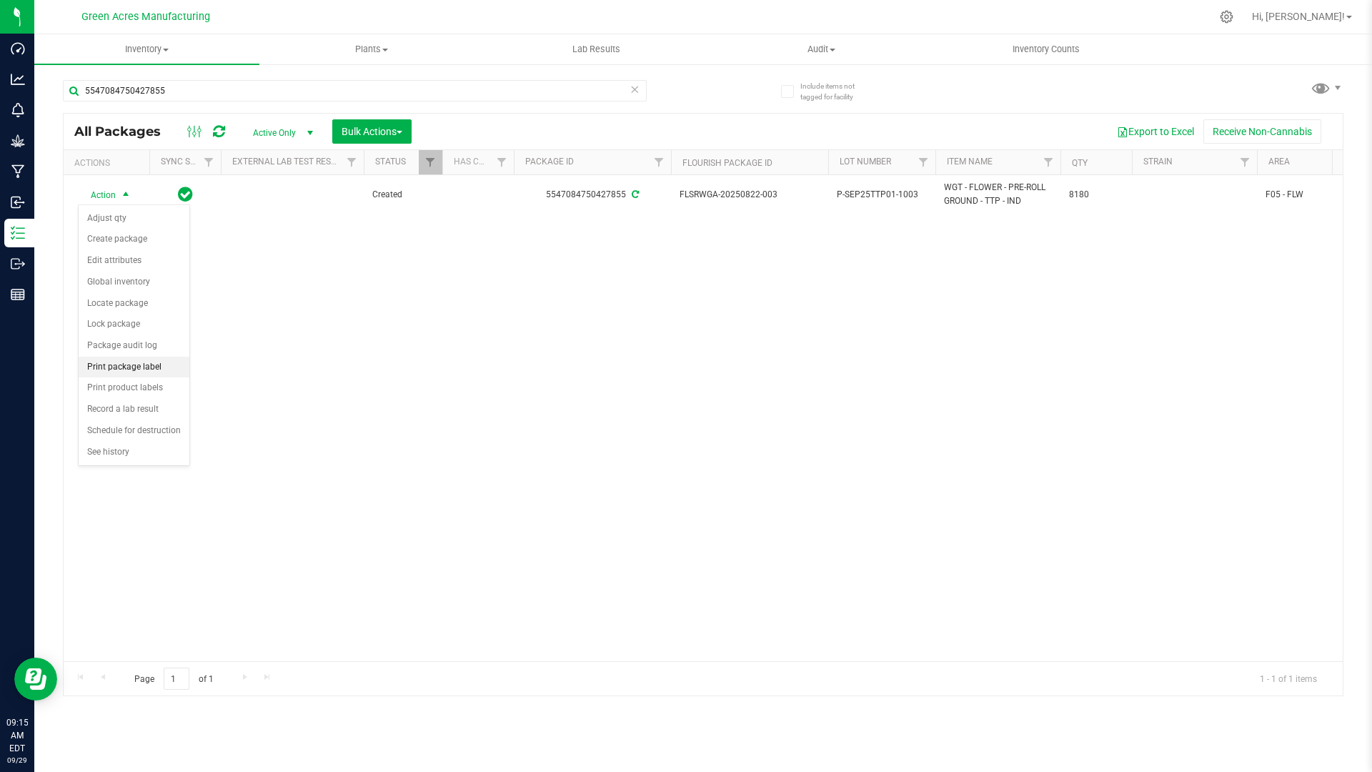
click at [155, 366] on li "Print package label" at bounding box center [134, 367] width 111 height 21
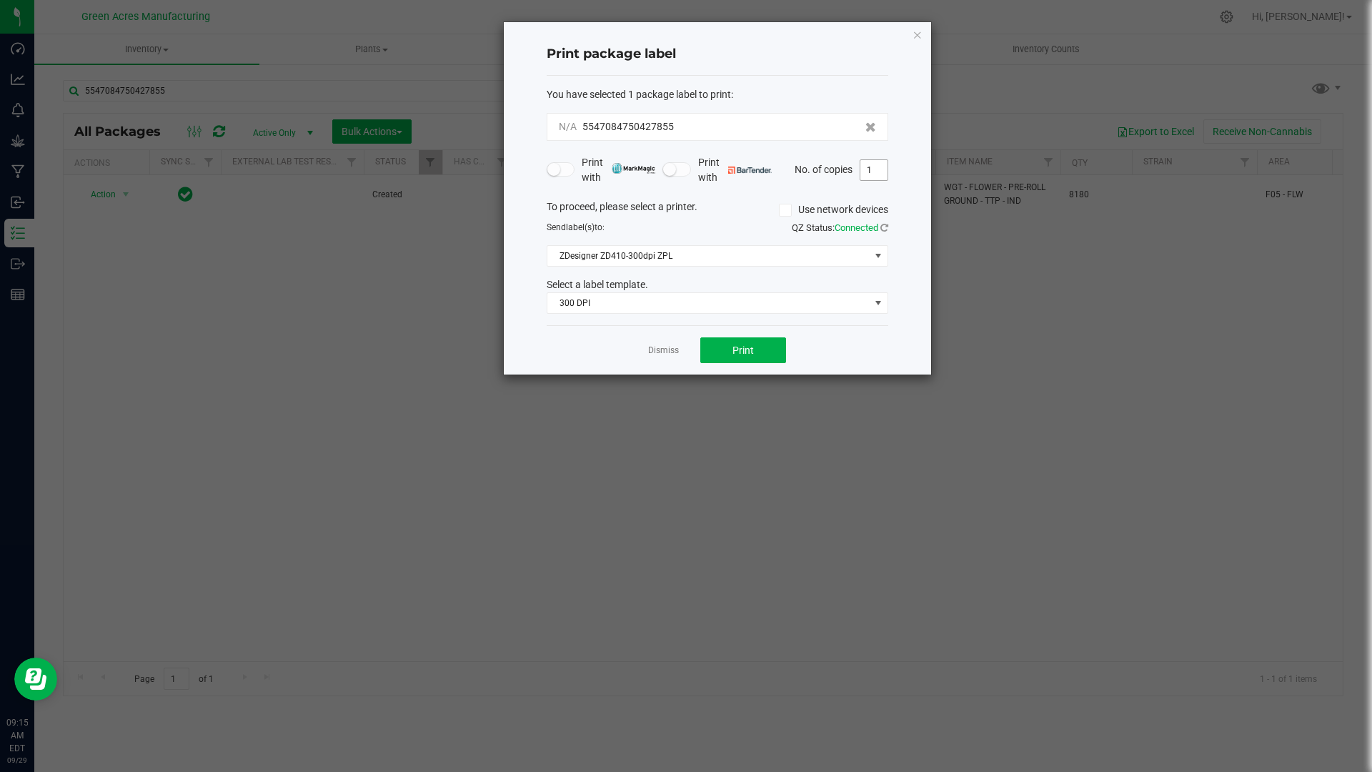
click at [874, 166] on input "1" at bounding box center [873, 170] width 27 height 20
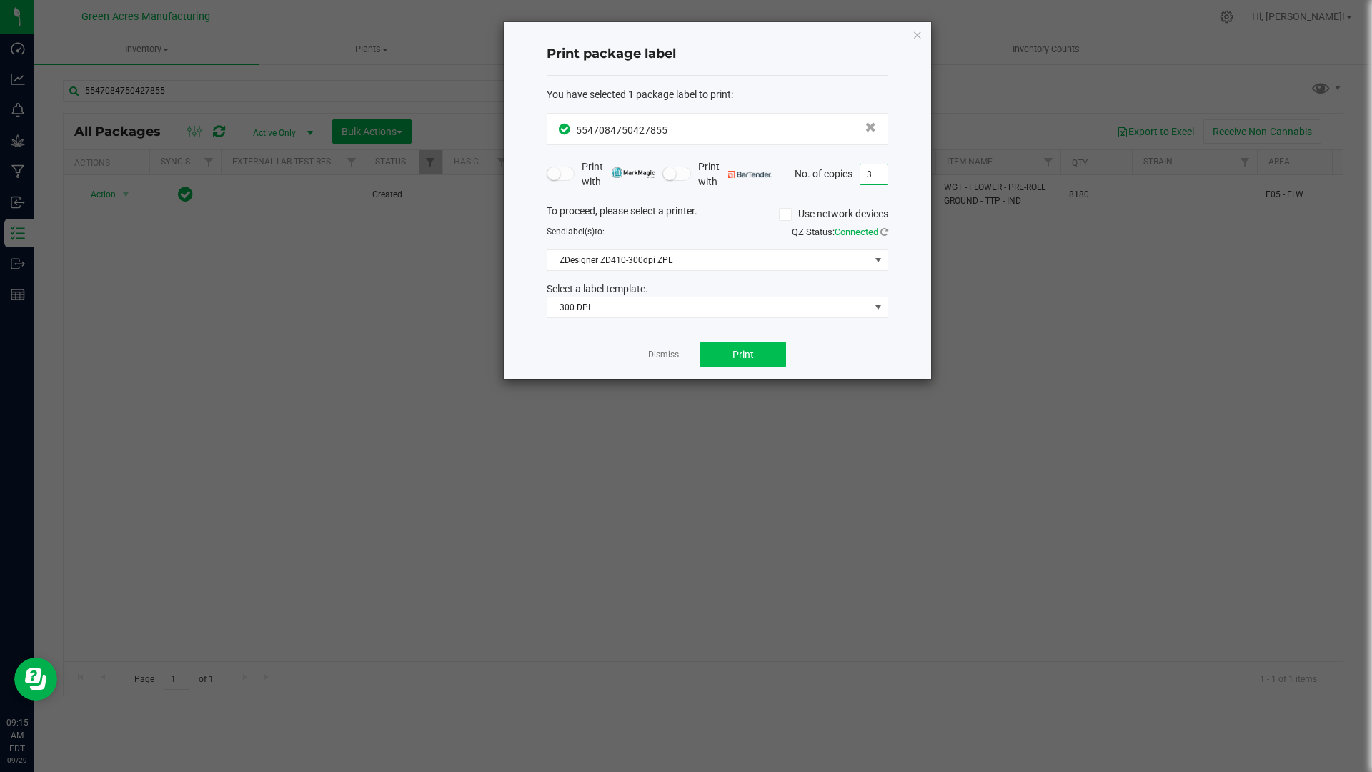
type input "3"
click at [762, 356] on button "Print" at bounding box center [743, 354] width 86 height 26
click at [919, 40] on icon "button" at bounding box center [917, 34] width 10 height 17
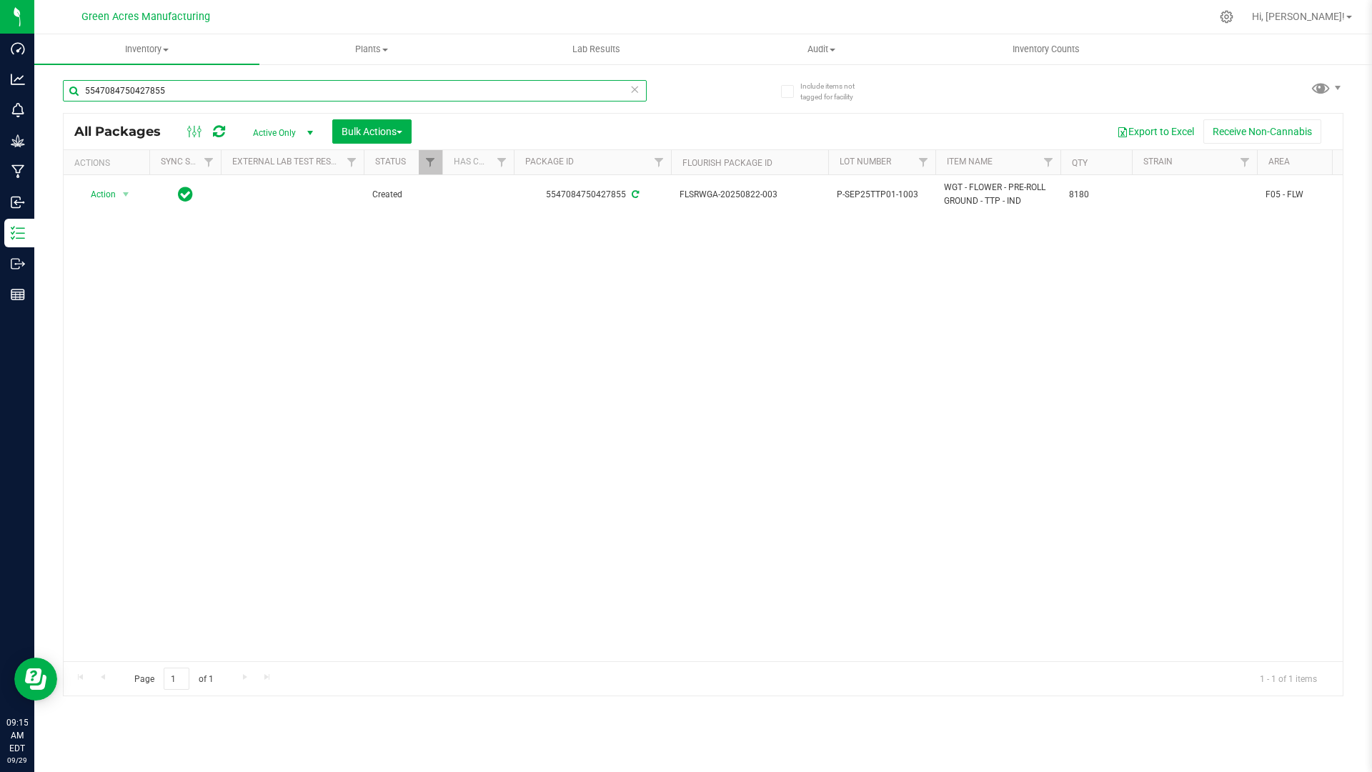
click at [171, 87] on input "5547084750427855" at bounding box center [355, 90] width 584 height 21
type input "5"
type input "9320336310488221"
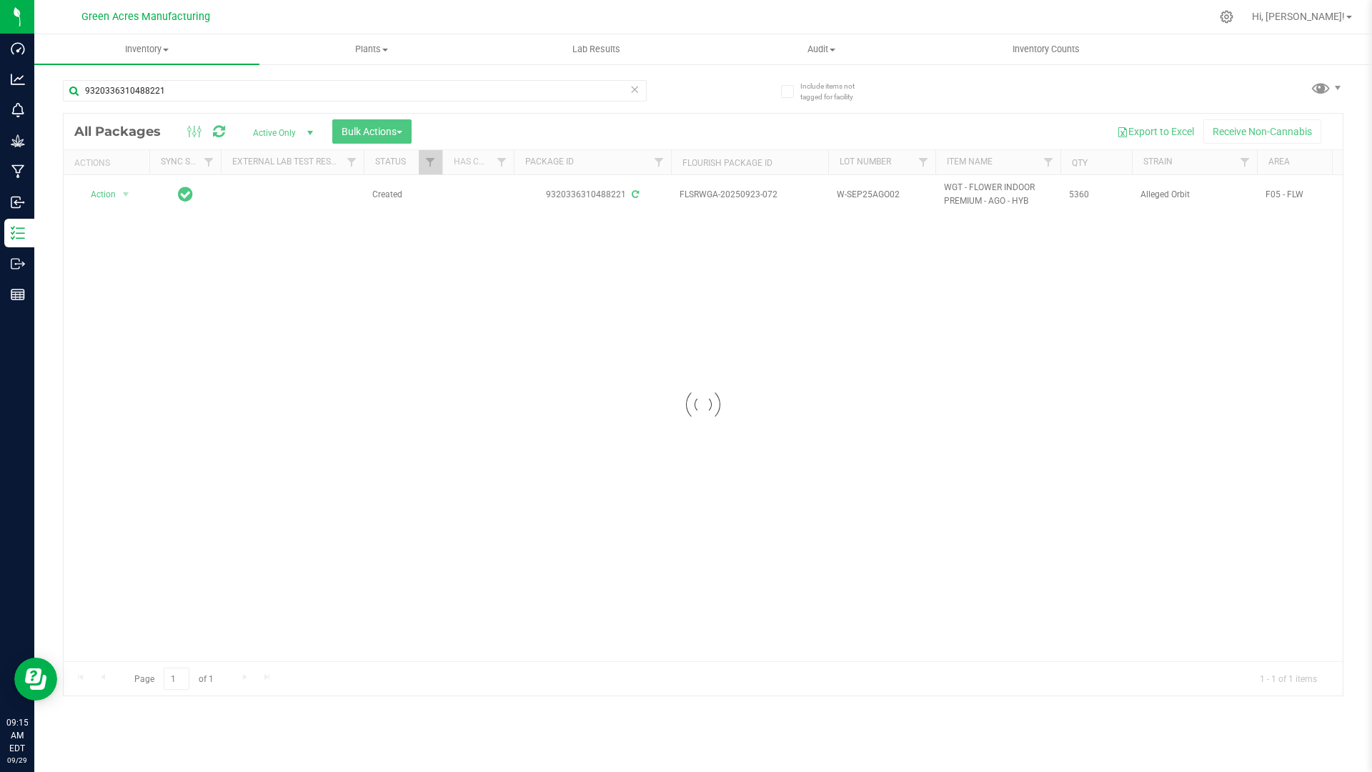
click at [899, 189] on div at bounding box center [703, 405] width 1279 height 582
click at [902, 188] on div at bounding box center [703, 405] width 1279 height 582
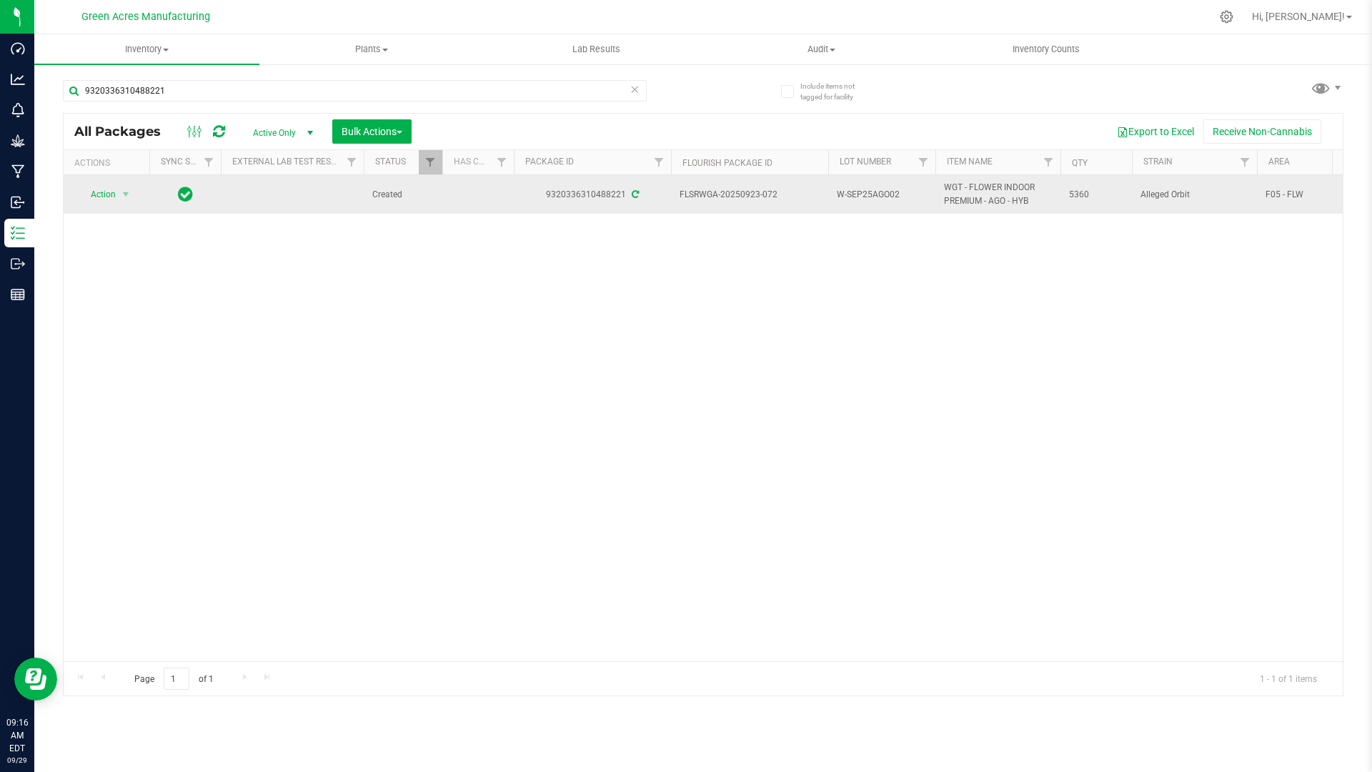
click at [907, 195] on span "W-SEP25AGO02" at bounding box center [882, 195] width 90 height 14
type input "W-SEP25AGO02-1003"
click at [124, 196] on div "Loading... All Packages Active Only Active Only Lab Samples Locked All External…" at bounding box center [703, 404] width 1280 height 583
click at [127, 194] on span "select" at bounding box center [125, 194] width 11 height 11
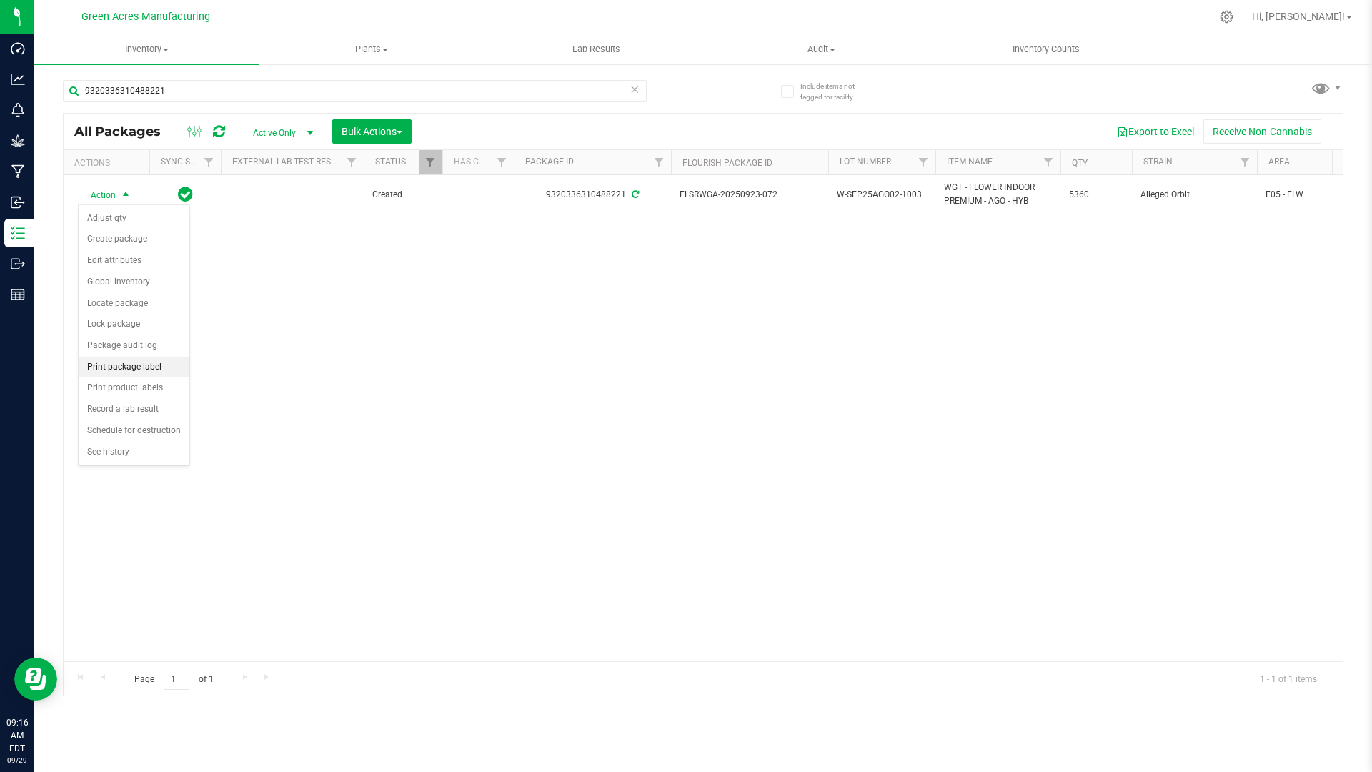
click at [163, 366] on li "Print package label" at bounding box center [134, 367] width 111 height 21
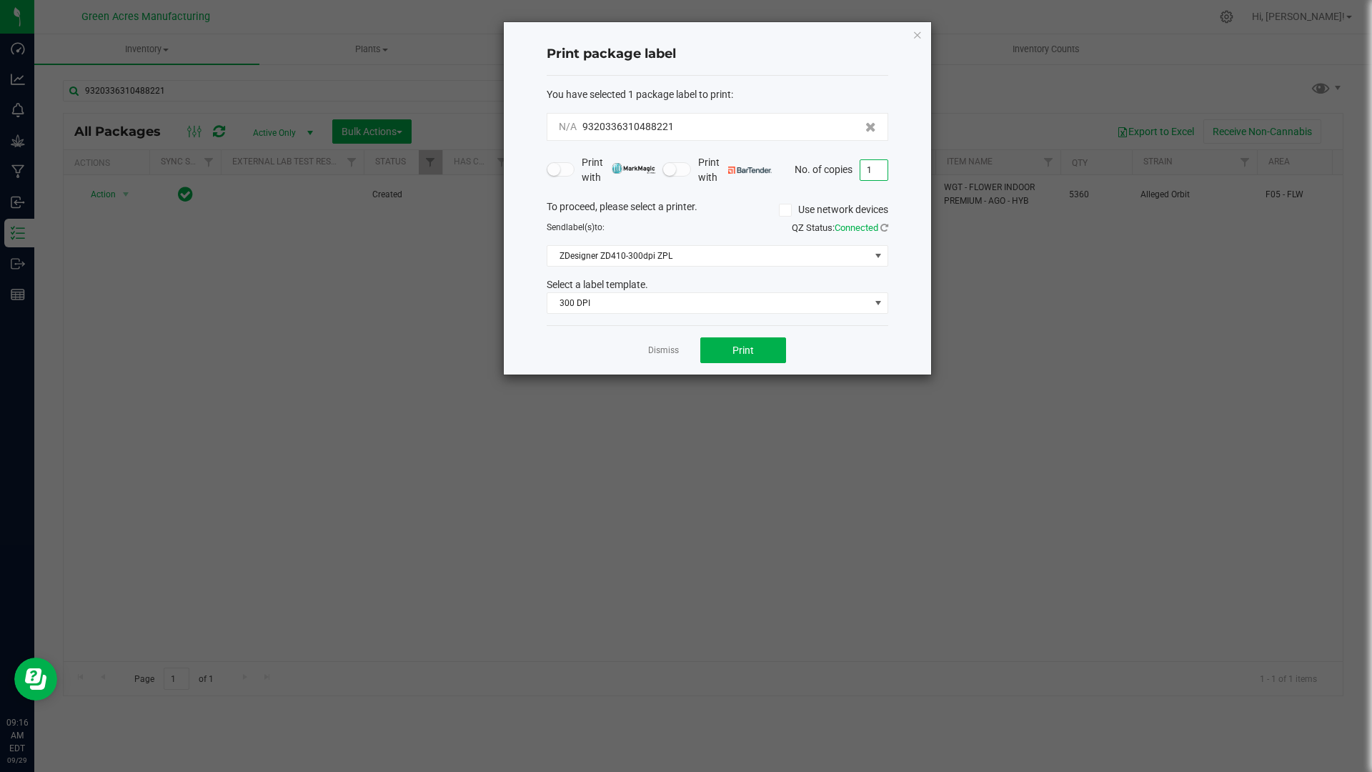
click at [880, 171] on input "1" at bounding box center [873, 170] width 27 height 20
type input "3"
click at [744, 351] on span "Print" at bounding box center [742, 349] width 21 height 11
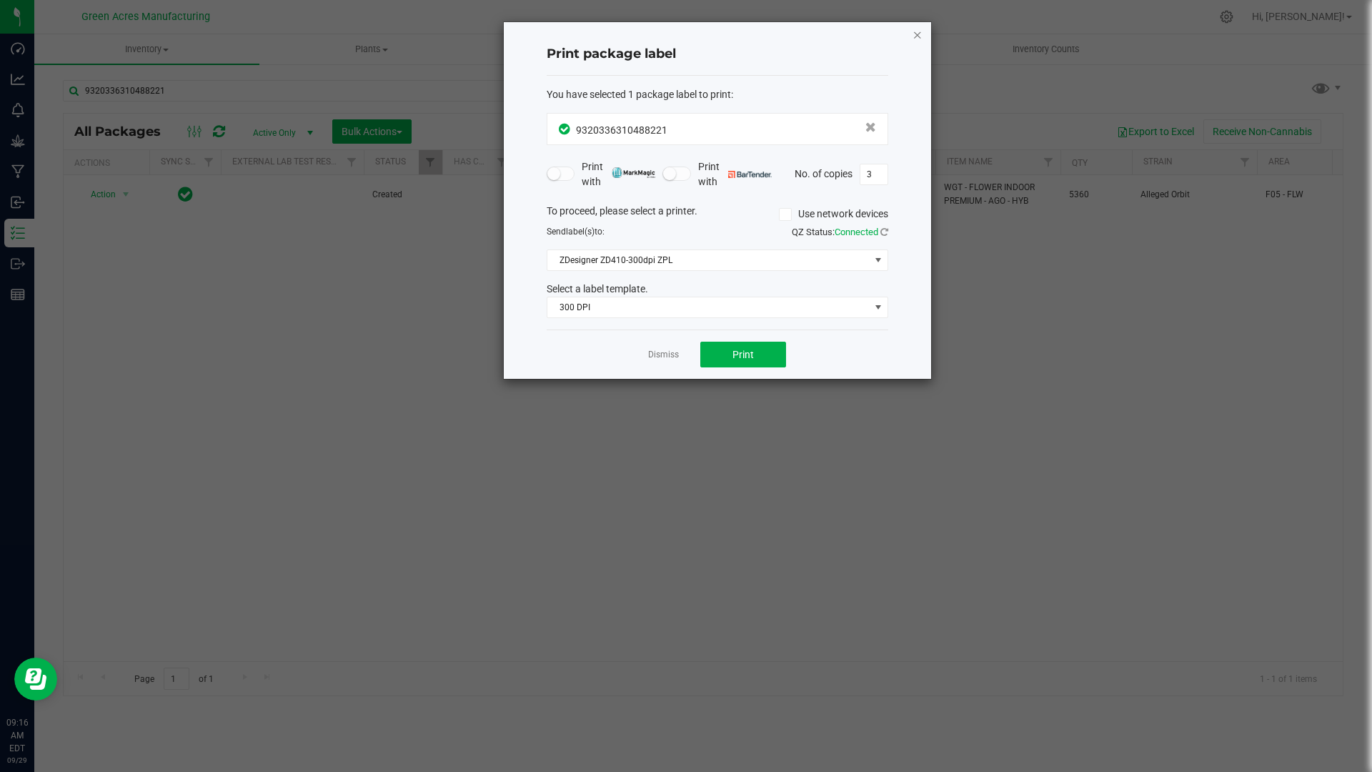
click at [919, 37] on icon "button" at bounding box center [917, 34] width 10 height 17
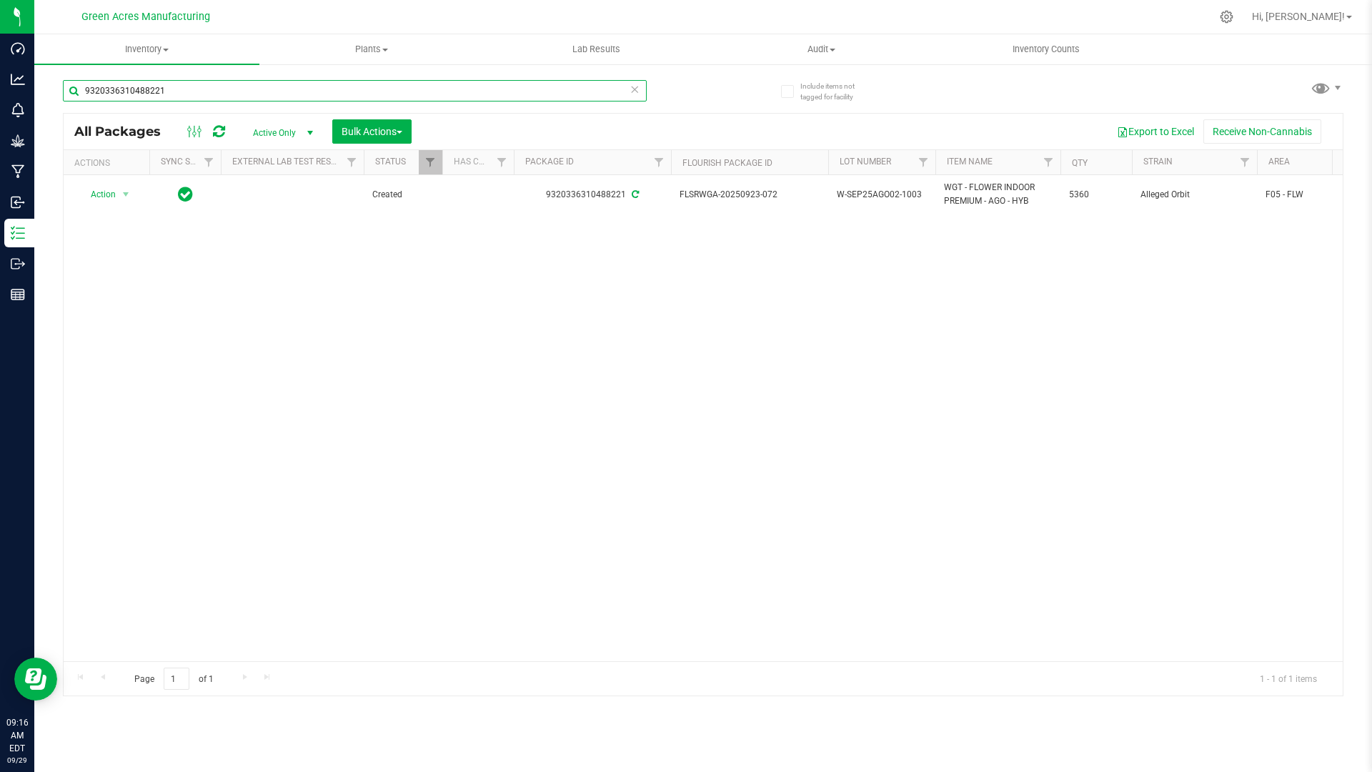
click at [240, 89] on input "9320336310488221" at bounding box center [355, 90] width 584 height 21
type input "9"
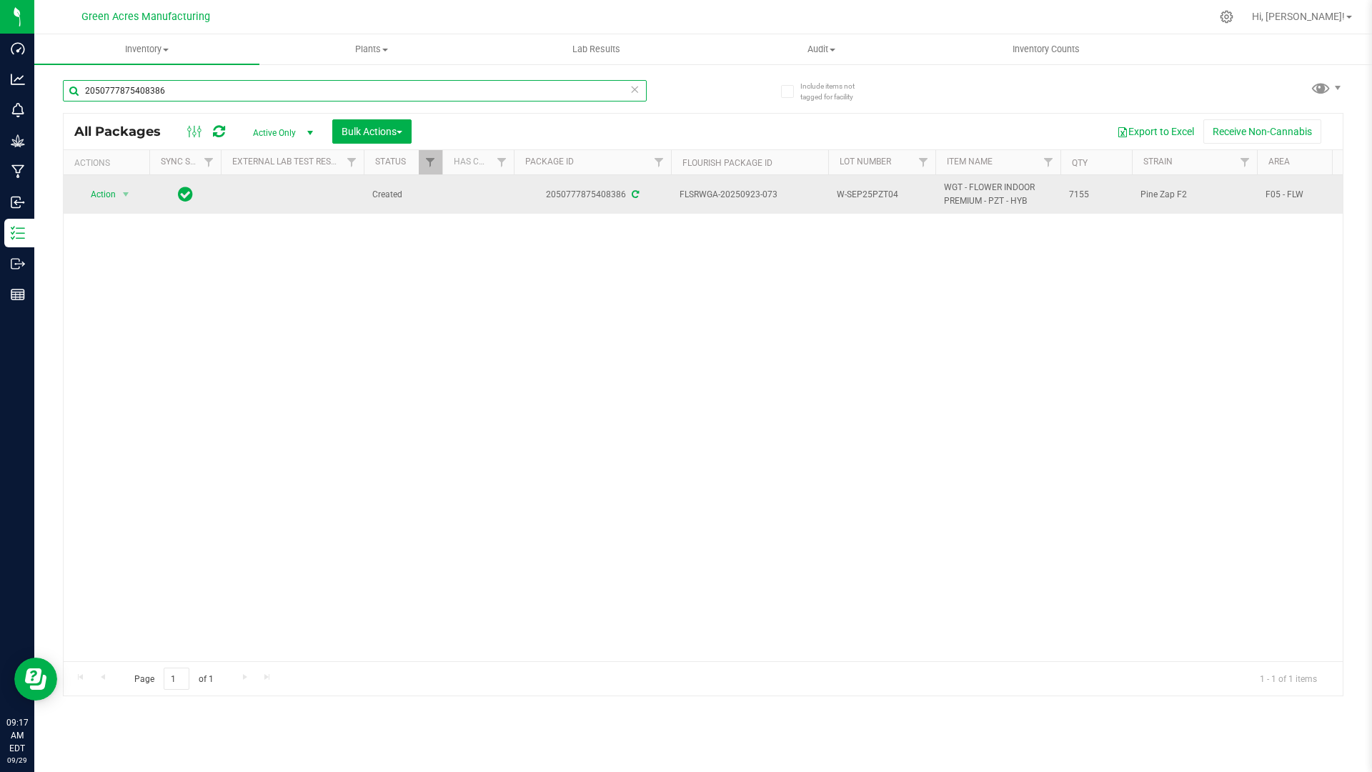
type input "2050777875408386"
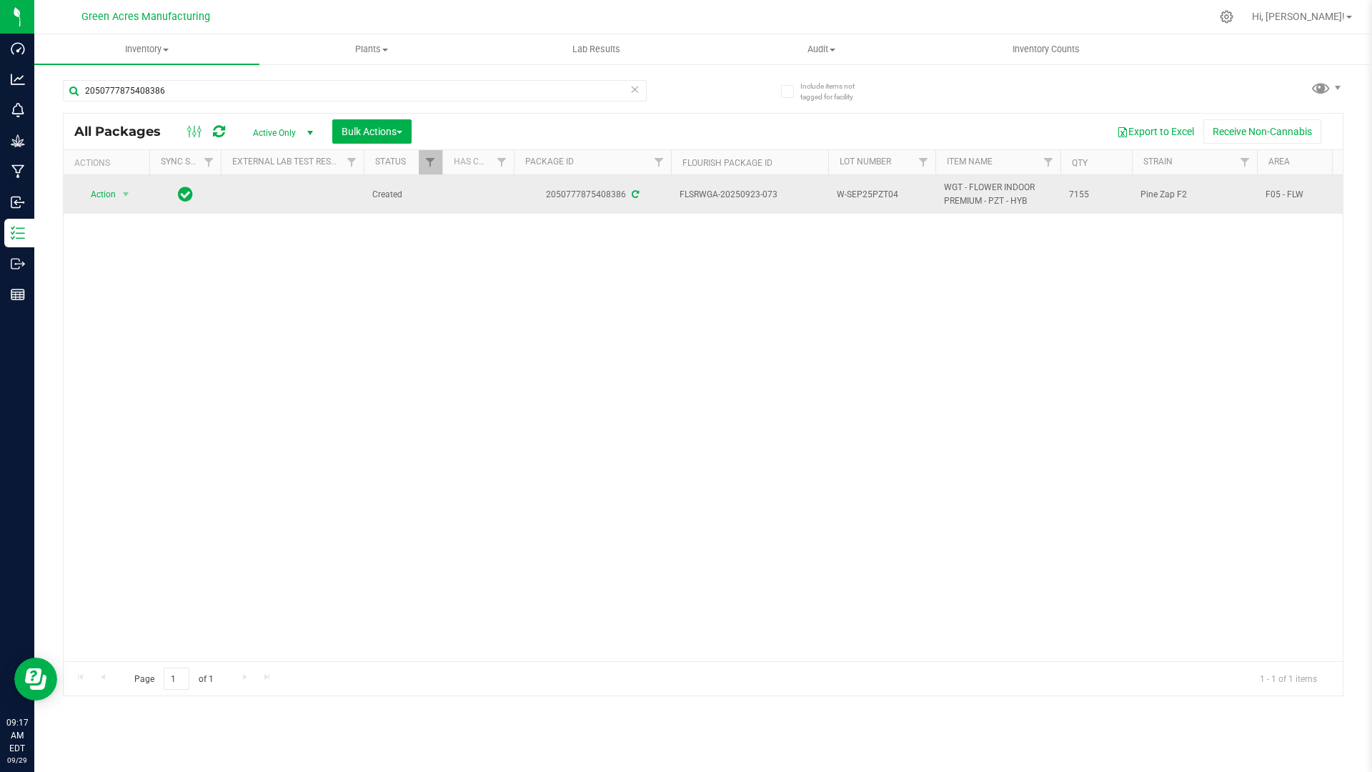
click at [907, 197] on span "W-SEP25PZT04" at bounding box center [882, 195] width 90 height 14
type input "W-SEP25PZT04-1003"
click at [109, 196] on div "All Packages Active Only Active Only Lab Samples Locked All External Internal B…" at bounding box center [703, 404] width 1280 height 583
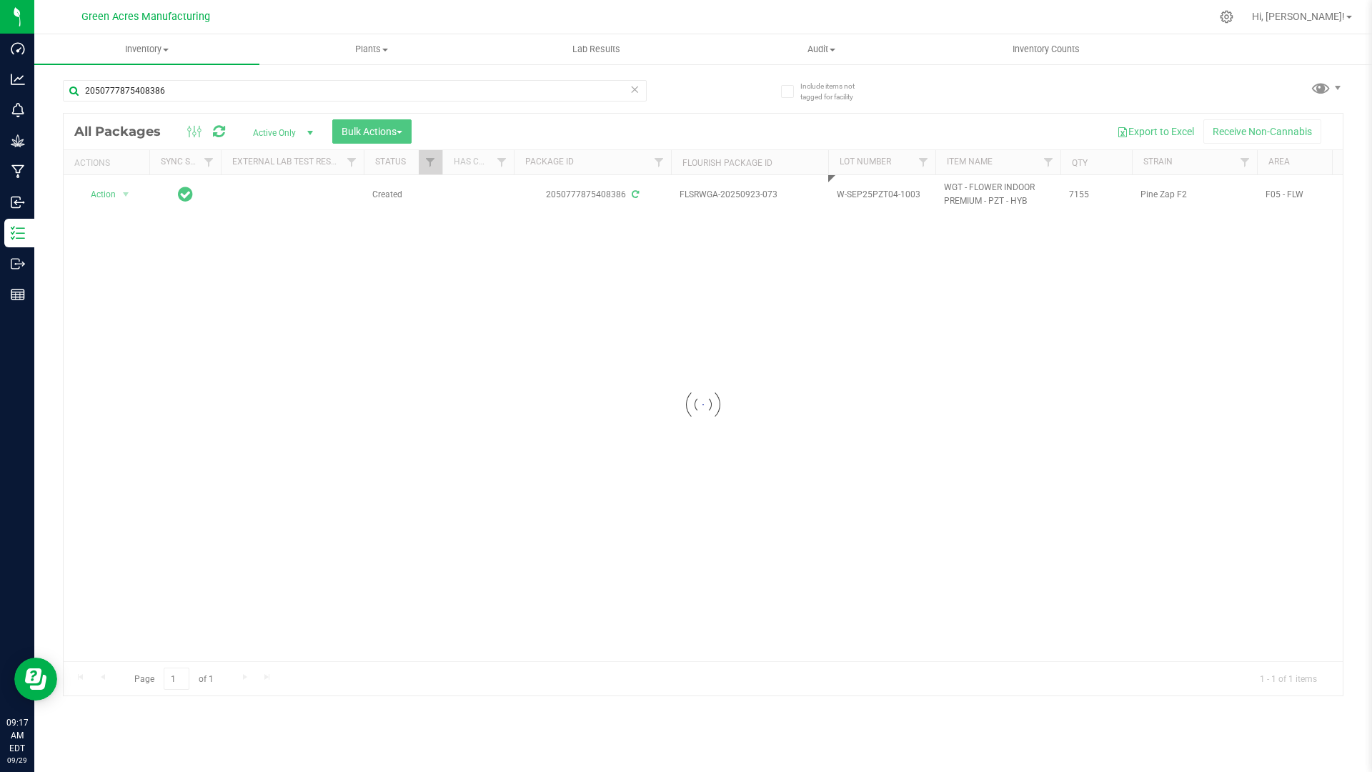
click at [116, 196] on div at bounding box center [703, 405] width 1279 height 582
click at [121, 199] on span "select" at bounding box center [125, 194] width 11 height 11
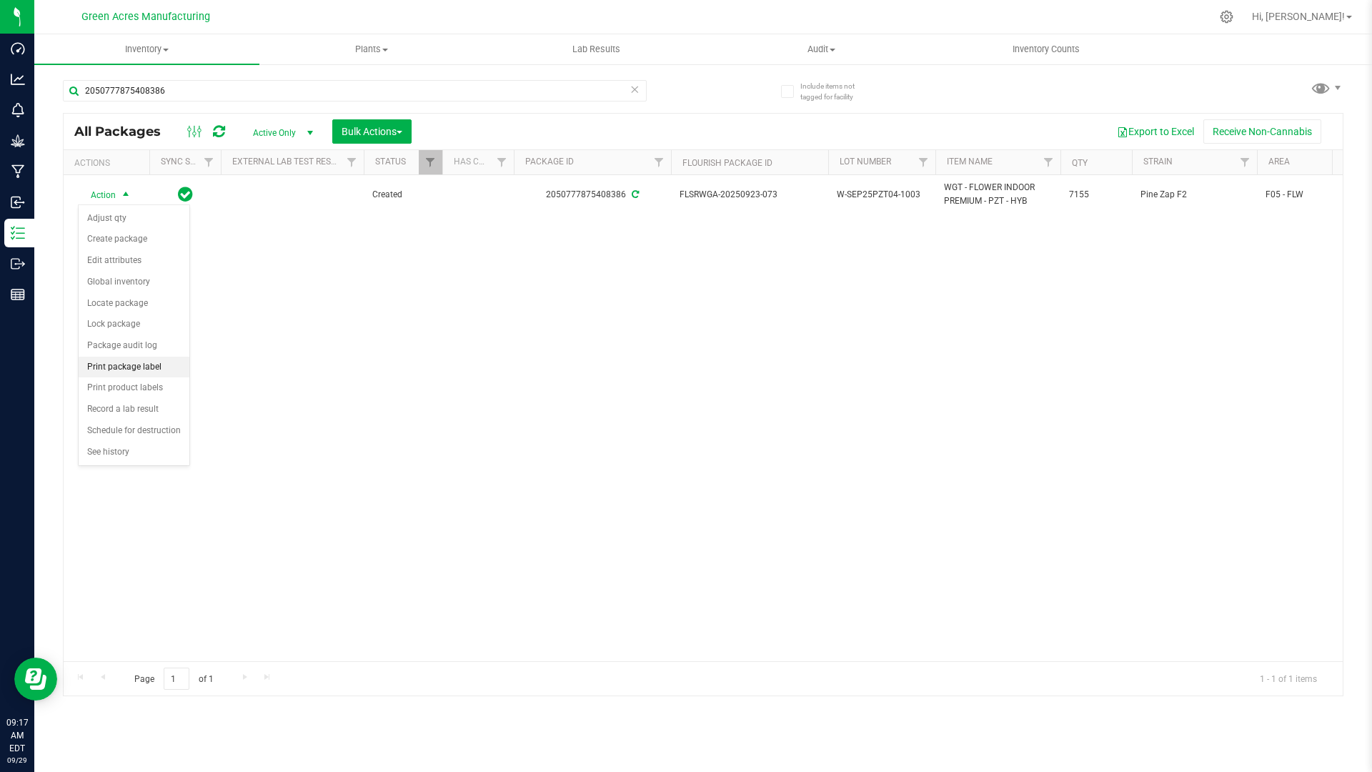
click at [164, 372] on li "Print package label" at bounding box center [134, 367] width 111 height 21
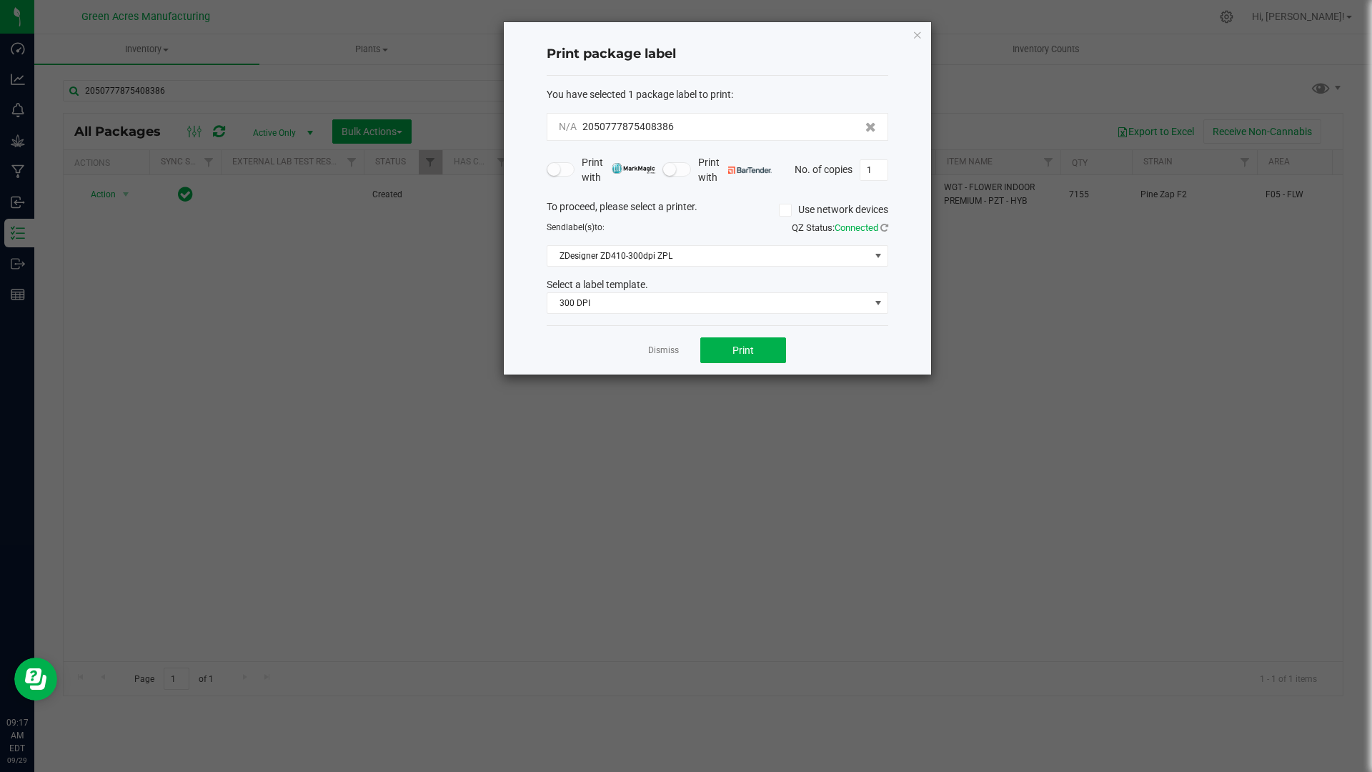
drag, startPoint x: 873, startPoint y: 167, endPoint x: 857, endPoint y: 161, distance: 17.4
click at [874, 166] on input "1" at bounding box center [873, 170] width 27 height 20
type input "3"
click at [767, 343] on button "Print" at bounding box center [743, 350] width 86 height 26
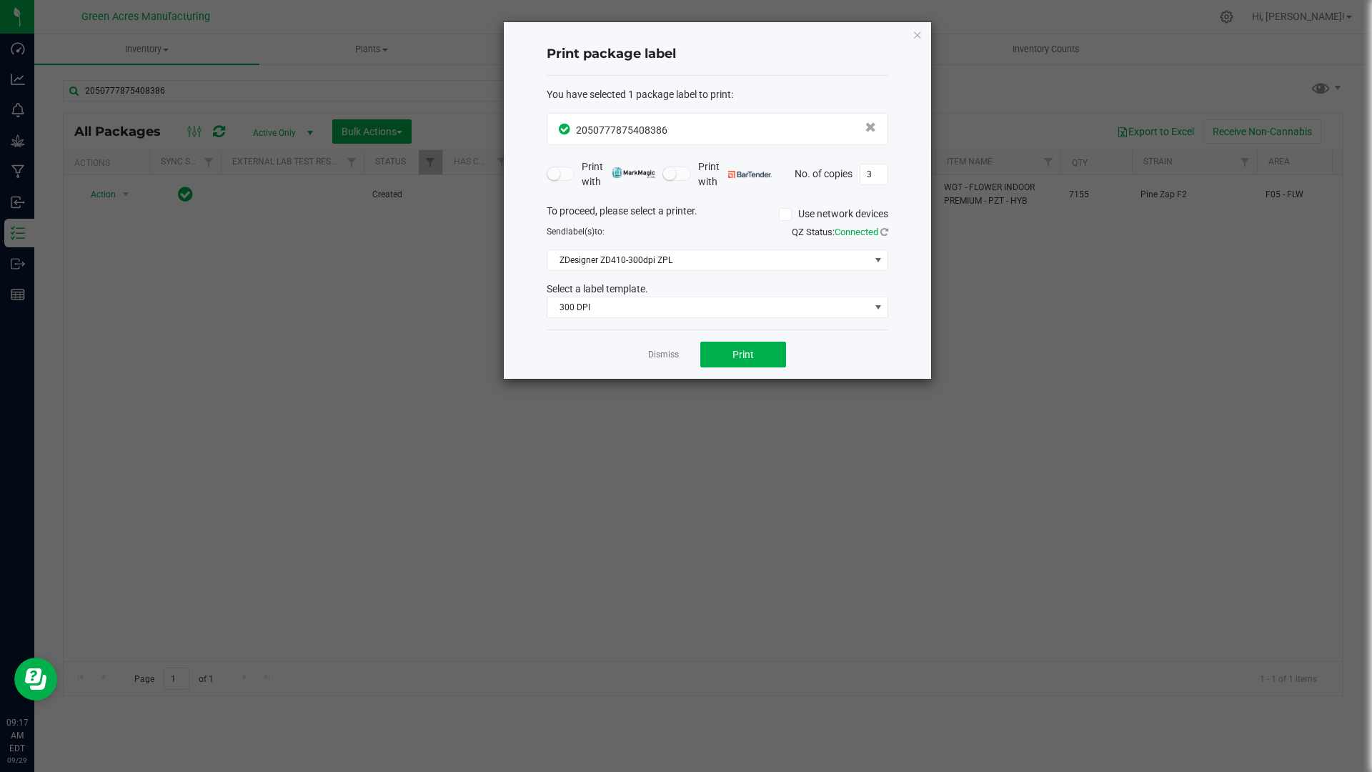
click at [911, 33] on div "Print package label You have selected 1 package label to print : 20507778754083…" at bounding box center [717, 200] width 427 height 357
click at [917, 38] on icon "button" at bounding box center [917, 34] width 10 height 17
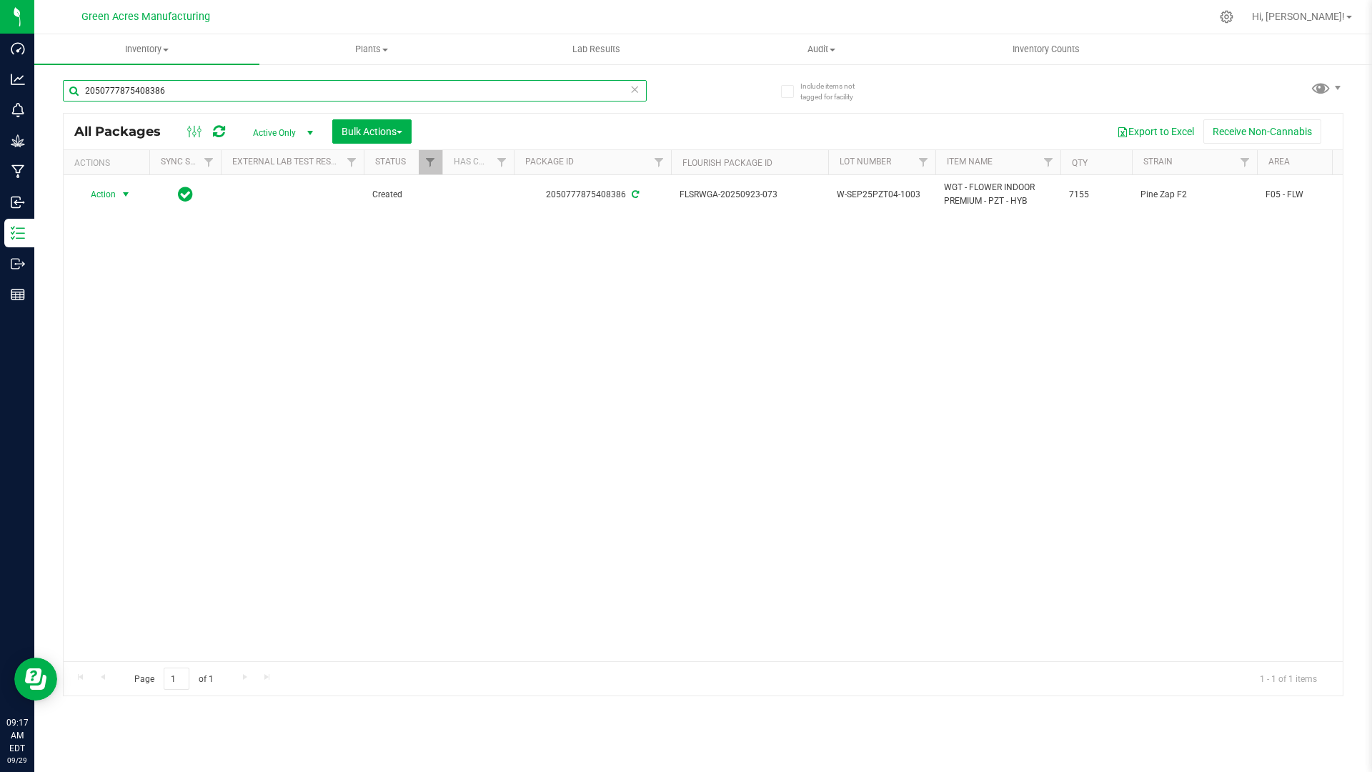
click at [241, 94] on input "2050777875408386" at bounding box center [355, 90] width 584 height 21
type input "2"
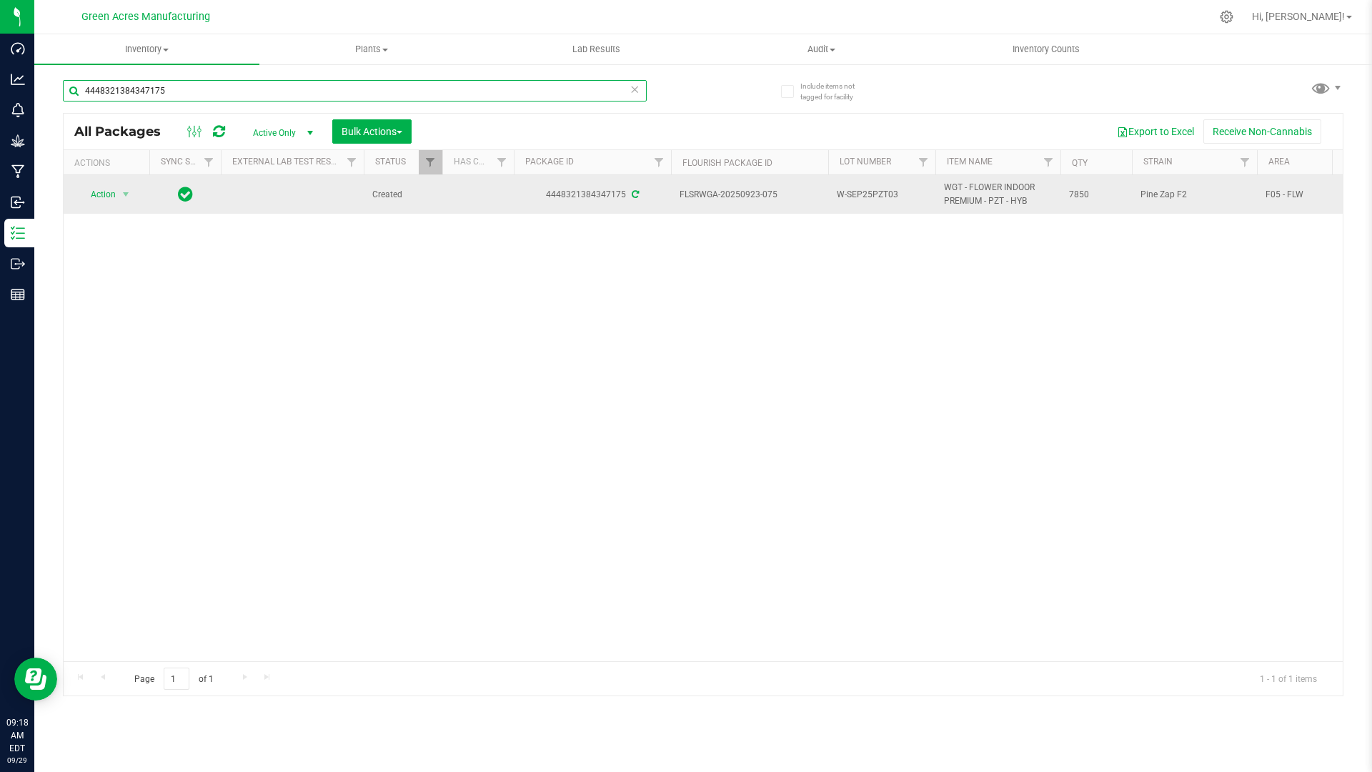
type input "4448321384347175"
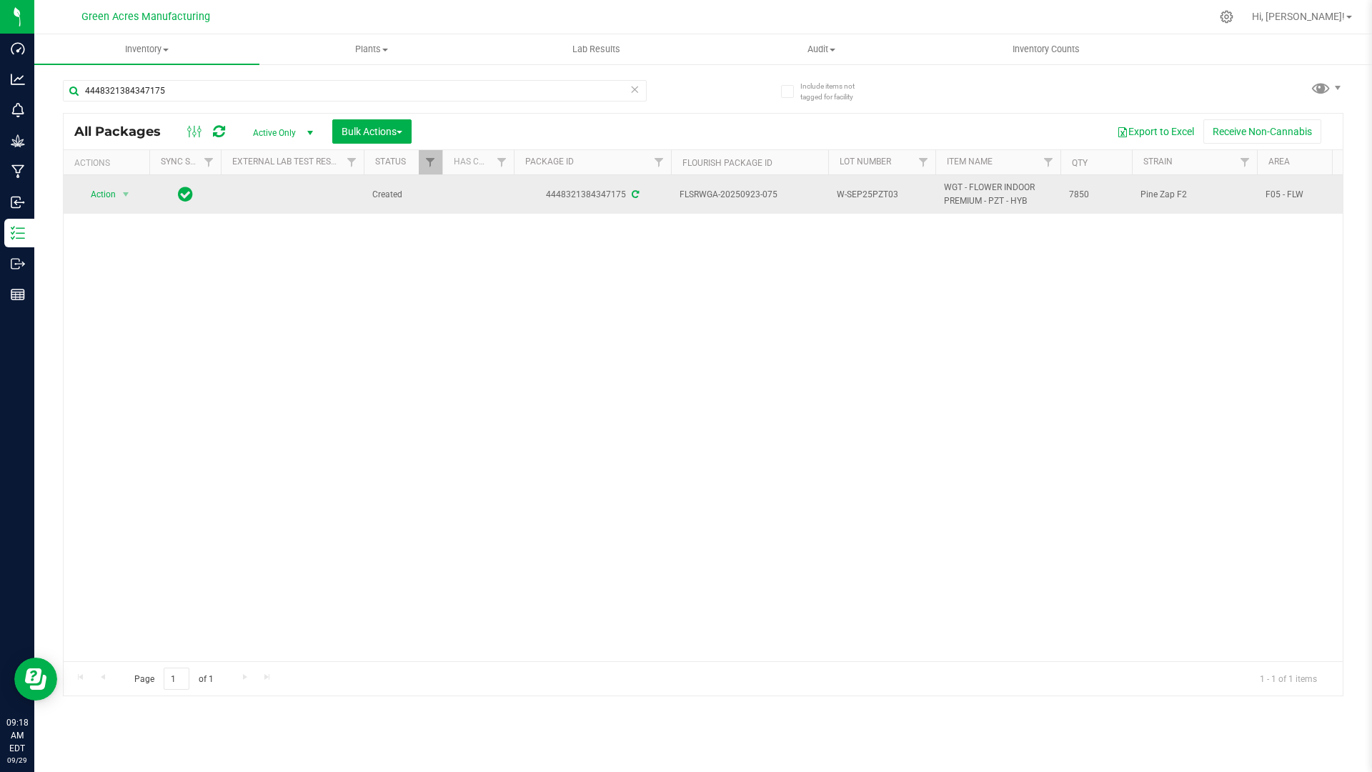
click at [902, 194] on span "W-SEP25PZT03" at bounding box center [882, 195] width 90 height 14
type input "W-SEP25PZT03-1003"
click at [104, 200] on div "Loading... All Packages Active Only Active Only Lab Samples Locked All External…" at bounding box center [703, 404] width 1280 height 583
click at [117, 196] on span "select" at bounding box center [126, 194] width 18 height 20
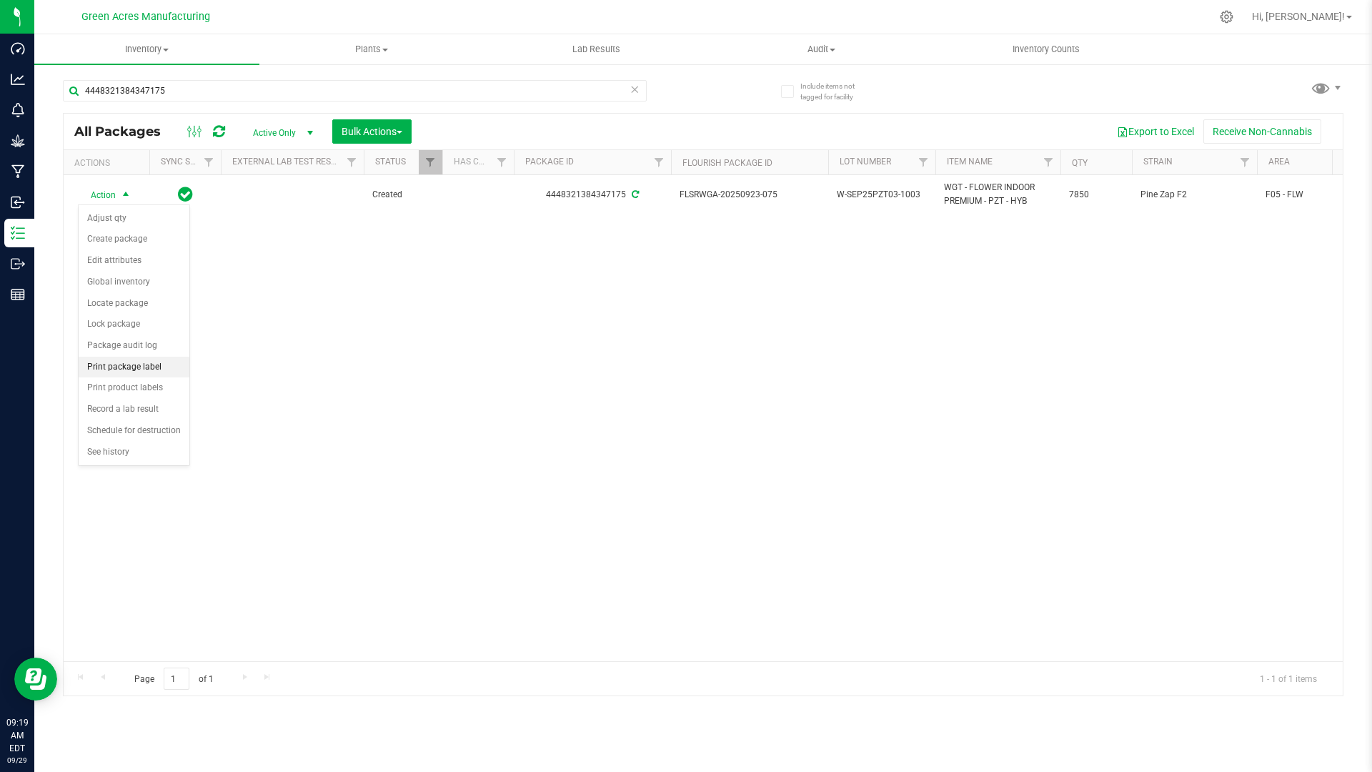
click at [171, 369] on li "Print package label" at bounding box center [134, 367] width 111 height 21
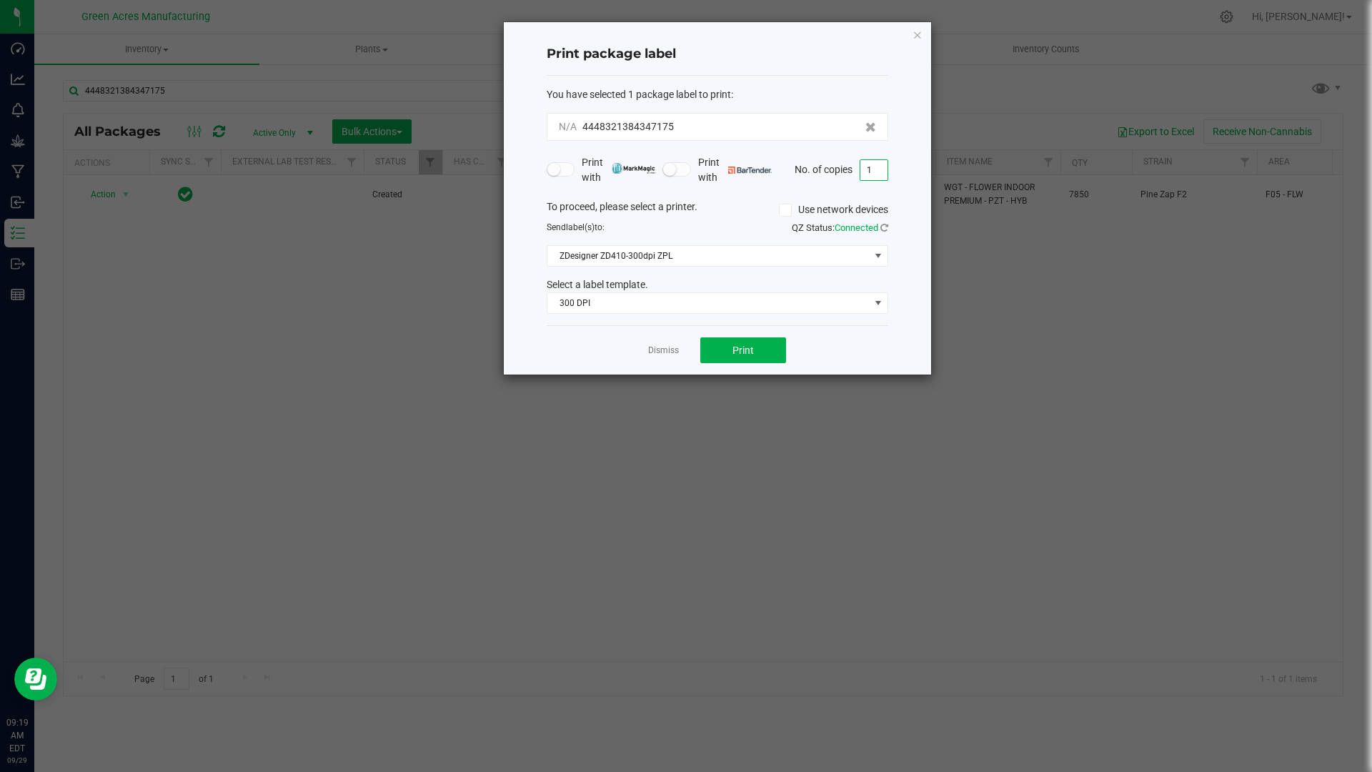
drag, startPoint x: 876, startPoint y: 170, endPoint x: 883, endPoint y: 166, distance: 8.3
click at [877, 169] on input "1" at bounding box center [873, 170] width 27 height 20
type input "3"
click at [771, 350] on button "Print" at bounding box center [743, 350] width 86 height 26
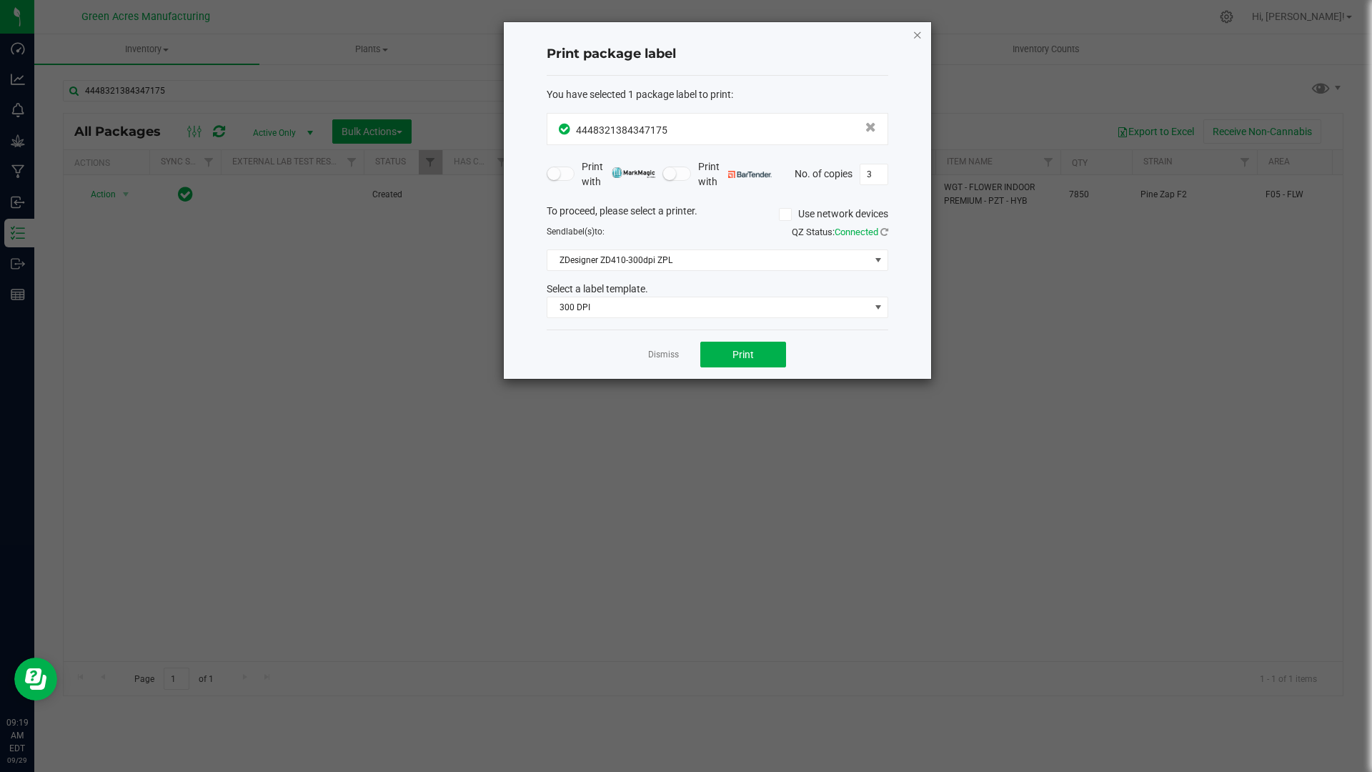
click at [915, 35] on icon "button" at bounding box center [917, 34] width 10 height 17
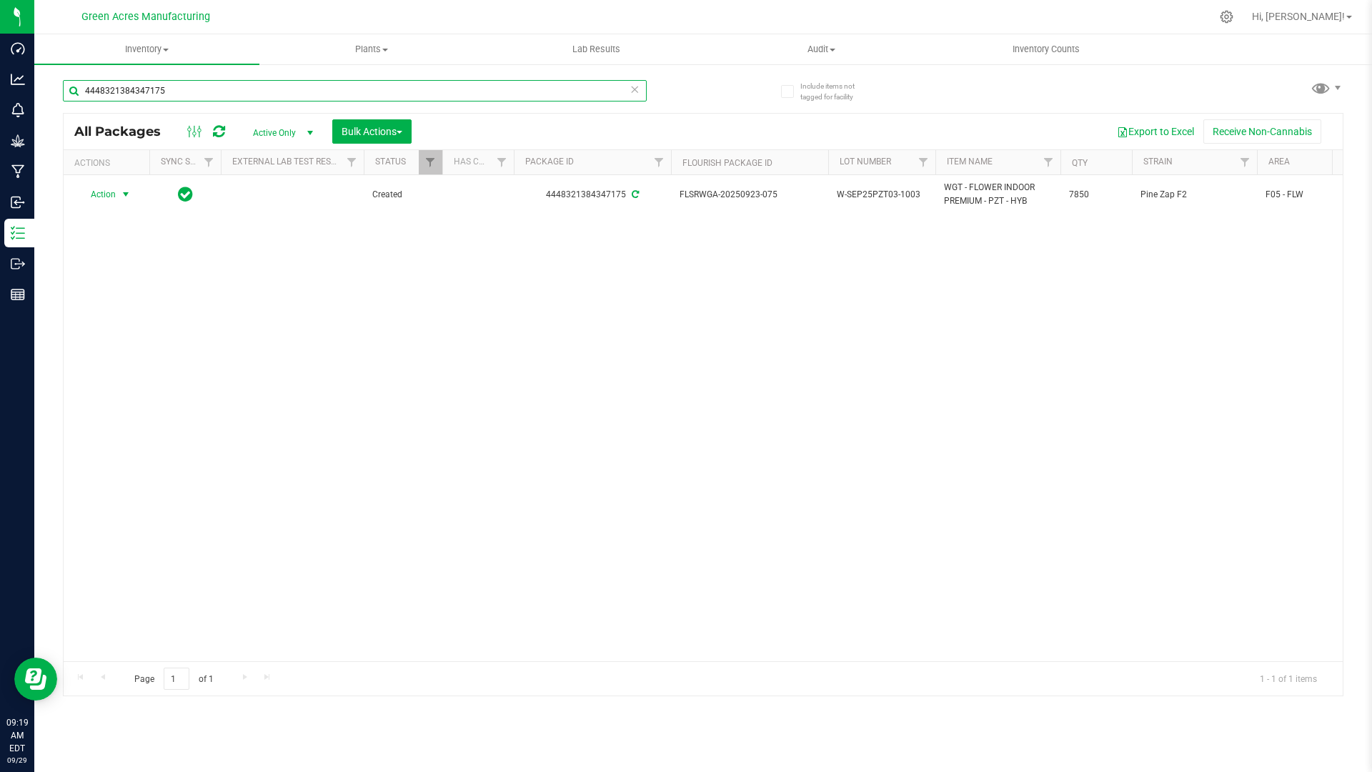
click at [184, 82] on input "4448321384347175" at bounding box center [355, 90] width 584 height 21
type input "4"
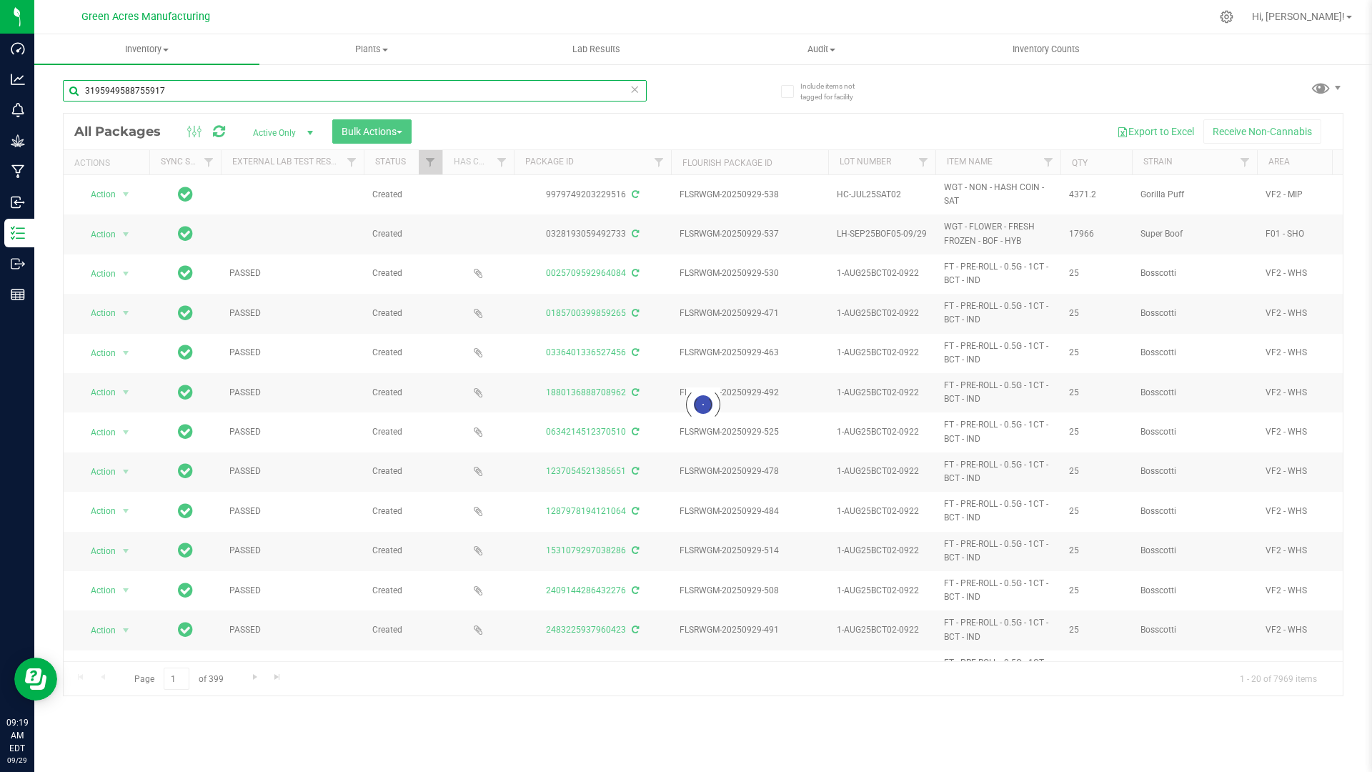
type input "3195949588755917"
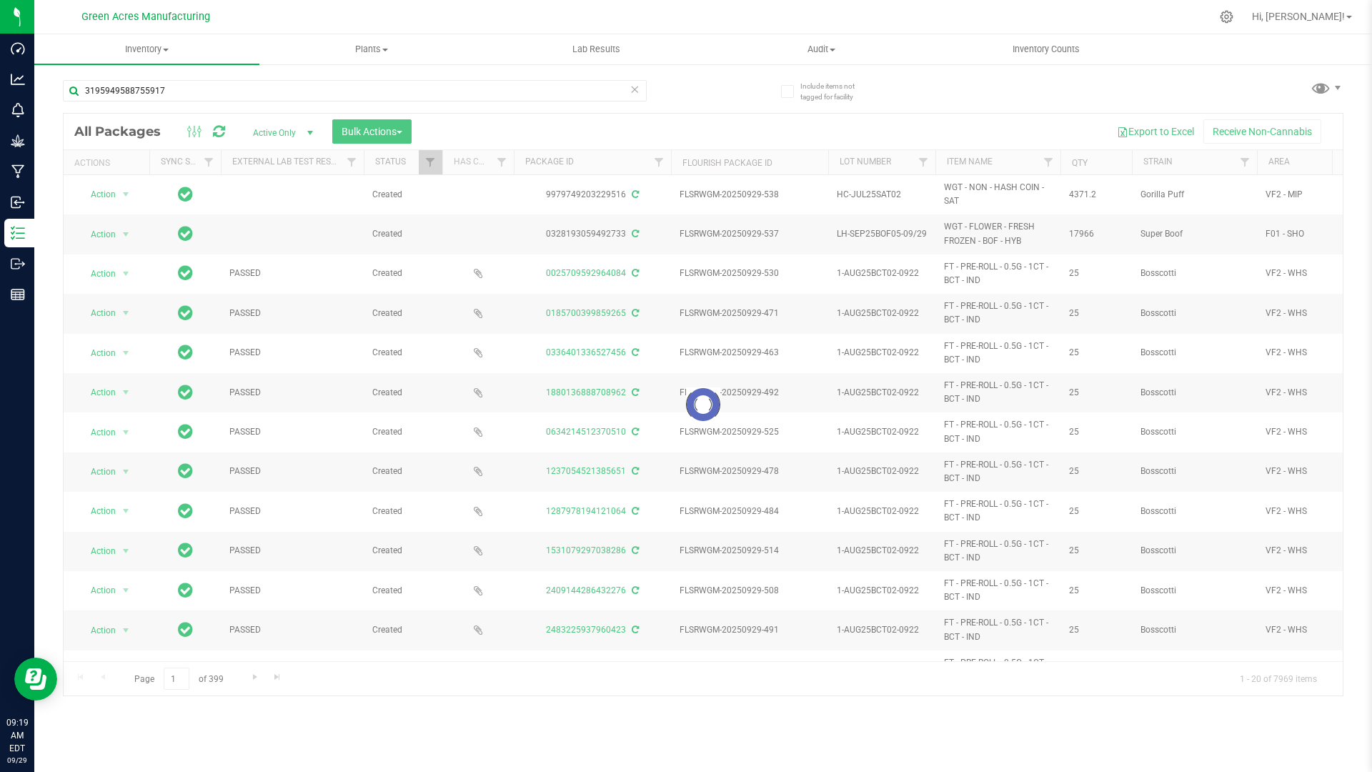
click at [295, 131] on div at bounding box center [703, 405] width 1279 height 582
